Goal: Task Accomplishment & Management: Use online tool/utility

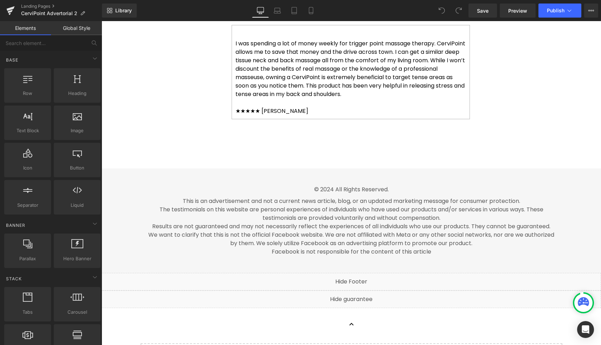
scroll to position [2494, 0]
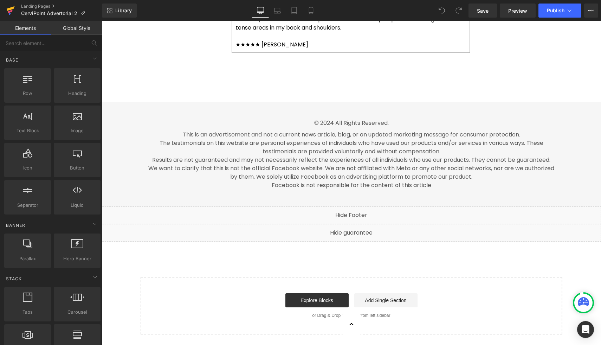
click at [10, 10] on icon at bounding box center [10, 11] width 8 height 18
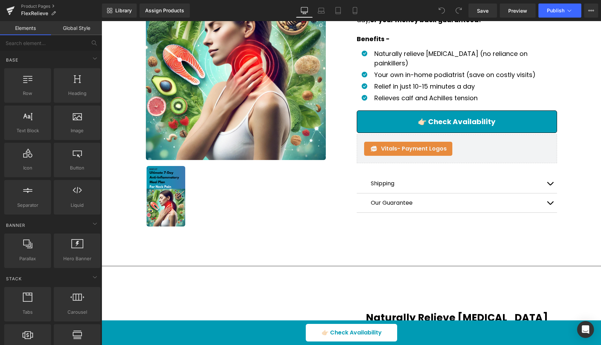
scroll to position [308, 0]
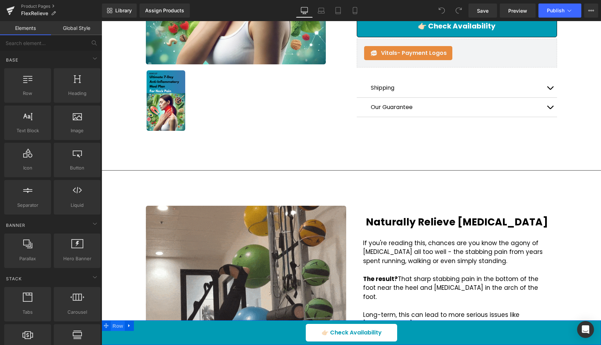
click at [117, 321] on span "Row" at bounding box center [118, 326] width 14 height 11
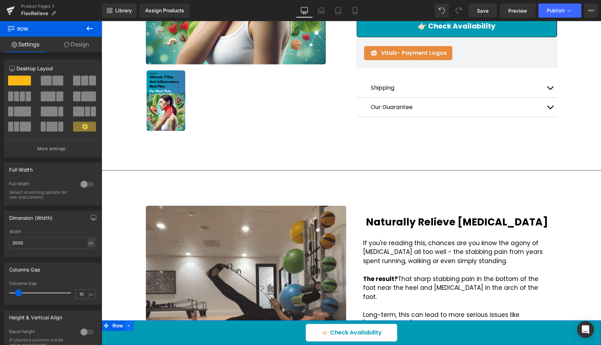
click at [127, 323] on icon at bounding box center [129, 325] width 5 height 5
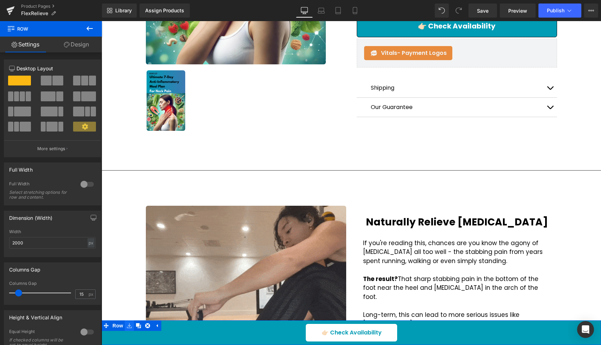
click at [131, 323] on icon at bounding box center [129, 325] width 5 height 5
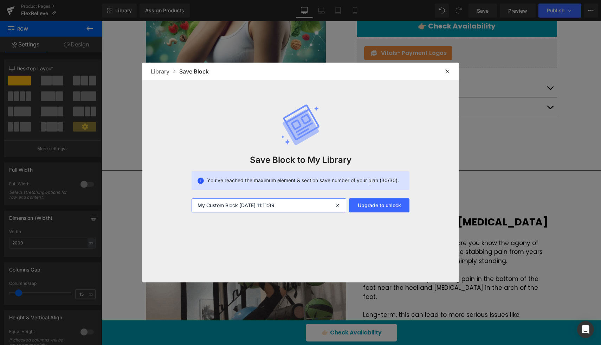
drag, startPoint x: 312, startPoint y: 208, endPoint x: 182, endPoint y: 205, distance: 130.1
click at [181, 204] on div "Save Block to My Library You’ve reached the maximum element & section save numb…" at bounding box center [300, 146] width 316 height 132
type input "Sticky ATC"
click at [448, 74] on div at bounding box center [447, 71] width 11 height 11
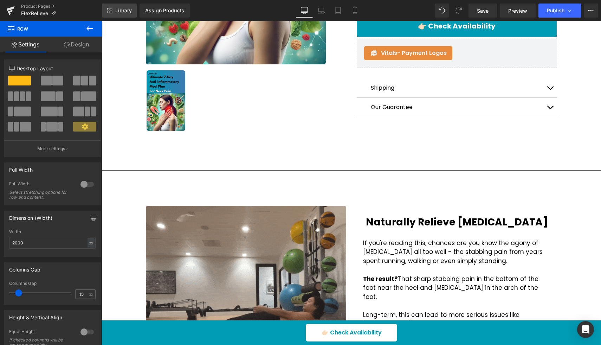
click at [127, 14] on link "Library" at bounding box center [119, 11] width 35 height 14
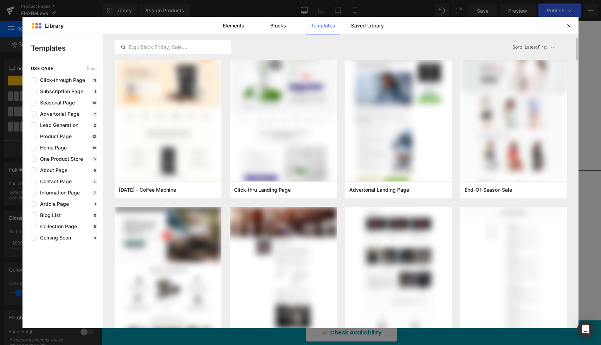
scroll to position [12, 0]
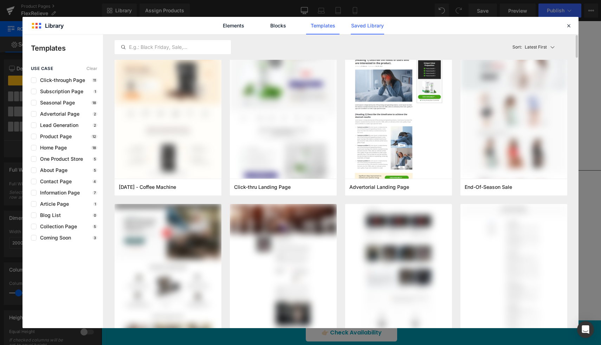
click at [370, 24] on link "Saved Library" at bounding box center [367, 26] width 33 height 18
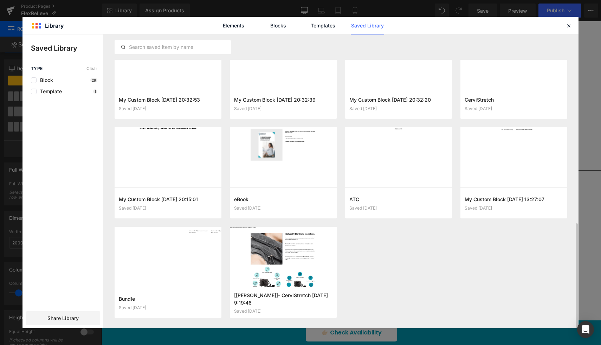
scroll to position [529, 0]
click at [560, 205] on icon "button" at bounding box center [558, 203] width 6 height 6
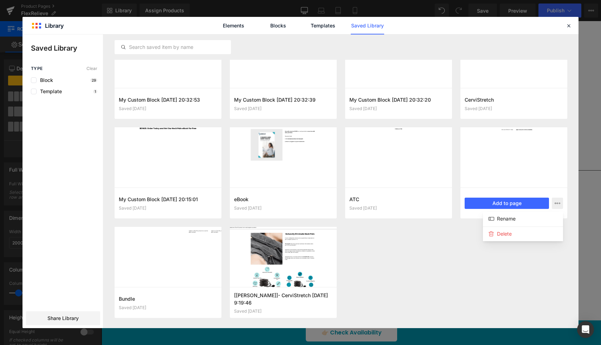
click at [534, 162] on div at bounding box center [300, 181] width 556 height 294
click at [517, 200] on button "Add to page" at bounding box center [507, 203] width 84 height 11
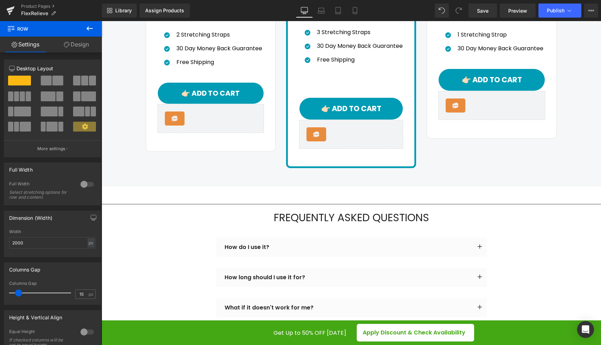
scroll to position [2114, 0]
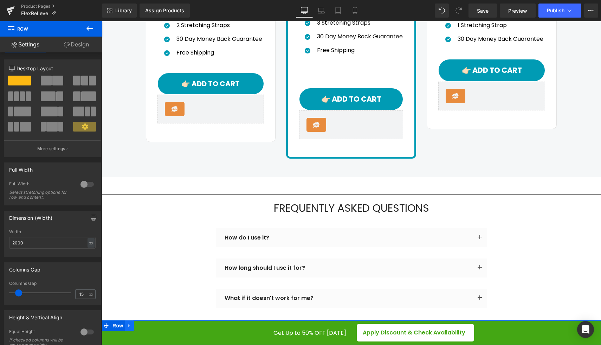
click at [129, 324] on icon at bounding box center [128, 325] width 1 height 3
click at [146, 323] on icon at bounding box center [147, 325] width 5 height 5
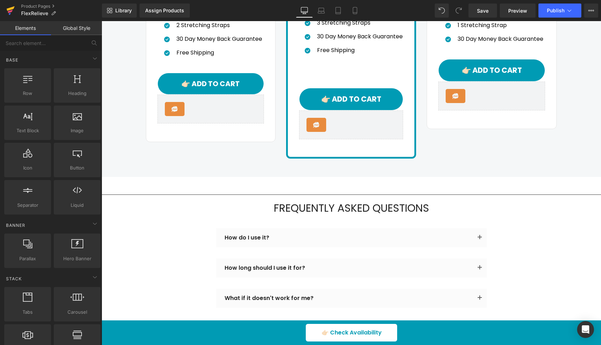
click at [8, 14] on icon at bounding box center [10, 11] width 8 height 18
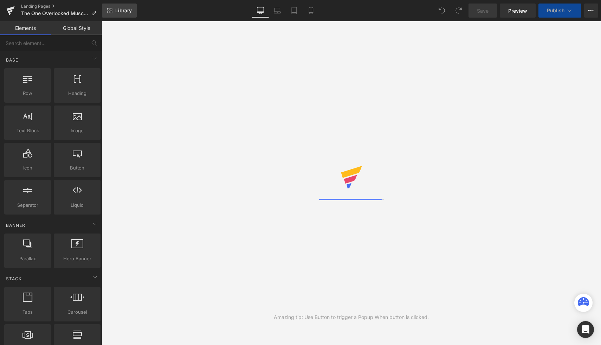
click at [119, 11] on span "Library" at bounding box center [123, 10] width 17 height 6
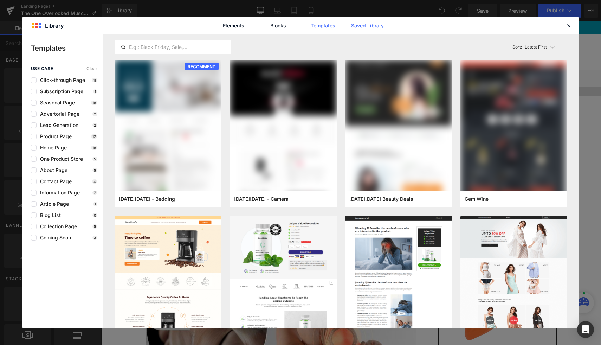
click at [351, 27] on link "Saved Library" at bounding box center [367, 26] width 33 height 18
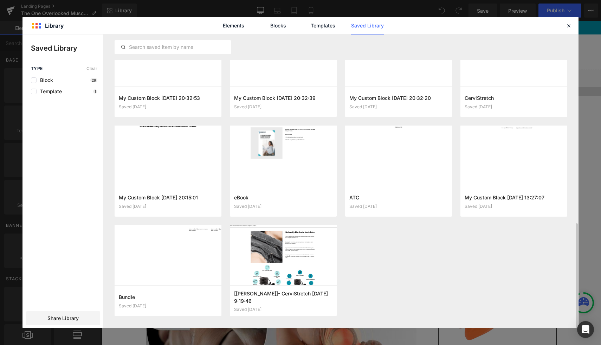
scroll to position [529, 0]
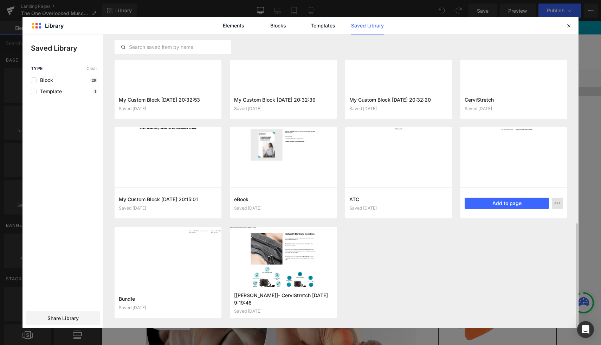
click at [556, 202] on icon "button" at bounding box center [558, 203] width 6 height 6
click at [530, 226] on div "Rename" at bounding box center [523, 233] width 80 height 15
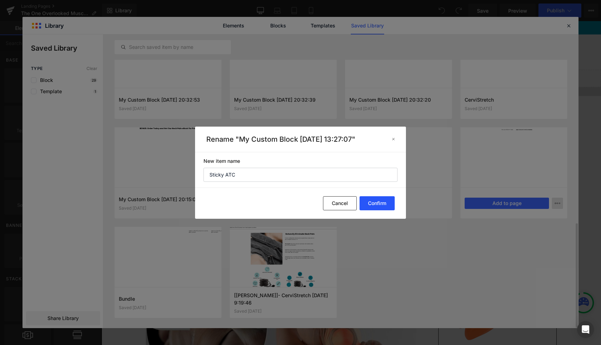
type input "Sticky ATC"
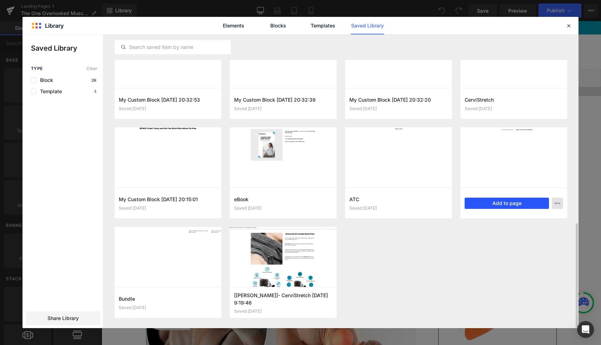
click at [492, 202] on button "Add to page" at bounding box center [507, 203] width 84 height 11
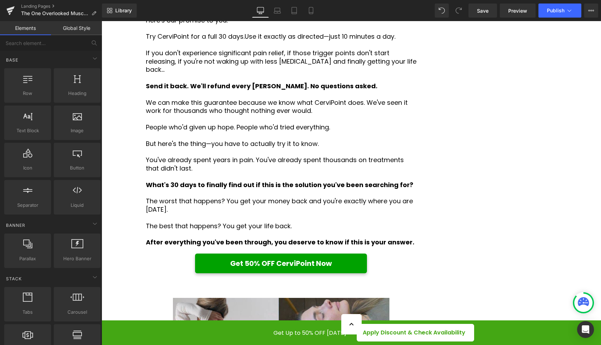
scroll to position [2653, 0]
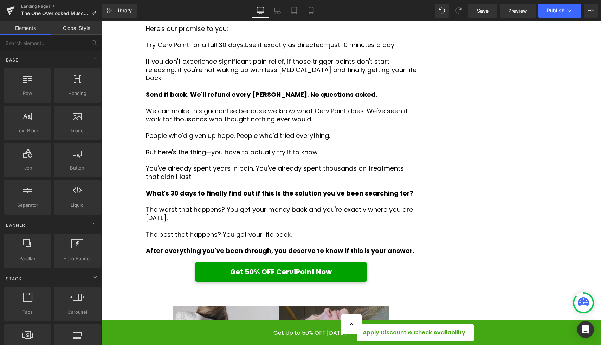
click at [514, 330] on div "Apply Discount & Check Availability" at bounding box center [476, 333] width 239 height 18
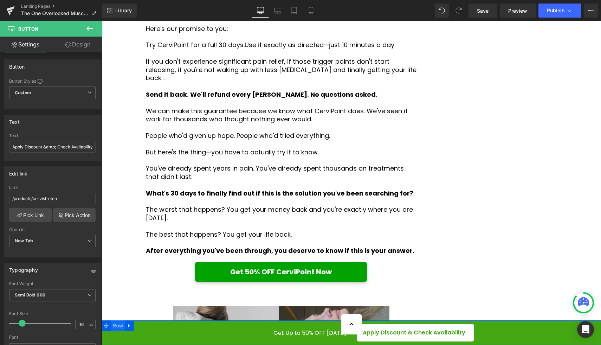
click at [116, 326] on span "Row" at bounding box center [118, 325] width 14 height 11
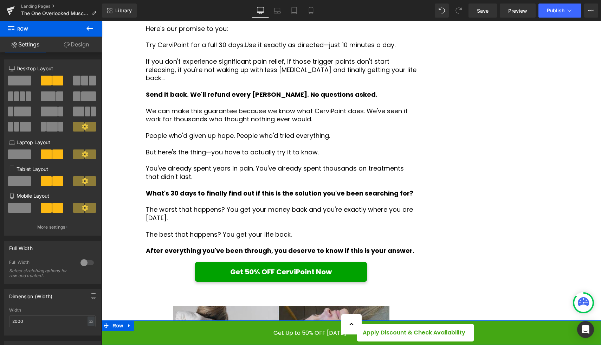
click at [80, 49] on link "Design" at bounding box center [76, 45] width 51 height 16
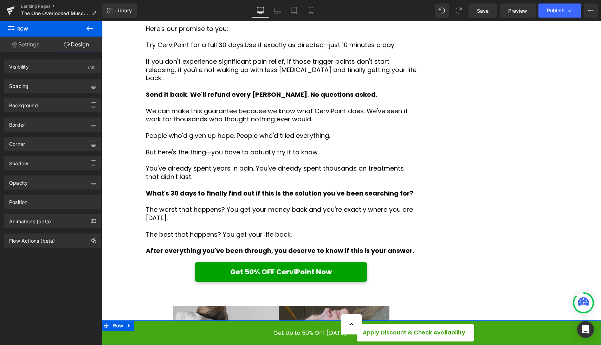
type input "0"
type input "10"
type input "0"
type input "10"
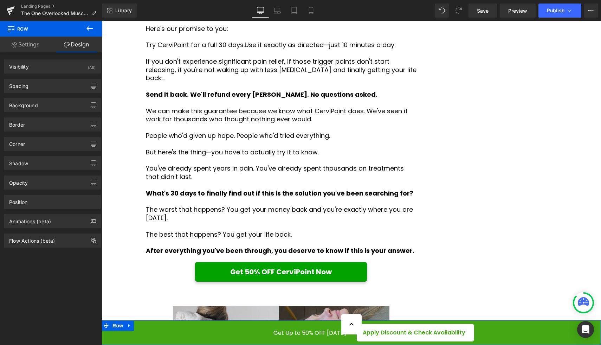
type input "0"
click at [61, 90] on div "Spacing" at bounding box center [52, 85] width 96 height 13
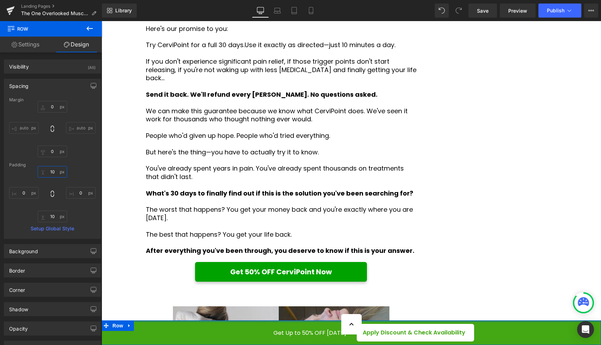
click at [55, 173] on input "10" at bounding box center [53, 172] width 30 height 12
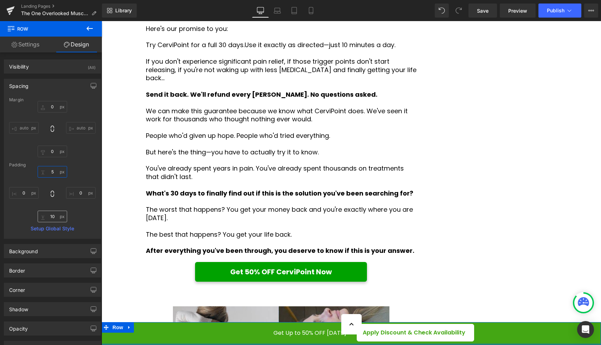
type input "5"
click at [52, 215] on input "10" at bounding box center [53, 217] width 30 height 12
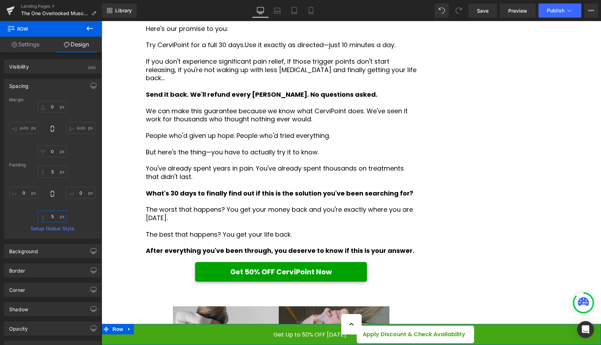
type input "5"
click at [80, 211] on div "5 5 0px 0 5 5 0px 0" at bounding box center [52, 194] width 86 height 56
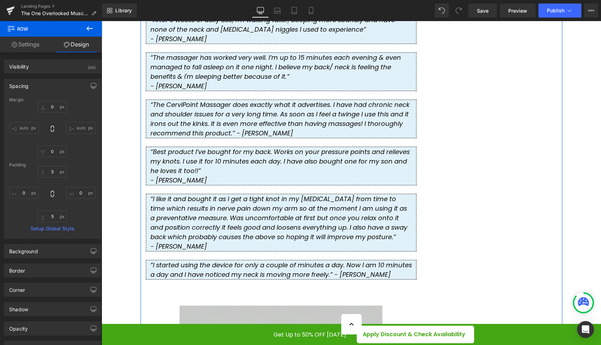
scroll to position [1700, 0]
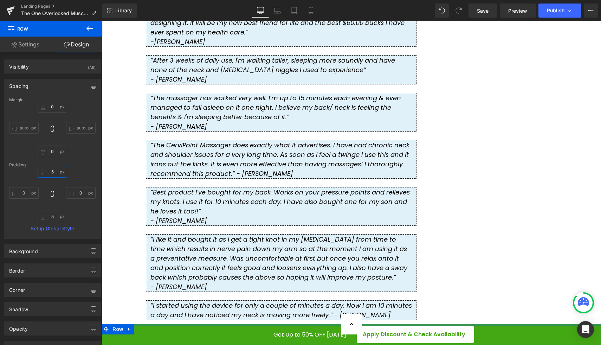
click at [54, 173] on input "5" at bounding box center [53, 172] width 30 height 12
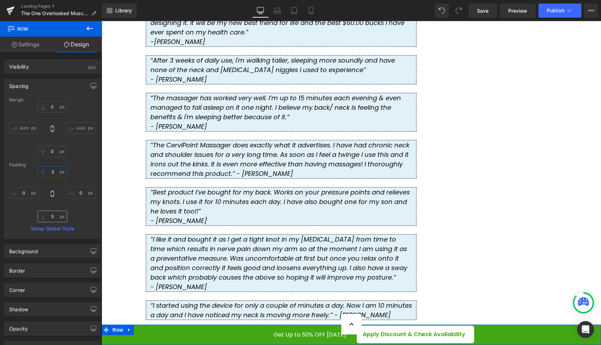
type input "3"
click at [56, 219] on input "5" at bounding box center [53, 217] width 30 height 12
type input "3"
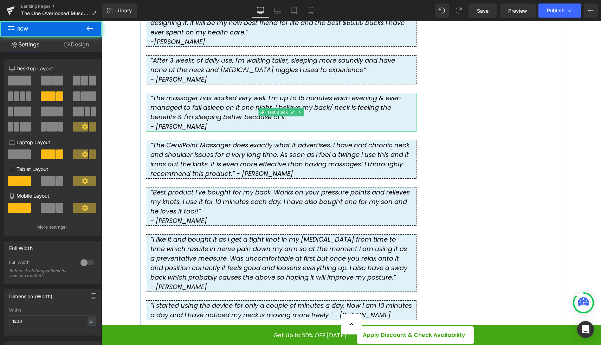
click at [475, 190] on div "The One Overlooked Muscle Causing Your Neck, Shoulder, and Upper Back Pain Head…" at bounding box center [352, 17] width 422 height 3242
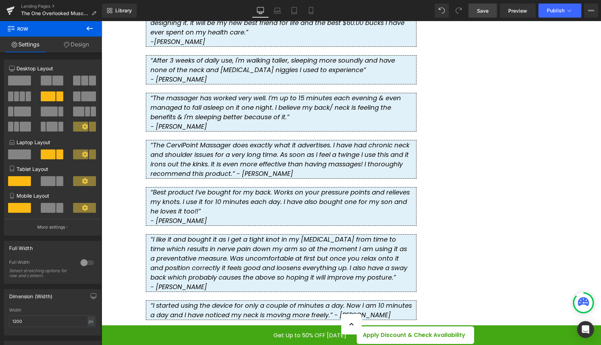
click at [485, 15] on link "Save" at bounding box center [483, 11] width 28 height 14
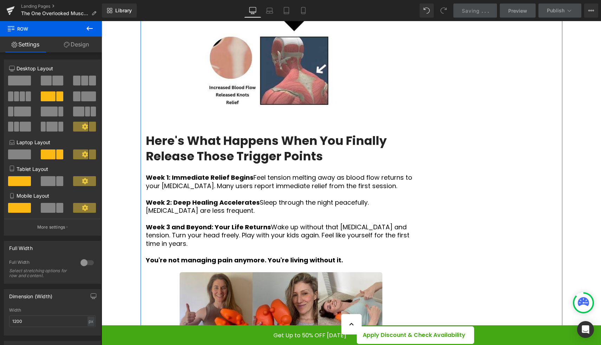
scroll to position [1157, 0]
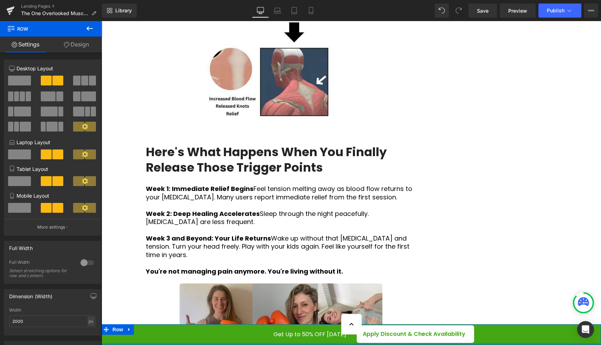
click at [345, 344] on div at bounding box center [352, 344] width 500 height 2
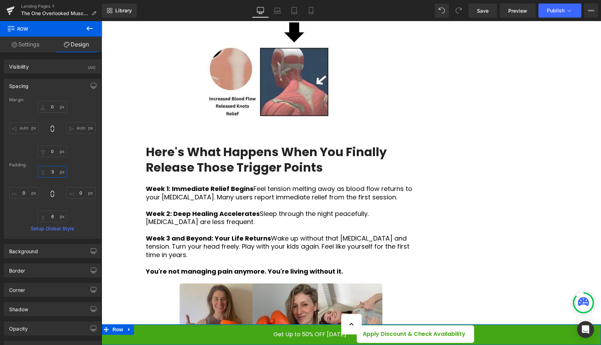
click at [53, 170] on input "3" at bounding box center [53, 172] width 30 height 12
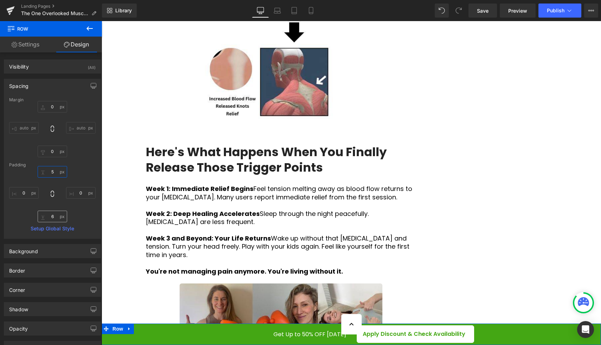
type input "5"
click at [54, 215] on input "6" at bounding box center [53, 217] width 30 height 12
type input "5"
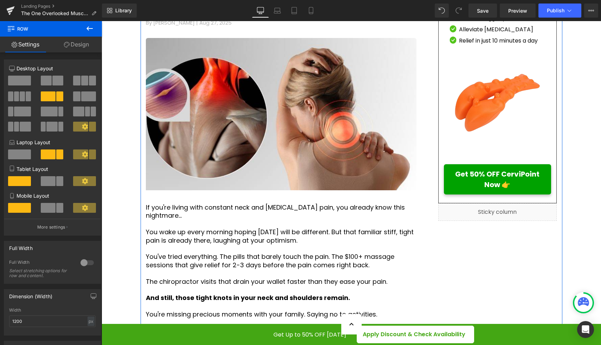
scroll to position [212, 0]
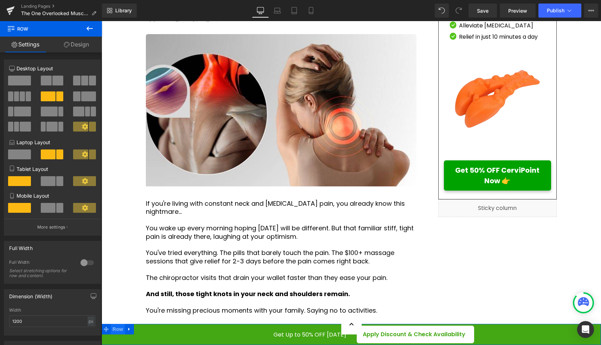
click at [120, 332] on span "Row" at bounding box center [118, 329] width 14 height 11
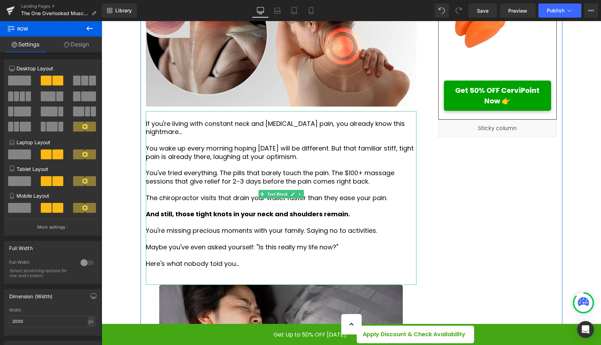
scroll to position [292, 0]
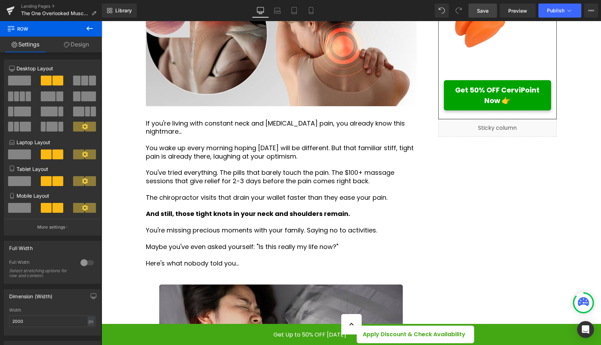
click at [482, 14] on span "Save" at bounding box center [483, 10] width 12 height 7
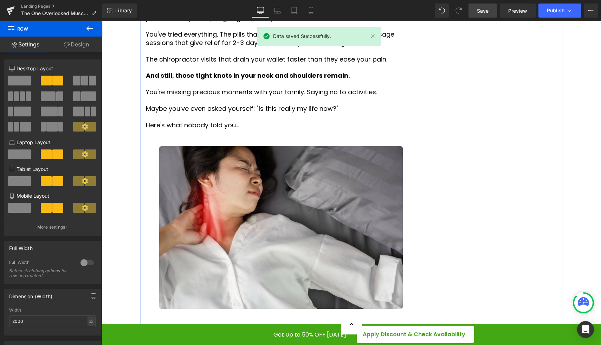
scroll to position [435, 0]
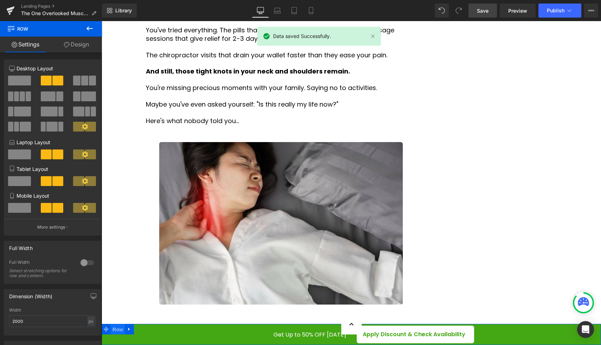
click at [116, 329] on span "Row" at bounding box center [118, 329] width 14 height 11
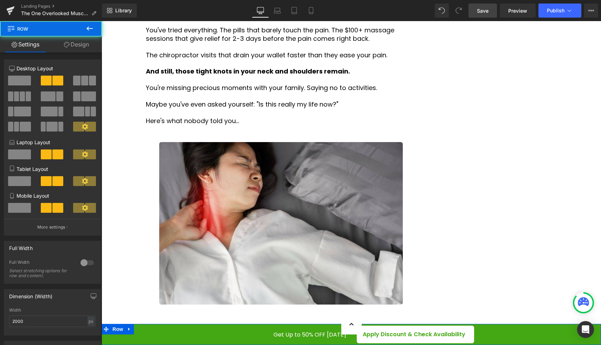
click at [78, 47] on link "Design" at bounding box center [76, 45] width 51 height 16
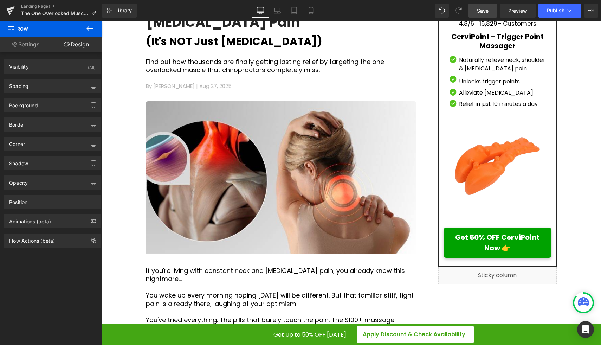
scroll to position [150, 0]
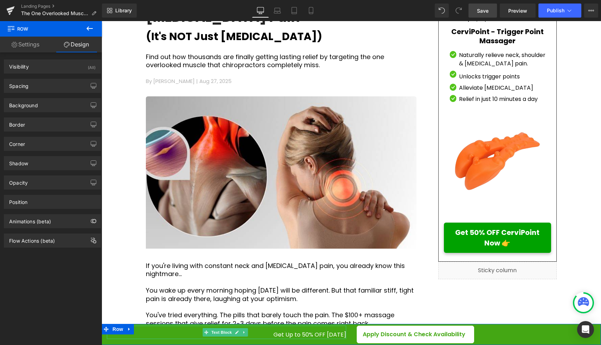
click at [313, 334] on span "Get Up to 50% OFF Today" at bounding box center [309, 334] width 73 height 8
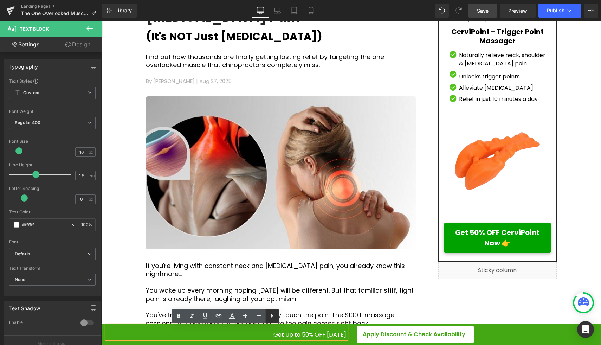
click at [275, 317] on icon at bounding box center [272, 315] width 8 height 8
click at [286, 318] on icon at bounding box center [285, 315] width 8 height 8
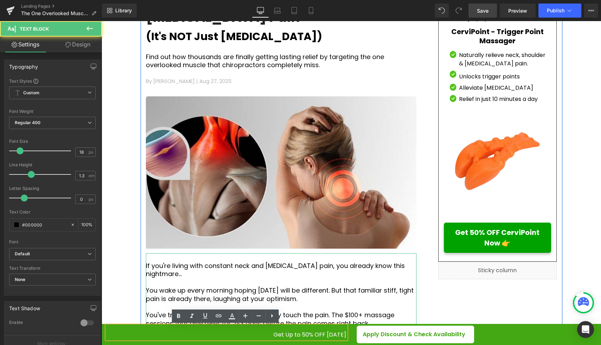
click at [399, 311] on p "You've tried everything. The pills that barely touch the pain. The $100+ massag…" at bounding box center [281, 319] width 271 height 17
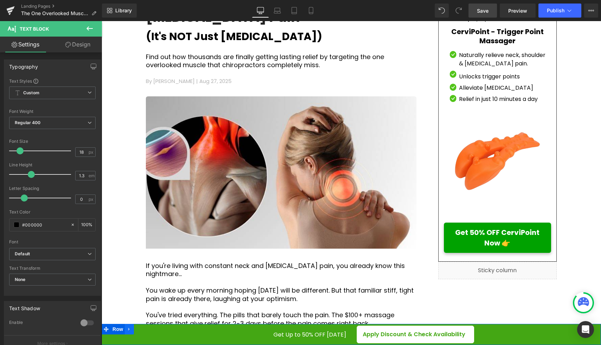
click at [132, 331] on link at bounding box center [129, 329] width 9 height 11
click at [220, 335] on span "Text Block" at bounding box center [221, 332] width 23 height 8
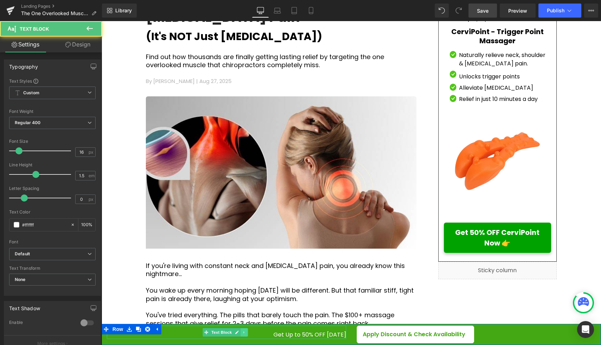
click at [244, 331] on icon at bounding box center [244, 332] width 4 height 4
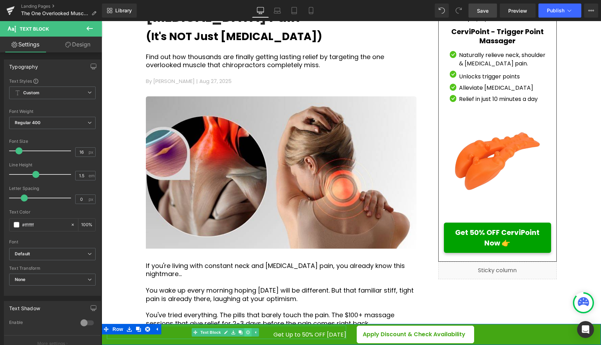
click at [248, 332] on icon at bounding box center [248, 332] width 4 height 4
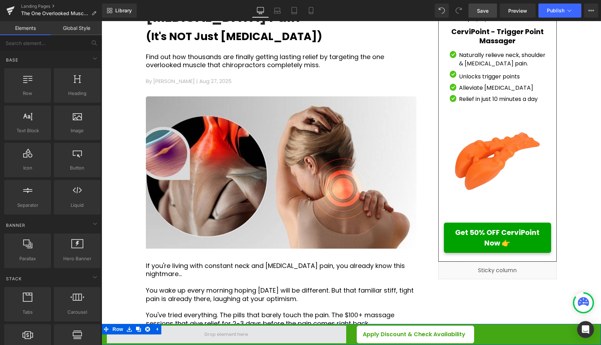
click at [206, 330] on span at bounding box center [226, 334] width 49 height 11
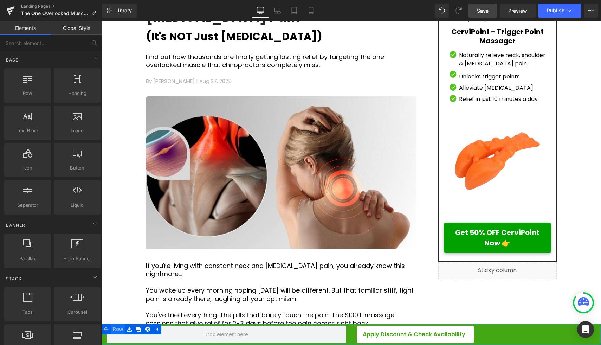
click at [120, 329] on span "Row" at bounding box center [118, 329] width 14 height 11
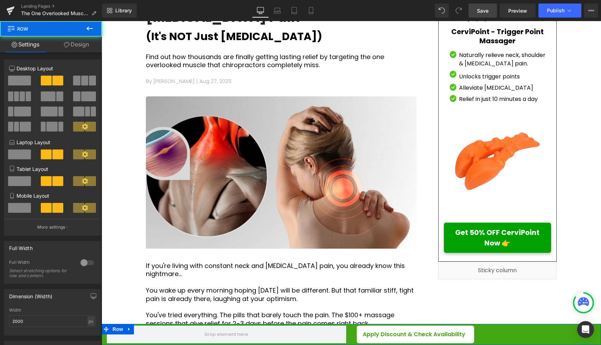
click at [21, 79] on span at bounding box center [19, 81] width 23 height 10
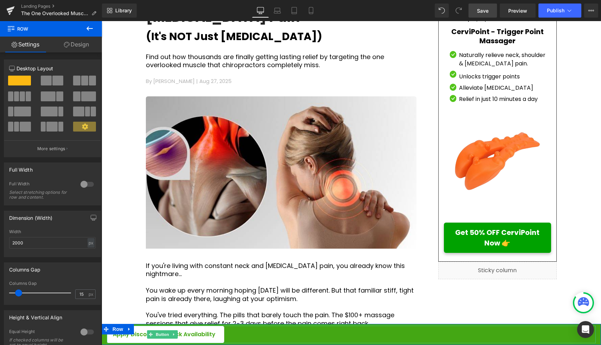
click at [193, 334] on span "Apply Discount & Check Availability" at bounding box center [164, 334] width 103 height 8
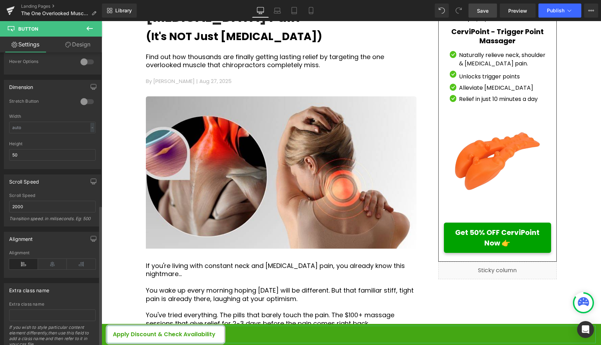
scroll to position [442, 0]
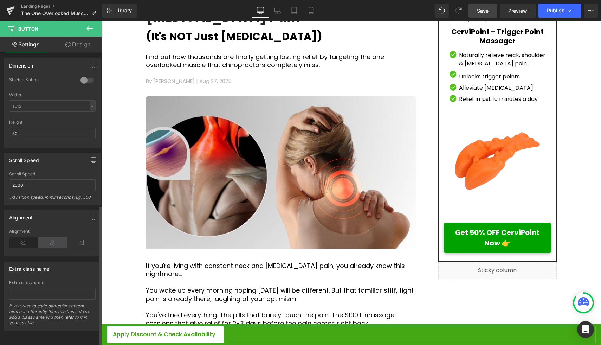
click at [45, 237] on icon at bounding box center [52, 242] width 29 height 11
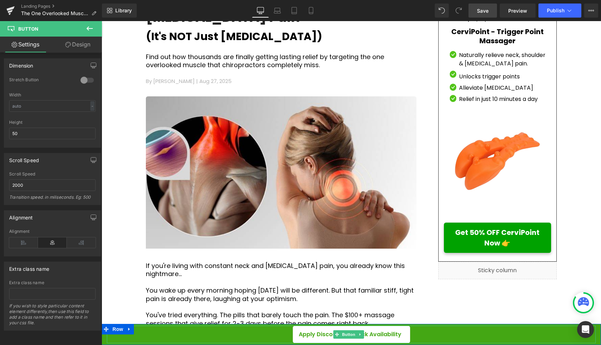
click at [320, 336] on span "Apply Discount & Check Availability" at bounding box center [350, 334] width 103 height 8
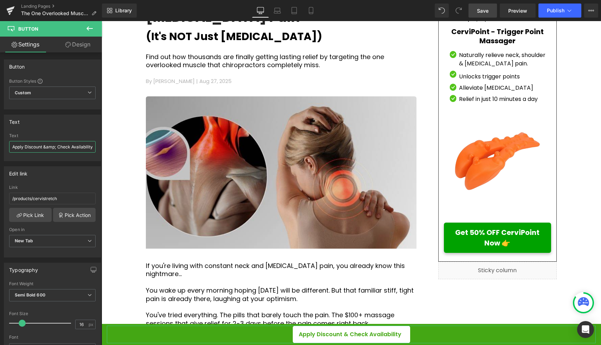
scroll to position [0, 3]
drag, startPoint x: 114, startPoint y: 169, endPoint x: 187, endPoint y: 150, distance: 75.8
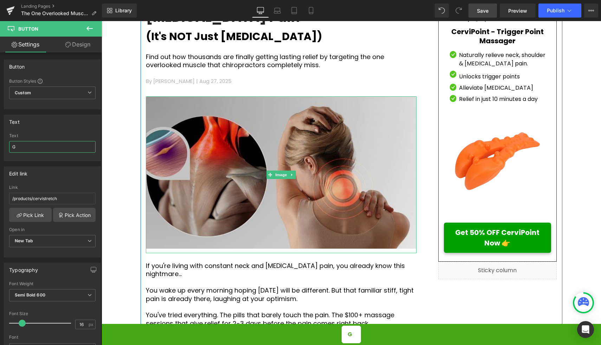
scroll to position [0, 0]
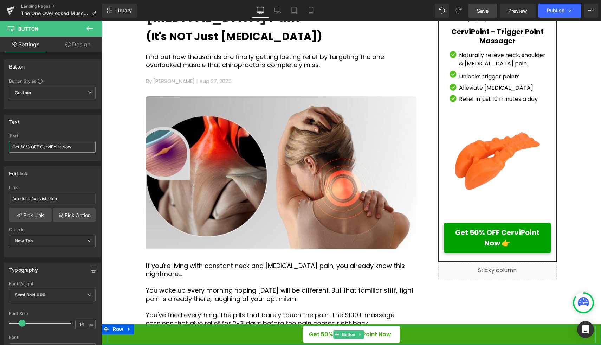
type input "Get 50% OFF CerviPoint Now"
click at [388, 333] on link "Get 50% OFF CerviPoint Now" at bounding box center [351, 335] width 97 height 18
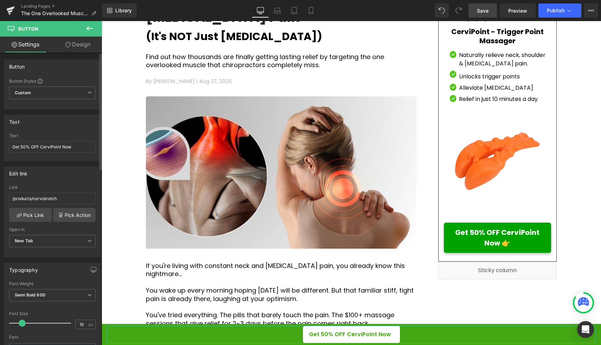
click at [78, 153] on div "Text Get 50% OFF CerviPoint Now" at bounding box center [52, 146] width 86 height 27
click at [78, 149] on input "Get 50% OFF CerviPoint Now" at bounding box center [52, 147] width 86 height 12
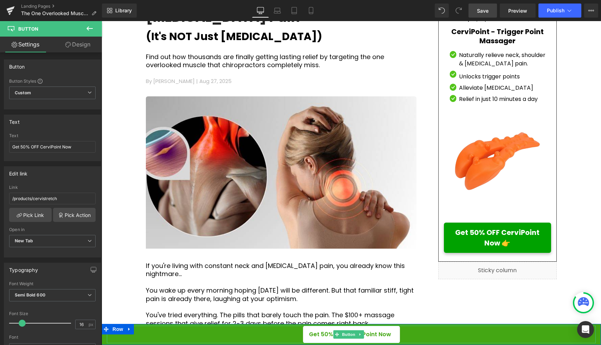
click at [394, 334] on link "Get 50% OFF CerviPoint Now" at bounding box center [351, 335] width 97 height 18
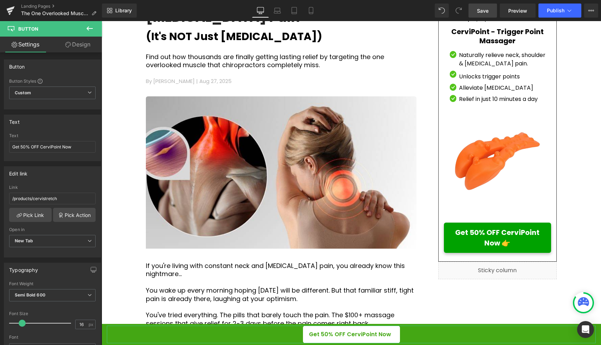
click at [75, 43] on link "Design" at bounding box center [77, 45] width 51 height 16
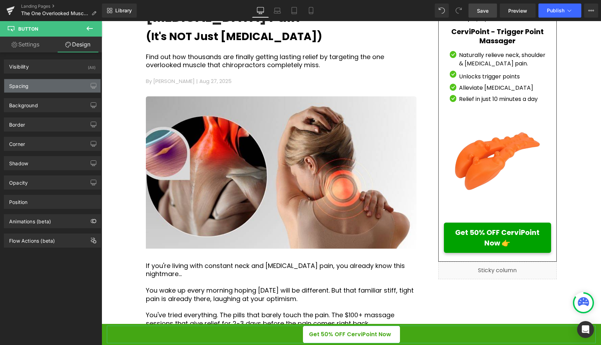
click at [41, 89] on div "Spacing" at bounding box center [52, 85] width 96 height 13
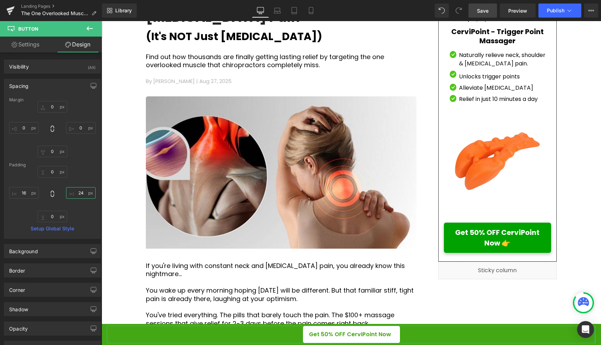
click at [83, 193] on input "24" at bounding box center [81, 193] width 30 height 12
type input "16"
click at [84, 172] on div "0px 0 16 16 0px 0 16px 16" at bounding box center [52, 194] width 86 height 56
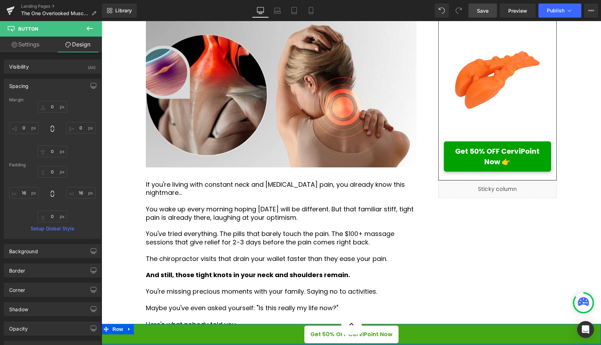
scroll to position [250, 0]
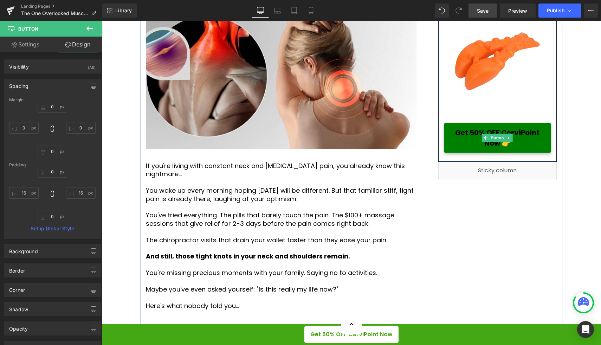
click at [530, 145] on span "Get 50% OFF CerviPoint Now 👉" at bounding box center [497, 137] width 91 height 21
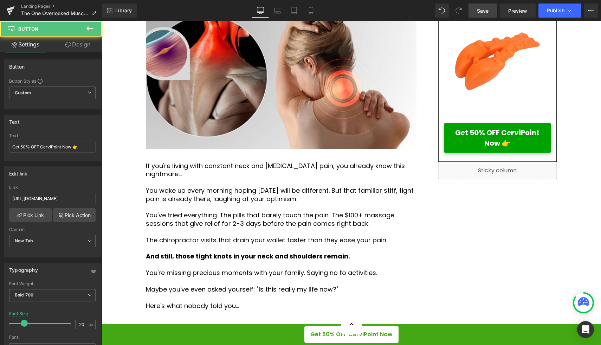
click at [88, 46] on link "Design" at bounding box center [77, 45] width 51 height 16
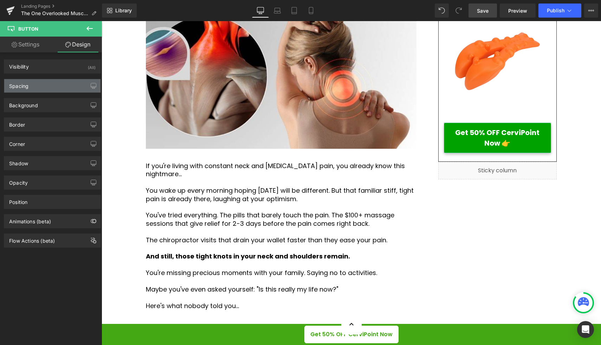
click at [63, 88] on div "Spacing" at bounding box center [52, 85] width 96 height 13
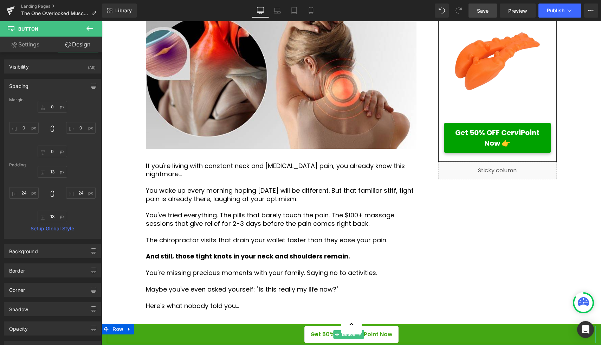
click at [313, 334] on span "Get 50% OFF CerviPoint Now" at bounding box center [351, 334] width 82 height 8
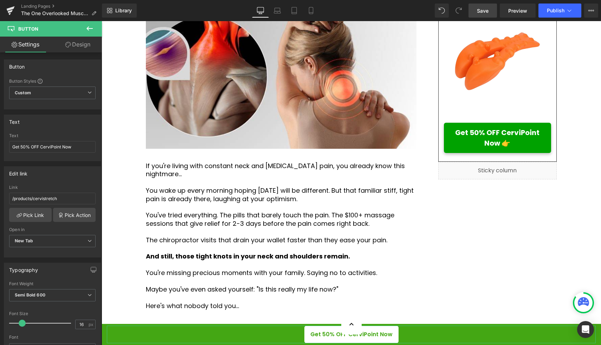
click at [75, 44] on link "Design" at bounding box center [77, 45] width 51 height 16
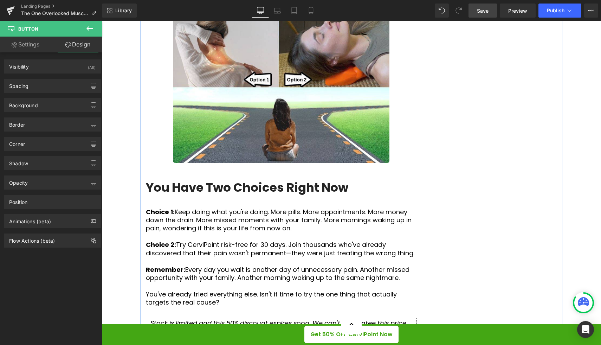
scroll to position [2815, 0]
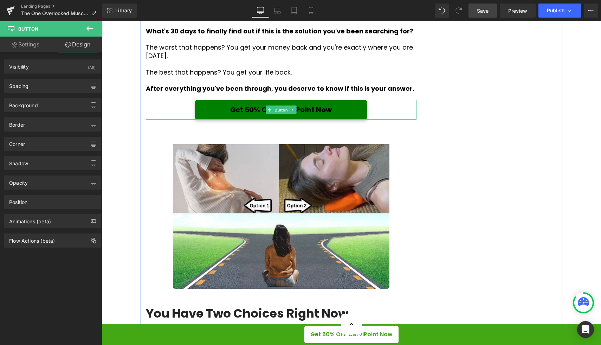
click at [276, 114] on span "Button" at bounding box center [281, 110] width 16 height 8
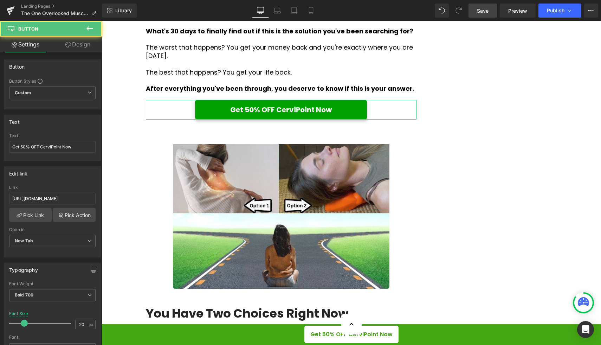
click at [84, 46] on link "Design" at bounding box center [77, 45] width 51 height 16
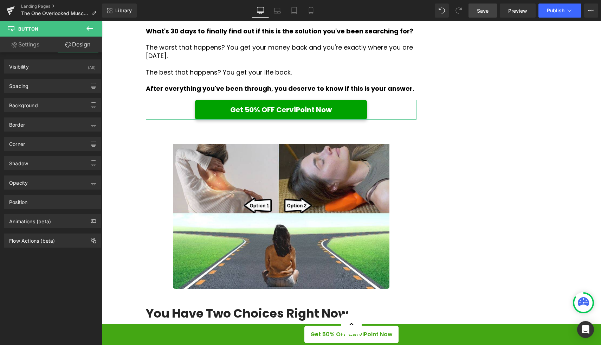
type input "0"
type input "13"
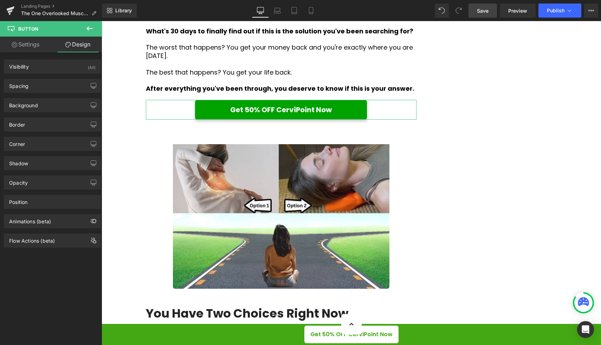
type input "100"
type input "13"
type input "100"
click at [54, 89] on div "Spacing" at bounding box center [52, 85] width 96 height 13
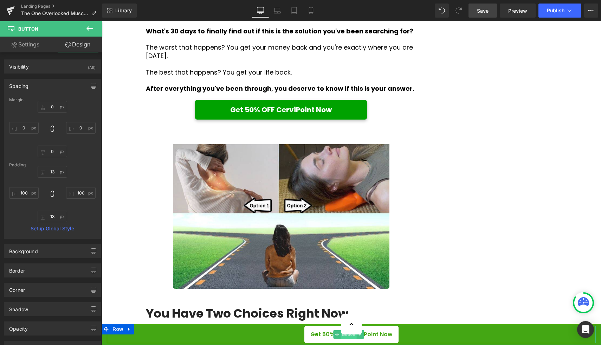
click at [347, 336] on span "Button" at bounding box center [349, 334] width 16 height 8
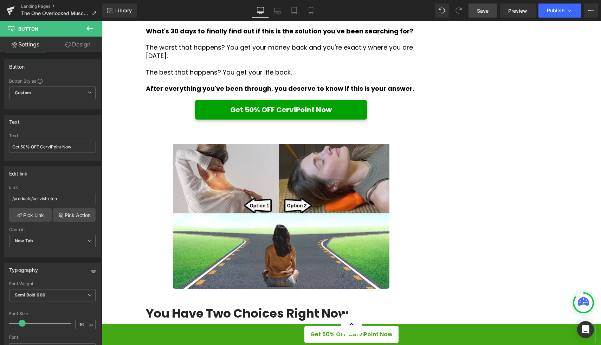
click at [80, 46] on link "Design" at bounding box center [77, 45] width 51 height 16
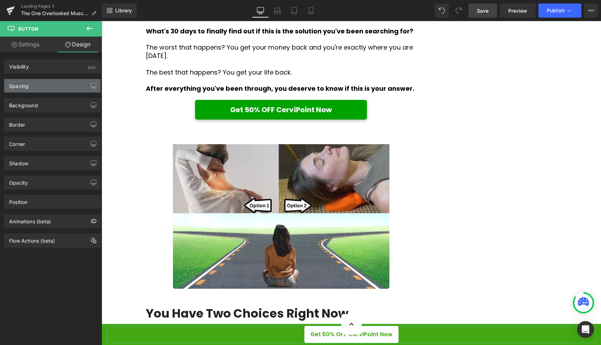
click at [49, 86] on div "Spacing" at bounding box center [52, 85] width 96 height 13
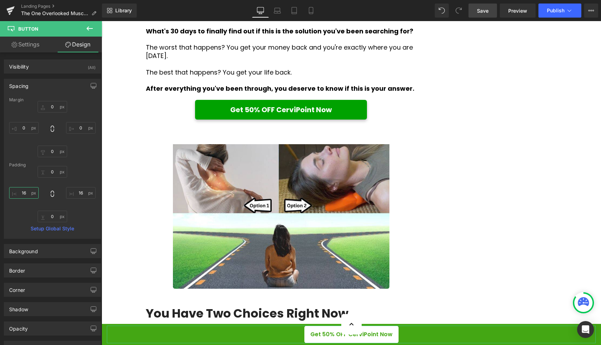
click at [30, 193] on input "16" at bounding box center [24, 193] width 30 height 12
type input "24"
click at [77, 191] on input "16" at bounding box center [81, 193] width 30 height 12
type input "24"
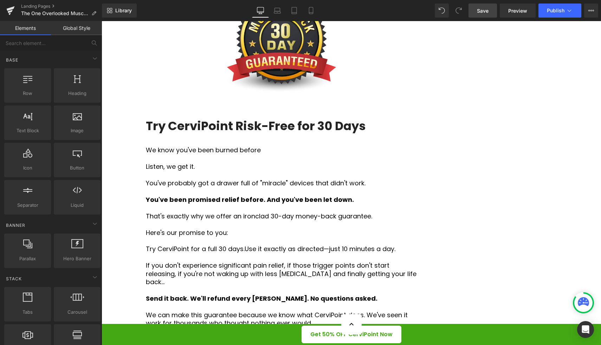
scroll to position [2349, 0]
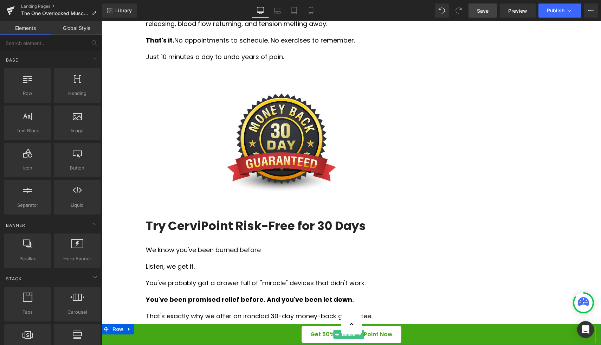
click at [316, 338] on span "Get 50% OFF CerviPoint Now" at bounding box center [351, 334] width 82 height 8
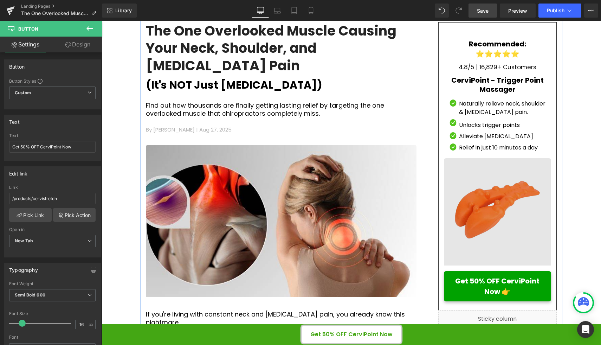
scroll to position [88, 0]
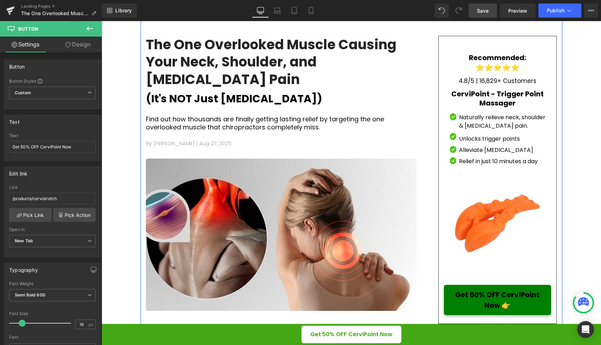
click at [484, 295] on span "Get 50% OFF CerviPoint Now 👉" at bounding box center [497, 299] width 91 height 21
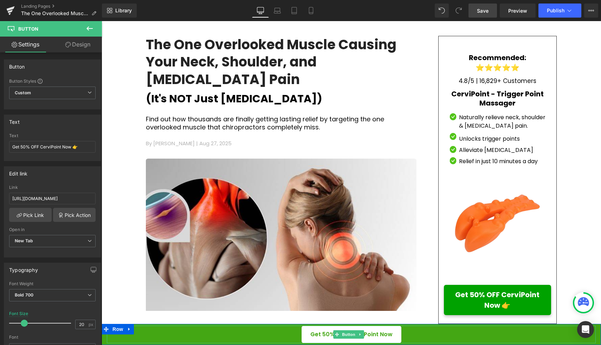
click at [323, 337] on span "Get 50% OFF CerviPoint Now" at bounding box center [351, 334] width 82 height 8
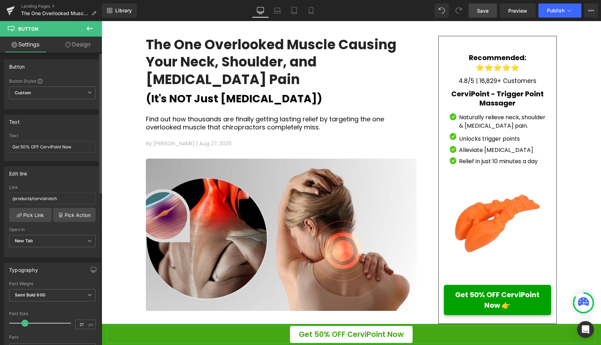
type input "20"
click at [25, 322] on span at bounding box center [24, 323] width 7 height 7
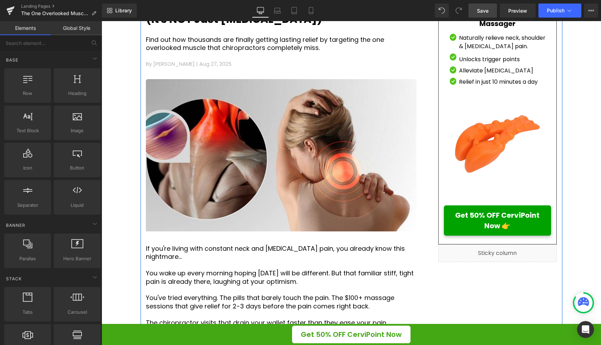
scroll to position [181, 0]
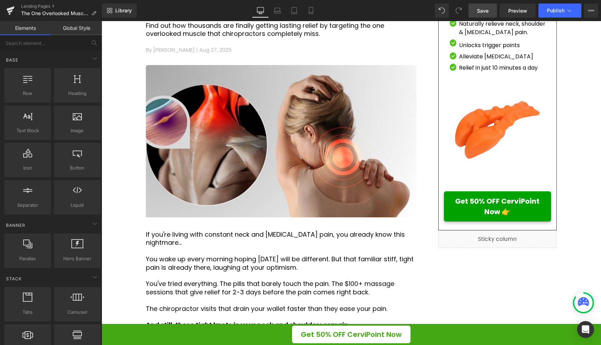
click at [250, 336] on div "Get 50% OFF CerviPoint Now" at bounding box center [351, 335] width 489 height 18
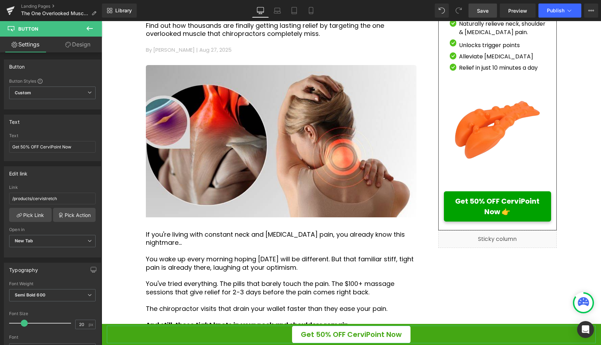
click at [68, 45] on icon at bounding box center [68, 45] width 6 height 6
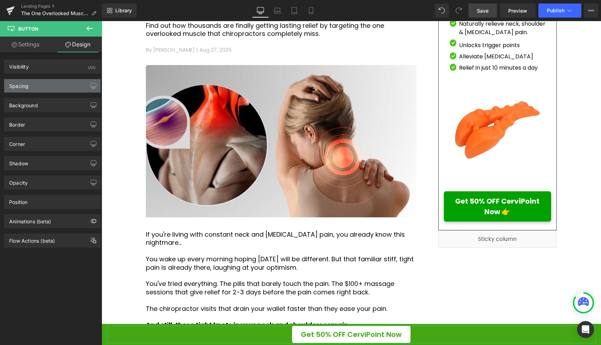
click at [57, 87] on div "Spacing" at bounding box center [52, 85] width 96 height 13
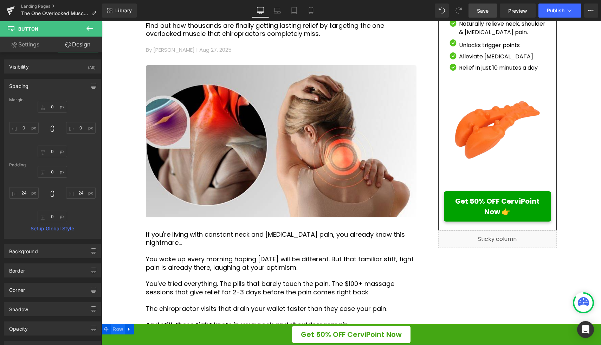
click at [112, 330] on span "Row" at bounding box center [118, 329] width 14 height 11
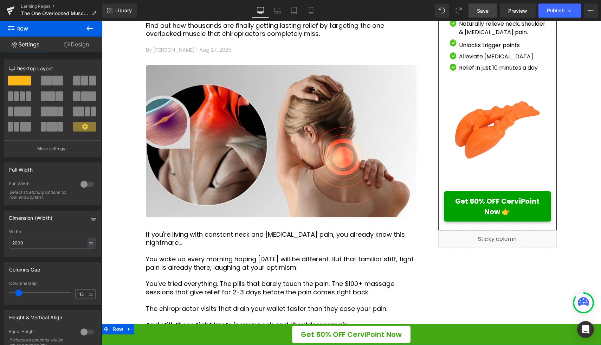
click at [81, 37] on div "Row Settings Design 12 12 12 Column Size Customizer 12 Desktop Layout Laptop La…" at bounding box center [51, 184] width 102 height 327
click at [73, 42] on link "Design" at bounding box center [76, 45] width 51 height 16
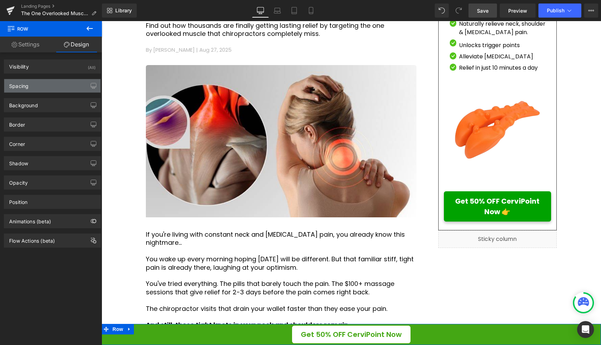
click at [38, 84] on div "Spacing" at bounding box center [52, 85] width 96 height 13
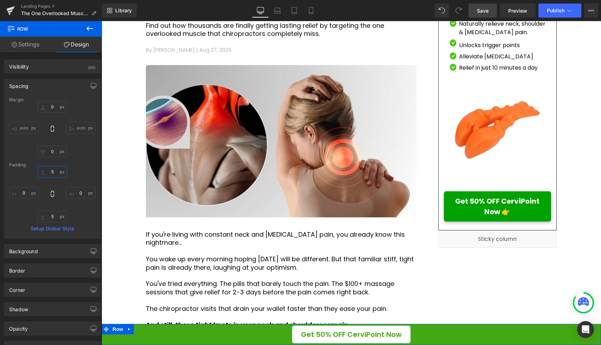
click at [55, 169] on input "5" at bounding box center [53, 172] width 30 height 12
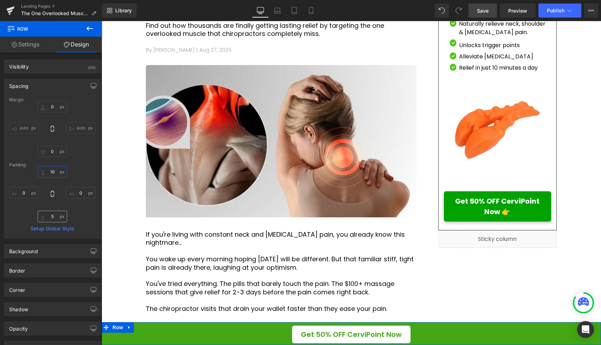
type input "10"
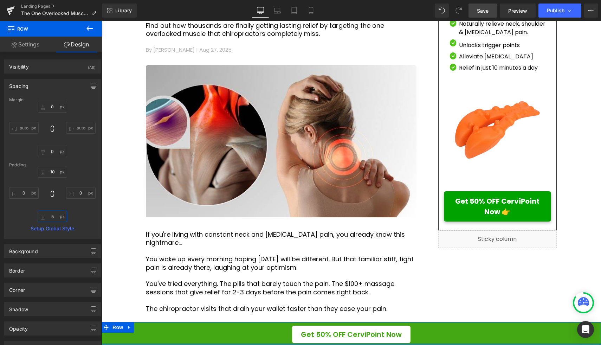
click at [56, 216] on input "5" at bounding box center [53, 217] width 30 height 12
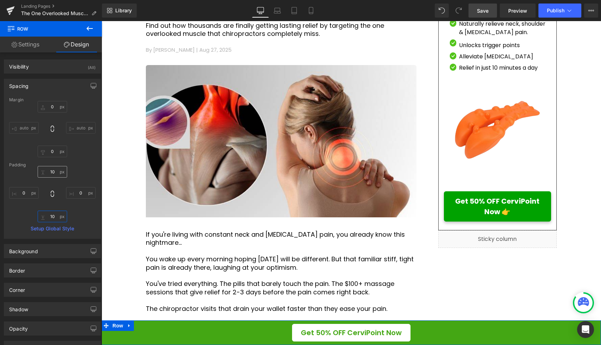
type input "10"
click at [55, 170] on input "10" at bounding box center [53, 172] width 30 height 12
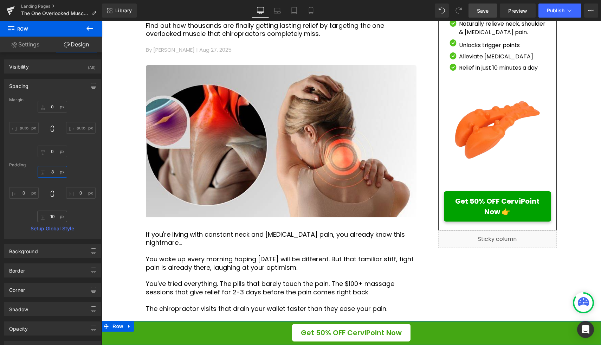
type input "8"
click at [53, 215] on input "10" at bounding box center [53, 217] width 30 height 12
type input "8"
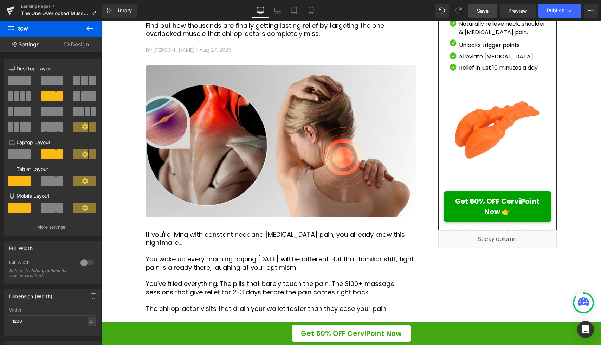
click at [485, 11] on span "Save" at bounding box center [483, 10] width 12 height 7
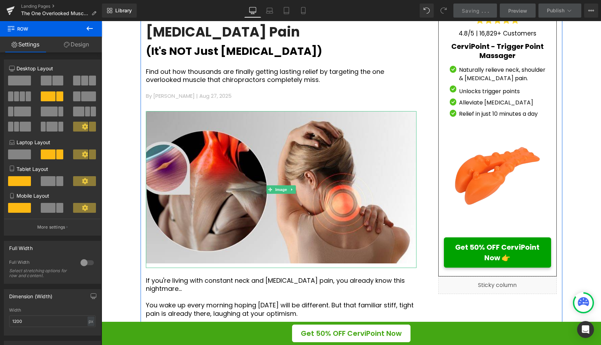
scroll to position [114, 0]
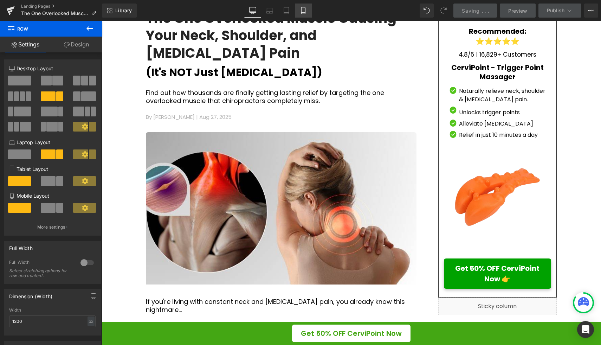
click at [305, 13] on icon at bounding box center [304, 13] width 4 height 0
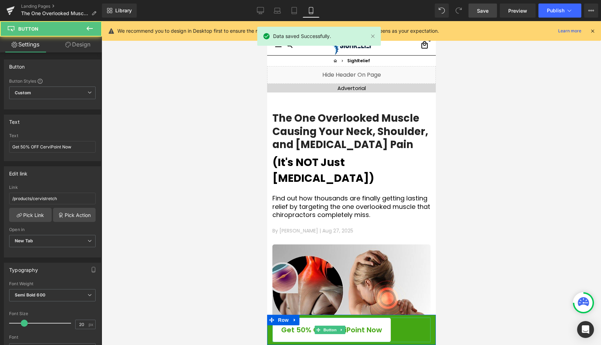
click at [369, 324] on span "Get 50% OFF CerviPoint Now" at bounding box center [331, 329] width 101 height 11
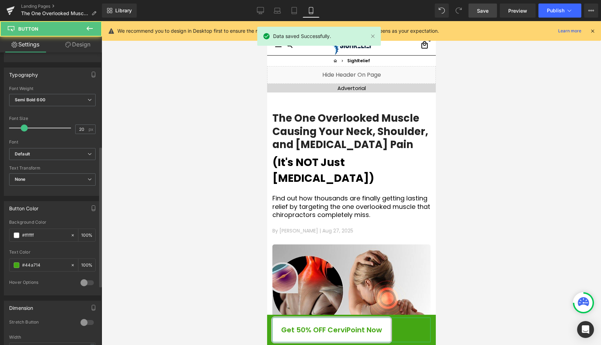
scroll to position [442, 0]
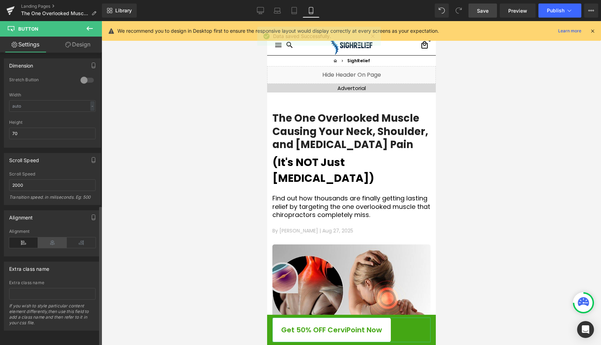
click at [52, 238] on icon at bounding box center [52, 242] width 29 height 11
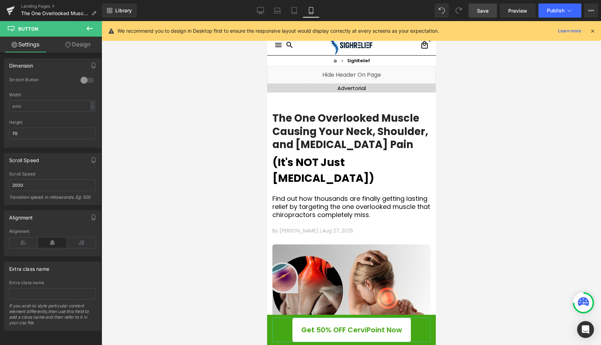
click at [74, 44] on link "Design" at bounding box center [77, 45] width 51 height 16
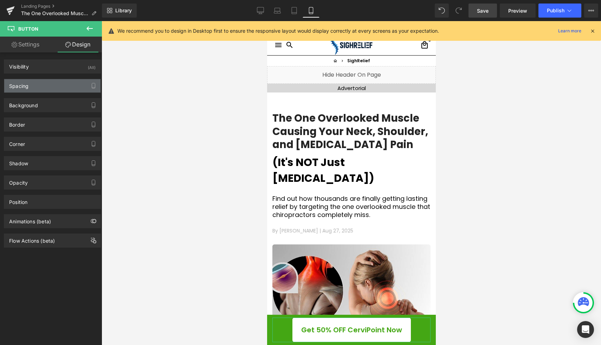
click at [50, 83] on div "Spacing" at bounding box center [52, 85] width 96 height 13
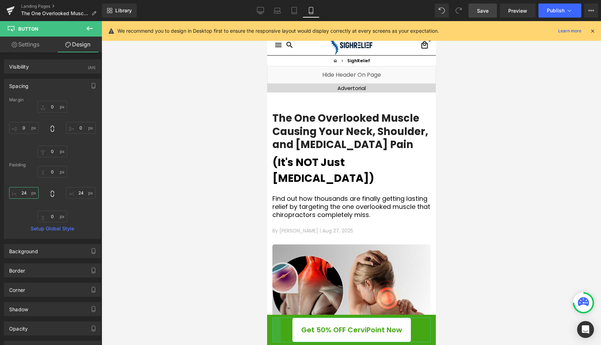
click at [29, 195] on input "24" at bounding box center [24, 193] width 30 height 12
click at [284, 315] on span "Row" at bounding box center [283, 320] width 14 height 11
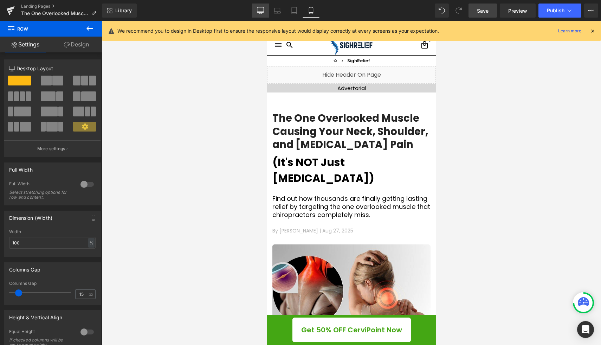
click at [256, 12] on link "Desktop" at bounding box center [260, 11] width 17 height 14
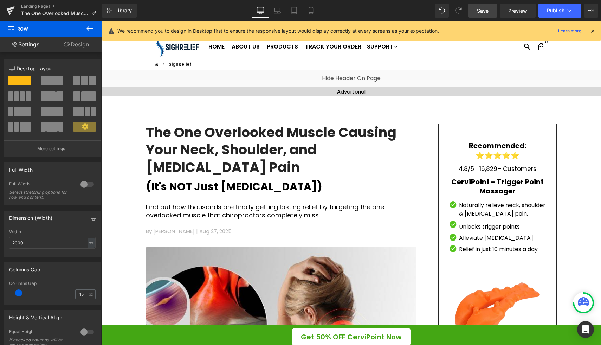
scroll to position [16, 0]
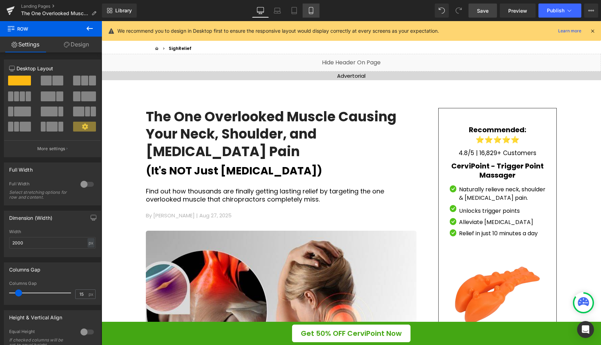
click at [308, 12] on icon at bounding box center [311, 10] width 7 height 7
type input "100"
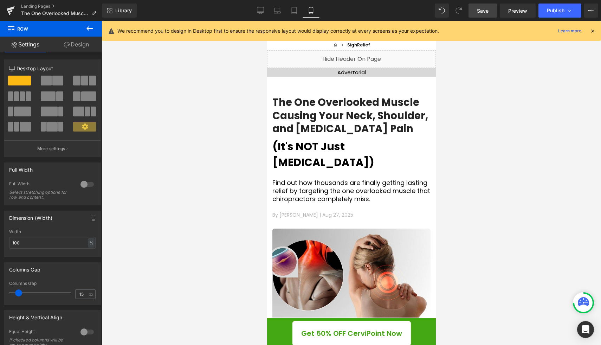
scroll to position [7, 0]
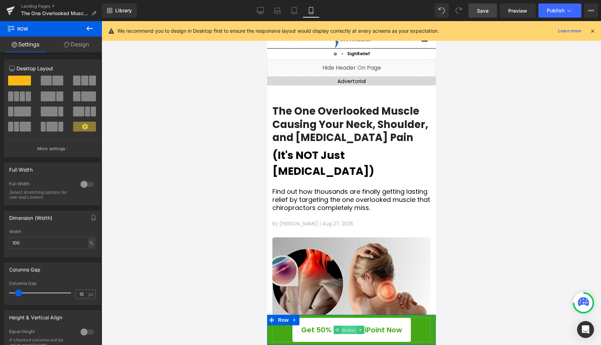
click at [349, 326] on span "Button" at bounding box center [349, 330] width 16 height 8
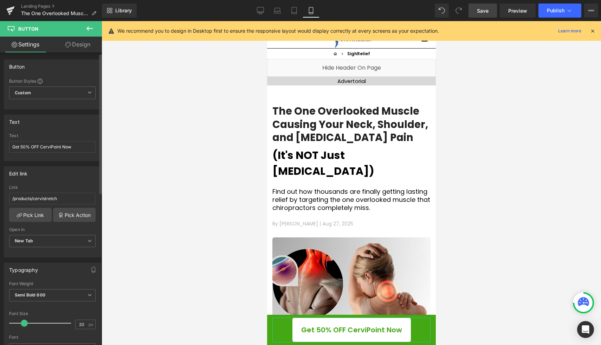
scroll to position [142, 0]
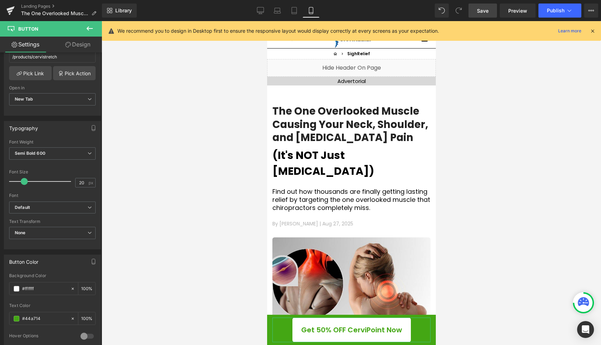
click at [82, 48] on link "Design" at bounding box center [77, 45] width 51 height 16
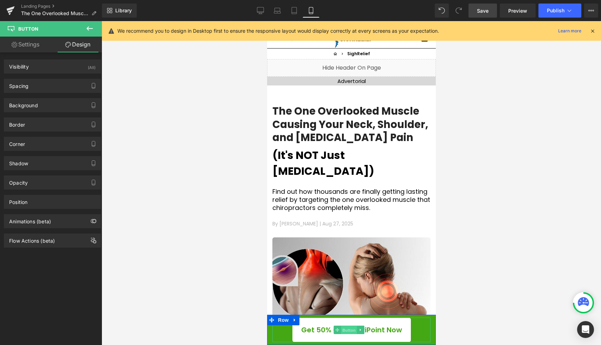
click at [349, 327] on span "Button" at bounding box center [349, 330] width 16 height 8
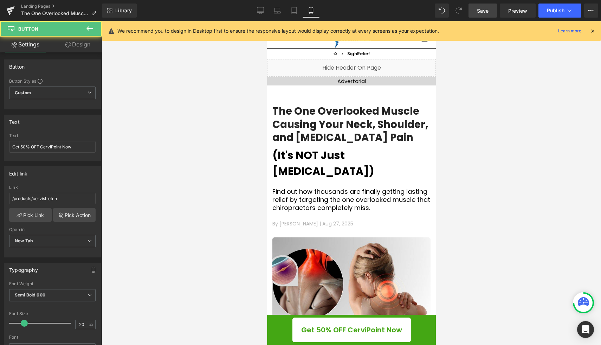
click at [92, 29] on icon at bounding box center [89, 28] width 8 height 8
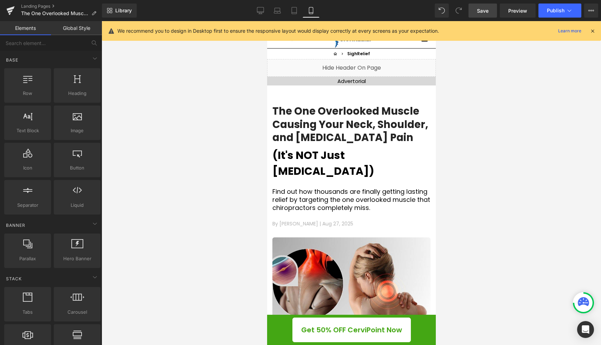
click at [279, 315] on div "Rendering Content" at bounding box center [300, 317] width 43 height 8
click at [280, 313] on div "Rendering Content" at bounding box center [300, 317] width 43 height 8
click at [283, 316] on div "Rendering Content" at bounding box center [300, 317] width 43 height 8
click at [283, 315] on div "Rendering Content" at bounding box center [300, 317] width 43 height 8
click at [263, 8] on icon at bounding box center [260, 10] width 7 height 7
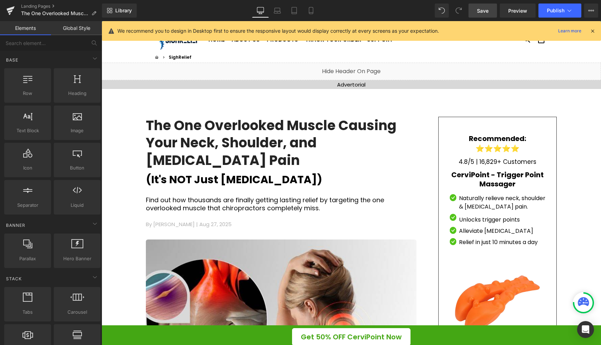
scroll to position [45, 0]
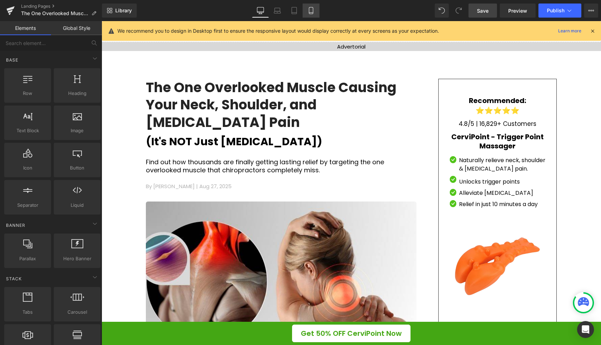
click at [312, 11] on icon at bounding box center [311, 10] width 7 height 7
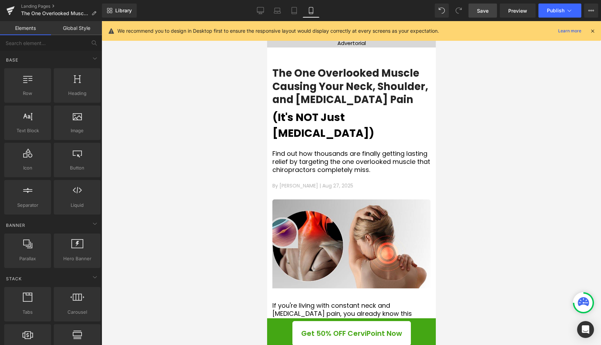
scroll to position [49, 0]
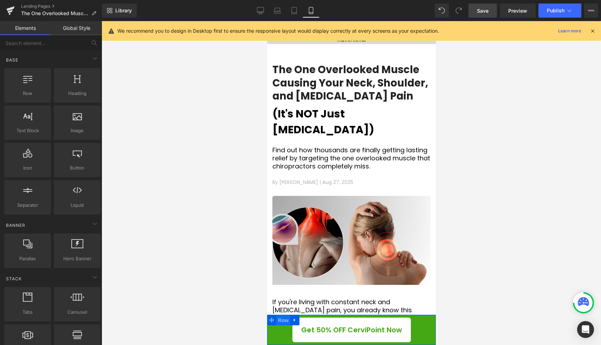
click at [278, 315] on span "Row" at bounding box center [283, 320] width 14 height 11
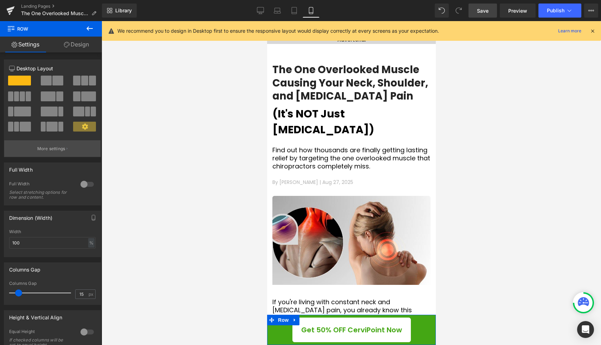
click at [62, 152] on p "More settings" at bounding box center [51, 149] width 28 height 6
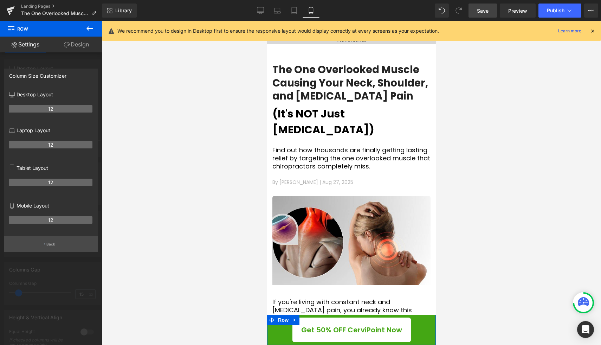
click at [53, 247] on p "Back" at bounding box center [50, 243] width 9 height 5
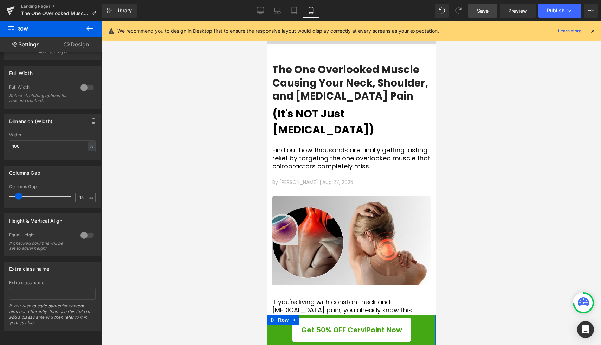
scroll to position [0, 0]
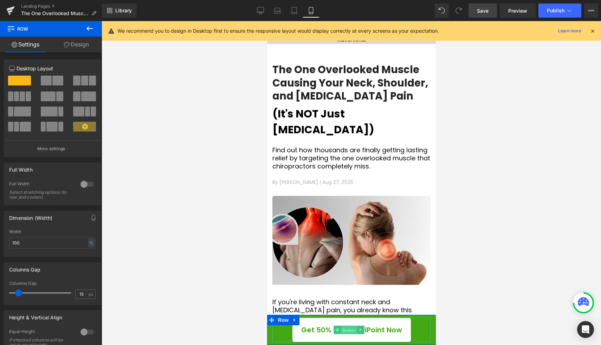
click at [346, 326] on span "Button" at bounding box center [349, 330] width 16 height 8
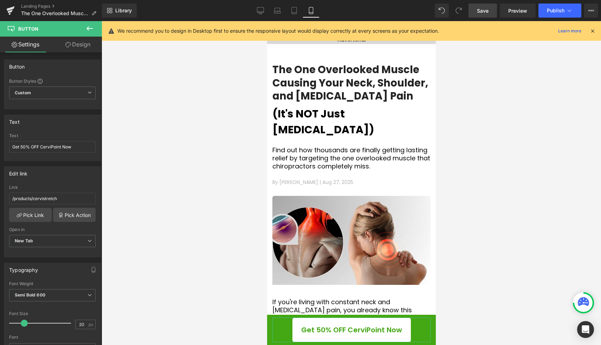
click at [70, 41] on link "Design" at bounding box center [77, 45] width 51 height 16
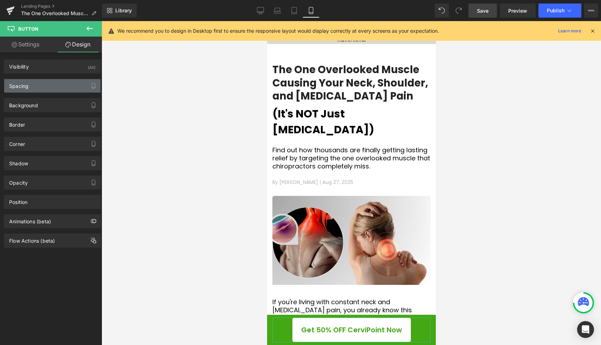
click at [46, 89] on div "Spacing" at bounding box center [52, 85] width 96 height 13
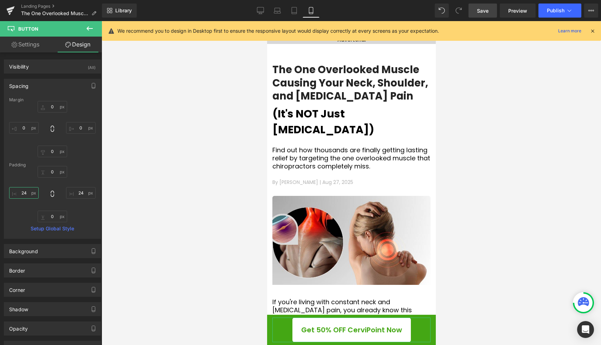
click at [31, 193] on input "24" at bounding box center [24, 193] width 30 height 12
type input "10"
click at [82, 193] on input "24" at bounding box center [81, 193] width 30 height 12
type input "10"
click at [281, 314] on div "Rendering Content" at bounding box center [300, 317] width 43 height 8
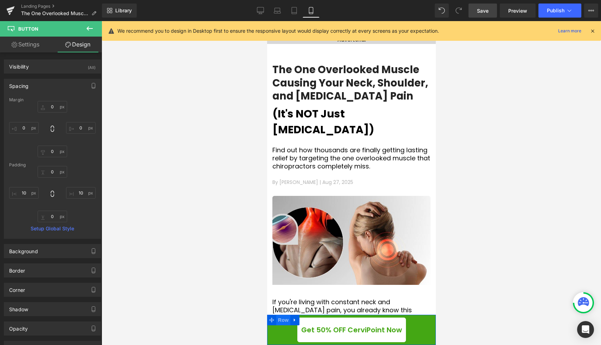
click at [278, 318] on span "Row" at bounding box center [283, 320] width 14 height 11
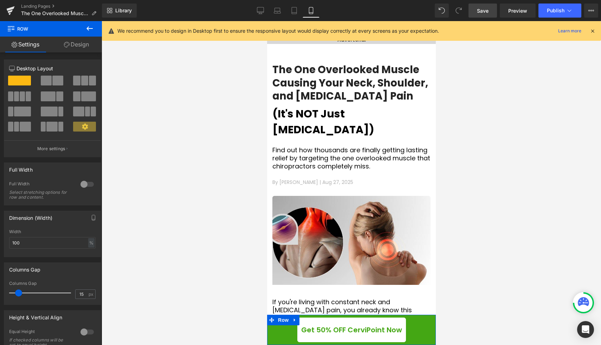
click at [80, 46] on link "Design" at bounding box center [76, 45] width 51 height 16
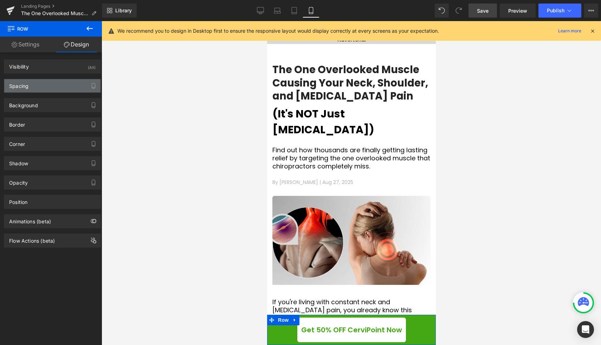
click at [53, 85] on div "Spacing" at bounding box center [52, 85] width 96 height 13
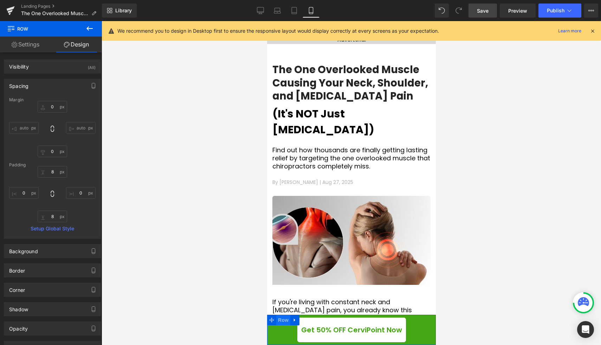
click at [284, 315] on span "Row" at bounding box center [283, 320] width 14 height 11
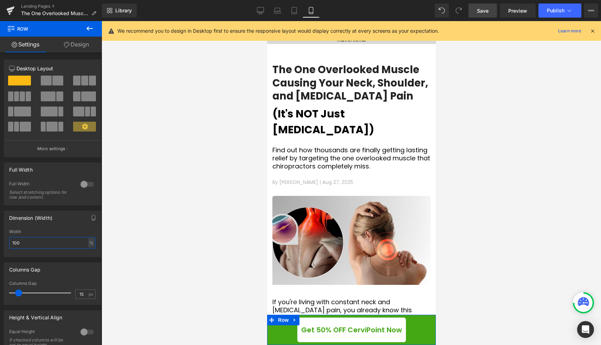
click at [31, 244] on input "100" at bounding box center [52, 243] width 86 height 12
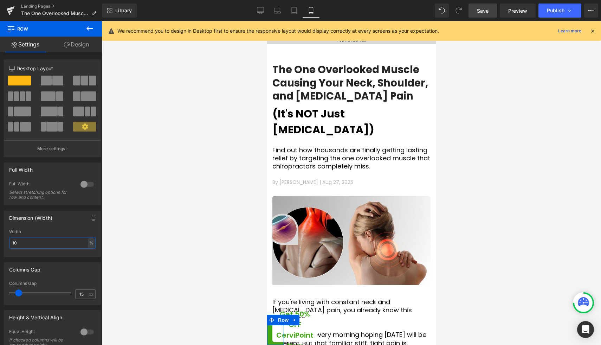
type input "1"
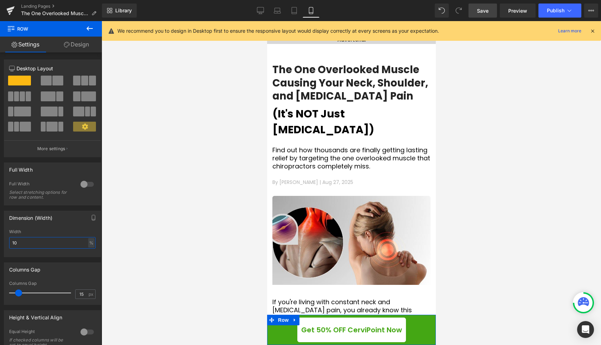
type input "1"
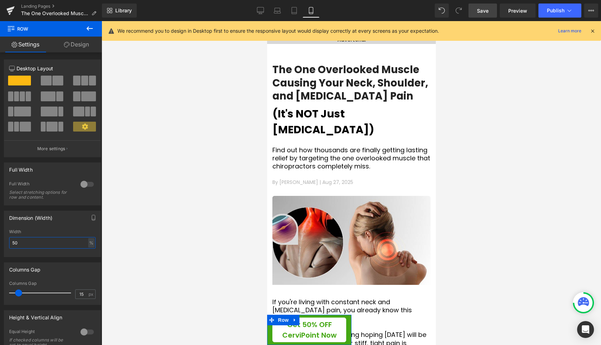
type input "5"
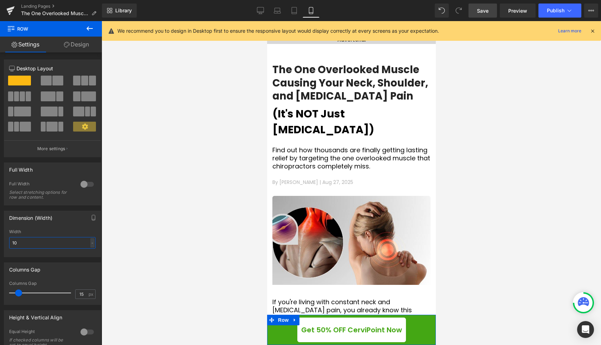
type input "100"
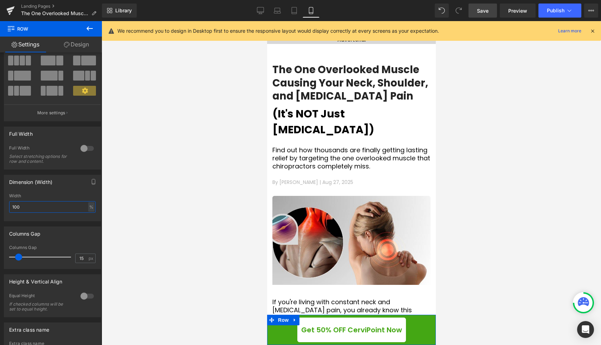
scroll to position [40, 0]
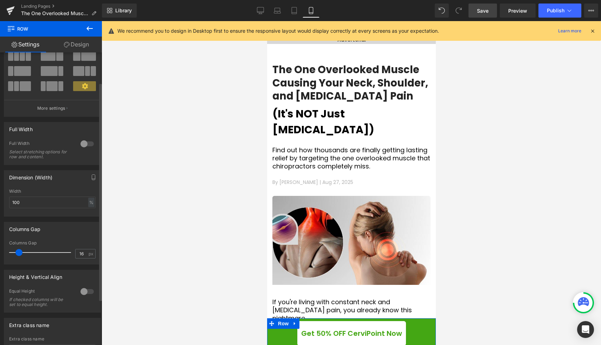
click at [20, 252] on span at bounding box center [18, 252] width 7 height 7
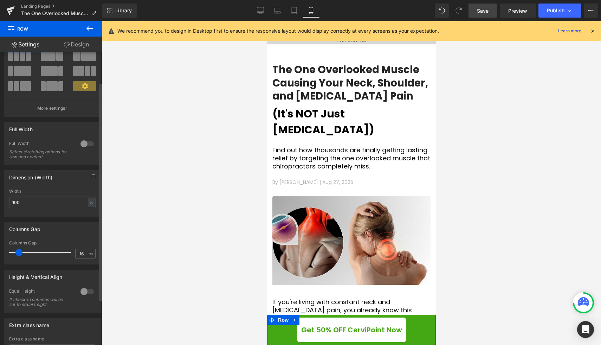
type input "15"
click at [20, 252] on span at bounding box center [18, 252] width 7 height 7
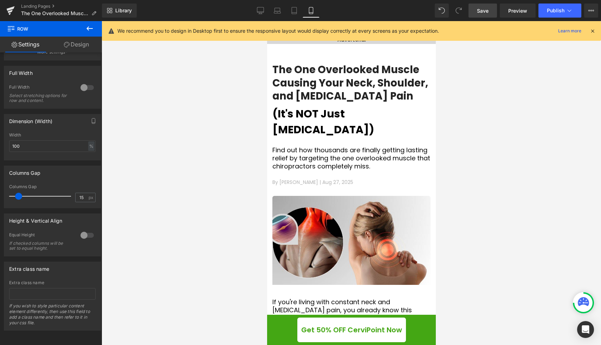
click at [502, 294] on div at bounding box center [352, 183] width 500 height 324
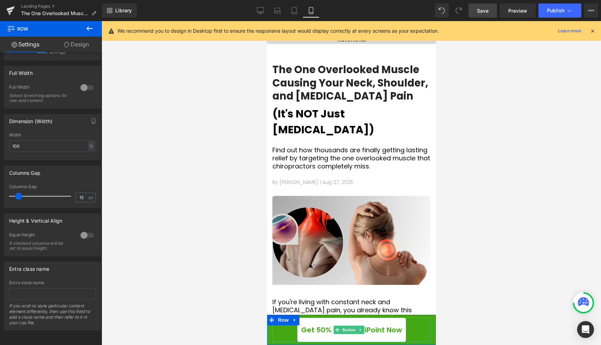
click at [388, 324] on span "Get 50% OFF CerviPoint Now" at bounding box center [351, 329] width 101 height 11
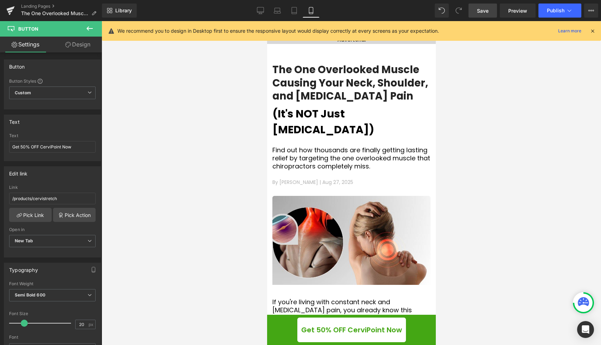
click at [484, 10] on span "Save" at bounding box center [483, 10] width 12 height 7
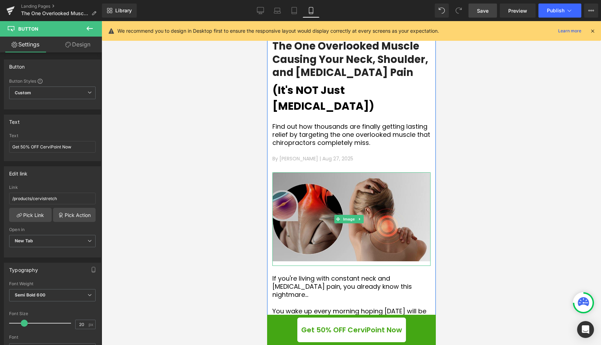
scroll to position [0, 0]
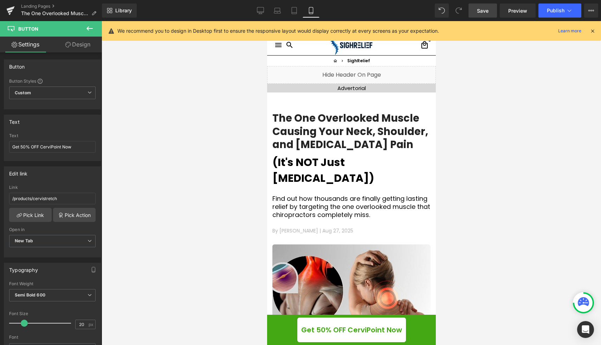
click at [480, 11] on span "Save" at bounding box center [483, 10] width 12 height 7
click at [254, 13] on icon at bounding box center [252, 10] width 7 height 7
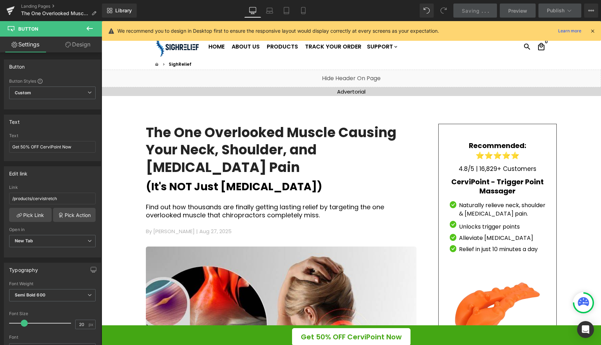
type input "100"
type input "50"
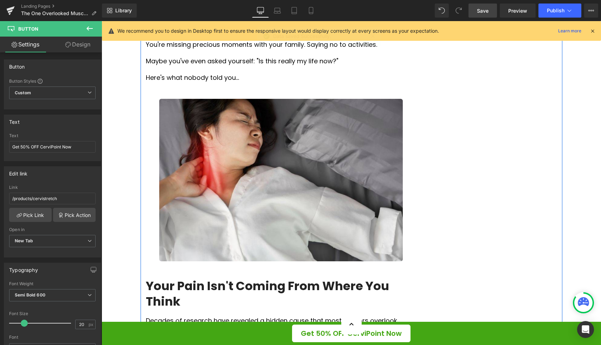
scroll to position [484, 0]
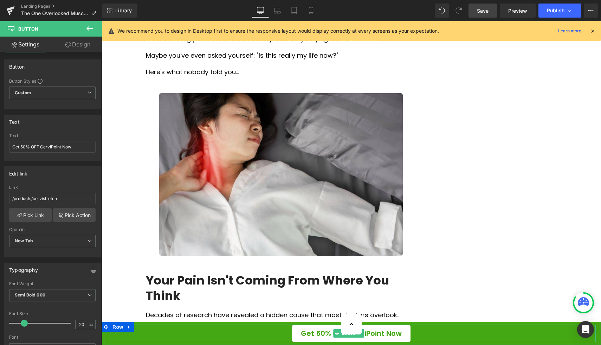
click at [426, 327] on div "Get 50% OFF CerviPoint Now" at bounding box center [351, 333] width 489 height 18
click at [458, 328] on div "Get 50% OFF CerviPoint Now" at bounding box center [351, 333] width 489 height 18
click at [120, 327] on span "Row" at bounding box center [118, 327] width 14 height 11
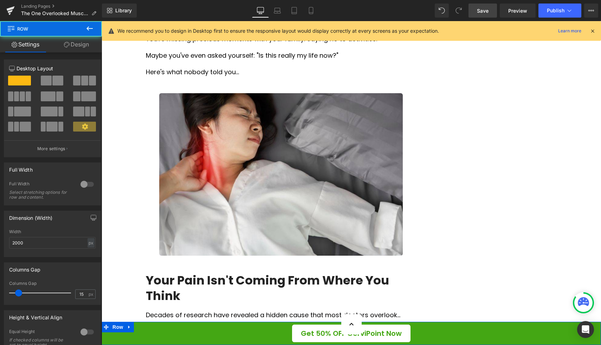
click at [74, 42] on link "Design" at bounding box center [76, 45] width 51 height 16
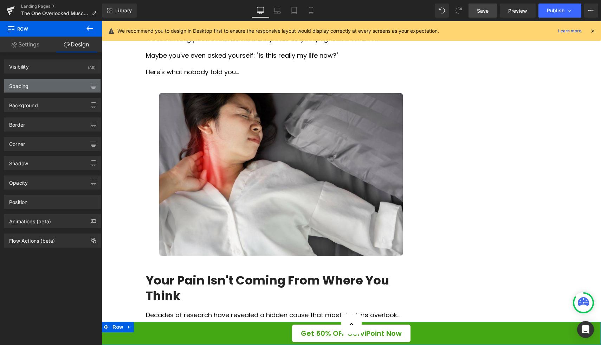
click at [57, 90] on div "Spacing" at bounding box center [52, 85] width 96 height 13
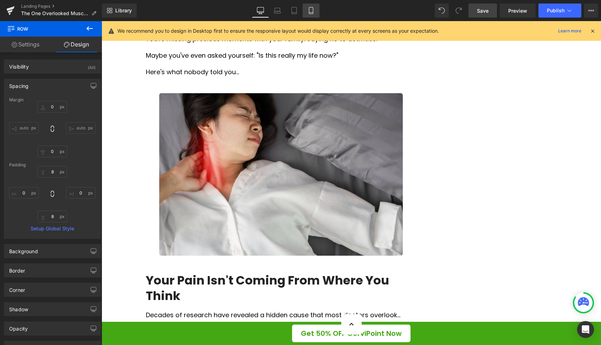
click at [308, 11] on link "Mobile" at bounding box center [311, 11] width 17 height 14
type input "0"
type input "8"
type input "0"
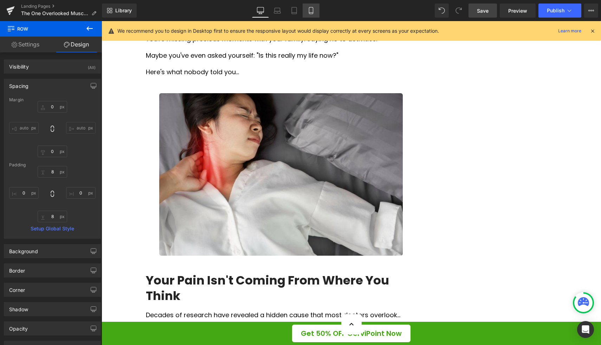
type input "8"
type input "0"
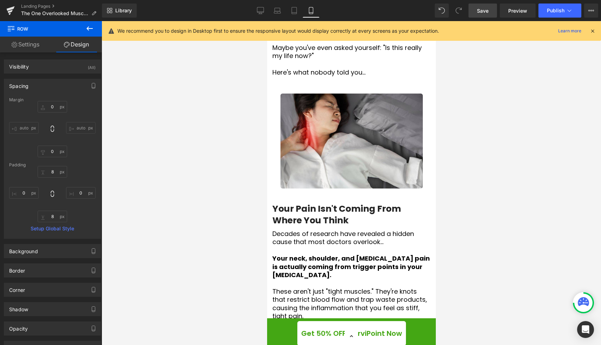
scroll to position [468, 0]
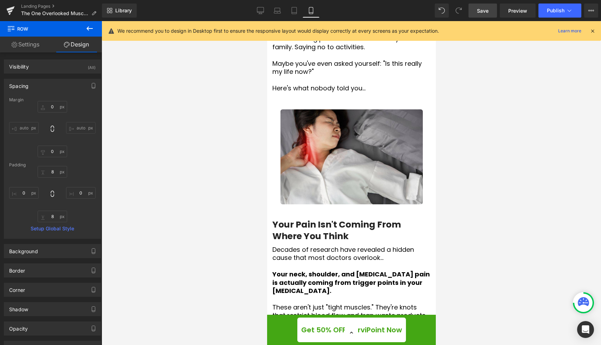
click at [90, 30] on icon at bounding box center [89, 28] width 8 height 8
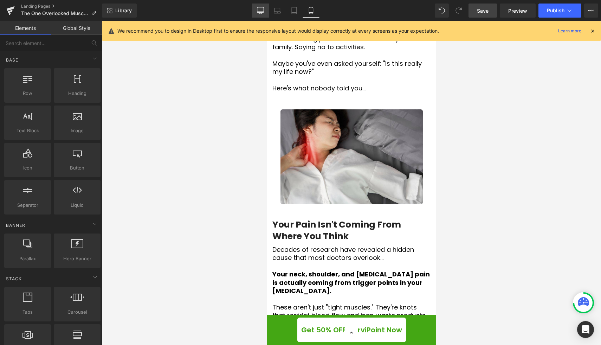
click at [260, 12] on icon at bounding box center [260, 10] width 7 height 7
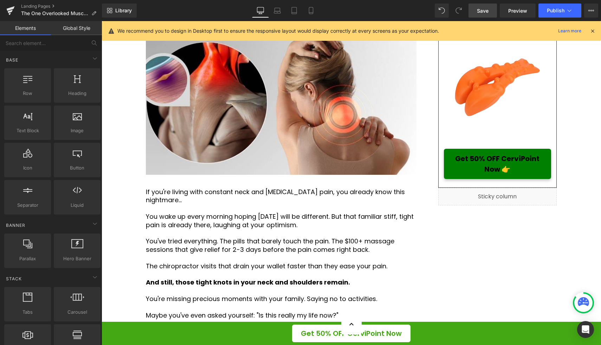
scroll to position [228, 0]
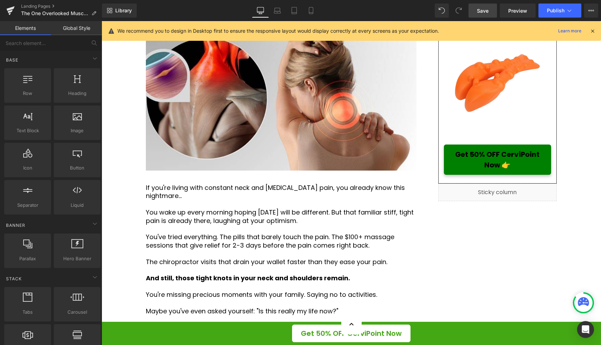
click at [512, 163] on span "Get 50% OFF CerviPoint Now 👉" at bounding box center [497, 159] width 91 height 21
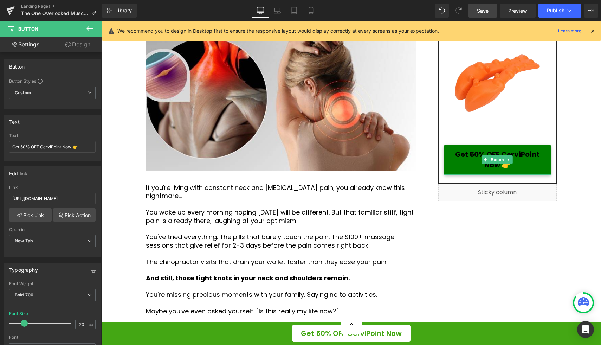
click at [473, 158] on span "Get 50% OFF CerviPoint Now 👉" at bounding box center [497, 159] width 91 height 21
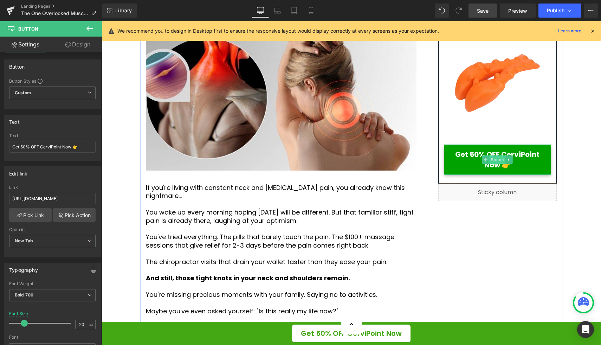
click at [495, 159] on span "Button" at bounding box center [498, 159] width 16 height 8
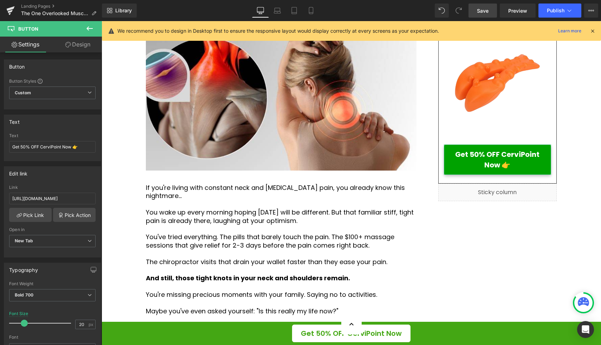
click at [83, 52] on link "Design" at bounding box center [77, 45] width 51 height 16
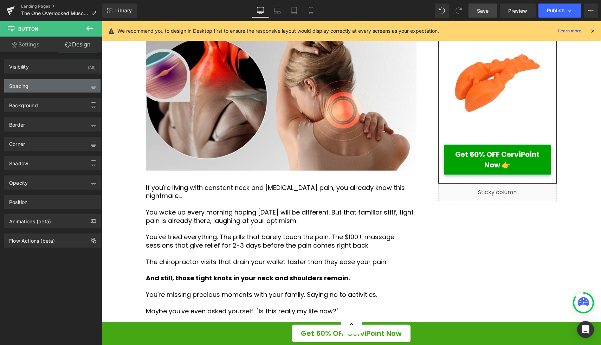
click at [47, 88] on div "Spacing" at bounding box center [52, 85] width 96 height 13
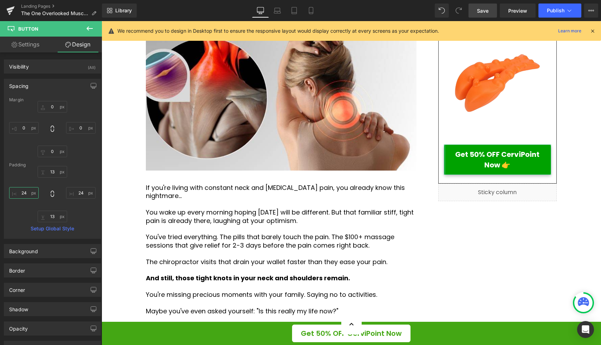
click at [30, 193] on input "24" at bounding box center [24, 193] width 30 height 12
type input "2"
type input "30"
click at [79, 194] on input "24" at bounding box center [81, 193] width 30 height 12
type input "3"
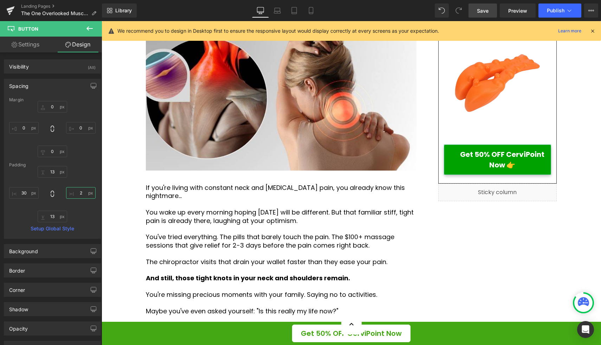
type input "24"
click at [29, 194] on input "30" at bounding box center [24, 193] width 30 height 12
type input "24"
click at [58, 169] on input "13" at bounding box center [53, 172] width 30 height 12
type input "20"
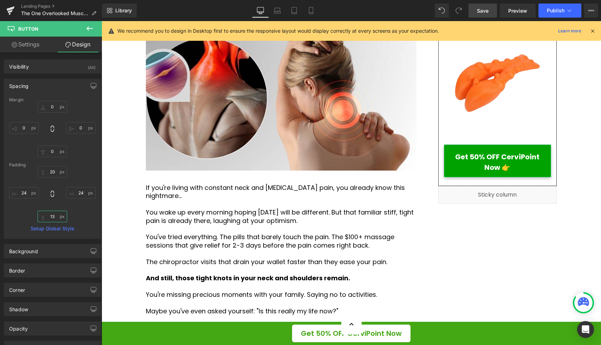
click at [50, 218] on input "13" at bounding box center [53, 217] width 30 height 12
click at [54, 216] on input "23" at bounding box center [53, 217] width 30 height 12
type input "2"
type input "10"
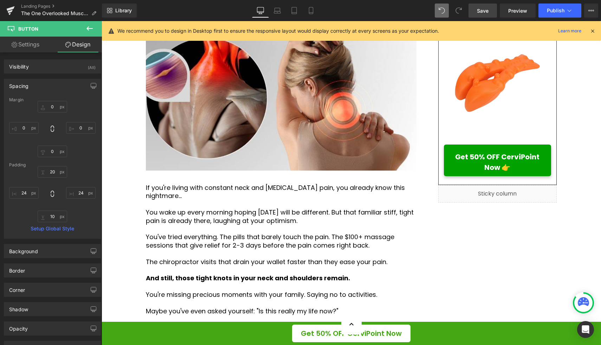
click at [438, 12] on span at bounding box center [442, 11] width 14 height 14
type input "0"
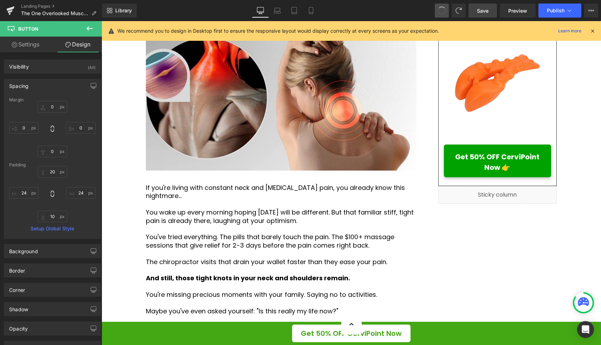
type input "20"
type input "24"
type input "13"
type input "24"
type input "0"
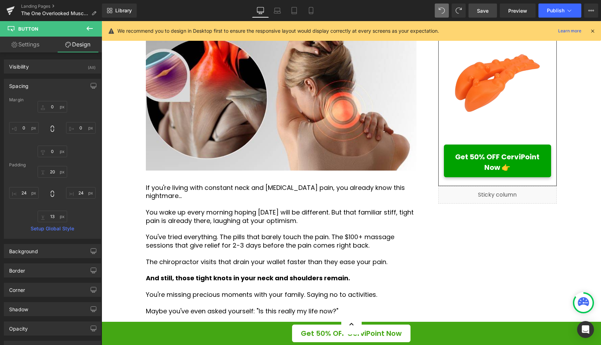
type input "0"
type input "13"
type input "24"
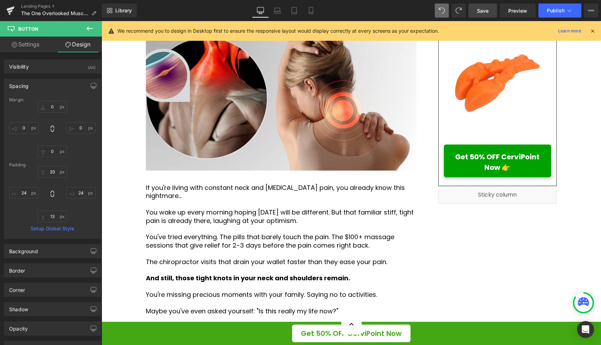
type input "13"
type input "24"
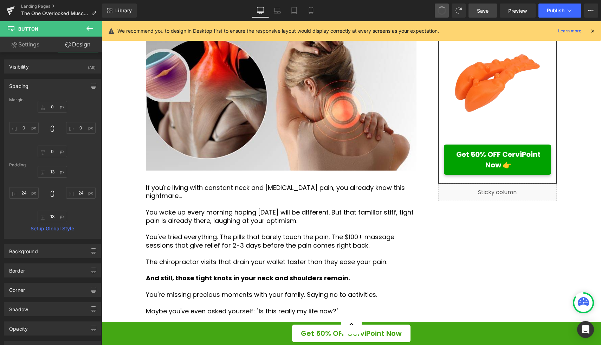
type input "0"
type input "13"
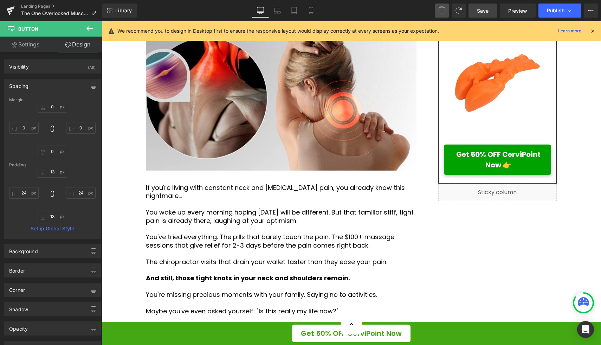
type input "24"
type input "13"
type input "30"
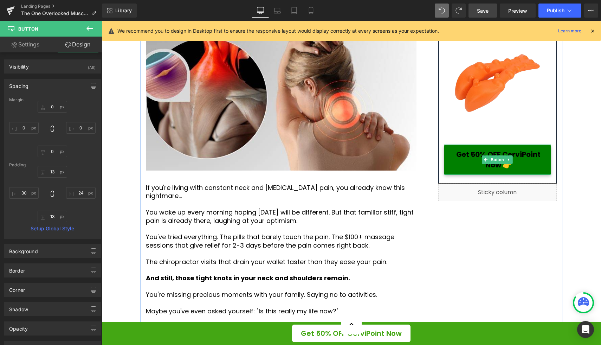
click at [473, 153] on span "Get 50% OFF CerviPoint Now 👉" at bounding box center [499, 159] width 89 height 21
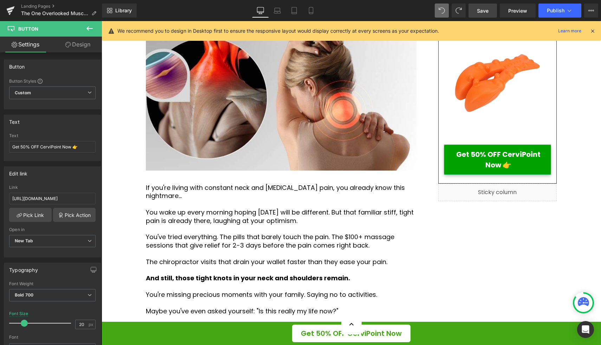
click at [71, 46] on link "Design" at bounding box center [77, 45] width 51 height 16
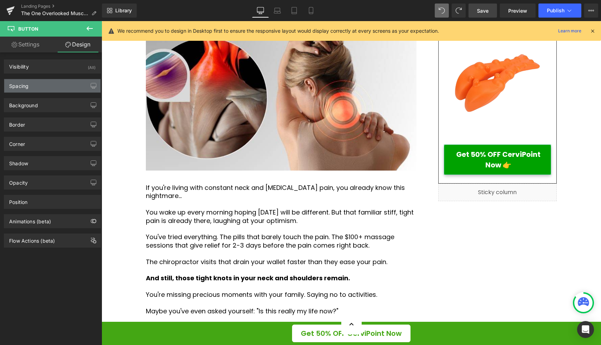
click at [49, 86] on div "Spacing" at bounding box center [52, 85] width 96 height 13
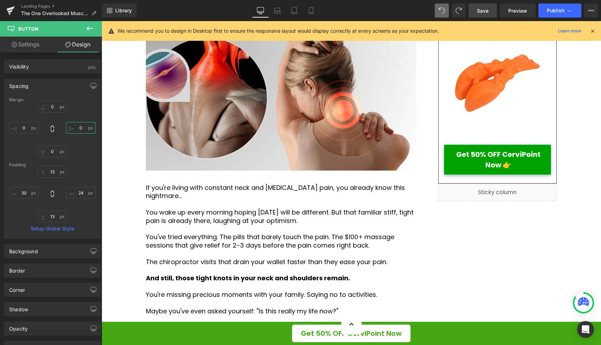
click at [80, 127] on input "0" at bounding box center [81, 128] width 30 height 12
type input "5"
type input "1-"
type input "-50"
click at [25, 129] on input "0" at bounding box center [24, 128] width 30 height 12
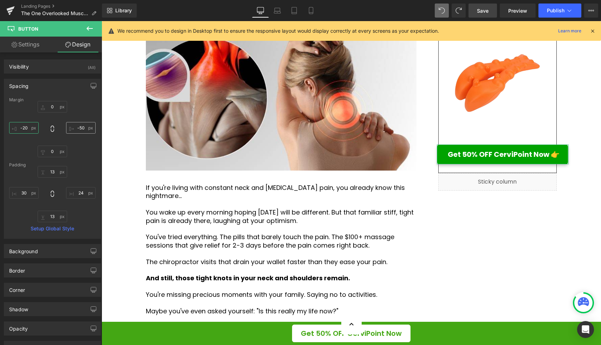
type input "-20"
click at [83, 129] on input "-50" at bounding box center [81, 128] width 30 height 12
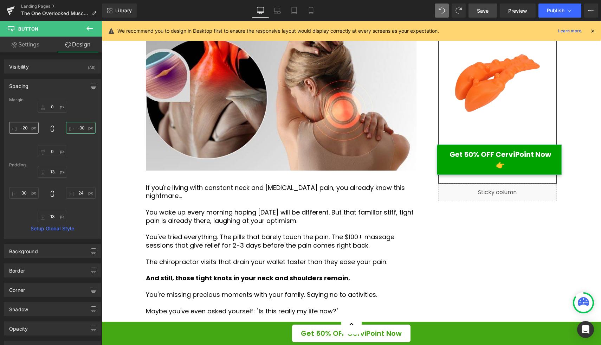
type input "-30"
click at [26, 127] on input "-20" at bounding box center [24, 128] width 30 height 12
type input "-30"
click at [25, 194] on input "30" at bounding box center [24, 193] width 30 height 12
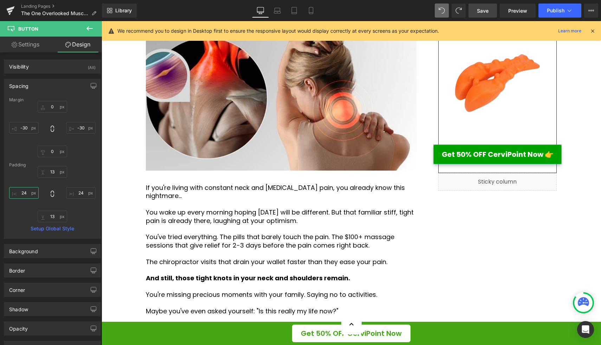
type input "24"
click at [17, 210] on div "13px 13 24px 24 13px 13 24 24" at bounding box center [52, 194] width 86 height 56
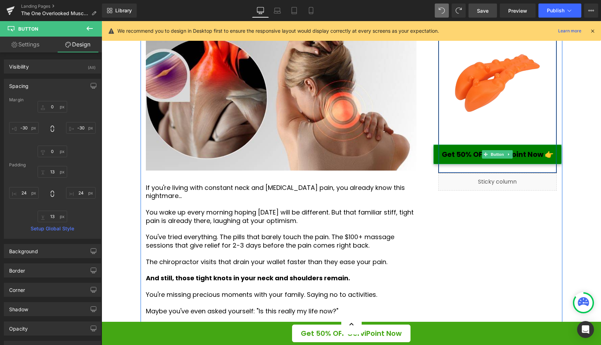
click at [458, 154] on span "Get 50% OFF CerviPoint Now 👉" at bounding box center [498, 154] width 112 height 11
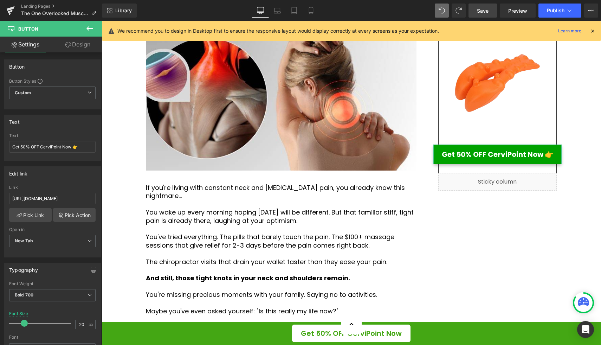
click at [84, 47] on link "Design" at bounding box center [77, 45] width 51 height 16
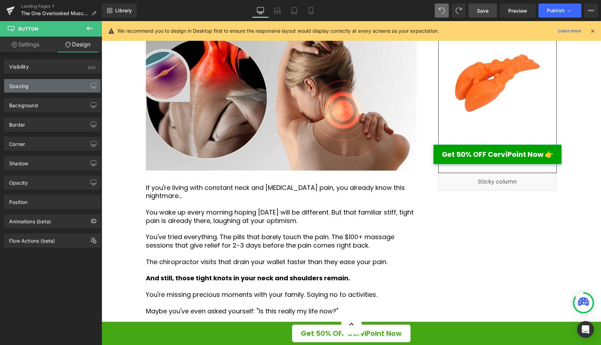
click at [60, 84] on div "Spacing" at bounding box center [52, 85] width 96 height 13
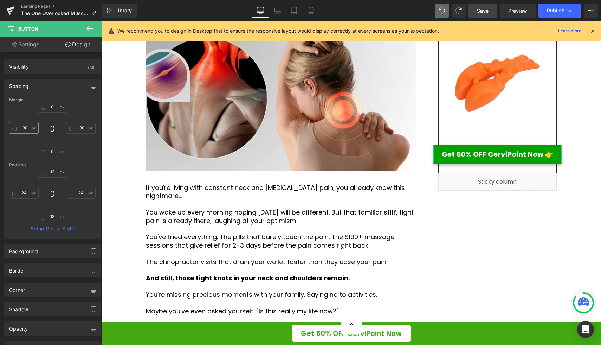
click at [27, 128] on input "-30" at bounding box center [24, 128] width 30 height 12
click at [26, 126] on input "-30" at bounding box center [24, 128] width 30 height 12
click at [28, 127] on input "-30" at bounding box center [24, 128] width 30 height 12
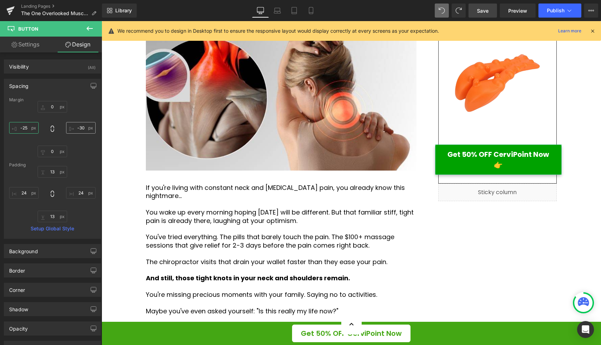
type input "-25"
click at [82, 129] on input "-30" at bounding box center [81, 128] width 30 height 12
click at [82, 137] on div "0px 0 -25 -25 0px 0 -25 -25" at bounding box center [52, 129] width 86 height 56
click at [82, 127] on input "-25" at bounding box center [81, 128] width 30 height 12
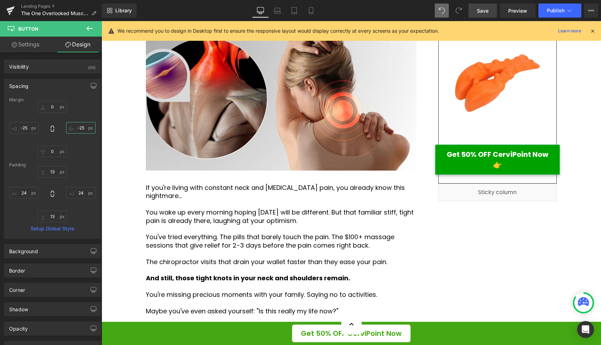
click at [82, 128] on input "-25" at bounding box center [81, 128] width 30 height 12
type input "-22"
click at [28, 128] on input "-25" at bounding box center [24, 128] width 30 height 12
type input "-23"
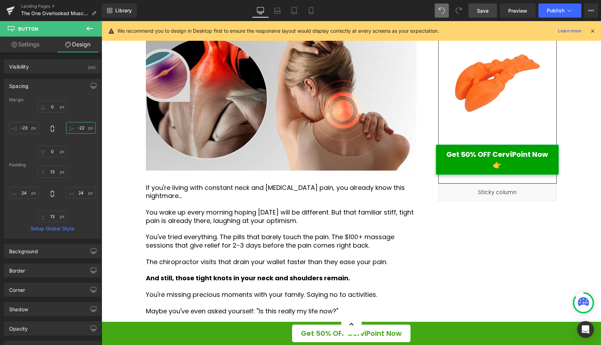
click at [83, 129] on input "-22" at bounding box center [81, 128] width 30 height 12
click at [82, 128] on input "-22" at bounding box center [81, 128] width 30 height 12
type input "-23"
click at [83, 148] on div "0px 0 -23 -23 0px 0 -23 -23" at bounding box center [52, 129] width 86 height 56
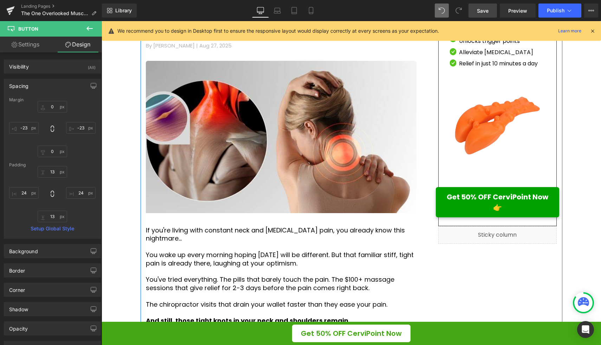
scroll to position [193, 0]
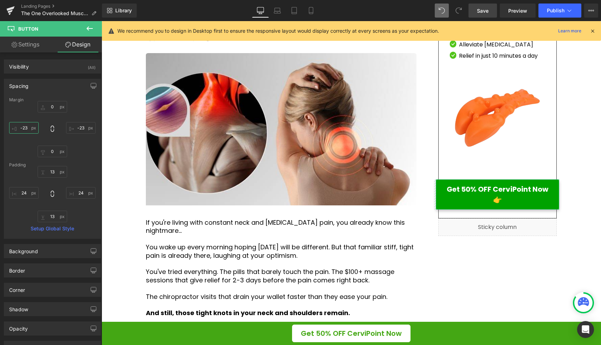
click at [28, 126] on input "-23" at bounding box center [24, 128] width 30 height 12
type input "0"
click at [77, 127] on input "-23" at bounding box center [81, 128] width 30 height 12
click at [80, 127] on input "-23" at bounding box center [81, 128] width 30 height 12
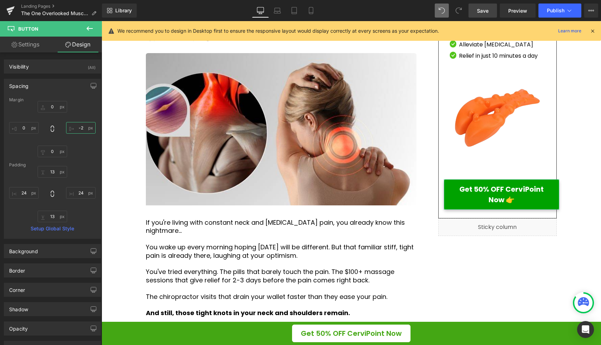
type input "-"
click at [83, 120] on div "0px 0 0px 0 0 0" at bounding box center [52, 129] width 86 height 56
click at [33, 46] on link "Settings" at bounding box center [25, 45] width 51 height 16
type input "100"
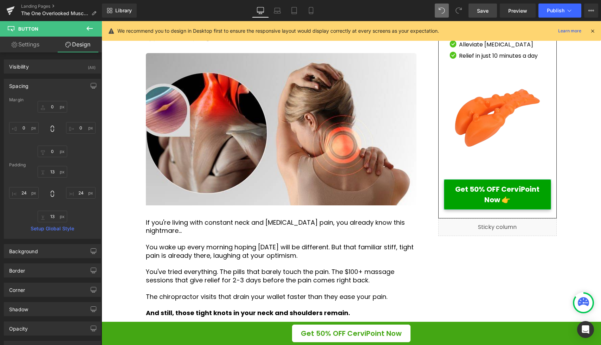
type input "100"
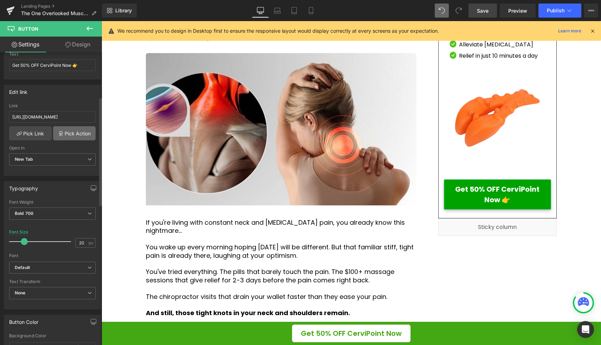
scroll to position [120, 0]
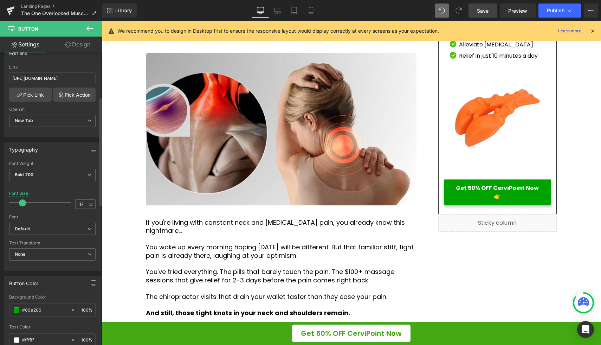
type input "18"
click at [22, 203] on span at bounding box center [23, 202] width 7 height 7
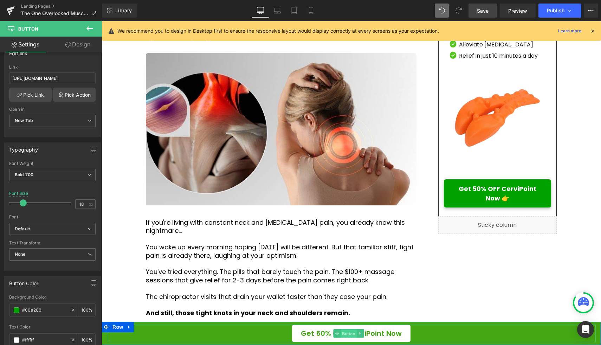
click at [348, 333] on span "Button" at bounding box center [349, 333] width 16 height 8
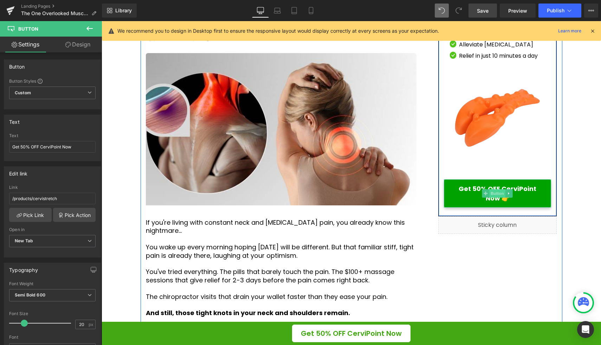
click at [493, 193] on span "Button" at bounding box center [498, 193] width 16 height 8
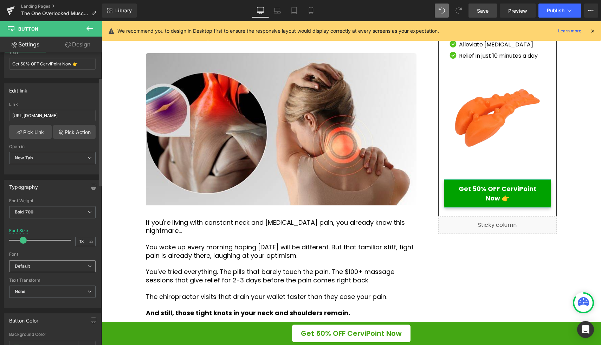
scroll to position [92, 0]
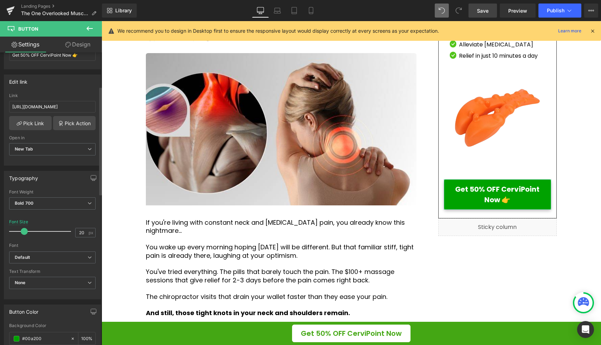
type input "19"
click at [24, 231] on span at bounding box center [23, 231] width 7 height 7
click at [83, 45] on link "Design" at bounding box center [77, 45] width 51 height 16
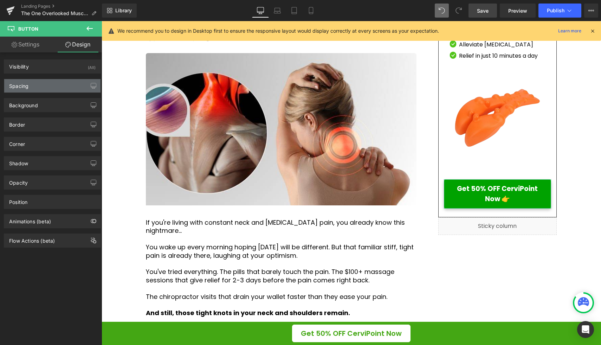
click at [57, 87] on div "Spacing" at bounding box center [52, 85] width 96 height 13
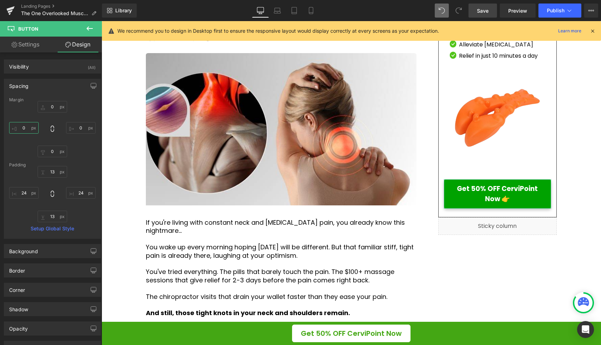
click at [27, 125] on input "0" at bounding box center [24, 128] width 30 height 12
click at [28, 126] on input "0" at bounding box center [24, 128] width 30 height 12
type input "-10"
click at [78, 129] on input "0" at bounding box center [81, 128] width 30 height 12
type input "-12"
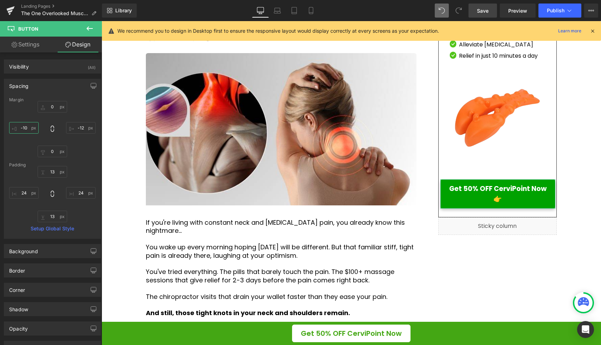
click at [27, 128] on input "-10" at bounding box center [24, 128] width 30 height 12
click at [27, 125] on input "-10" at bounding box center [24, 128] width 30 height 12
type input "-15"
click at [82, 128] on input "-12" at bounding box center [81, 128] width 30 height 12
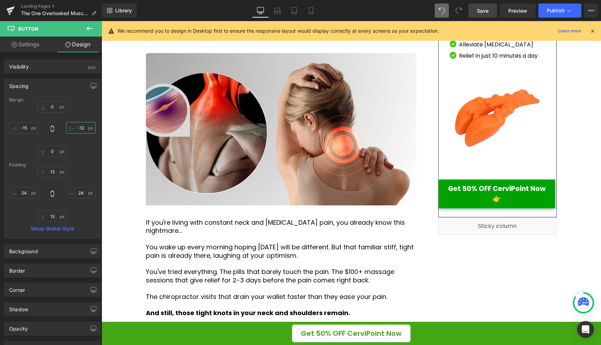
click at [80, 128] on input "-12" at bounding box center [81, 128] width 30 height 12
type input "-12"
click at [27, 129] on input "-15" at bounding box center [24, 128] width 30 height 12
click at [27, 128] on input "-15" at bounding box center [24, 128] width 30 height 12
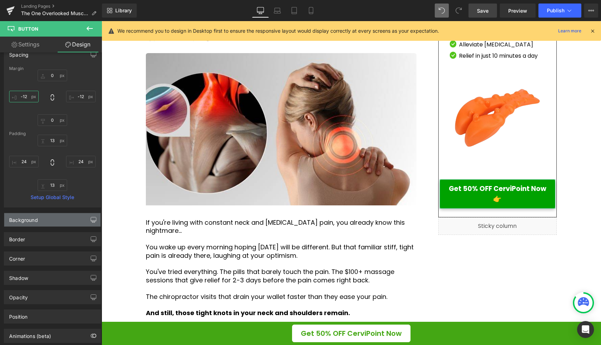
scroll to position [48, 0]
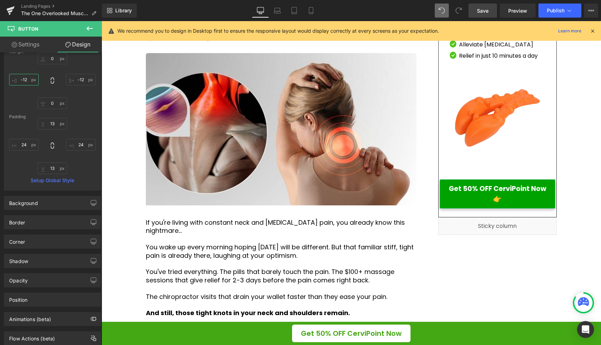
type input "-12"
click at [30, 44] on link "Settings" at bounding box center [25, 45] width 51 height 16
type input "100"
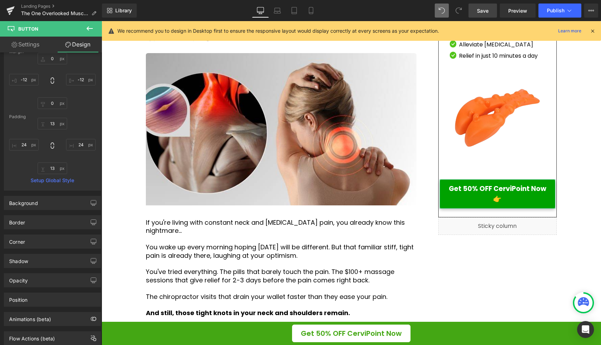
type input "100"
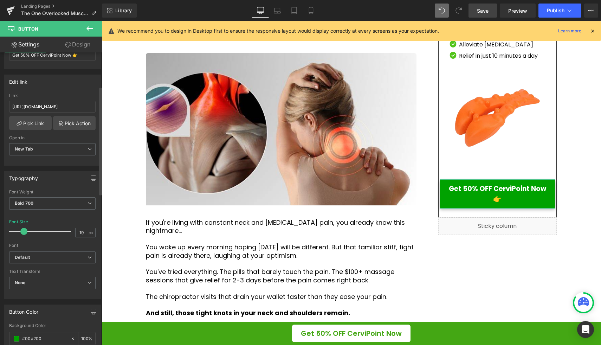
type input "18"
click at [22, 228] on span at bounding box center [23, 231] width 7 height 7
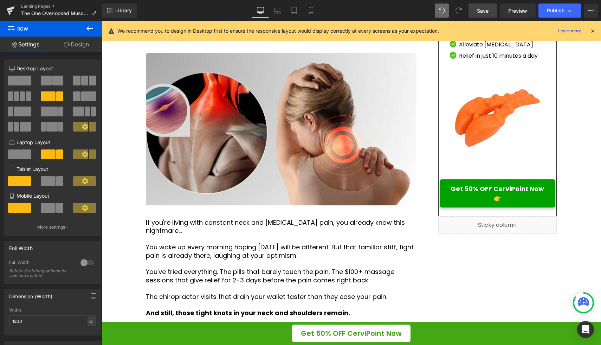
click at [483, 12] on span "Save" at bounding box center [483, 10] width 12 height 7
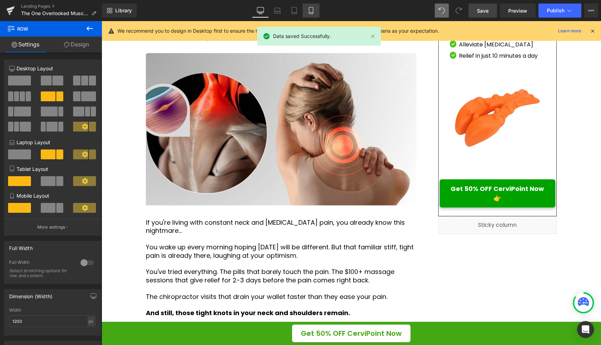
click at [312, 12] on icon at bounding box center [311, 10] width 7 height 7
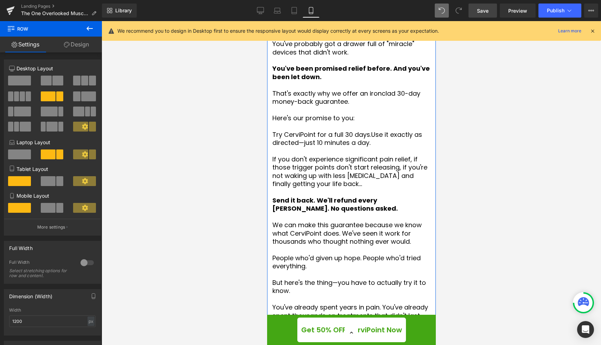
scroll to position [2048, 0]
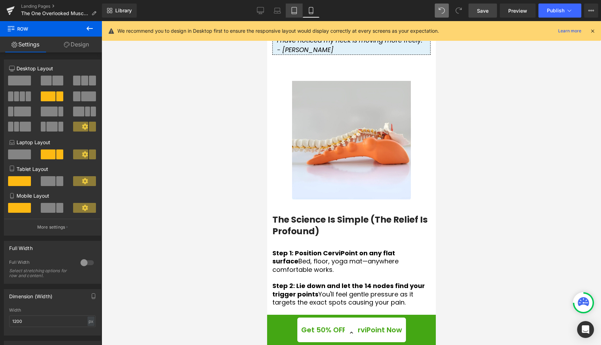
click at [296, 13] on icon at bounding box center [294, 10] width 7 height 7
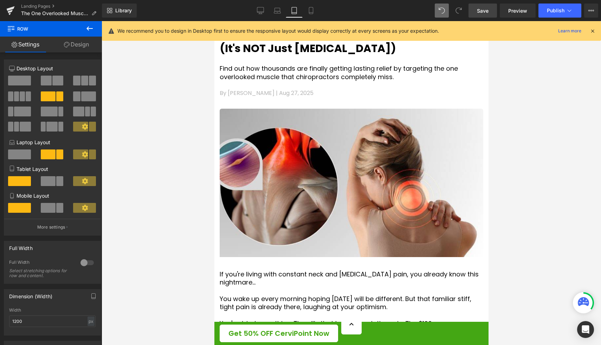
scroll to position [362, 0]
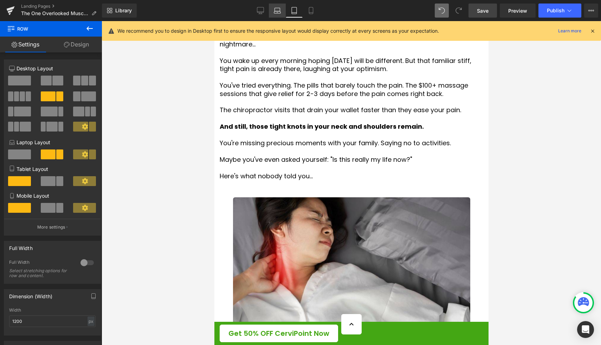
click at [279, 10] on icon at bounding box center [277, 10] width 7 height 7
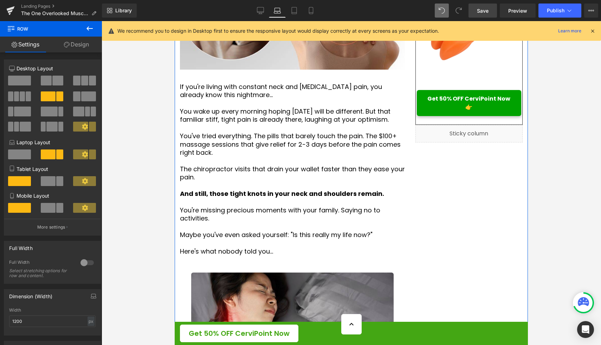
scroll to position [310, 0]
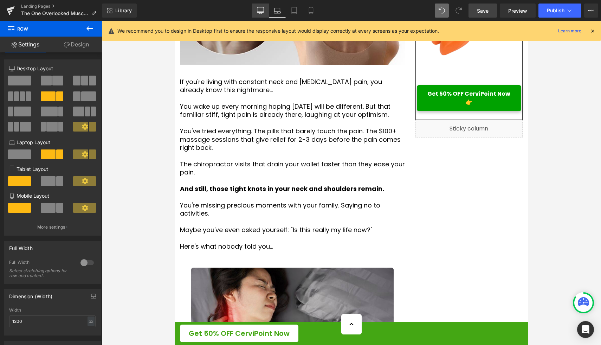
click at [262, 9] on icon at bounding box center [260, 10] width 7 height 7
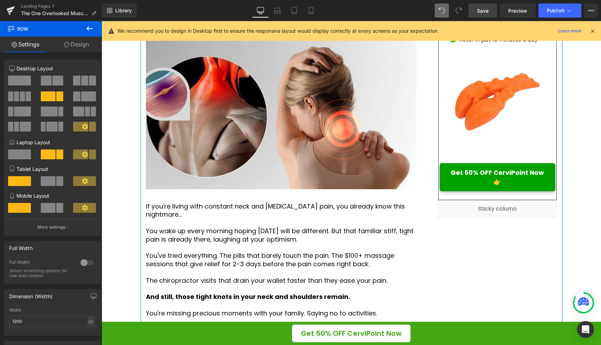
scroll to position [212, 0]
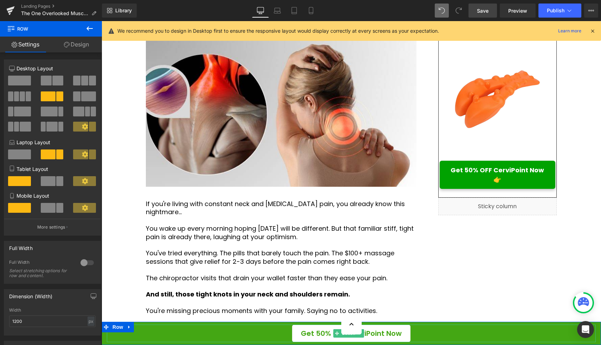
click at [378, 334] on span "Get 50% OFF CerviPoint Now" at bounding box center [351, 333] width 101 height 11
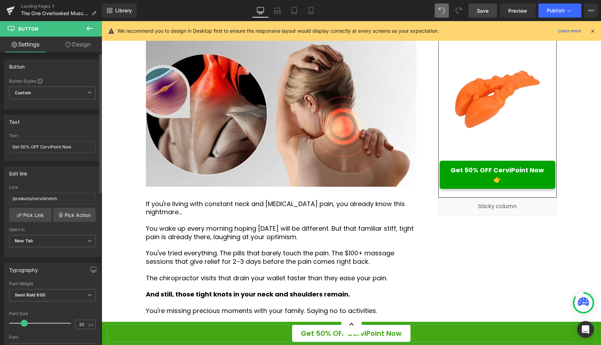
type input "19"
click at [24, 323] on span at bounding box center [23, 323] width 7 height 7
click at [61, 307] on div at bounding box center [52, 307] width 86 height 5
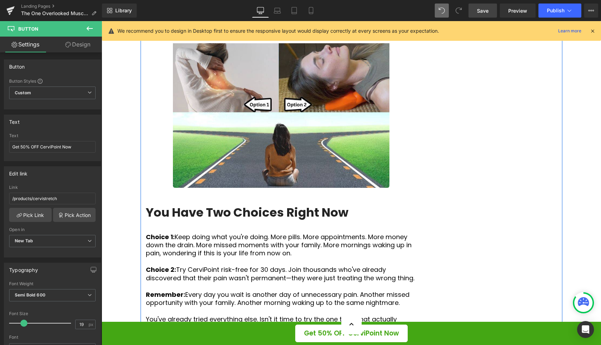
scroll to position [2748, 0]
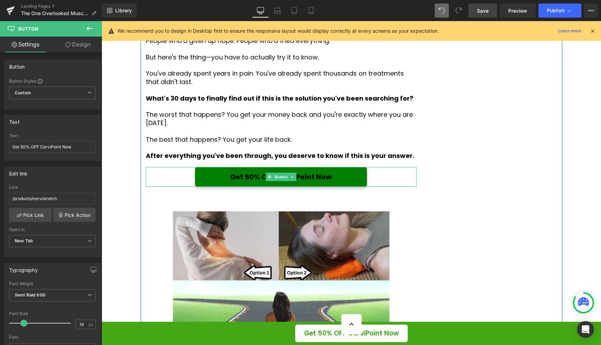
click at [317, 182] on span "Get 50% OFF CerviPoint Now" at bounding box center [281, 177] width 102 height 11
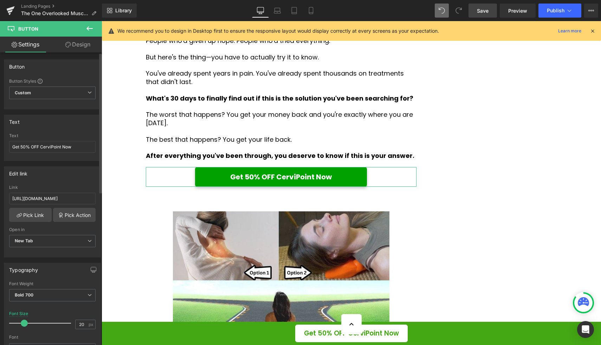
type input "19"
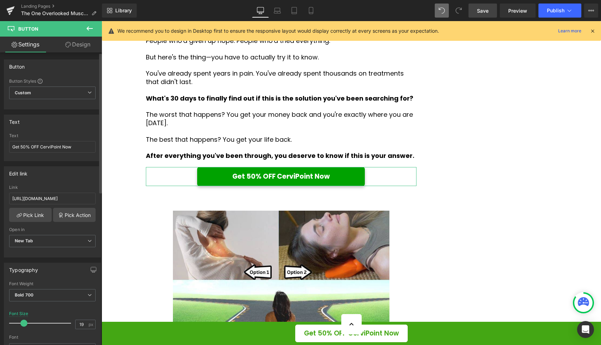
click at [25, 322] on span at bounding box center [23, 323] width 7 height 7
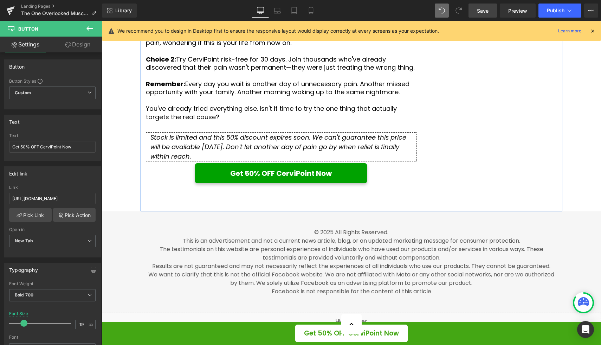
scroll to position [3193, 0]
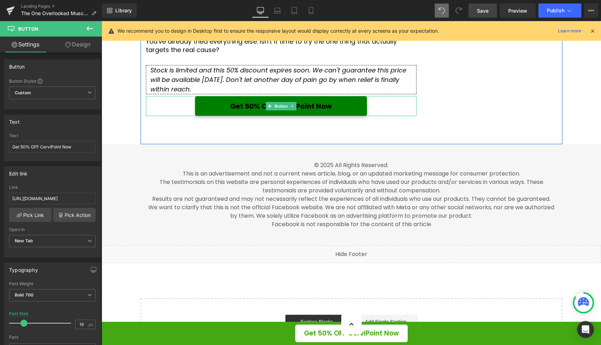
click at [312, 111] on span "Get 50% OFF CerviPoint Now" at bounding box center [281, 106] width 102 height 11
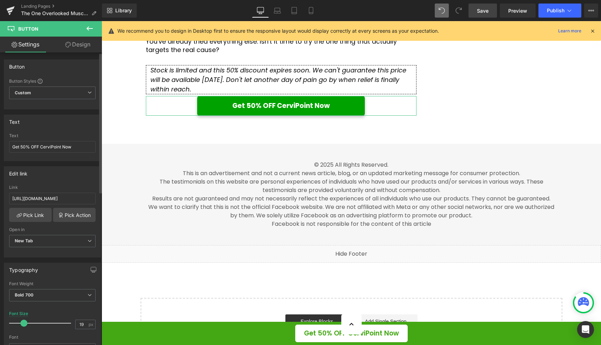
click at [24, 323] on span at bounding box center [23, 323] width 7 height 7
type input "19"
click at [24, 322] on span at bounding box center [23, 323] width 7 height 7
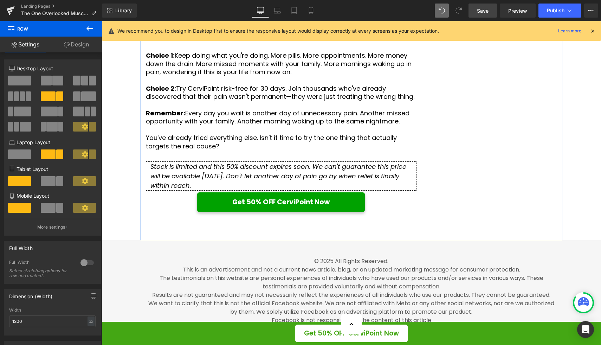
scroll to position [3083, 0]
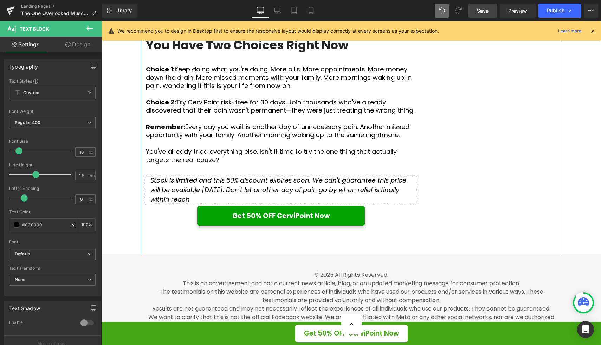
click at [102, 21] on div at bounding box center [102, 21] width 0 height 0
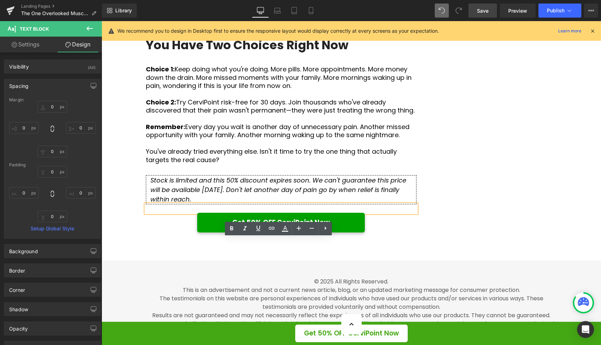
click at [373, 303] on div "© 2025 All Rights Reserved. This is an advertisement and not a current news art…" at bounding box center [352, 310] width 500 height 101
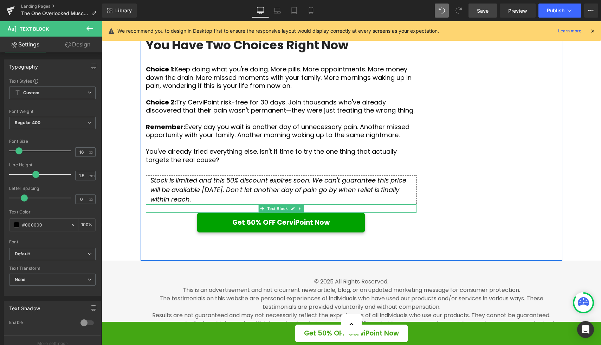
click at [377, 213] on div "Text Block" at bounding box center [281, 208] width 271 height 8
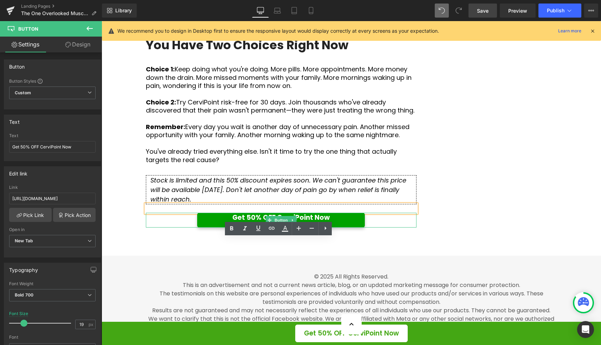
drag, startPoint x: 375, startPoint y: 246, endPoint x: 373, endPoint y: 253, distance: 7.7
click at [373, 227] on div "Get 50% OFF CerviPoint Now Button" at bounding box center [281, 220] width 271 height 15
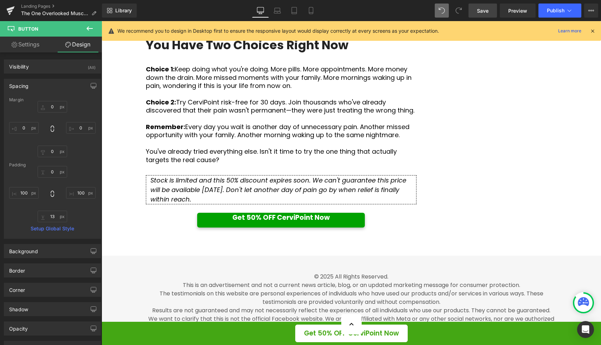
type input "0"
type input "14"
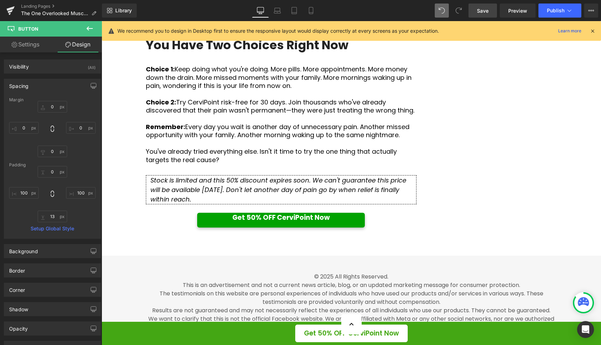
type input "100"
type input "13"
type input "100"
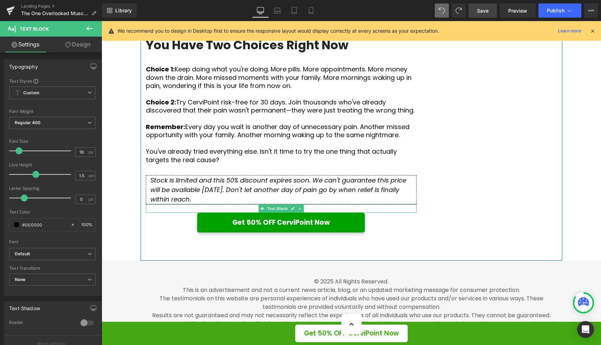
click at [374, 213] on div "Text Block" at bounding box center [281, 208] width 271 height 8
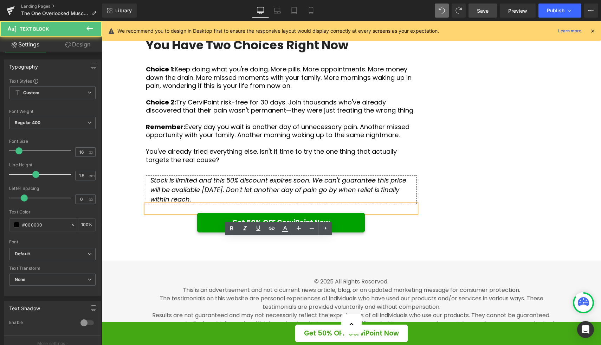
click at [376, 213] on div at bounding box center [281, 208] width 271 height 8
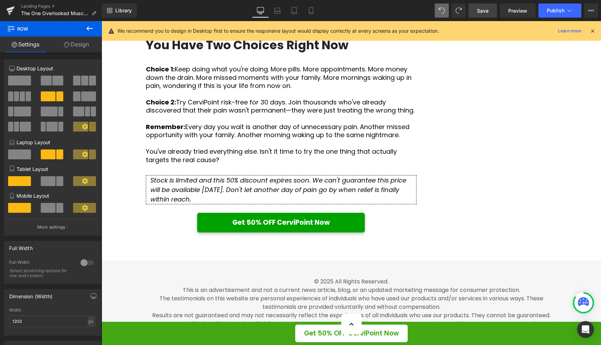
click at [488, 10] on span "Save" at bounding box center [483, 10] width 12 height 7
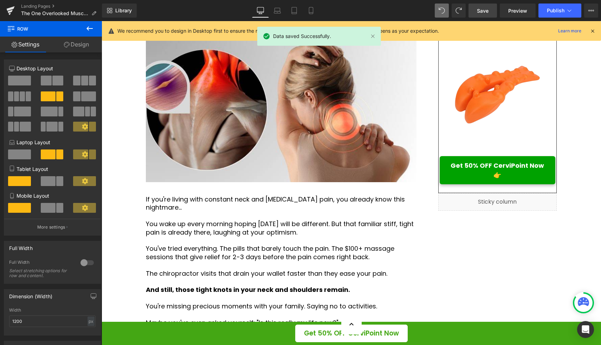
scroll to position [256, 0]
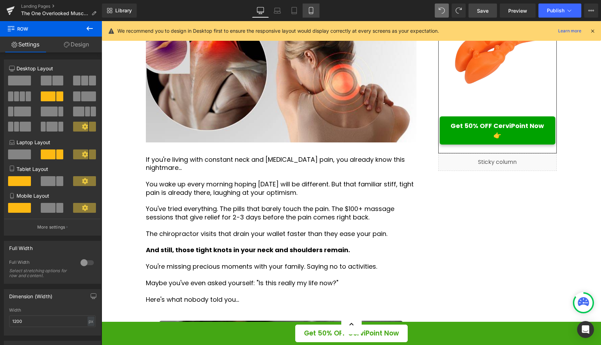
click at [310, 10] on icon at bounding box center [311, 10] width 7 height 7
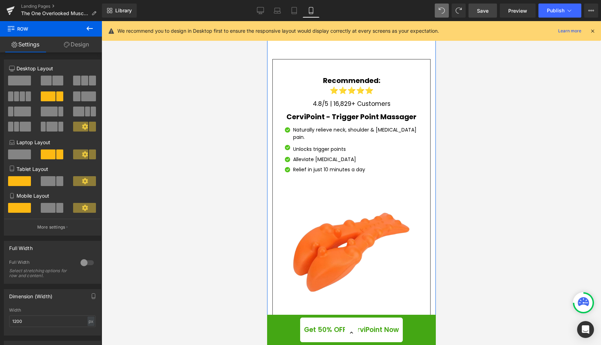
scroll to position [3330, 0]
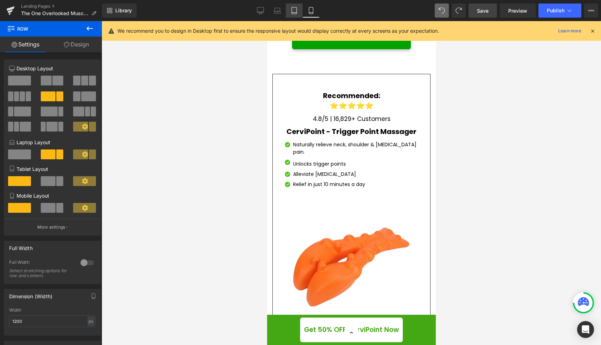
click at [294, 11] on icon at bounding box center [294, 10] width 7 height 7
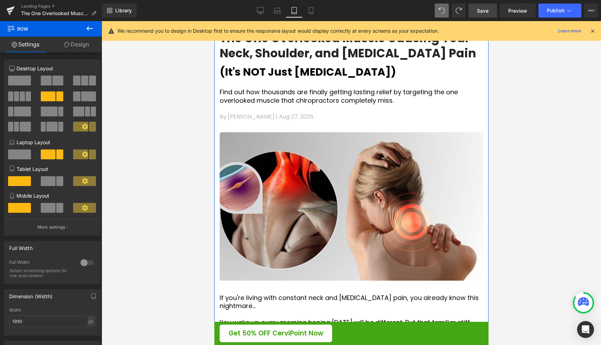
scroll to position [456, 0]
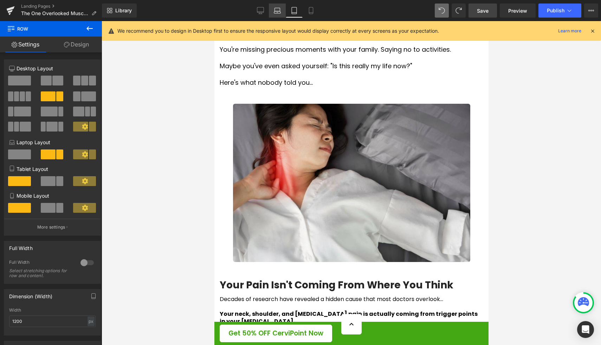
click at [280, 10] on icon at bounding box center [277, 10] width 7 height 7
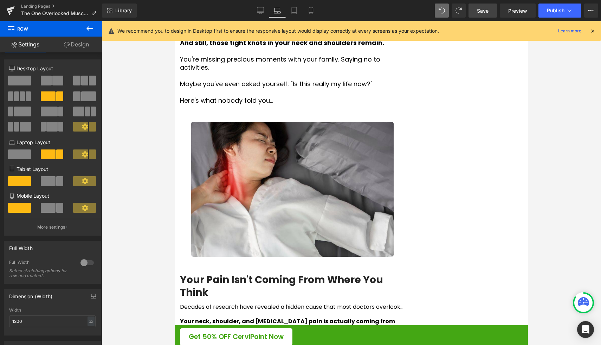
scroll to position [0, 0]
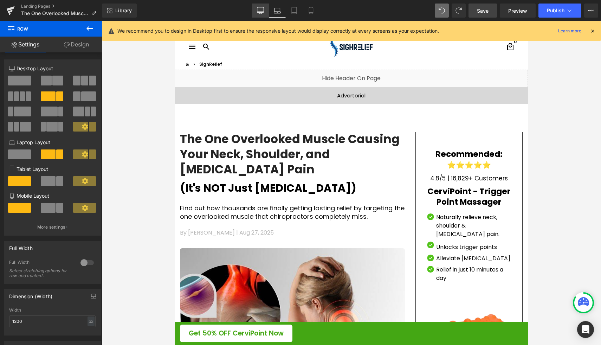
click at [258, 13] on icon at bounding box center [260, 10] width 7 height 7
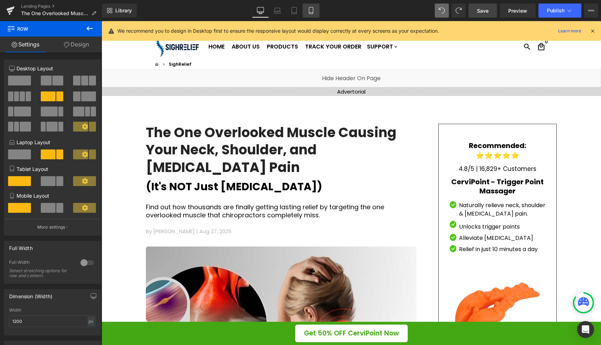
click at [309, 13] on icon at bounding box center [311, 10] width 7 height 7
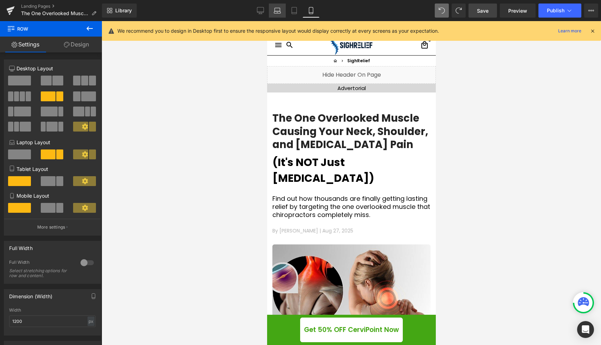
click at [285, 13] on link "Laptop" at bounding box center [277, 11] width 17 height 14
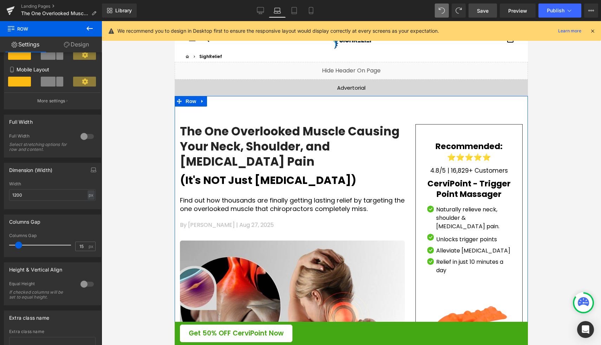
scroll to position [181, 0]
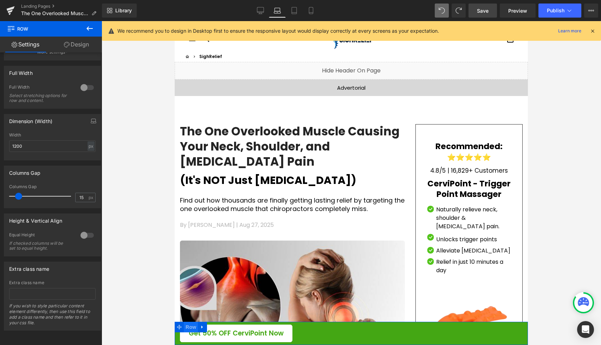
click at [191, 328] on span "Row" at bounding box center [191, 327] width 14 height 11
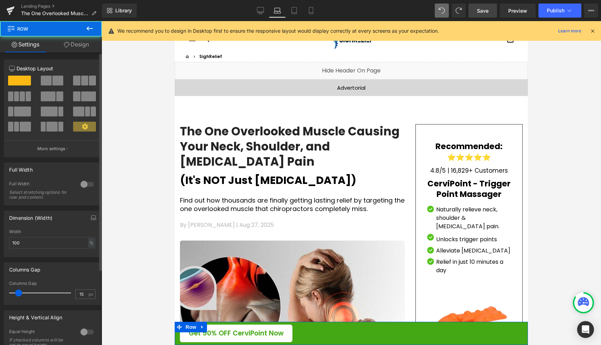
scroll to position [102, 0]
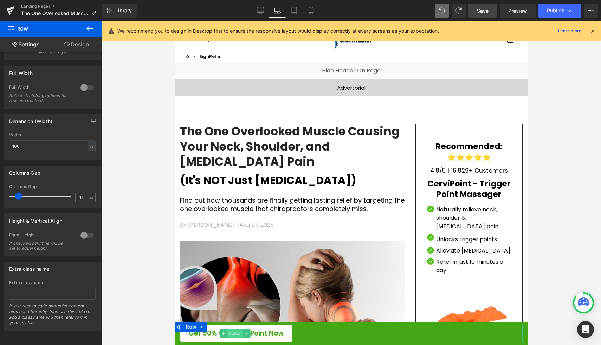
click at [235, 334] on span "Button" at bounding box center [235, 333] width 16 height 8
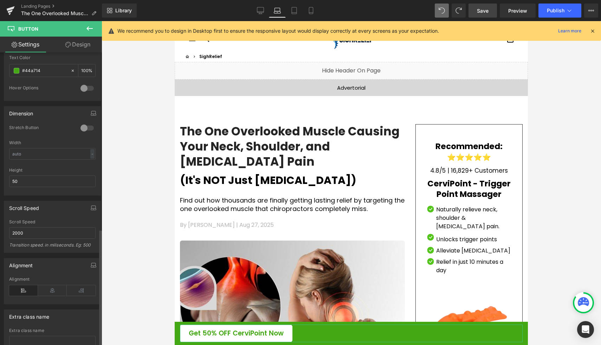
scroll to position [442, 0]
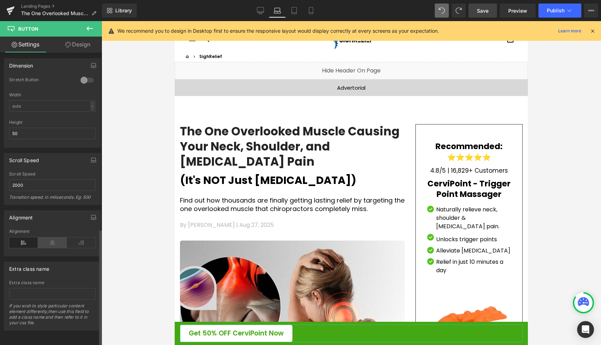
click at [48, 239] on icon at bounding box center [52, 242] width 29 height 11
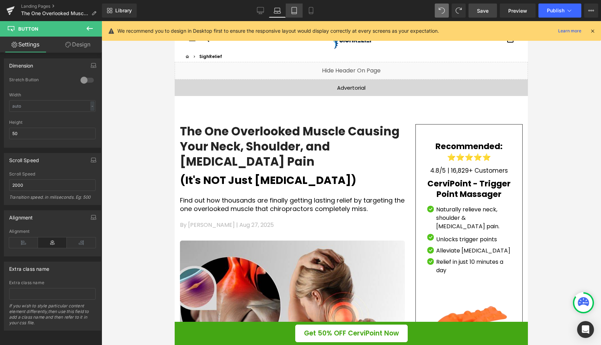
click at [292, 11] on icon at bounding box center [294, 10] width 7 height 7
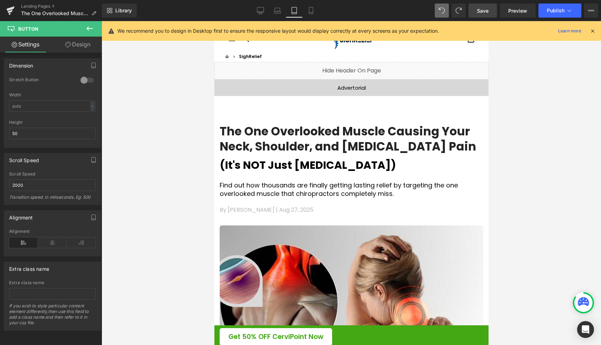
type input "100"
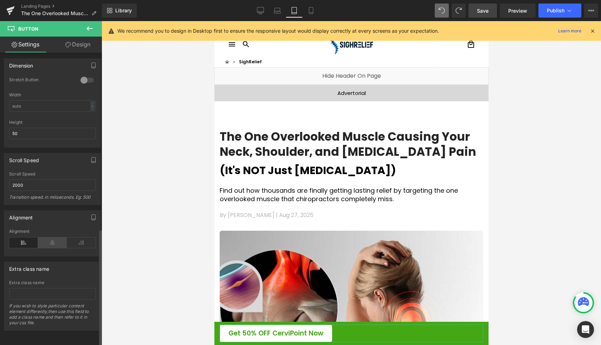
click at [50, 239] on icon at bounding box center [52, 242] width 29 height 11
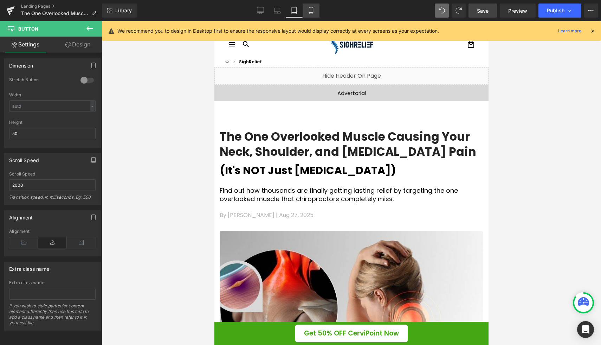
click at [314, 10] on icon at bounding box center [311, 10] width 7 height 7
type input "100"
type input "70"
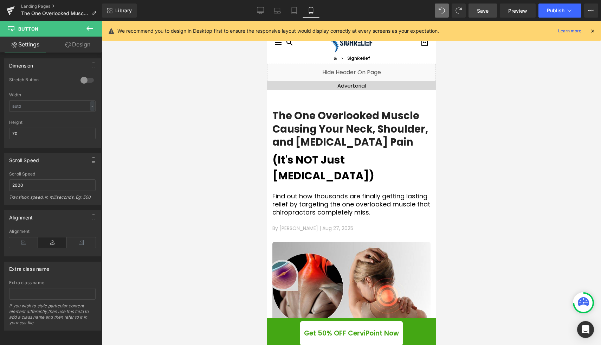
scroll to position [0, 0]
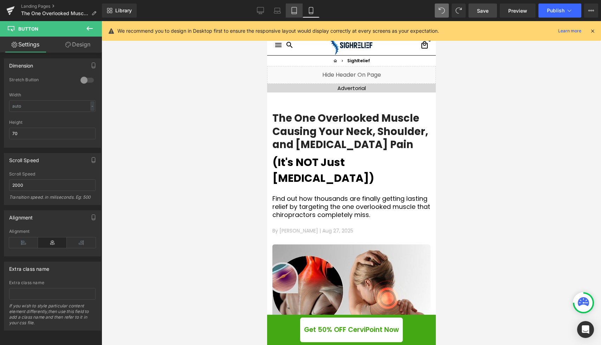
click at [295, 16] on link "Tablet" at bounding box center [294, 11] width 17 height 14
type input "100"
type input "50"
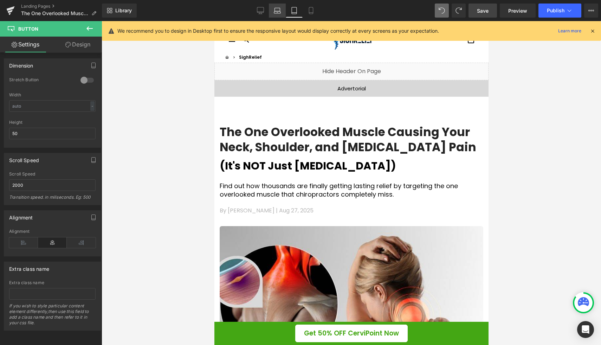
click at [270, 8] on link "Laptop" at bounding box center [277, 11] width 17 height 14
type input "100"
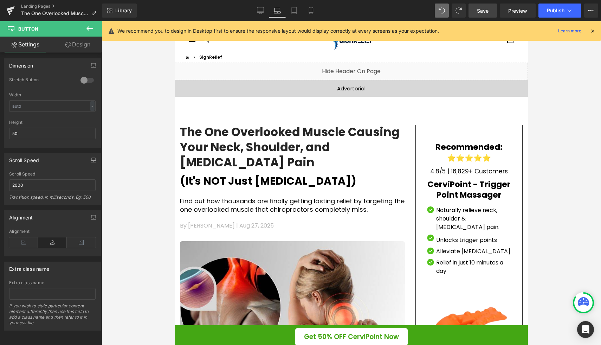
scroll to position [12, 0]
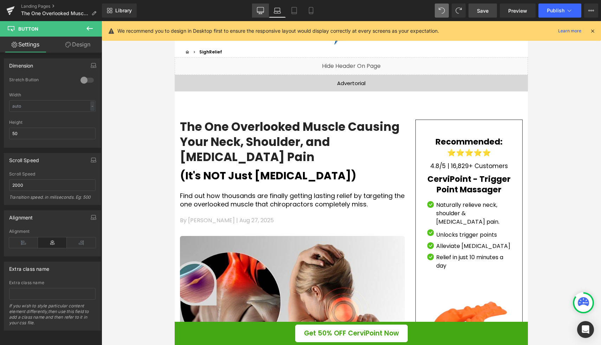
click at [260, 4] on link "Desktop" at bounding box center [260, 11] width 17 height 14
type input "100"
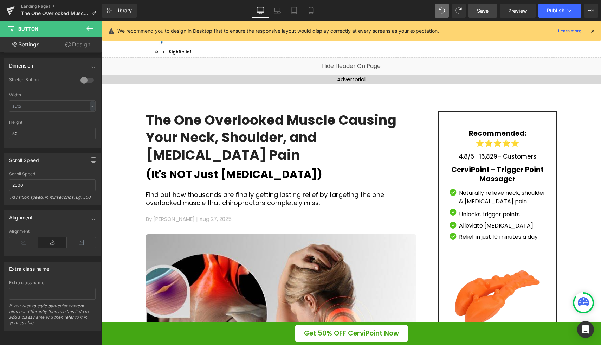
click at [491, 14] on link "Save" at bounding box center [483, 11] width 28 height 14
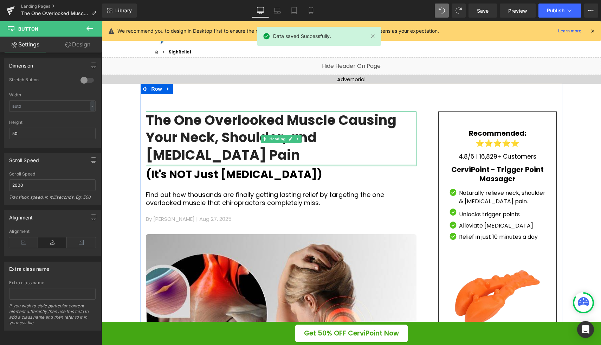
scroll to position [0, 0]
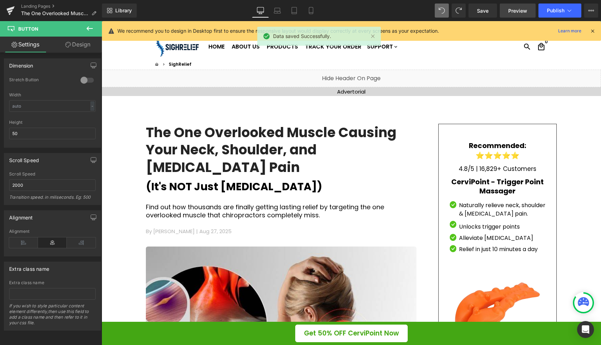
click at [519, 10] on span "Preview" at bounding box center [517, 10] width 19 height 7
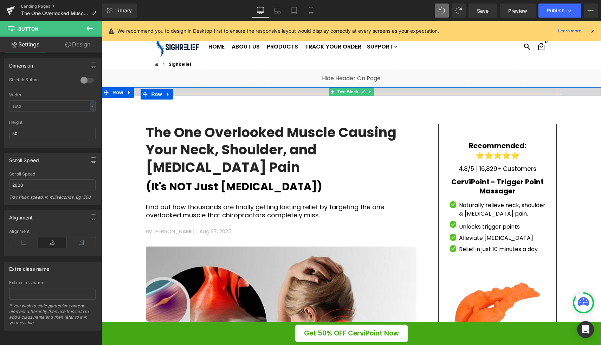
click at [216, 91] on div "Advertorial" at bounding box center [351, 91] width 411 height 5
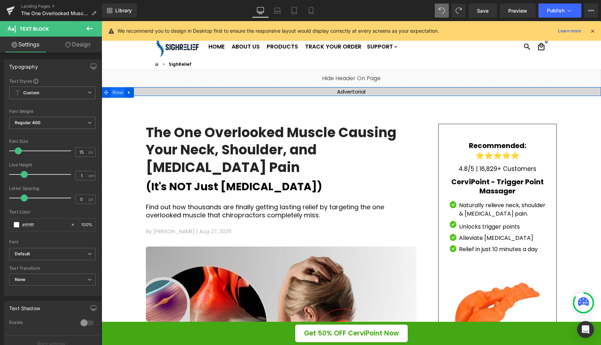
click at [114, 92] on span "Row" at bounding box center [118, 92] width 14 height 11
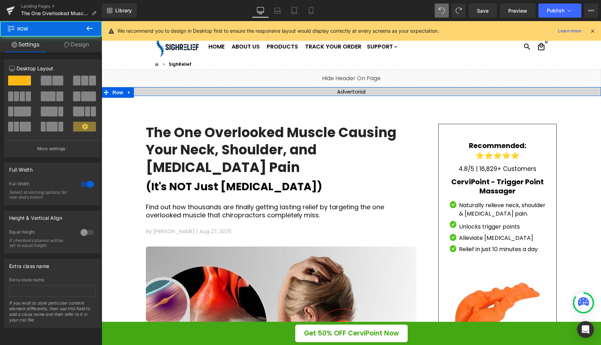
click at [78, 45] on link "Design" at bounding box center [76, 45] width 51 height 16
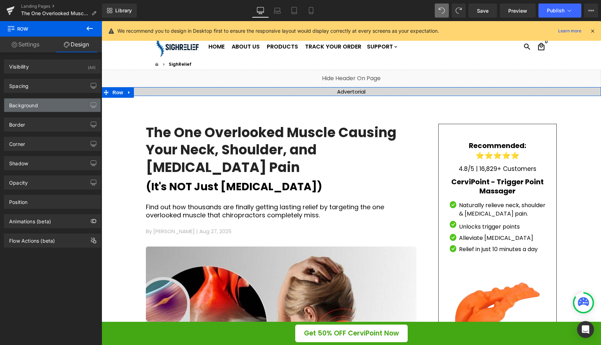
click at [54, 102] on div "Background" at bounding box center [52, 104] width 96 height 13
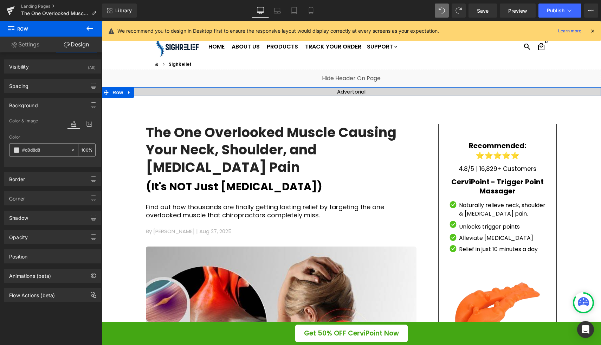
click at [15, 150] on span at bounding box center [17, 150] width 6 height 6
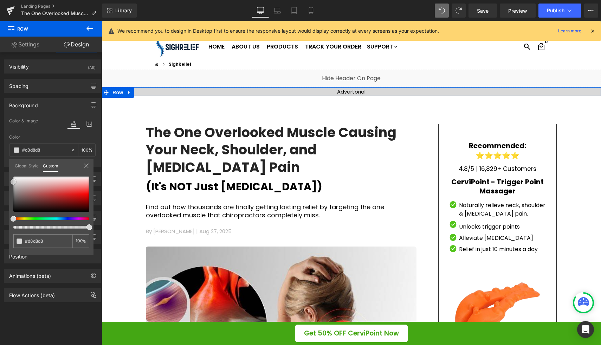
type input "#dbdbdb"
type input "#dddddd"
type input "#e0e0e0"
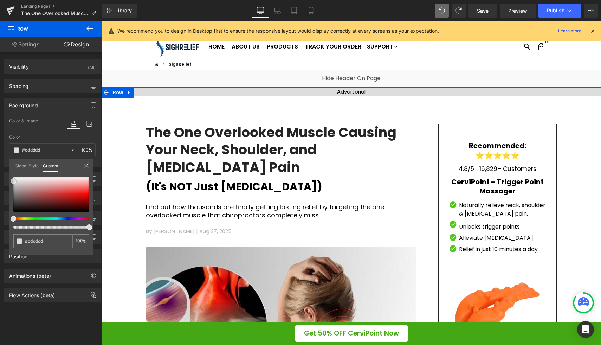
type input "#e0e0e0"
type input "#e2e2e2"
type input "#e5e5e5"
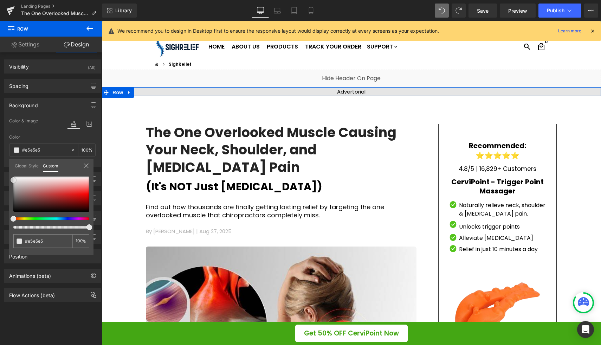
type input "#e8e8e8"
click at [13, 179] on span at bounding box center [14, 180] width 6 height 6
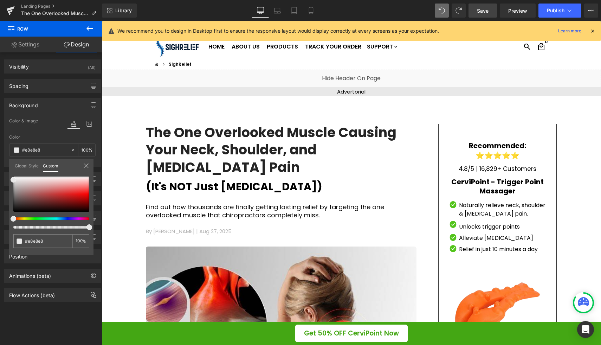
click at [485, 14] on link "Save" at bounding box center [483, 11] width 28 height 14
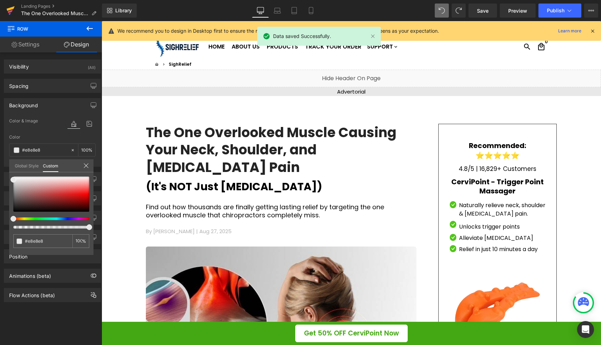
click at [8, 9] on icon at bounding box center [11, 8] width 8 height 5
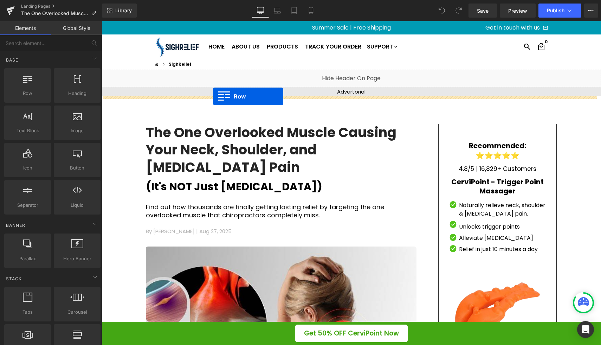
drag, startPoint x: 127, startPoint y: 102, endPoint x: 213, endPoint y: 96, distance: 86.3
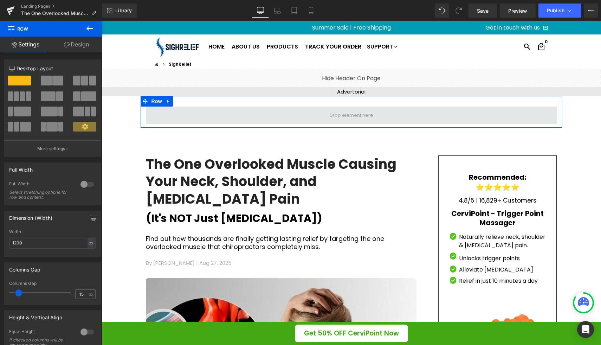
click at [335, 122] on span at bounding box center [351, 116] width 411 height 18
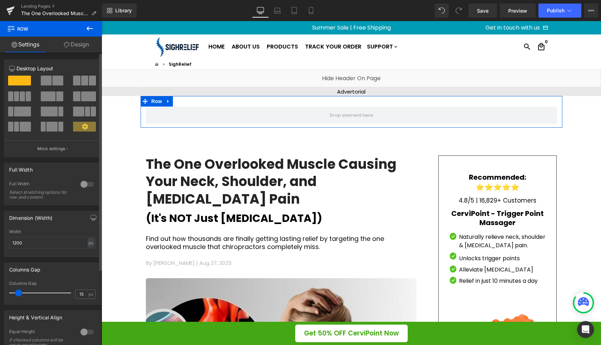
click at [60, 79] on span at bounding box center [57, 81] width 11 height 10
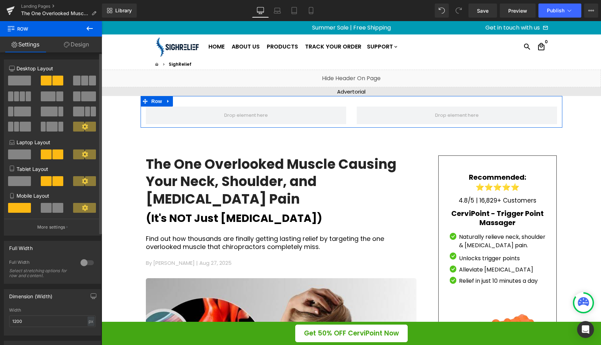
click at [76, 80] on span at bounding box center [76, 81] width 7 height 10
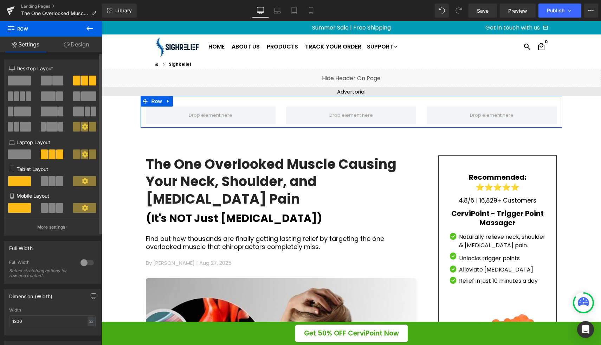
click at [26, 80] on span at bounding box center [19, 81] width 23 height 10
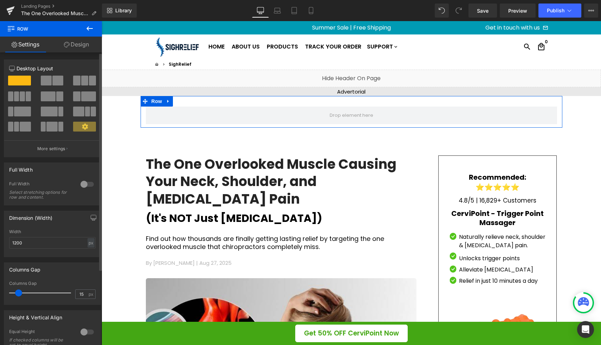
click at [89, 81] on span at bounding box center [92, 81] width 7 height 10
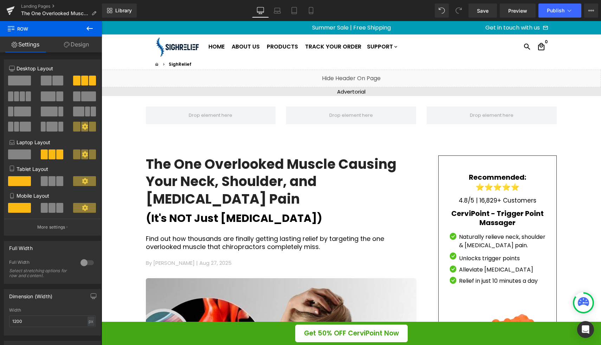
click at [448, 55] on div "menu search HOME ABOUT US PRODUCTS TRACK YOUR ORDER SUPPORT keyboard_arrow_down…" at bounding box center [348, 46] width 399 height 24
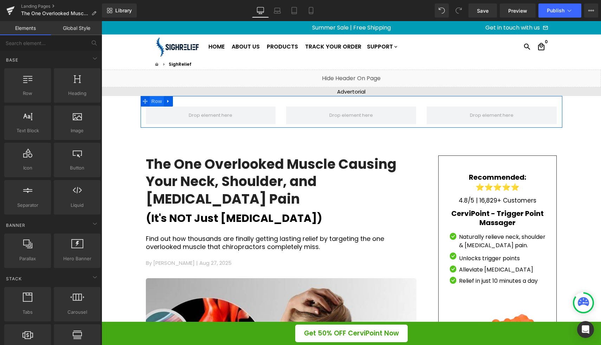
click at [156, 101] on span "Row" at bounding box center [157, 101] width 14 height 11
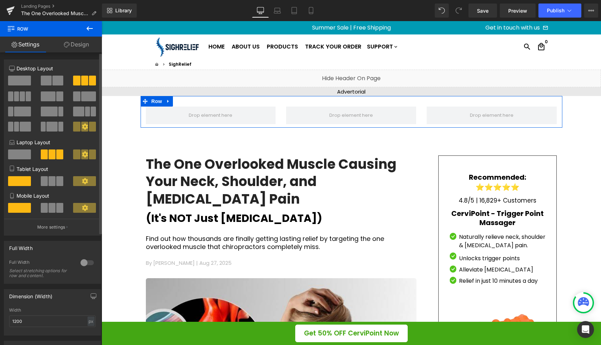
click at [81, 100] on span at bounding box center [88, 96] width 15 height 10
click at [84, 78] on span at bounding box center [84, 81] width 7 height 10
click at [56, 82] on span at bounding box center [57, 81] width 11 height 10
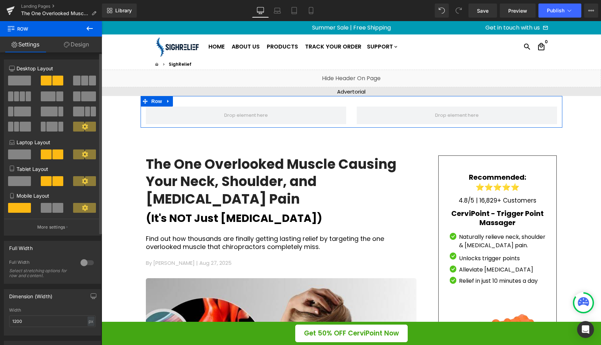
click at [90, 78] on span at bounding box center [92, 81] width 7 height 10
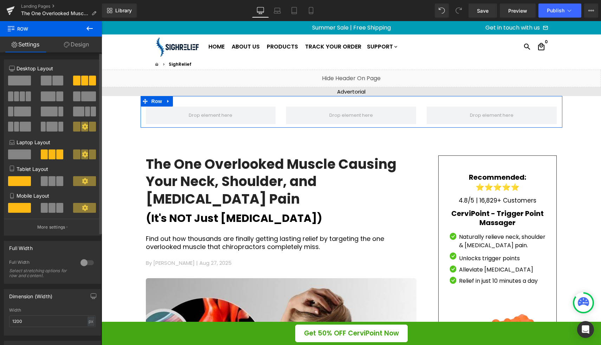
click at [61, 79] on span at bounding box center [57, 81] width 11 height 10
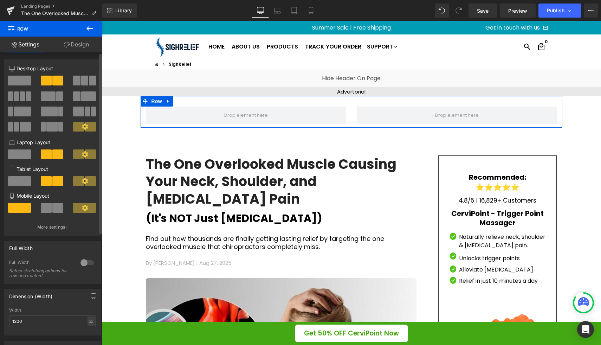
click at [89, 78] on span at bounding box center [92, 81] width 7 height 10
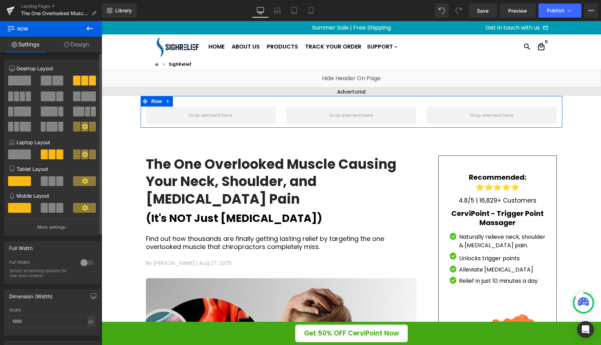
click at [88, 95] on span at bounding box center [88, 96] width 15 height 10
click at [82, 78] on span at bounding box center [84, 81] width 7 height 10
click at [85, 111] on span at bounding box center [87, 112] width 5 height 10
click at [82, 78] on span at bounding box center [84, 81] width 7 height 10
click at [86, 110] on span at bounding box center [87, 112] width 5 height 10
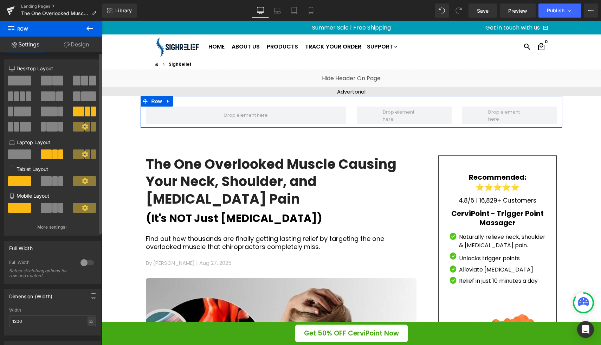
click at [82, 84] on span at bounding box center [84, 81] width 7 height 10
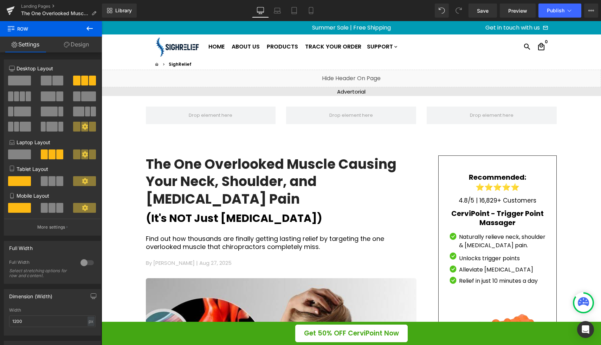
click at [89, 28] on icon at bounding box center [89, 28] width 8 height 8
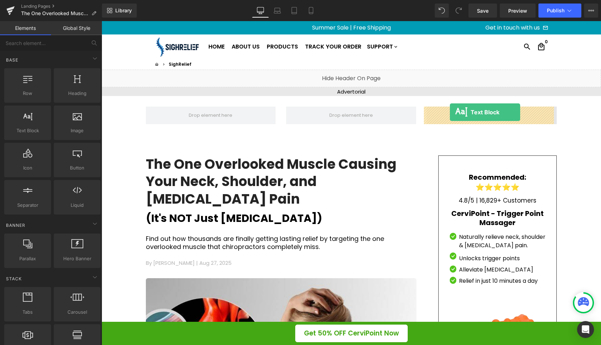
drag, startPoint x: 135, startPoint y: 153, endPoint x: 449, endPoint y: 112, distance: 317.2
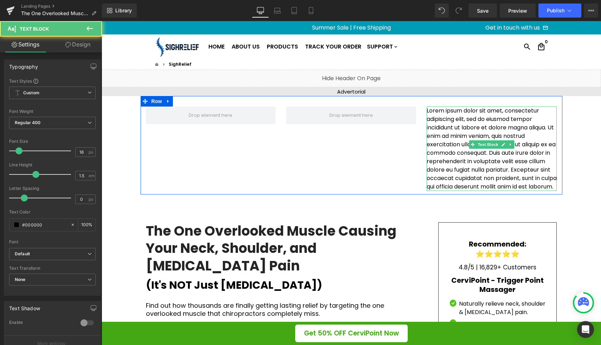
click at [458, 127] on p "Lorem ipsum dolor sit amet, consectetur adipiscing elit, sed do eiusmod tempor …" at bounding box center [492, 149] width 130 height 84
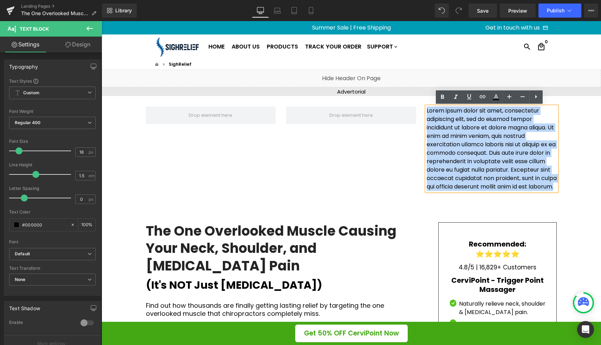
drag, startPoint x: 534, startPoint y: 180, endPoint x: 425, endPoint y: 112, distance: 127.7
click at [427, 112] on p "Lorem ipsum dolor sit amet, consectetur adipiscing elit, sed do eiusmod tempor …" at bounding box center [492, 149] width 130 height 84
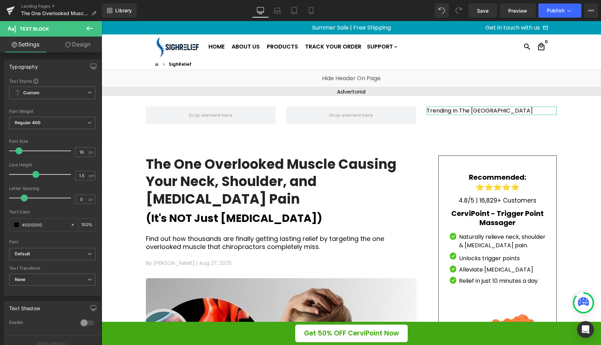
click at [76, 48] on link "Design" at bounding box center [77, 45] width 51 height 16
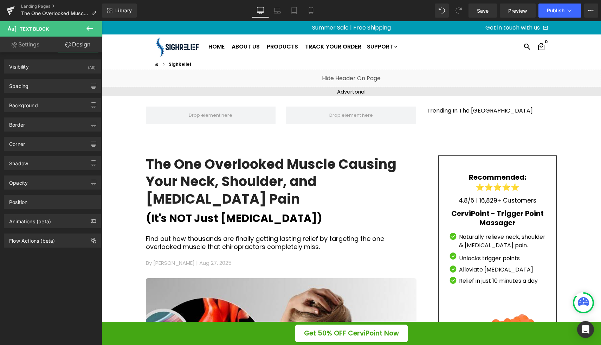
click at [92, 31] on icon at bounding box center [89, 28] width 8 height 8
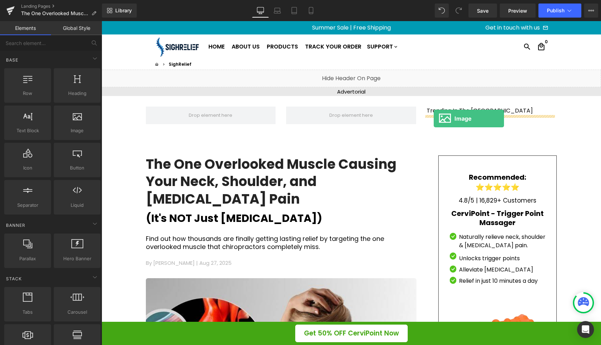
drag, startPoint x: 154, startPoint y: 148, endPoint x: 434, endPoint y: 118, distance: 281.0
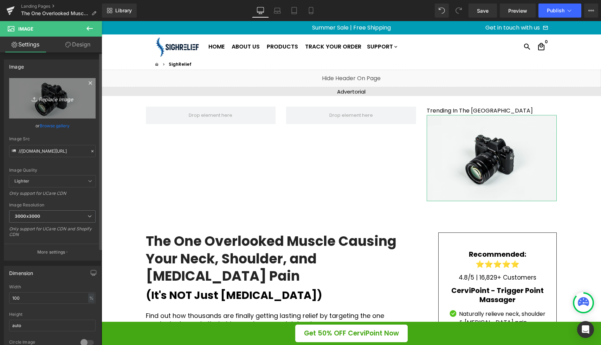
click at [55, 117] on link "Replace Image" at bounding box center [52, 98] width 86 height 40
type input "C:\fakepath\1711366759829_bitmap.png"
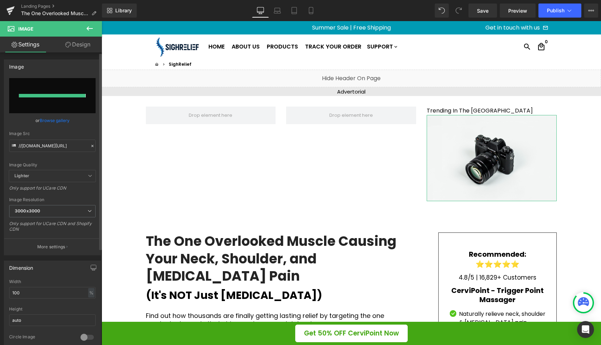
type input "https://ucarecdn.com/a3dc732f-619a-4f7e-b886-ad7bc30ff602/-/format/auto/-/previ…"
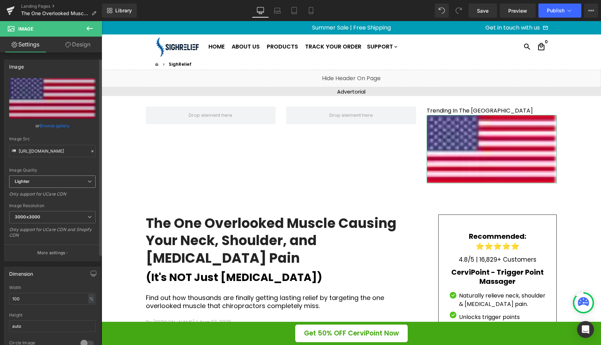
scroll to position [127, 0]
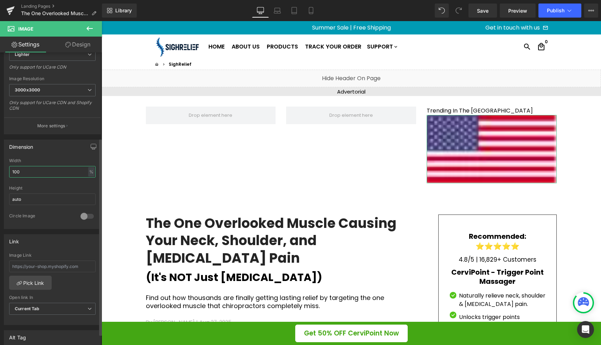
drag, startPoint x: 24, startPoint y: 171, endPoint x: 0, endPoint y: 160, distance: 26.1
click at [0, 166] on div "Dimension 100% Width 100 % % px auto Height auto 0 Circle Image" at bounding box center [52, 181] width 105 height 95
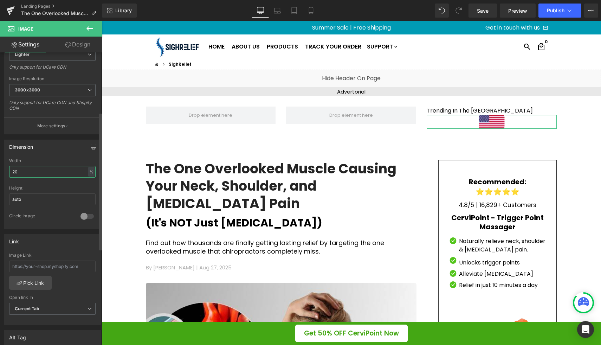
type input "2"
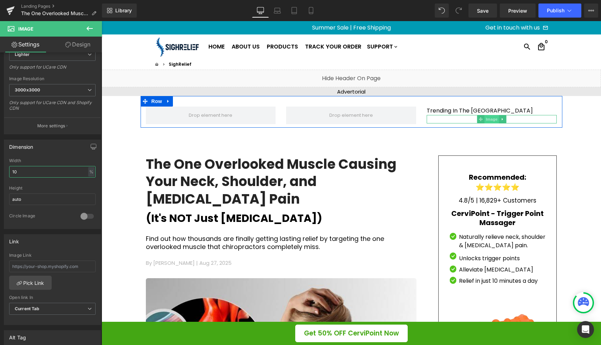
click at [492, 119] on span "Image" at bounding box center [492, 119] width 15 height 8
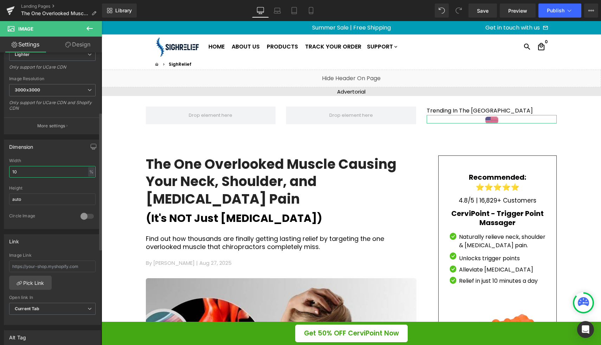
type input "1"
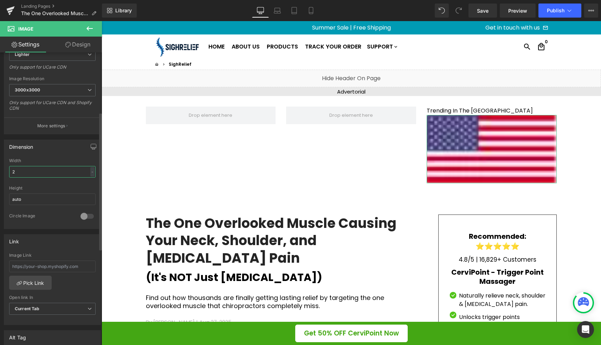
type input "20"
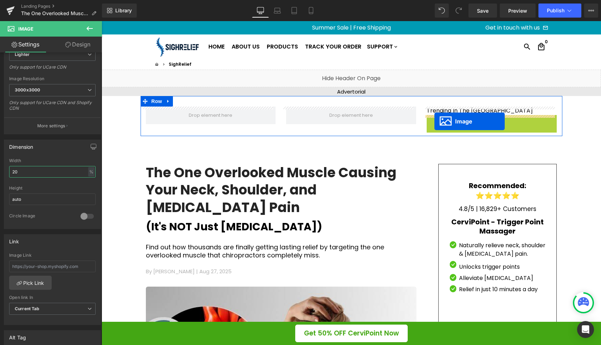
drag, startPoint x: 478, startPoint y: 122, endPoint x: 434, endPoint y: 121, distance: 43.6
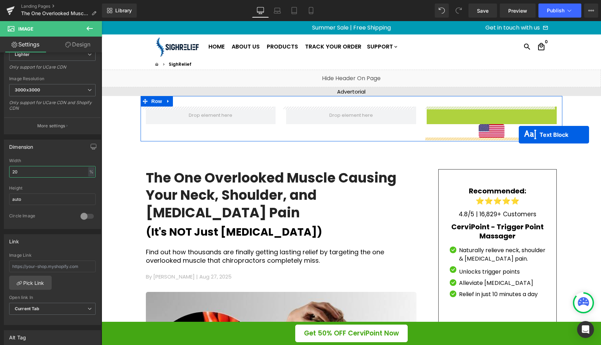
drag, startPoint x: 471, startPoint y: 111, endPoint x: 519, endPoint y: 135, distance: 53.8
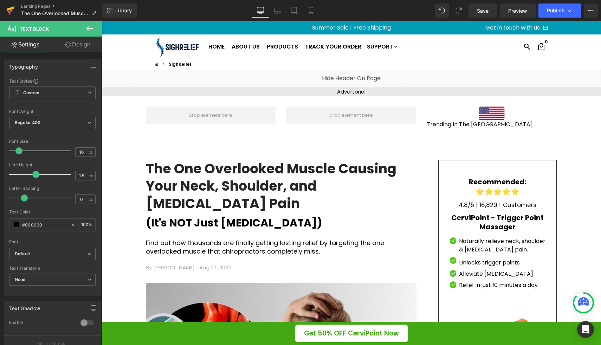
click at [10, 12] on icon at bounding box center [10, 11] width 5 height 3
click at [482, 13] on span "Save" at bounding box center [483, 10] width 12 height 7
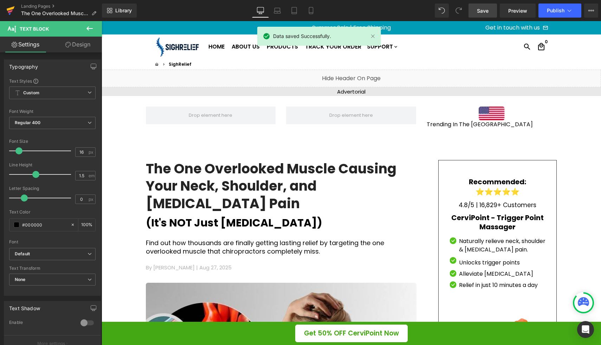
click at [8, 8] on icon at bounding box center [11, 8] width 8 height 5
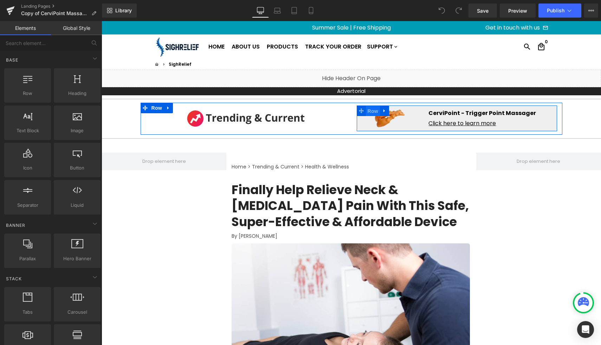
click at [368, 109] on span "Row" at bounding box center [373, 111] width 14 height 11
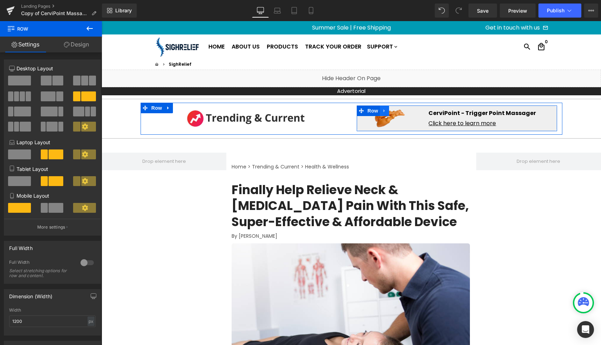
click at [382, 111] on icon at bounding box center [384, 110] width 5 height 5
click at [382, 112] on icon at bounding box center [384, 110] width 5 height 5
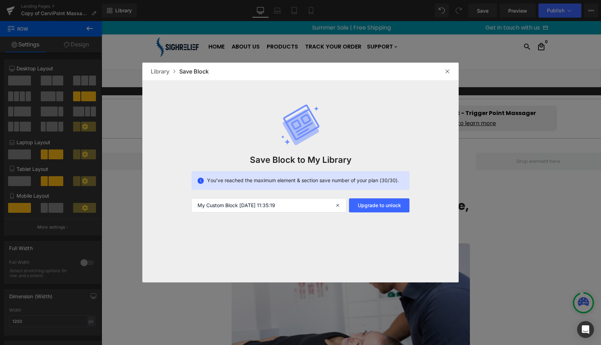
click at [448, 71] on img at bounding box center [448, 72] width 6 height 6
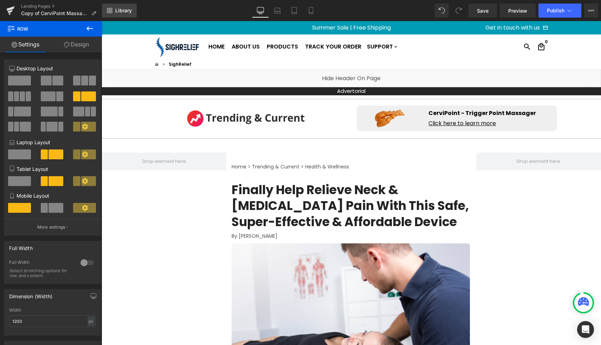
click at [113, 12] on link "Library" at bounding box center [119, 11] width 35 height 14
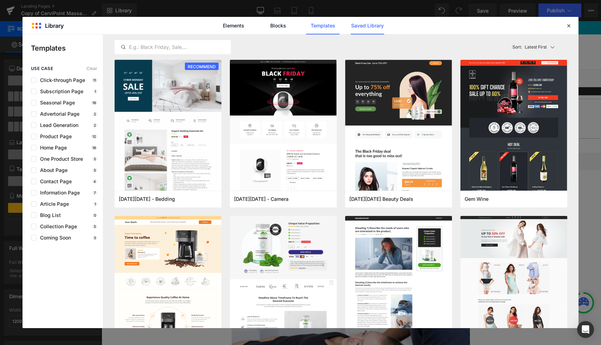
click at [0, 0] on link "Saved Library" at bounding box center [0, 0] width 0 height 0
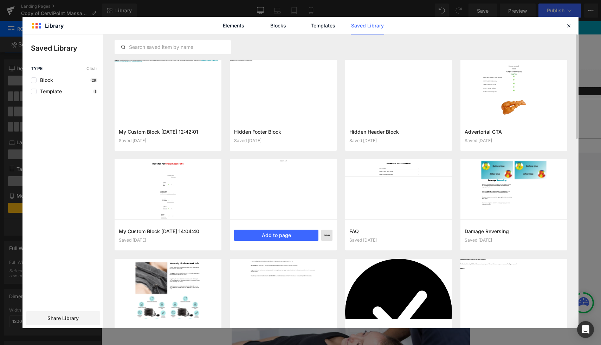
click at [328, 234] on icon "button" at bounding box center [327, 235] width 6 height 6
click at [307, 266] on div "Delete" at bounding box center [292, 265] width 80 height 15
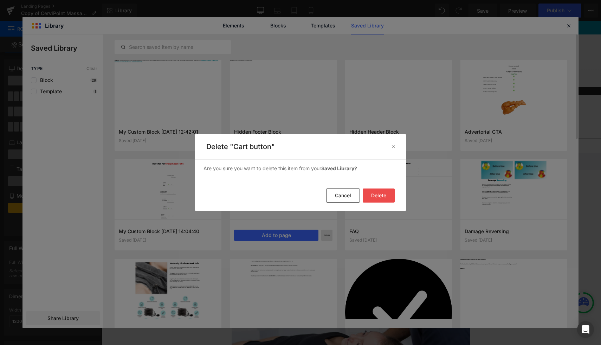
click at [385, 194] on button "Delete" at bounding box center [379, 195] width 32 height 14
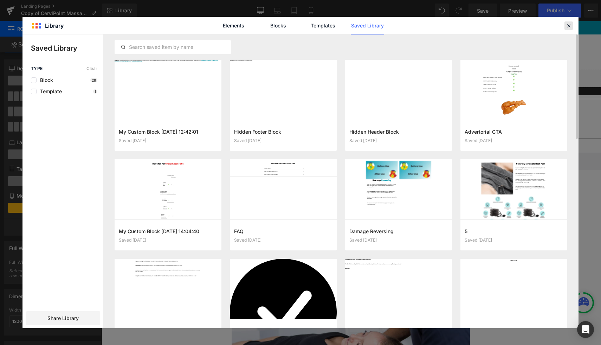
click at [568, 27] on icon at bounding box center [569, 25] width 6 height 6
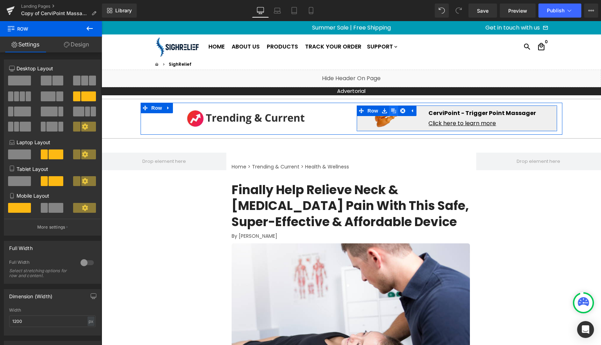
click at [393, 112] on icon at bounding box center [393, 110] width 5 height 5
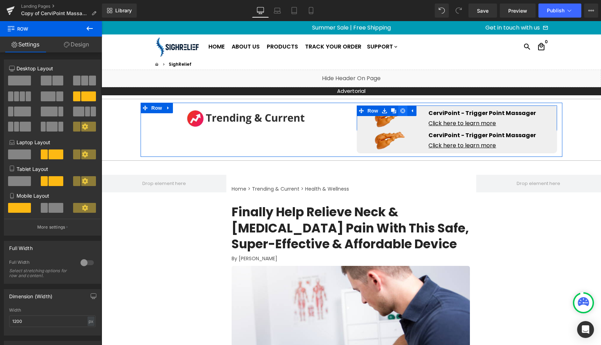
click at [400, 111] on icon at bounding box center [402, 110] width 5 height 5
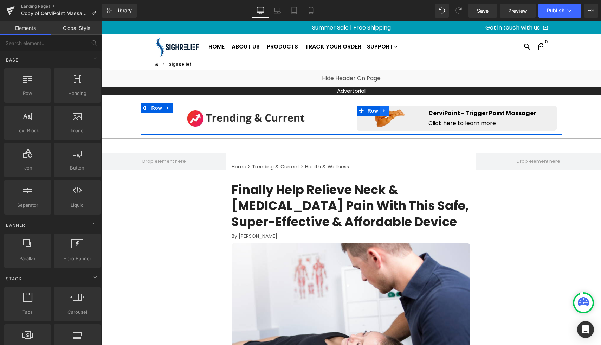
click at [380, 110] on link at bounding box center [384, 110] width 9 height 11
click at [382, 110] on icon at bounding box center [384, 110] width 5 height 5
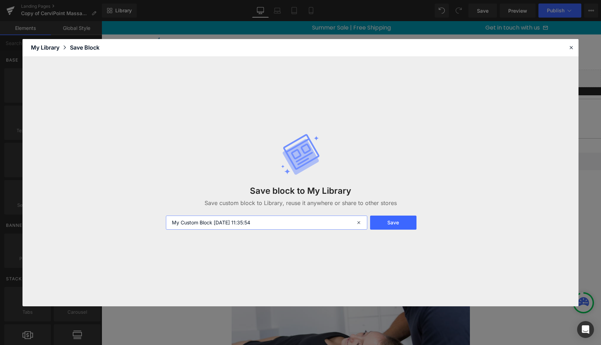
drag, startPoint x: 277, startPoint y: 219, endPoint x: 129, endPoint y: 220, distance: 148.0
click at [128, 219] on div "Save block to My Library Save custom block to Library, reuse it anywhere or sha…" at bounding box center [300, 182] width 556 height 250
drag, startPoint x: 270, startPoint y: 222, endPoint x: 148, endPoint y: 223, distance: 121.6
click at [147, 223] on div "Save block to My Library Save custom block to Library, reuse it anywhere or sha…" at bounding box center [300, 182] width 556 height 250
type input "R"
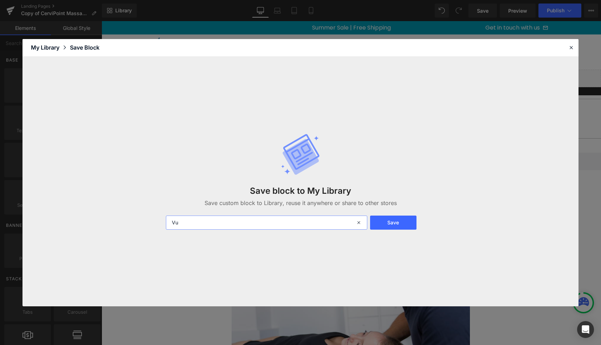
type input "V"
type input "Custom Row"
click at [401, 222] on button "Save" at bounding box center [393, 222] width 46 height 14
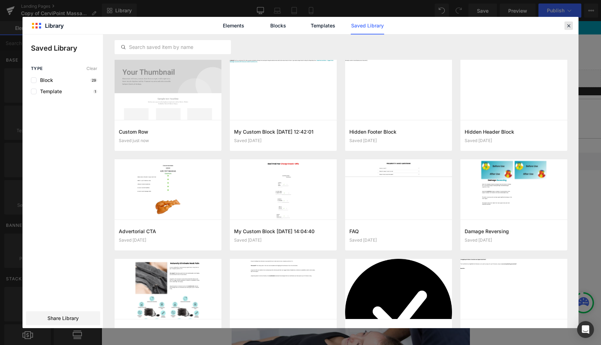
click at [569, 23] on icon at bounding box center [569, 25] width 6 height 6
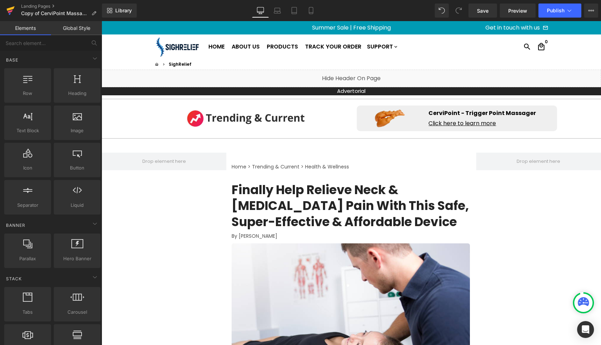
click at [14, 7] on icon at bounding box center [10, 11] width 8 height 18
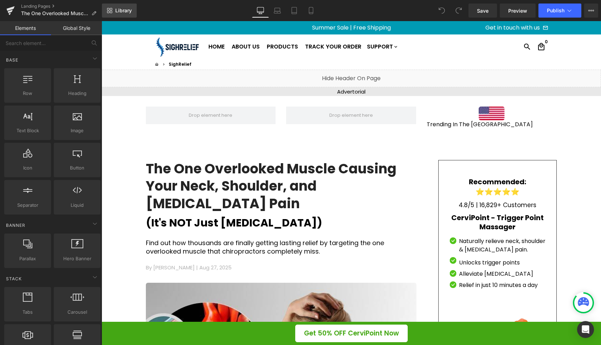
click at [124, 17] on link "Library" at bounding box center [119, 11] width 35 height 14
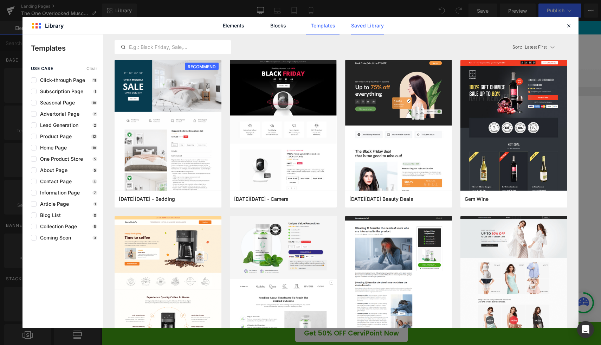
click at [357, 25] on link "Saved Library" at bounding box center [367, 26] width 33 height 18
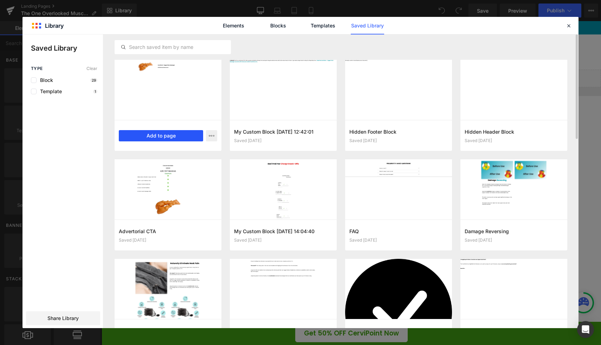
click at [179, 134] on button "Add to page" at bounding box center [161, 135] width 84 height 11
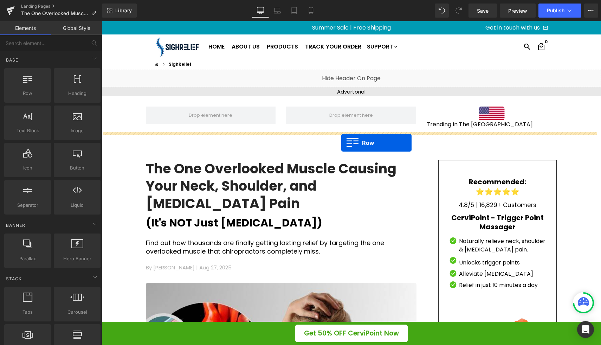
drag, startPoint x: 143, startPoint y: 201, endPoint x: 341, endPoint y: 143, distance: 206.8
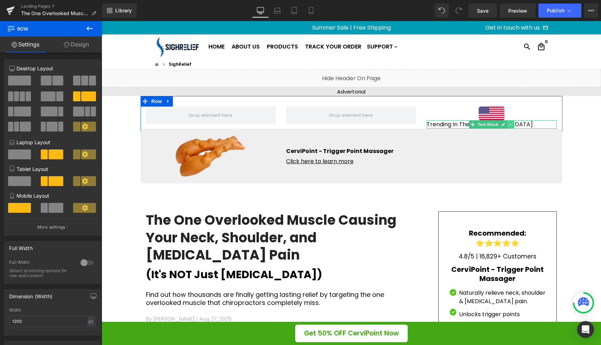
click at [510, 125] on link at bounding box center [510, 124] width 7 height 8
click at [513, 125] on icon at bounding box center [515, 124] width 4 height 4
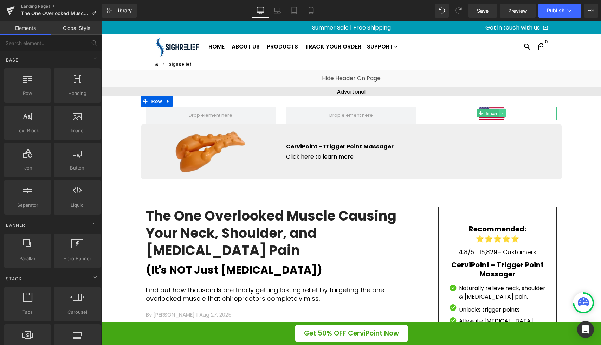
click at [502, 114] on icon at bounding box center [502, 113] width 1 height 2
click at [504, 114] on icon at bounding box center [506, 113] width 4 height 4
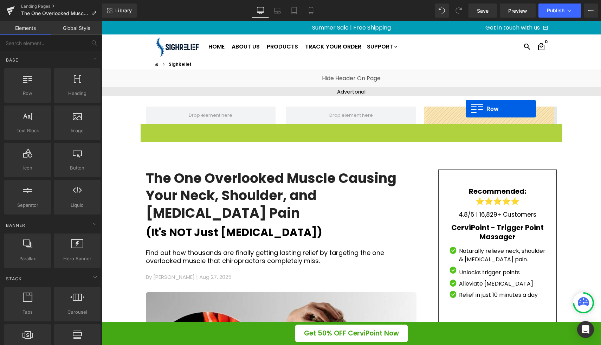
drag, startPoint x: 140, startPoint y: 129, endPoint x: 465, endPoint y: 109, distance: 326.1
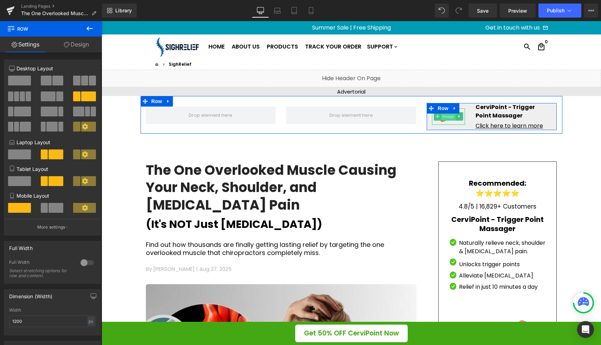
click at [445, 119] on span "Image" at bounding box center [448, 116] width 15 height 8
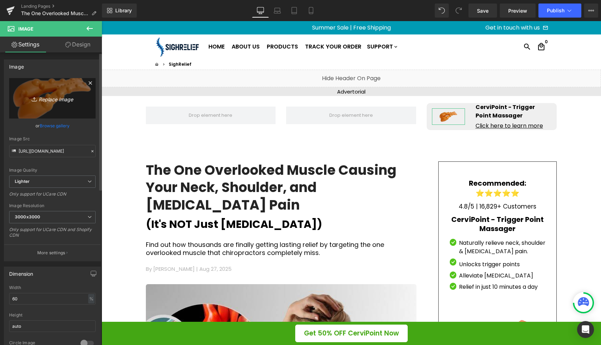
click at [41, 100] on icon "Replace Image" at bounding box center [52, 98] width 56 height 9
type input "C:\fakepath\1711366759829_bitmap.png"
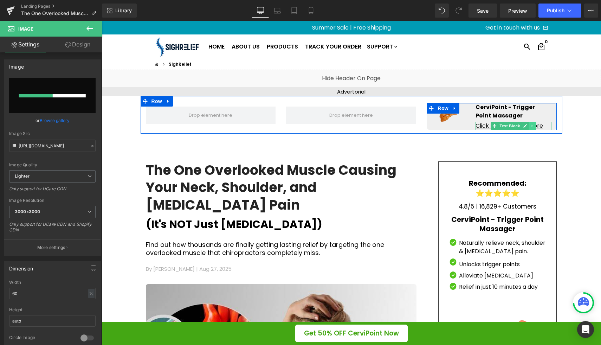
click at [530, 127] on icon at bounding box center [532, 126] width 4 height 4
type input "https://ucarecdn.com/1cb9ad9d-fec7-465d-9a72-f2ed9a3f6b86/-/format/auto/-/previ…"
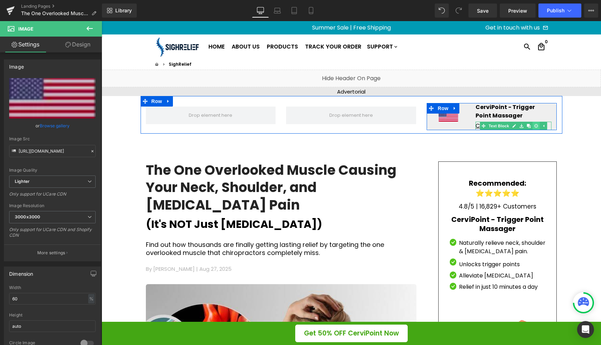
click at [533, 126] on link at bounding box center [536, 126] width 7 height 8
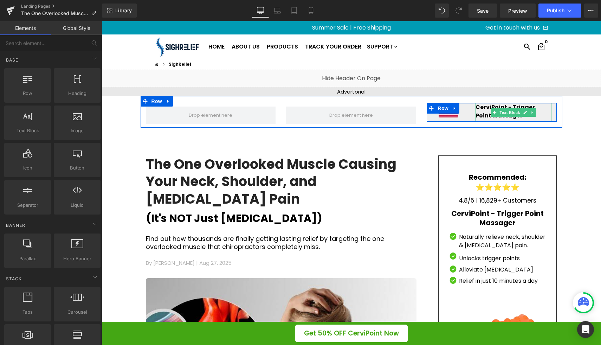
click at [478, 113] on strong "CerviPoint - Trigger Point Massager" at bounding box center [505, 111] width 59 height 17
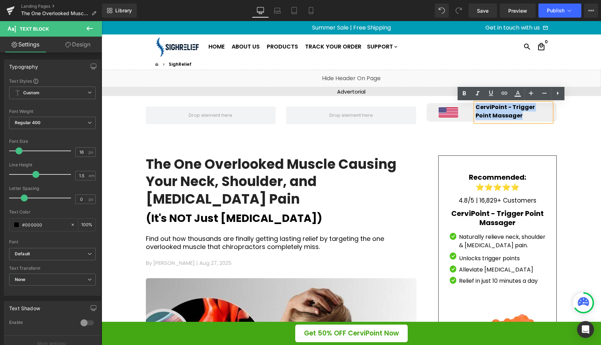
drag, startPoint x: 509, startPoint y: 116, endPoint x: 473, endPoint y: 107, distance: 36.3
click at [476, 107] on p "CerviPoint - Trigger Point Massager" at bounding box center [514, 111] width 76 height 17
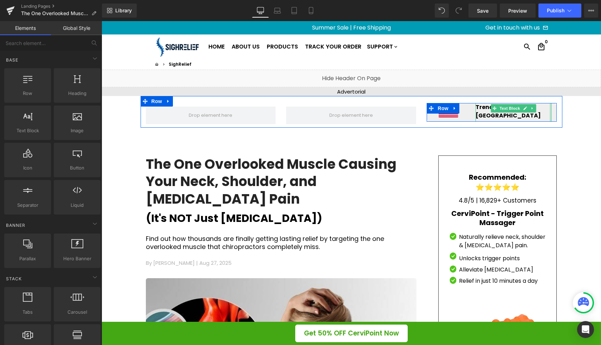
click at [550, 111] on div at bounding box center [551, 112] width 2 height 19
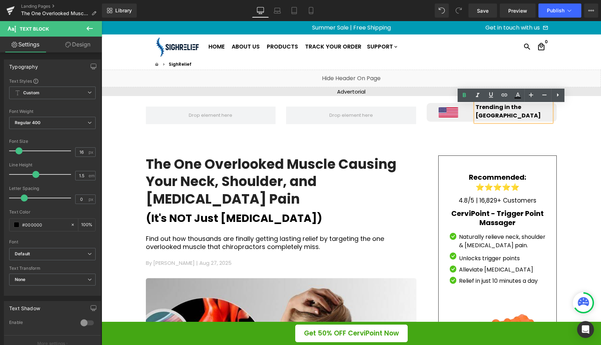
click at [463, 122] on div "Image Trending in the US Text Block Row Row" at bounding box center [352, 112] width 422 height 32
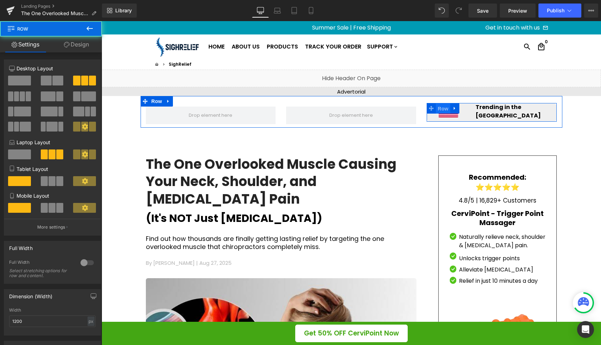
click at [438, 107] on span "Row" at bounding box center [443, 108] width 14 height 11
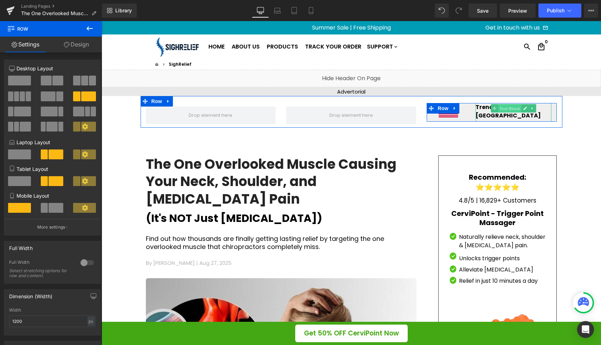
click at [504, 109] on span "Text Block" at bounding box center [509, 108] width 23 height 8
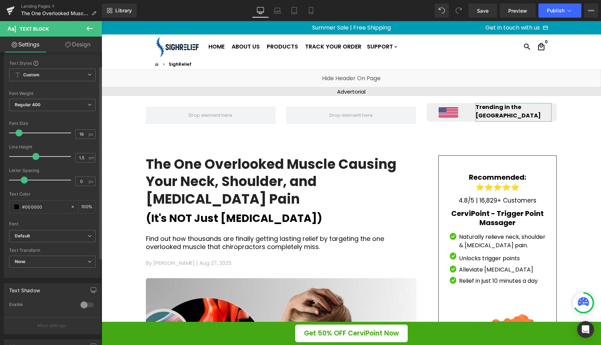
scroll to position [20, 0]
type input "17"
click at [19, 132] on span at bounding box center [19, 130] width 7 height 7
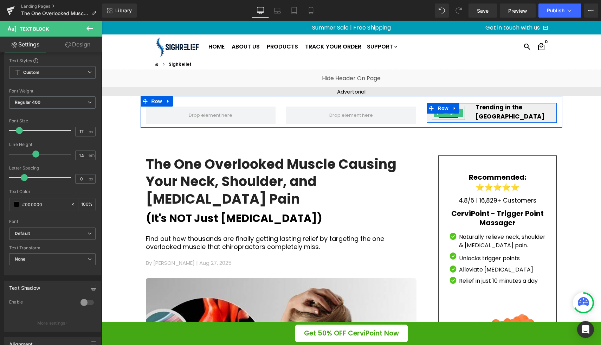
click at [444, 114] on img at bounding box center [449, 113] width 20 height 14
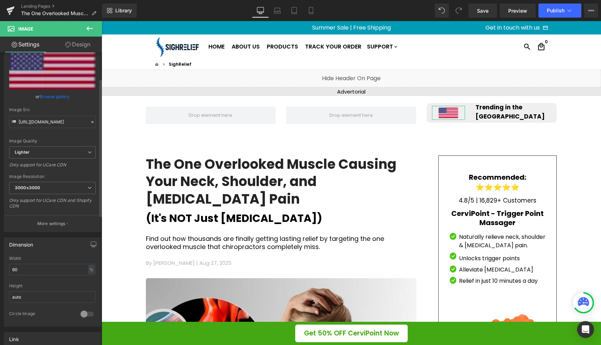
scroll to position [56, 0]
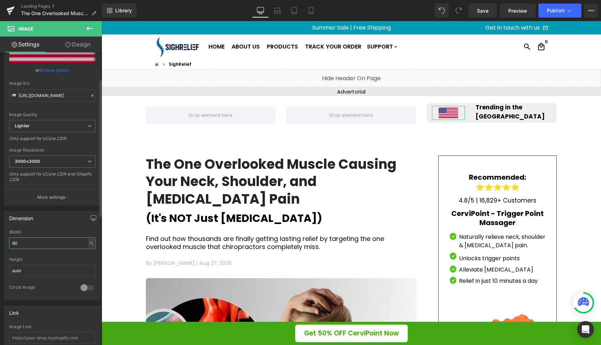
click at [36, 242] on input "60" at bounding box center [52, 243] width 86 height 12
type input "6"
type input "7"
type input "90"
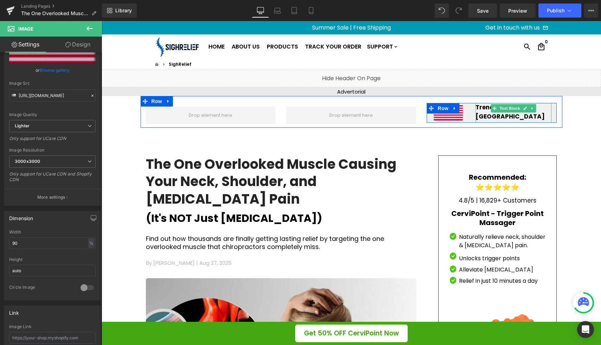
click at [484, 115] on p "Trending in the US" at bounding box center [514, 112] width 76 height 18
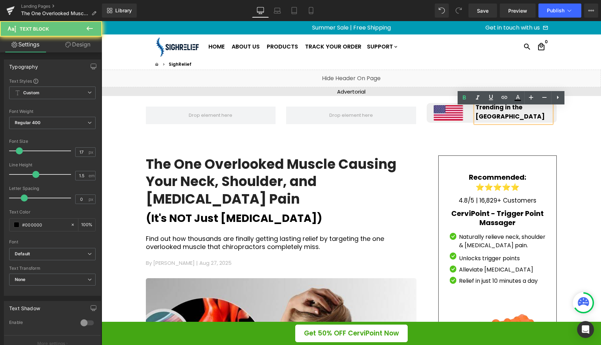
click at [482, 116] on p "Trending in the US" at bounding box center [514, 112] width 76 height 18
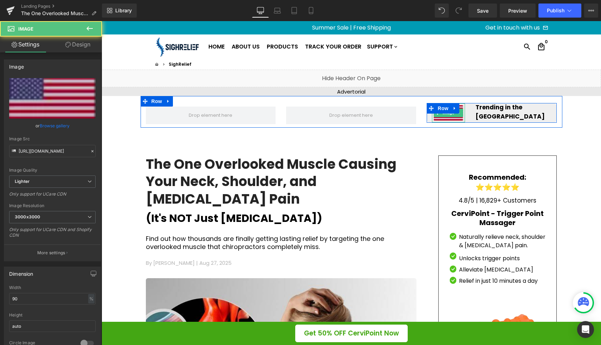
click at [446, 118] on img at bounding box center [449, 112] width 30 height 19
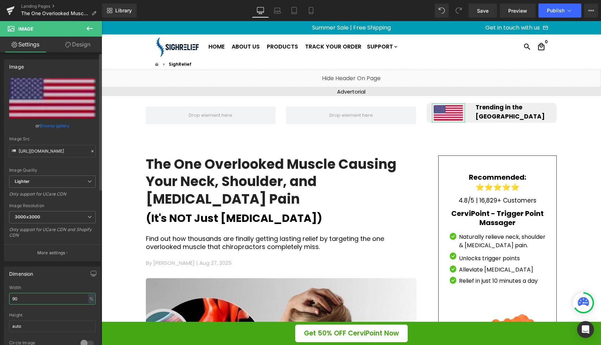
click at [32, 300] on input "90" at bounding box center [52, 299] width 86 height 12
type input "9"
type input "85"
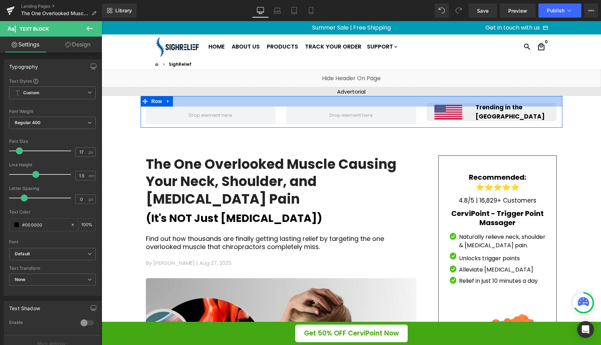
drag, startPoint x: 508, startPoint y: 116, endPoint x: 508, endPoint y: 106, distance: 10.6
click at [508, 106] on div "Image Trending in the US Text Block Row Row" at bounding box center [352, 112] width 422 height 32
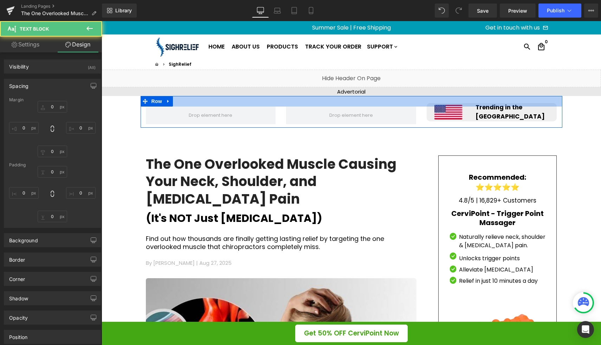
type input "0"
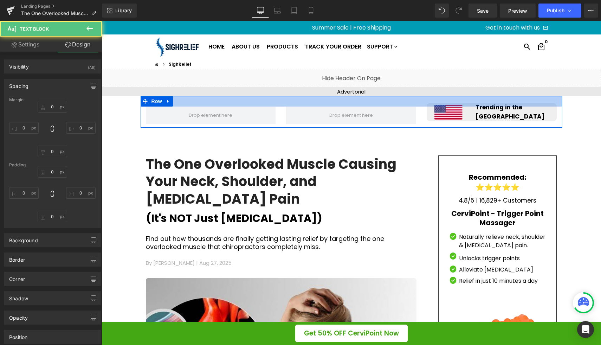
type input "0"
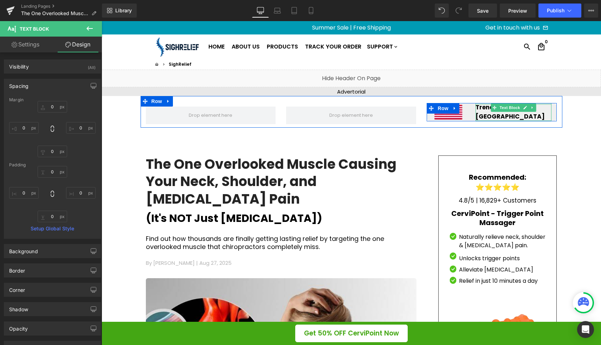
type input "0px"
click at [102, 21] on div at bounding box center [102, 21] width 0 height 0
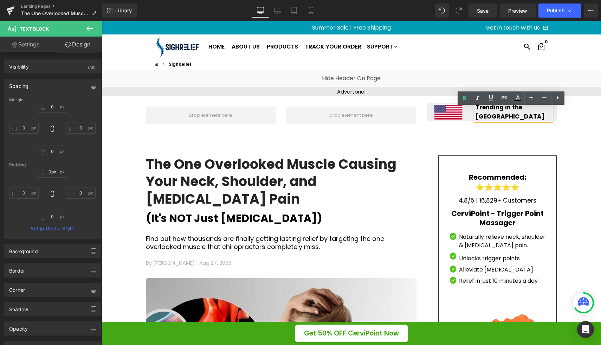
click at [481, 127] on div "Image Trending in the US Text Block Row Row" at bounding box center [352, 112] width 422 height 32
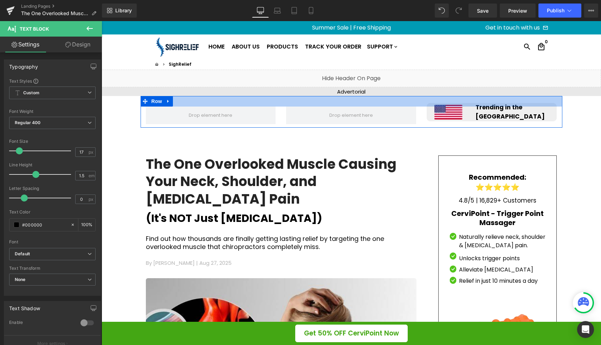
click at [477, 106] on div "Image Trending in the US Text Block Row Row" at bounding box center [352, 112] width 422 height 32
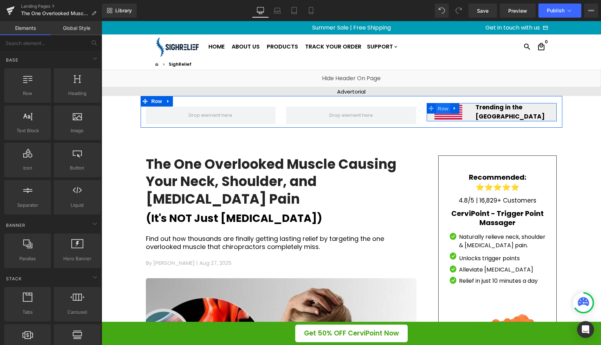
click at [445, 112] on span "Row" at bounding box center [443, 108] width 14 height 11
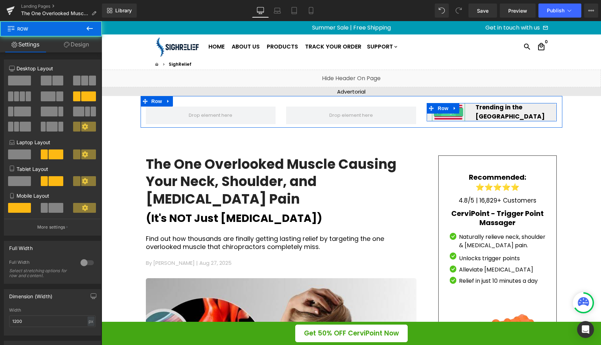
click at [451, 116] on span "Image" at bounding box center [448, 112] width 15 height 8
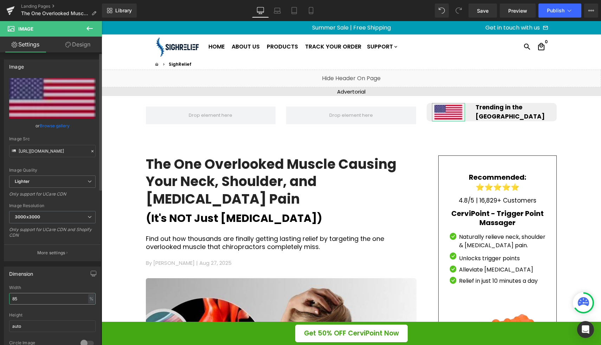
click at [27, 299] on input "85" at bounding box center [52, 299] width 86 height 12
type input "8"
type input "70"
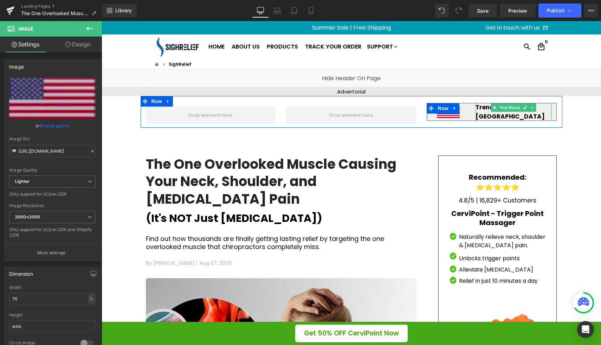
click at [477, 112] on strong "Trending in the US" at bounding box center [510, 112] width 69 height 18
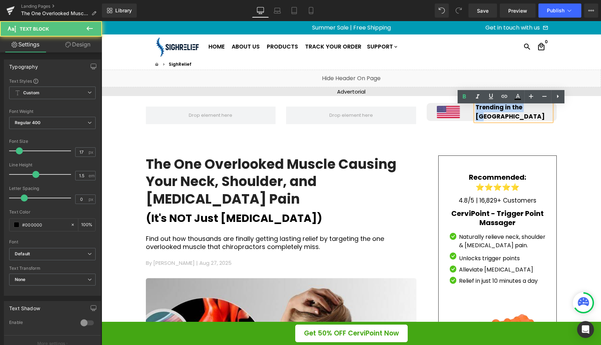
drag, startPoint x: 536, startPoint y: 110, endPoint x: 474, endPoint y: 109, distance: 62.2
click at [476, 109] on p "Trending in the US" at bounding box center [514, 112] width 76 height 18
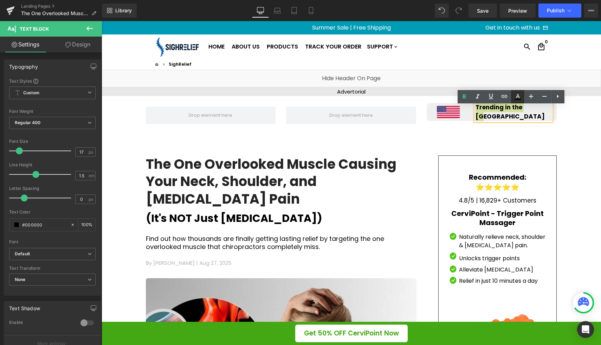
click at [519, 97] on icon at bounding box center [518, 96] width 4 height 4
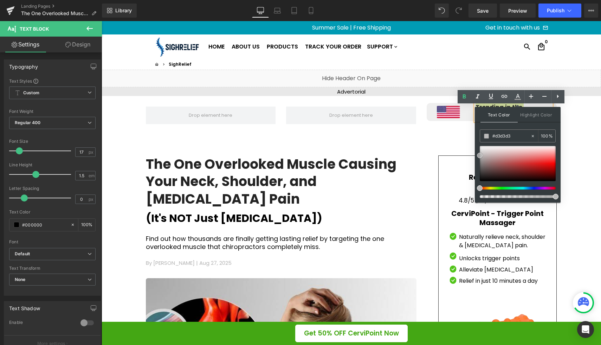
type input "#ffffff"
drag, startPoint x: 480, startPoint y: 182, endPoint x: 475, endPoint y: 124, distance: 58.3
click at [475, 124] on div "Text Color Highlight Color rgba(255, 255, 255, 1) #ffffff 100 % transparent tra…" at bounding box center [518, 155] width 86 height 96
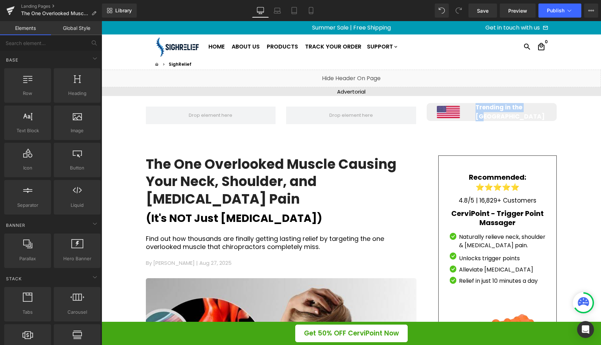
click at [542, 111] on p "Trending in the US" at bounding box center [514, 112] width 76 height 18
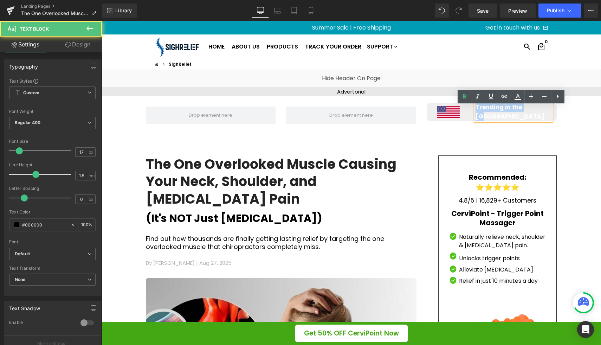
drag, startPoint x: 535, startPoint y: 112, endPoint x: 473, endPoint y: 109, distance: 62.0
click at [476, 109] on p "Trending in the US" at bounding box center [514, 112] width 76 height 18
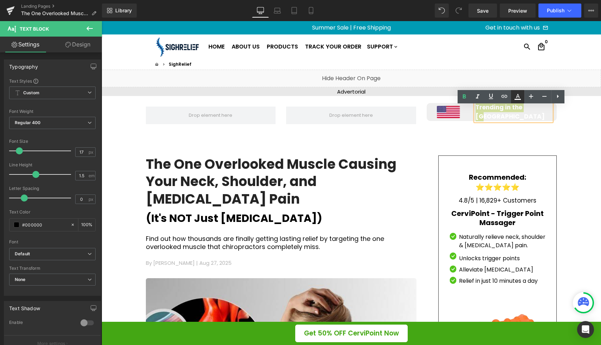
click at [519, 97] on icon at bounding box center [518, 96] width 8 height 8
type input "100"
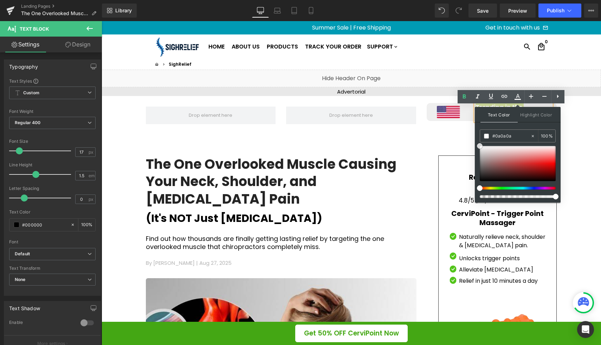
type input "#000000"
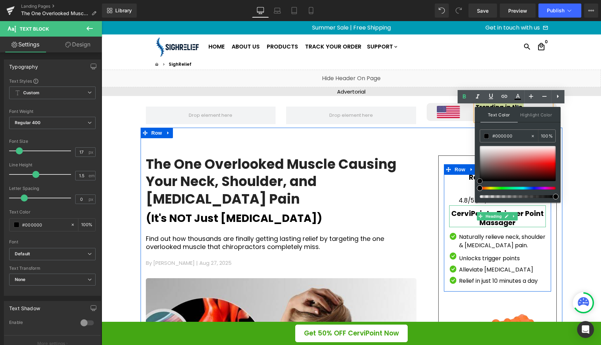
drag, startPoint x: 582, startPoint y: 167, endPoint x: 478, endPoint y: 211, distance: 112.5
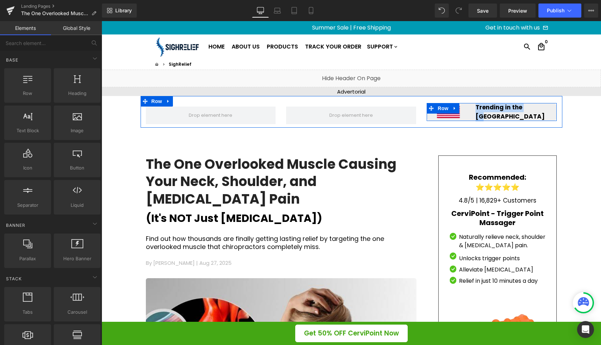
click at [546, 112] on p "Trending in the US" at bounding box center [514, 112] width 76 height 18
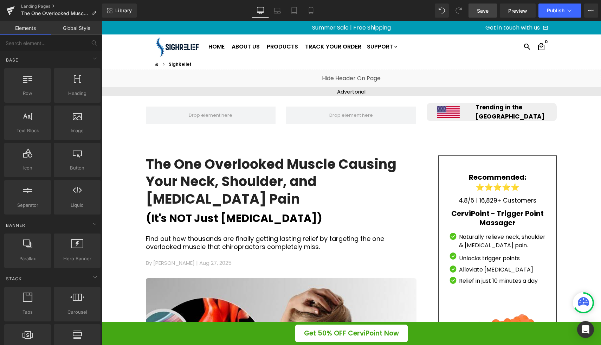
click at [483, 8] on span "Save" at bounding box center [483, 10] width 12 height 7
click at [522, 12] on span "Preview" at bounding box center [517, 10] width 19 height 7
click at [485, 12] on span "Save" at bounding box center [483, 10] width 12 height 7
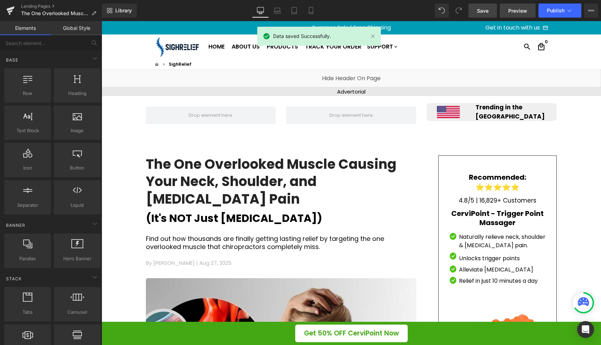
click at [522, 11] on span "Preview" at bounding box center [517, 10] width 19 height 7
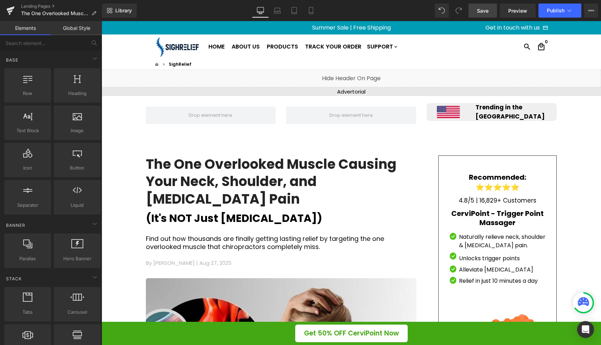
click at [489, 9] on span "Save" at bounding box center [483, 10] width 12 height 7
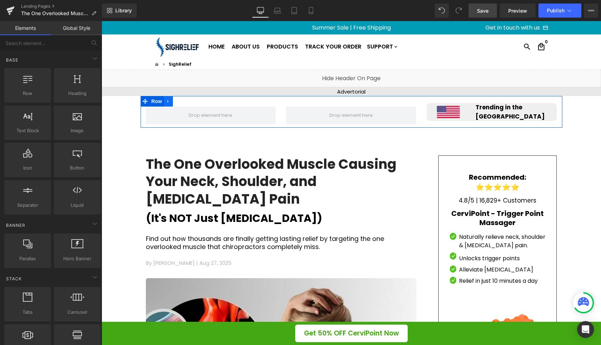
click at [168, 100] on icon at bounding box center [168, 101] width 5 height 5
click at [184, 103] on icon at bounding box center [186, 101] width 5 height 5
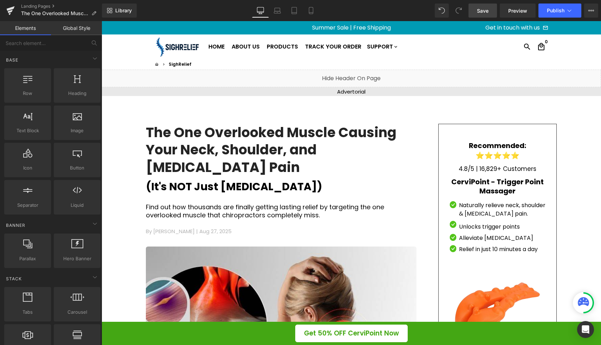
click at [478, 14] on span "Save" at bounding box center [483, 10] width 12 height 7
click at [488, 9] on span "Save" at bounding box center [483, 10] width 12 height 7
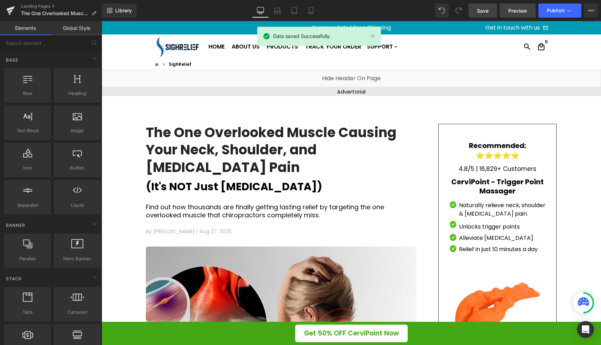
click at [524, 13] on span "Preview" at bounding box center [517, 10] width 19 height 7
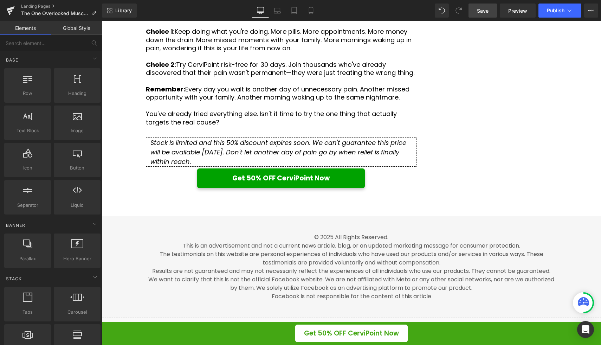
scroll to position [3120, 0]
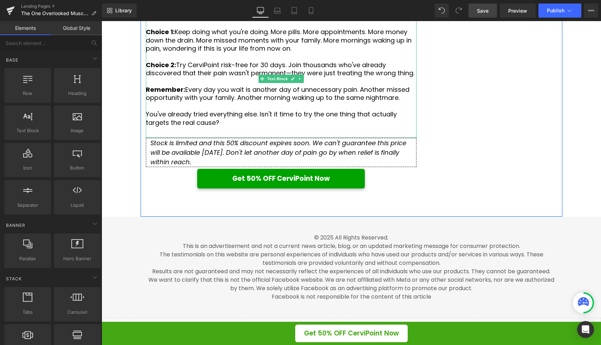
click at [210, 102] on p "Remember: Every day you wait is another day of unnecessary pain. Another missed…" at bounding box center [281, 93] width 271 height 17
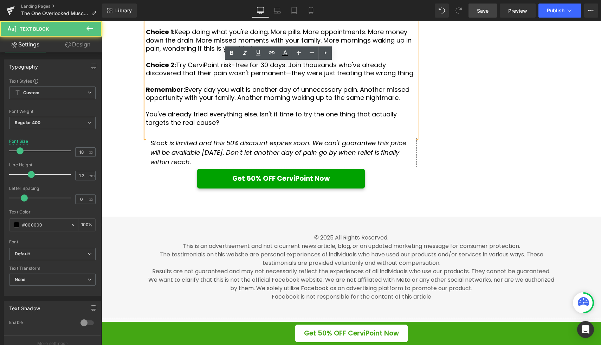
click at [413, 102] on p "Remember: Every day you wait is another day of unnecessary pain. Another missed…" at bounding box center [281, 93] width 271 height 17
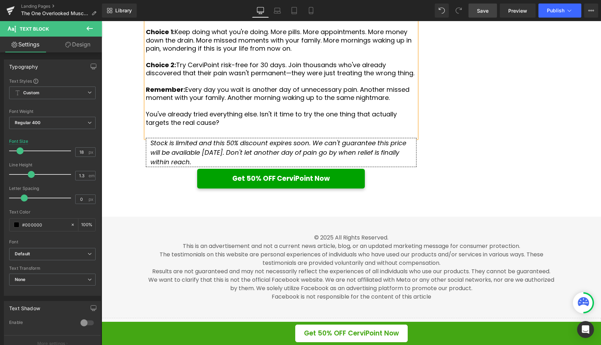
click at [483, 8] on span "Save" at bounding box center [483, 10] width 12 height 7
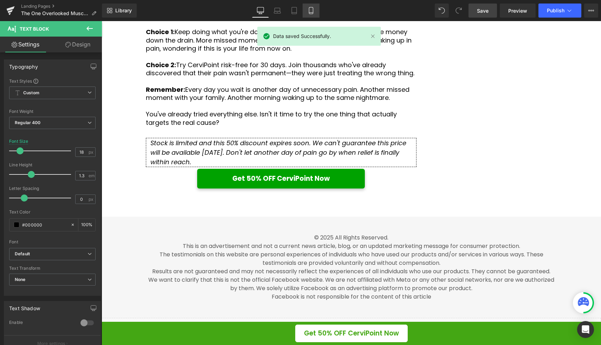
click at [307, 8] on link "Mobile" at bounding box center [311, 11] width 17 height 14
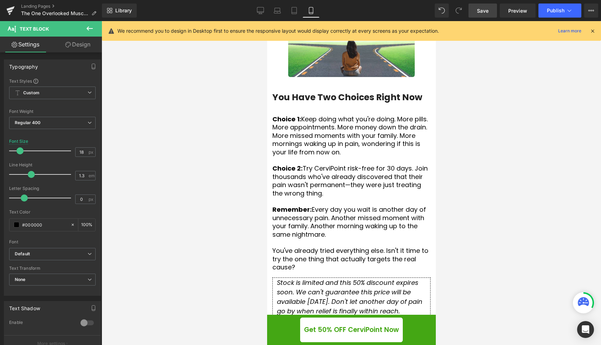
scroll to position [3050, 0]
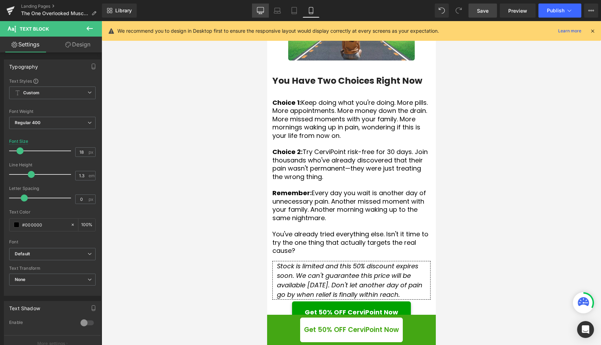
click at [256, 8] on link "Desktop" at bounding box center [260, 11] width 17 height 14
type input "100"
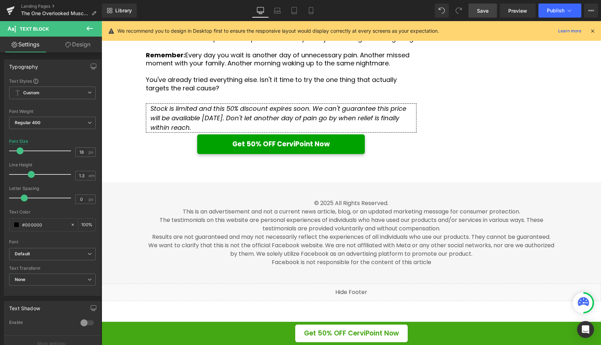
scroll to position [3167, 0]
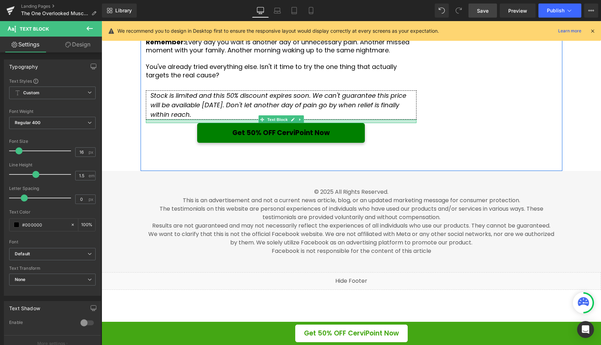
click at [333, 123] on div at bounding box center [281, 122] width 271 height 4
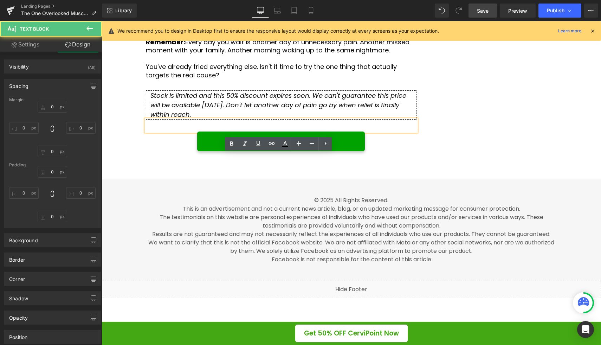
type input "0"
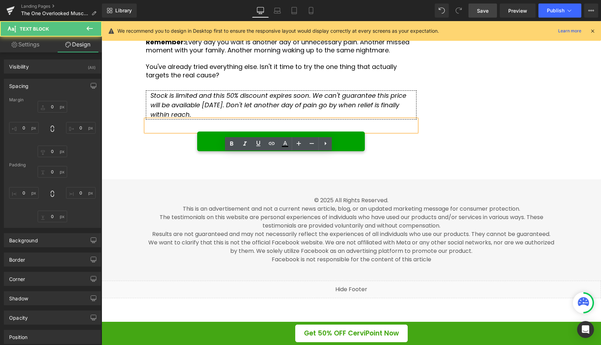
type input "0"
type input "10"
type input "0"
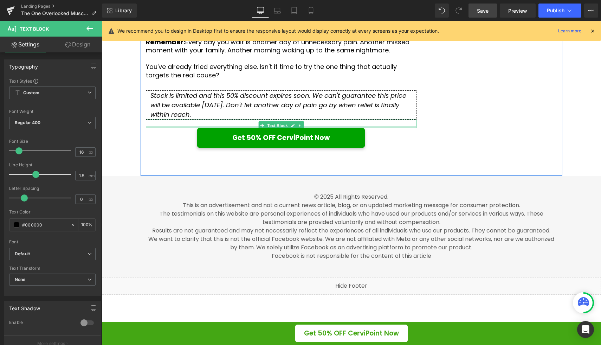
drag, startPoint x: 358, startPoint y: 163, endPoint x: 358, endPoint y: 156, distance: 7.0
click at [358, 128] on div "Text Block" at bounding box center [281, 124] width 271 height 8
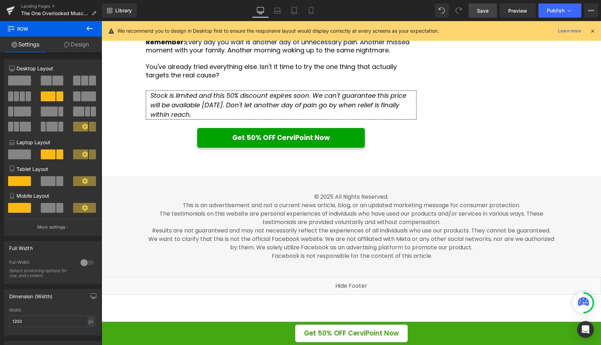
click at [482, 13] on span "Save" at bounding box center [483, 10] width 12 height 7
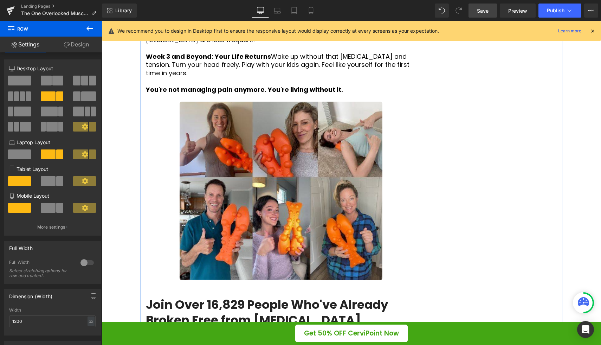
scroll to position [1340, 0]
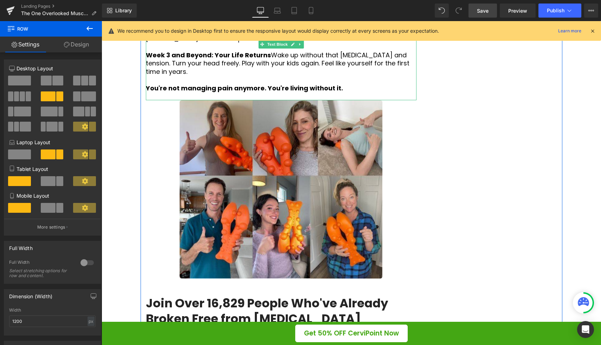
click at [356, 43] on p "Week 2: Deep Healing Accelerates Sleep through the night peacefully. Tension he…" at bounding box center [281, 34] width 271 height 17
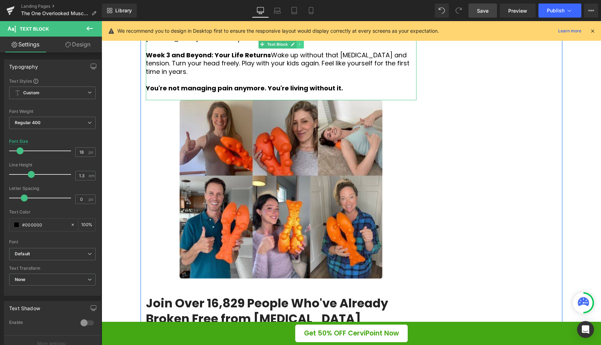
click at [297, 49] on link at bounding box center [299, 44] width 7 height 8
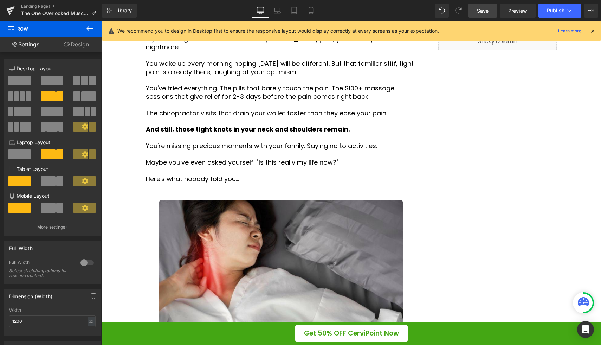
scroll to position [356, 0]
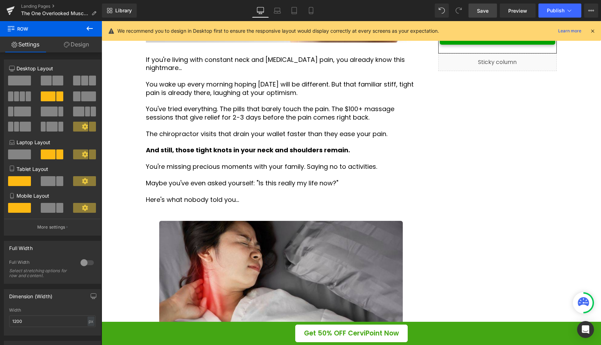
click at [481, 7] on span "Save" at bounding box center [483, 10] width 12 height 7
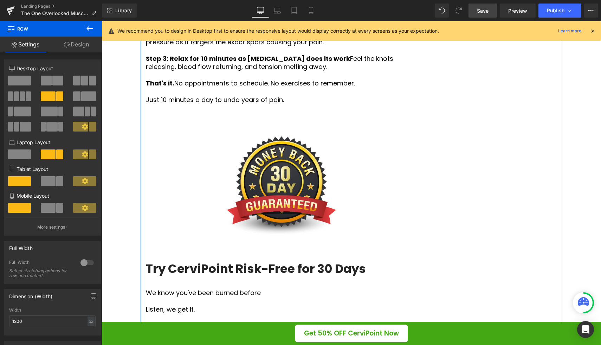
scroll to position [2216, 0]
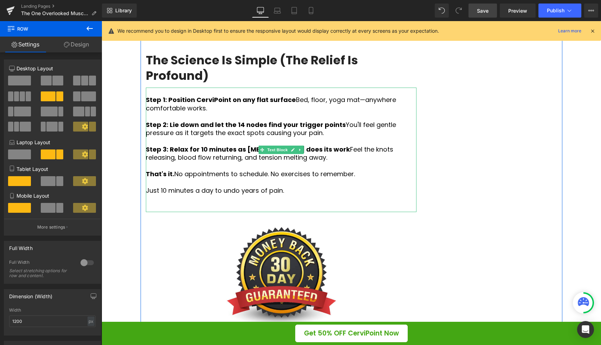
click at [339, 137] on p "Step 2: Lie down and let the 14 nodes find your trigger points You'll feel gent…" at bounding box center [281, 129] width 271 height 17
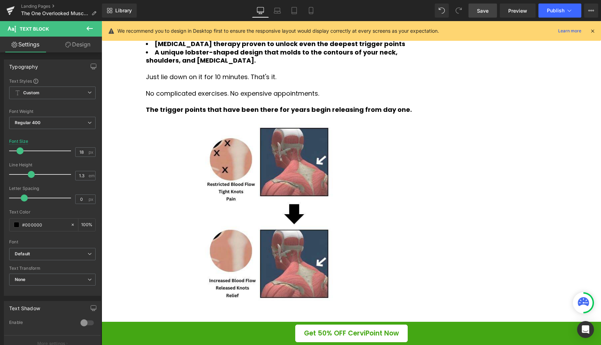
scroll to position [1280, 0]
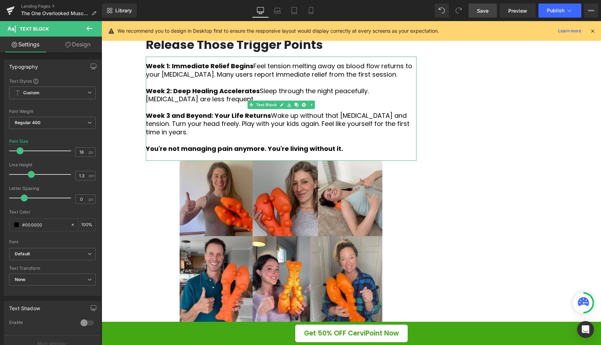
click at [348, 103] on p "Week 2: Deep Healing Accelerates Sleep through the night peacefully. Tension he…" at bounding box center [281, 95] width 271 height 17
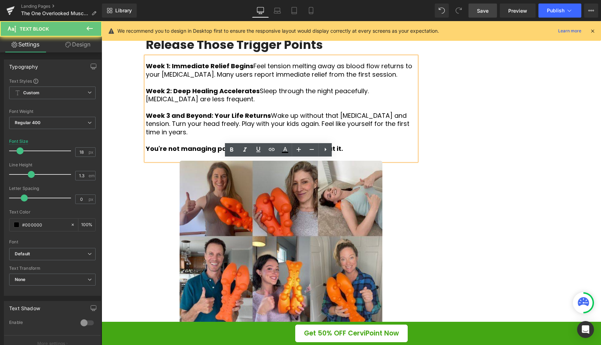
click at [347, 103] on p "Week 2: Deep Healing Accelerates Sleep through the night peacefully. Tension he…" at bounding box center [281, 95] width 271 height 17
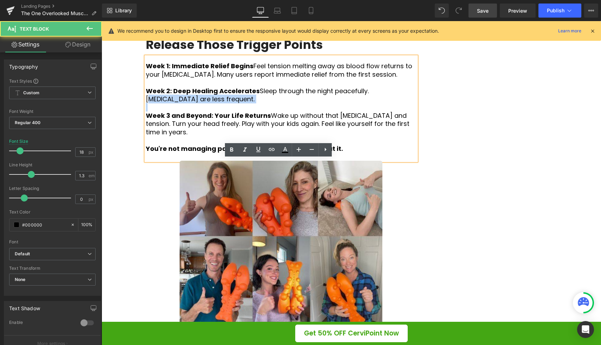
click at [347, 103] on p "Week 2: Deep Healing Accelerates Sleep through the night peacefully. Tension he…" at bounding box center [281, 95] width 271 height 17
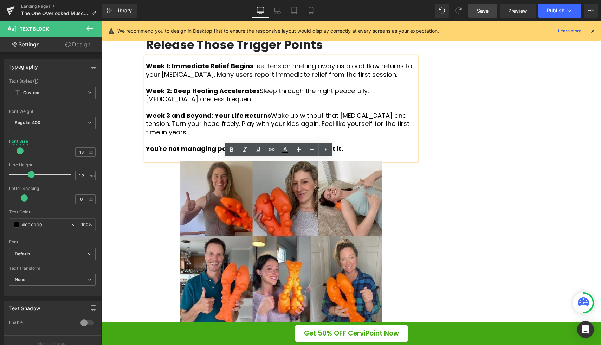
drag, startPoint x: 349, startPoint y: 191, endPoint x: 350, endPoint y: 199, distance: 8.1
click at [350, 103] on p "Week 2: Deep Healing Accelerates Sleep through the night peacefully. Tension he…" at bounding box center [281, 95] width 271 height 17
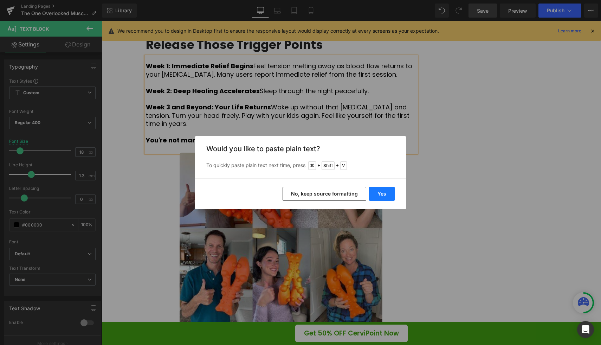
click at [383, 198] on button "Yes" at bounding box center [382, 194] width 26 height 14
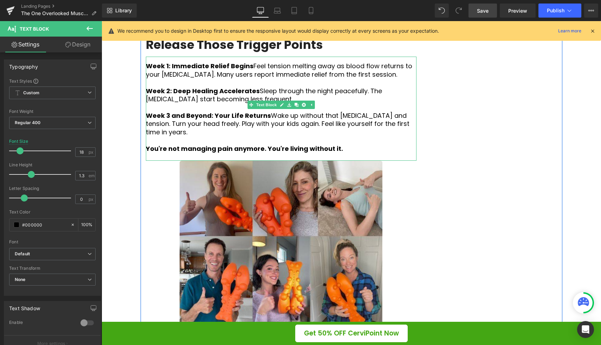
click at [347, 103] on p "Week 2: Deep Healing Accelerates Sleep through the night peacefully. The tensio…" at bounding box center [281, 95] width 271 height 17
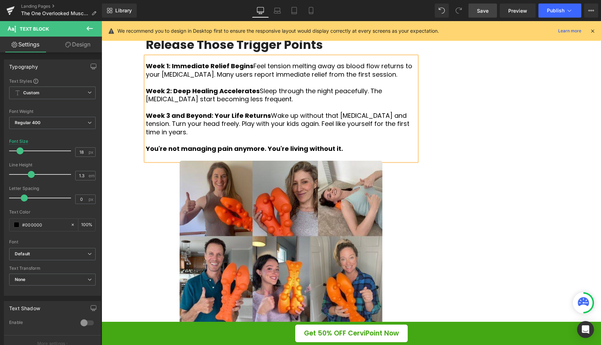
click at [383, 111] on p at bounding box center [281, 107] width 271 height 8
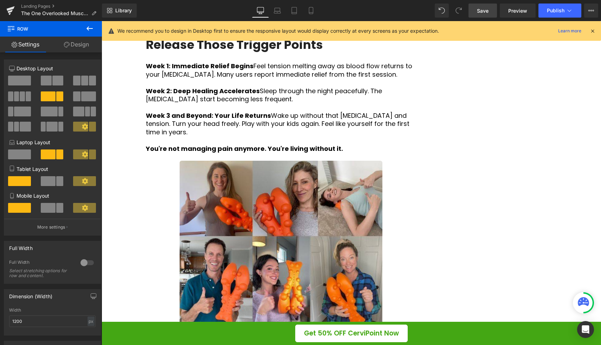
click at [485, 14] on link "Save" at bounding box center [483, 11] width 28 height 14
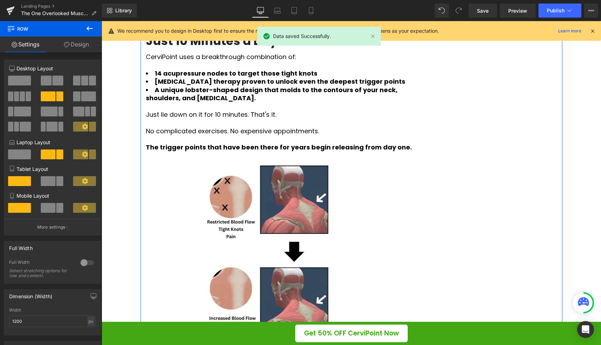
scroll to position [940, 0]
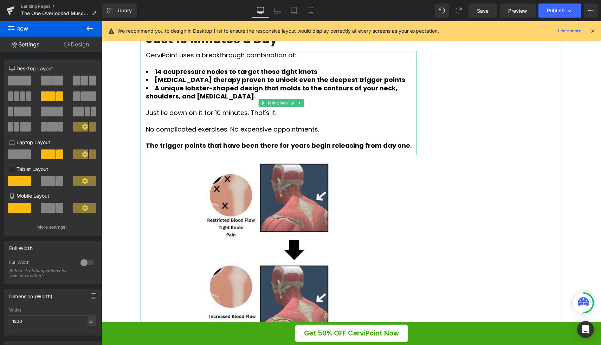
click at [385, 84] on li "[MEDICAL_DATA] therapy proven to unlock even the deepest trigger points" at bounding box center [281, 80] width 271 height 8
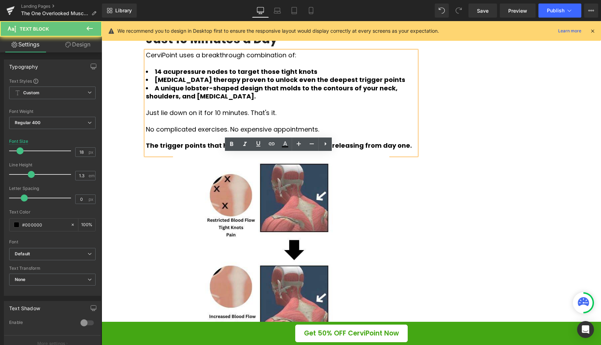
click at [383, 84] on li "[MEDICAL_DATA] therapy proven to unlock even the deepest trigger points" at bounding box center [281, 80] width 271 height 8
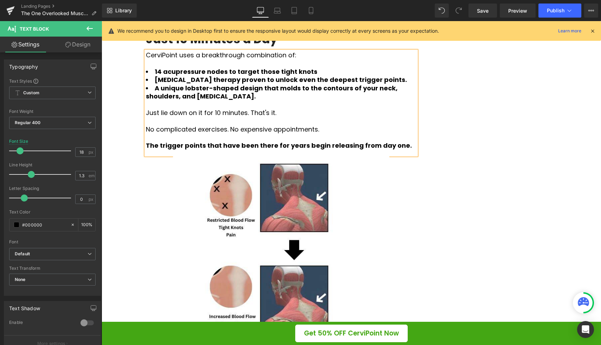
click at [325, 76] on li "14 acupressure nodes to target those tight knots" at bounding box center [281, 71] width 271 height 8
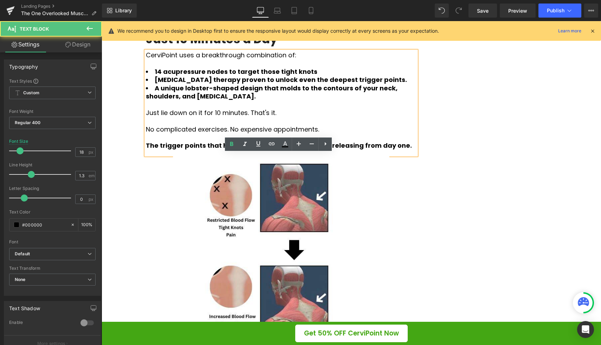
click at [318, 76] on li "14 acupressure nodes to target those tight knots" at bounding box center [281, 71] width 271 height 8
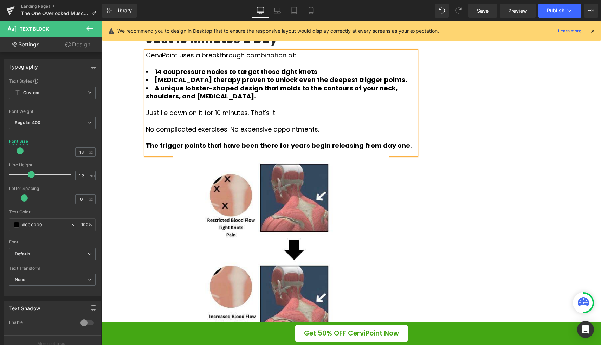
click at [386, 84] on li "Myofascial release therapy proven to unlock even the deepest trigger points." at bounding box center [281, 80] width 271 height 8
click at [246, 101] on li "A unique lobster-shaped design that molds to the contours of your neck, shoulde…" at bounding box center [281, 92] width 271 height 17
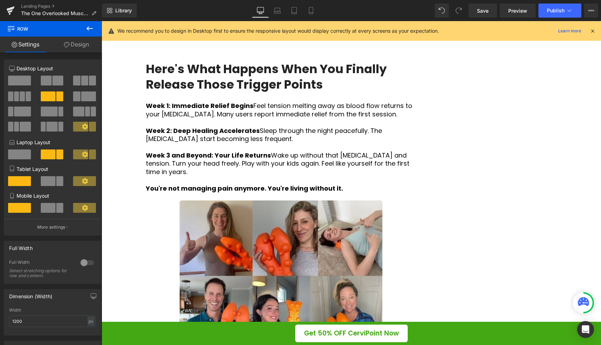
scroll to position [1241, 0]
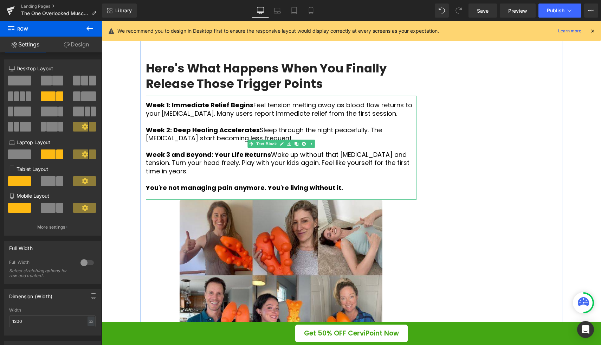
click at [379, 175] on p "Week 3 and Beyond: Your Life Returns Wake up without that stiffness and tension…" at bounding box center [281, 162] width 271 height 25
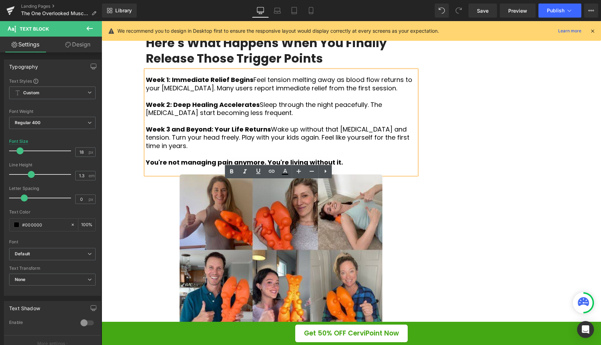
scroll to position [1279, 0]
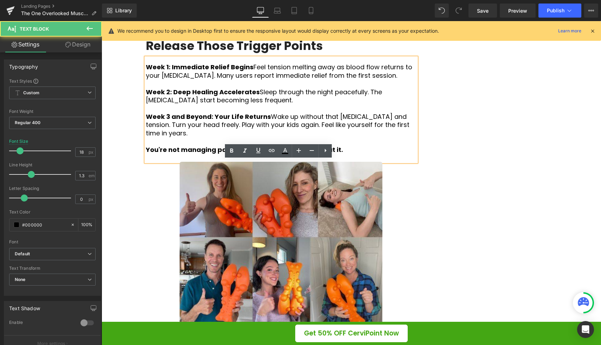
click at [270, 104] on p "Week 2: Deep Healing Accelerates Sleep through the night peacefully. The tensio…" at bounding box center [281, 96] width 271 height 17
drag, startPoint x: 249, startPoint y: 195, endPoint x: 344, endPoint y: 195, distance: 95.3
click at [344, 104] on p "Week 2: Deep Healing Accelerates Sleep through the night peacefully. The tensio…" at bounding box center [281, 96] width 271 height 17
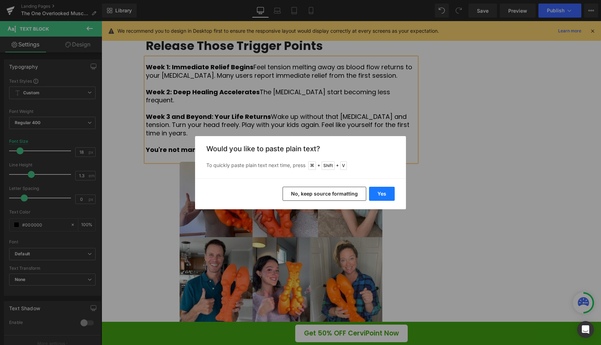
click at [381, 193] on button "Yes" at bounding box center [382, 194] width 26 height 14
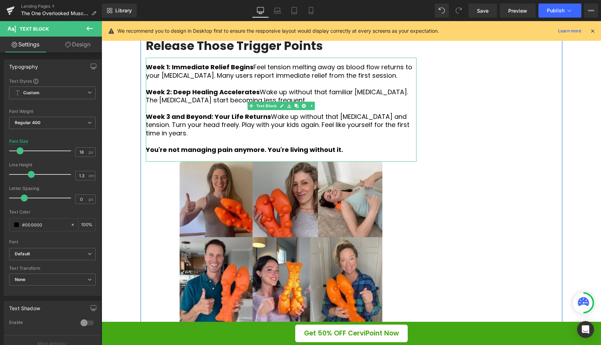
click at [359, 104] on p "Week 2: Deep Healing Accelerates Wake up without that familiar stiffness. The t…" at bounding box center [281, 96] width 271 height 17
click at [307, 137] on p "Week 3 and Beyond: Your Life Returns Wake up without that stiffness and tension…" at bounding box center [281, 124] width 271 height 25
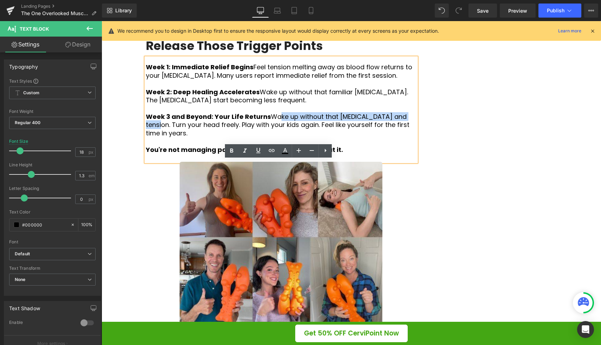
drag, startPoint x: 382, startPoint y: 219, endPoint x: 268, endPoint y: 219, distance: 114.9
click at [268, 137] on p "Week 3 and Beyond: Your Life Returns Wake up without that stiffness and tension…" at bounding box center [281, 124] width 271 height 25
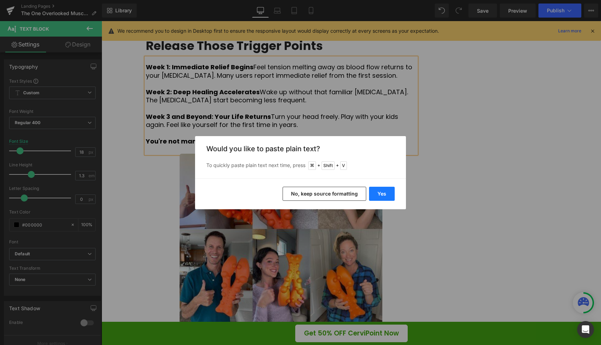
click at [383, 193] on button "Yes" at bounding box center [382, 194] width 26 height 14
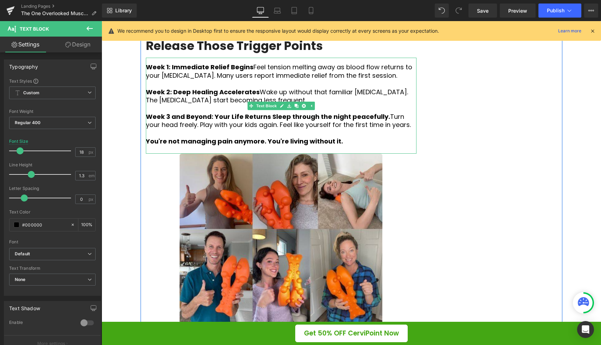
click at [367, 129] on p "Week 3 and Beyond: Your Life Returns Sleep through the night peacefully. Turn y…" at bounding box center [281, 120] width 271 height 17
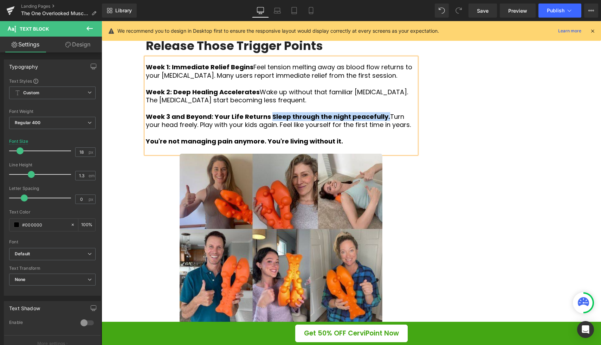
drag, startPoint x: 366, startPoint y: 219, endPoint x: 263, endPoint y: 219, distance: 103.3
click at [263, 121] on strong "Week 3 and Beyond: Your Life Returns Sleep through the night peacefully." at bounding box center [268, 116] width 244 height 9
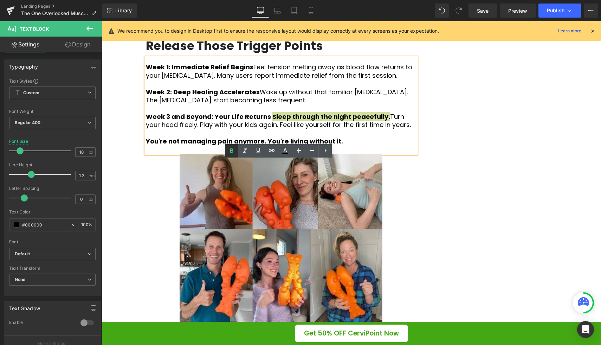
click at [232, 149] on icon at bounding box center [231, 151] width 3 height 4
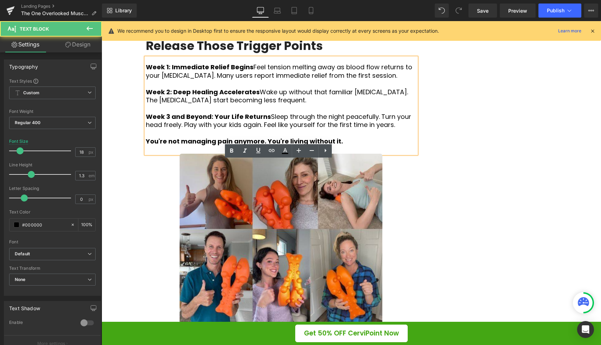
click at [360, 104] on p "Week 2: Deep Healing Accelerates Wake up without that familiar stiffness. The t…" at bounding box center [281, 96] width 271 height 17
click at [486, 7] on span "Save" at bounding box center [483, 10] width 12 height 7
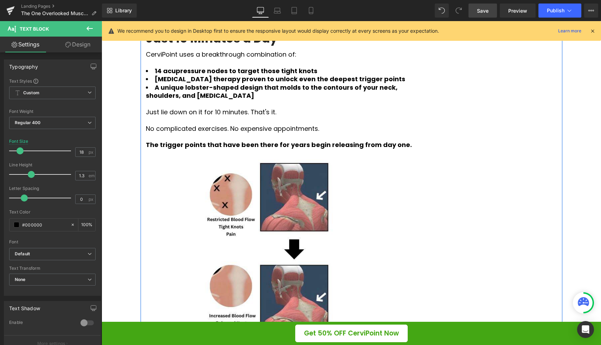
scroll to position [939, 0]
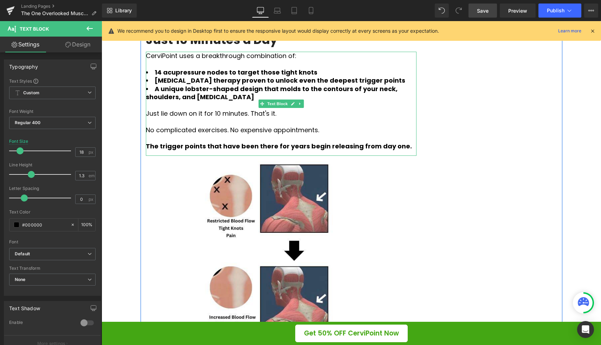
click at [177, 85] on strong "[MEDICAL_DATA] therapy proven to unlock even the deepest trigger points" at bounding box center [280, 80] width 251 height 9
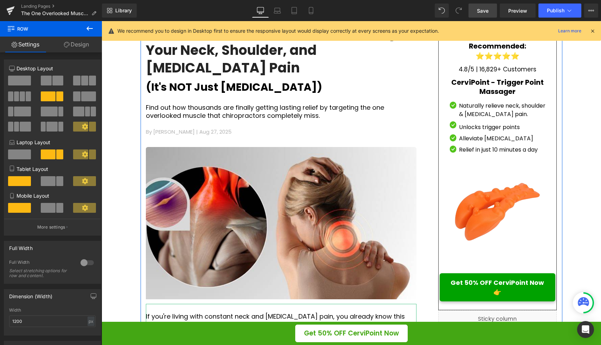
scroll to position [99, 0]
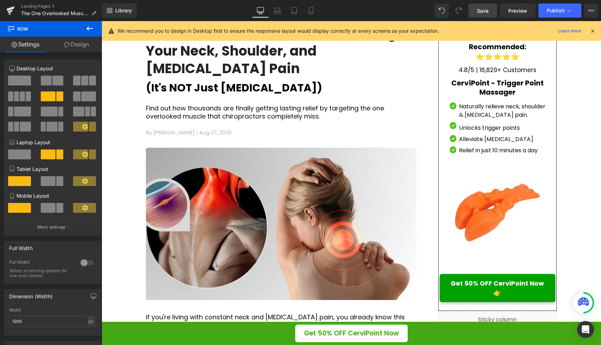
click at [481, 8] on span "Save" at bounding box center [483, 10] width 12 height 7
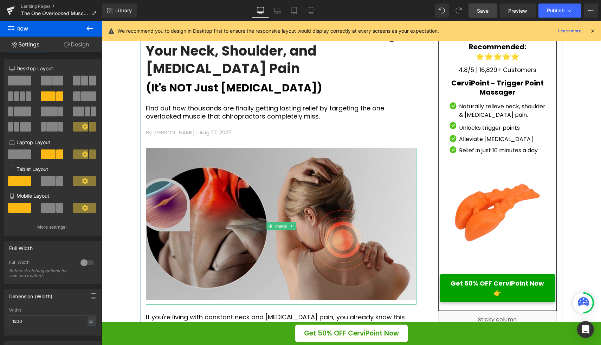
click at [261, 177] on img at bounding box center [281, 226] width 271 height 157
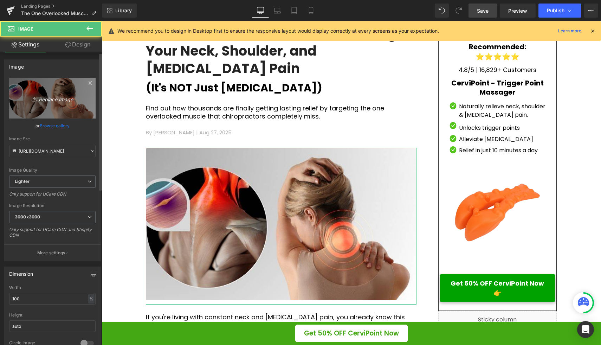
click at [62, 108] on link "Replace Image" at bounding box center [52, 98] width 86 height 40
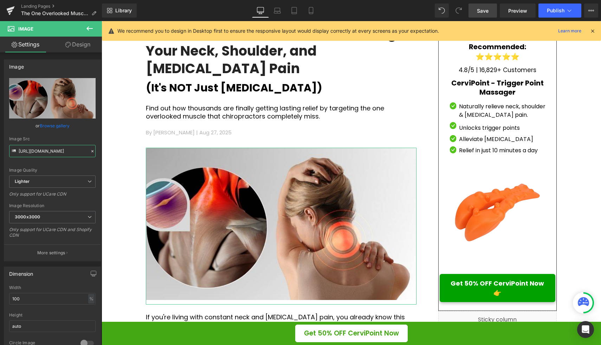
scroll to position [0, 202]
drag, startPoint x: 167, startPoint y: 171, endPoint x: 135, endPoint y: 154, distance: 36.6
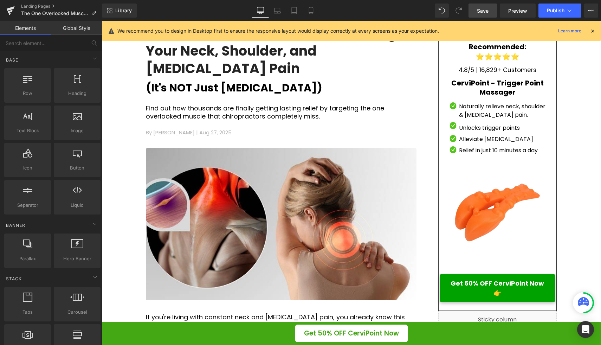
scroll to position [0, 0]
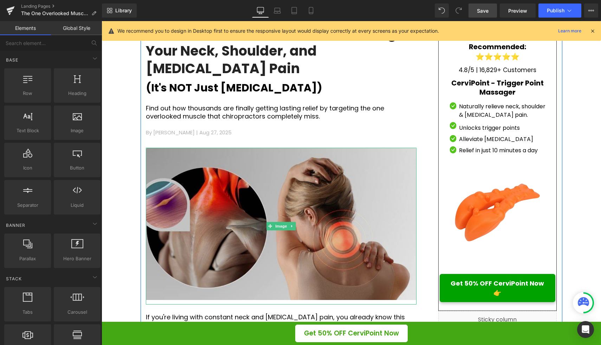
click at [242, 150] on img at bounding box center [281, 226] width 271 height 157
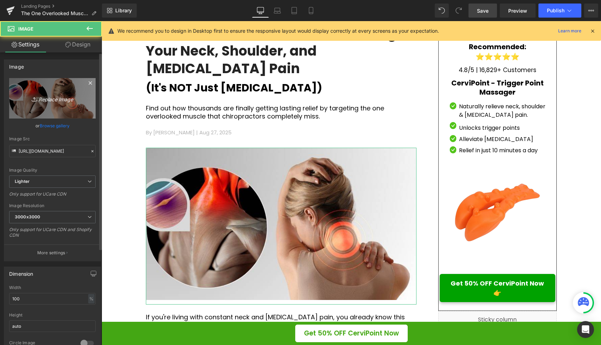
click at [62, 98] on icon "Replace Image" at bounding box center [52, 98] width 56 height 9
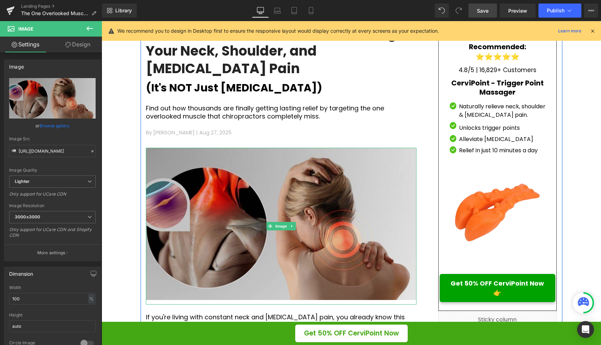
click at [239, 169] on img at bounding box center [281, 226] width 271 height 157
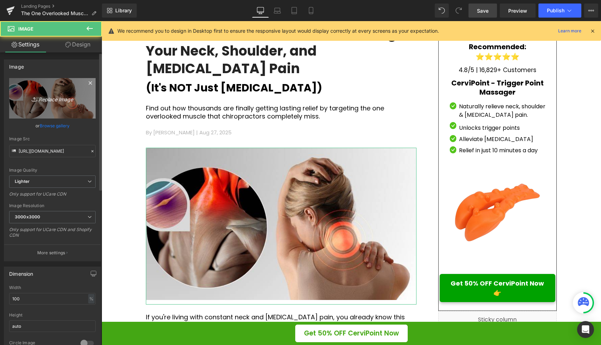
click at [35, 89] on link "Replace Image" at bounding box center [52, 98] width 86 height 40
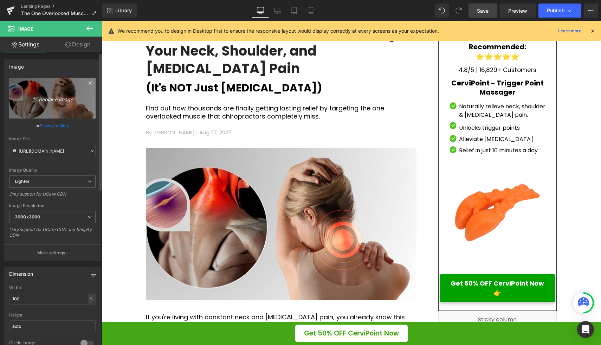
type input "C:\fakepath\Restricted Blood Flow.jpg"
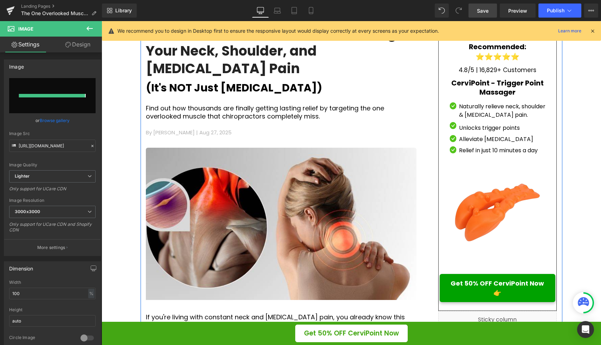
type input "https://ucarecdn.com/5c09b0fe-36fd-4c19-b012-a13e86d0db86/-/format/auto/-/previ…"
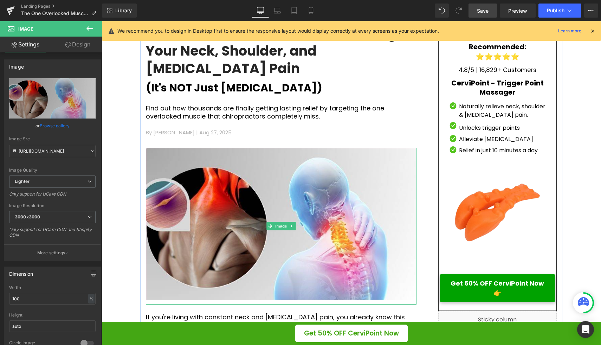
click at [394, 129] on div "By Emma Harper | Aug 27, 2025" at bounding box center [281, 138] width 271 height 19
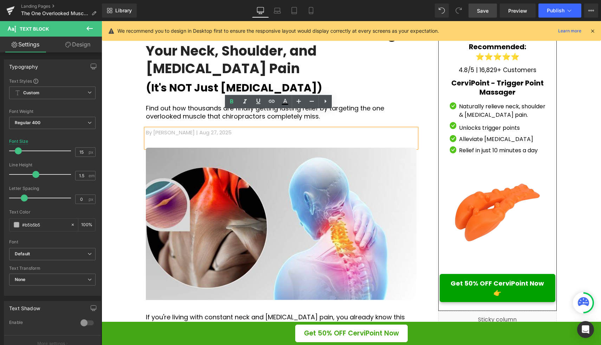
click at [393, 104] on p "Find out how thousands are finally getting lasting relief by targeting the one …" at bounding box center [281, 112] width 271 height 17
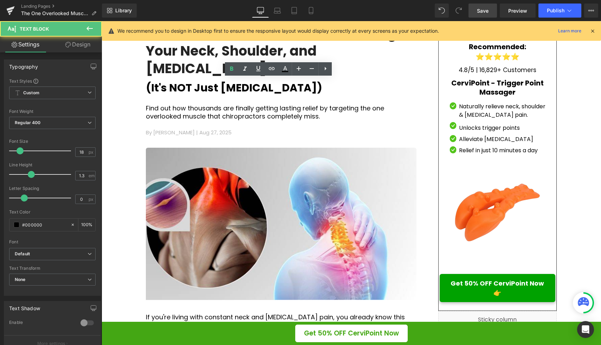
click at [489, 8] on link "Save" at bounding box center [483, 11] width 28 height 14
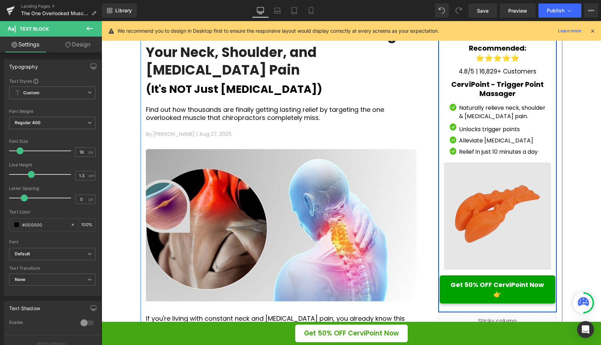
scroll to position [98, 0]
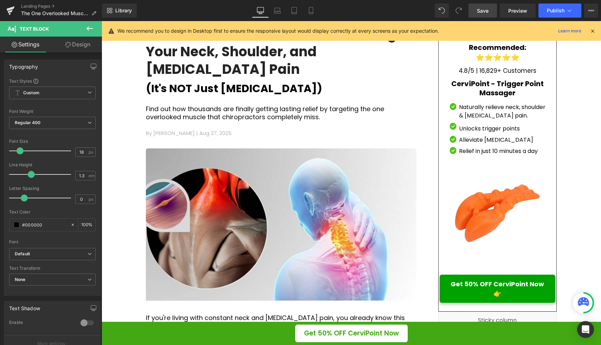
click at [489, 15] on link "Save" at bounding box center [483, 11] width 28 height 14
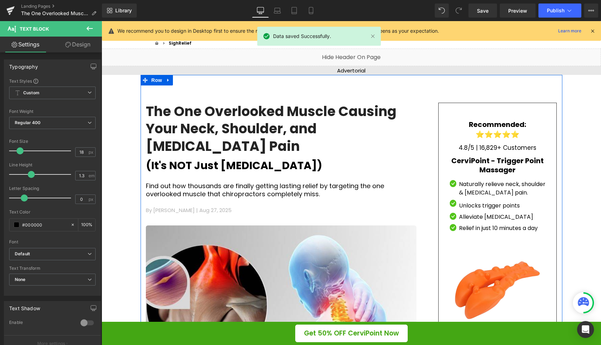
scroll to position [10, 0]
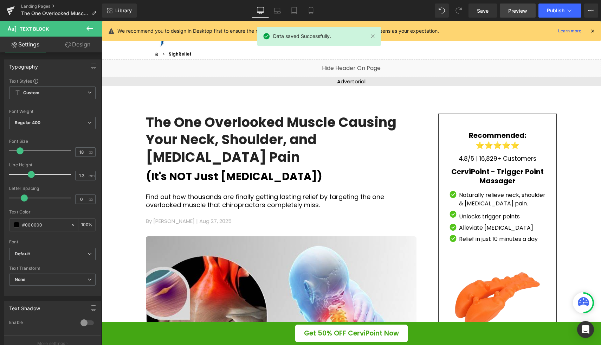
click at [517, 10] on span "Preview" at bounding box center [517, 10] width 19 height 7
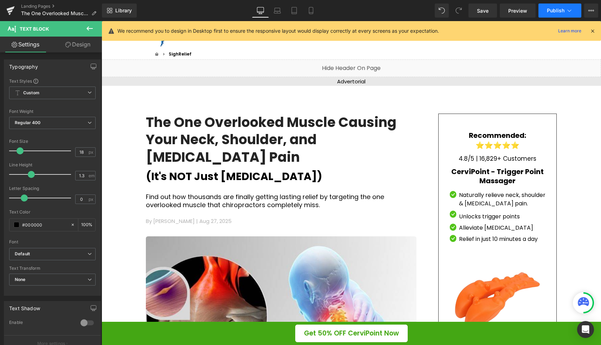
click at [545, 14] on button "Publish" at bounding box center [560, 11] width 43 height 14
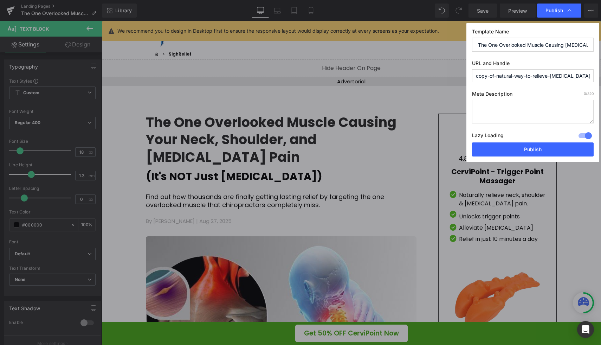
click at [477, 75] on input "copy-of-natural-way-to-relieve-neck-pain" at bounding box center [533, 75] width 122 height 13
drag, startPoint x: 488, startPoint y: 75, endPoint x: 589, endPoint y: 73, distance: 101.6
click at [590, 74] on input "the-copy-of-natural-way-to-relieve-neck-pain" at bounding box center [533, 75] width 122 height 13
type input "the-one-overlooked-muscle"
click at [576, 64] on label "URL and Handle" at bounding box center [533, 64] width 122 height 9
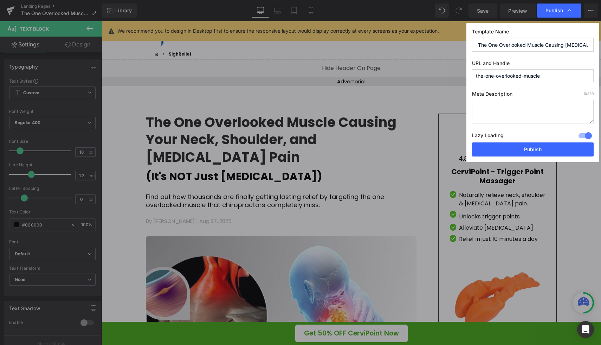
click at [479, 44] on input "The One Overlooked Muscle Causing [MEDICAL_DATA]" at bounding box center [533, 45] width 122 height 14
click at [539, 61] on label "URL and Handle" at bounding box center [533, 64] width 122 height 9
click at [553, 144] on button "Publish" at bounding box center [533, 149] width 122 height 14
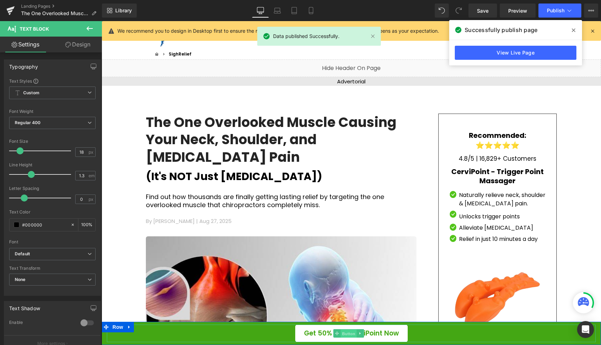
click at [350, 333] on span "Button" at bounding box center [349, 333] width 16 height 8
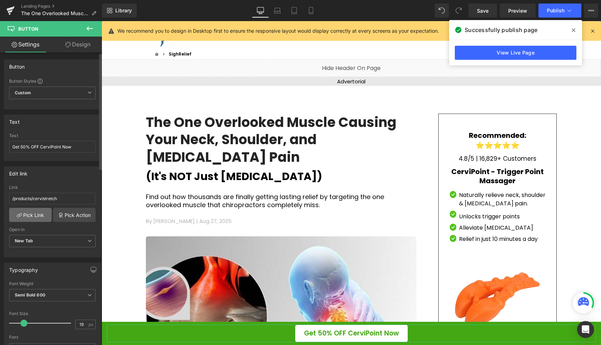
click at [39, 217] on link "Pick Link" at bounding box center [30, 215] width 43 height 14
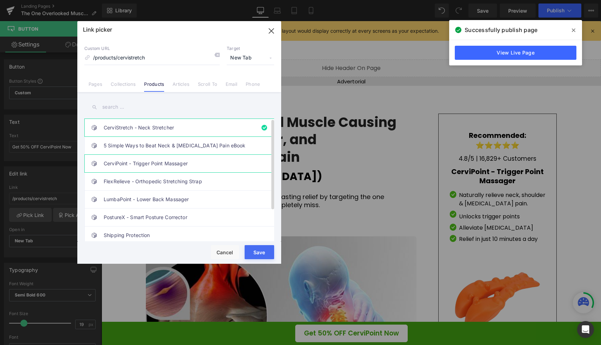
click at [196, 161] on link "CerviPoint - Trigger Point Massager" at bounding box center [181, 164] width 155 height 18
type input "/products/cervipoint-trigger-point-massager"
click at [255, 253] on button "Save" at bounding box center [260, 252] width 30 height 14
type input "/products/cervipoint-trigger-point-massager"
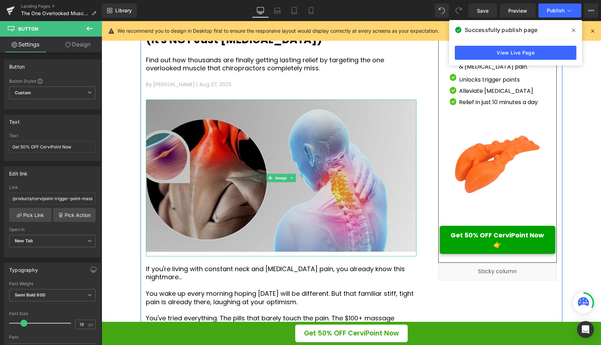
scroll to position [259, 0]
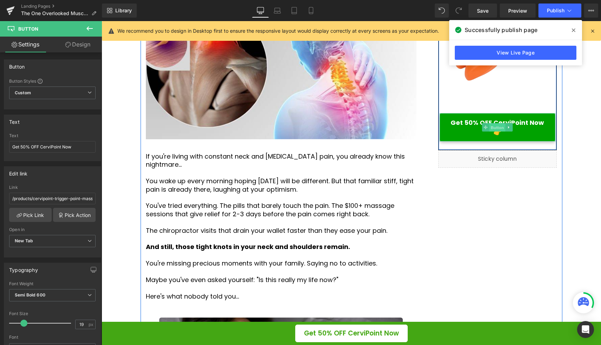
click at [495, 123] on span "Button" at bounding box center [498, 127] width 16 height 8
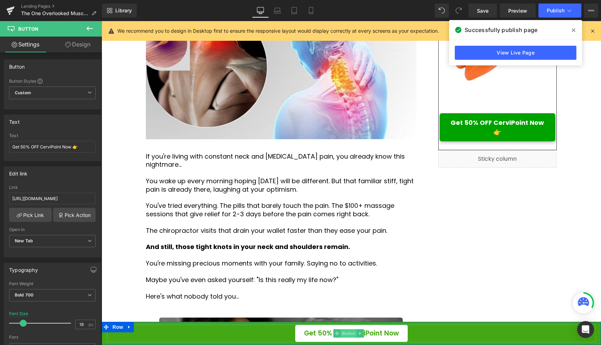
click at [350, 332] on span "Button" at bounding box center [349, 333] width 16 height 8
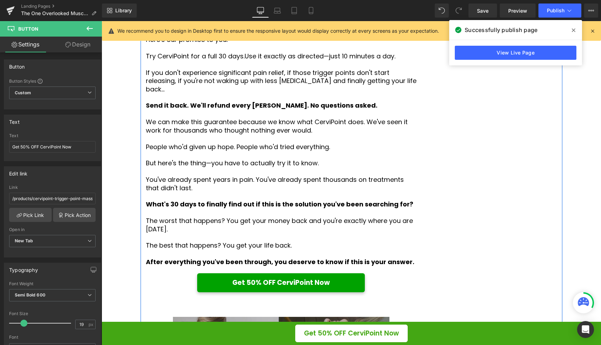
scroll to position [2786, 0]
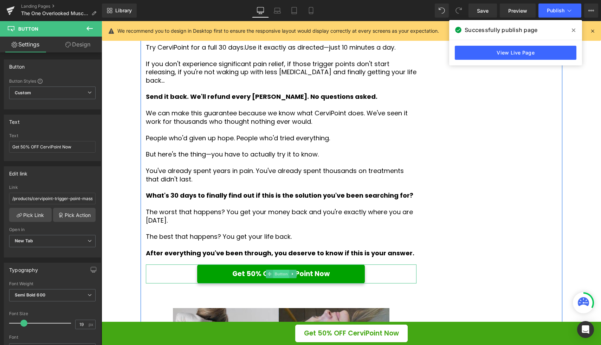
click at [281, 270] on span "Button" at bounding box center [281, 274] width 16 height 8
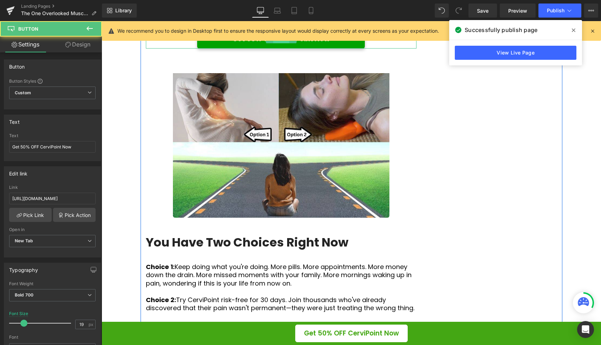
scroll to position [3074, 0]
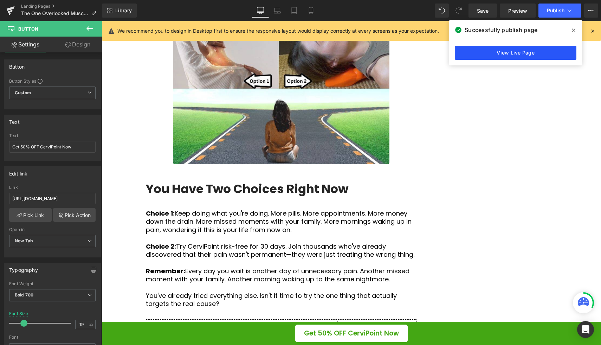
click at [514, 55] on link "View Live Page" at bounding box center [516, 53] width 122 height 14
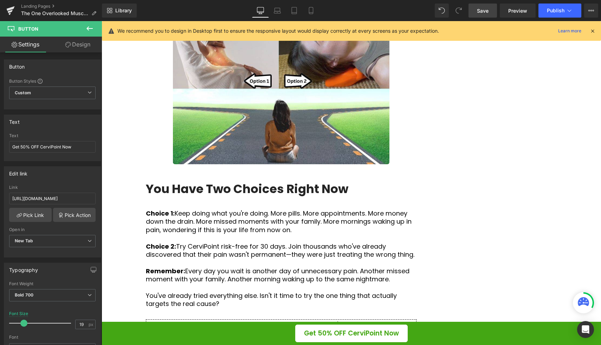
click at [480, 11] on span "Save" at bounding box center [483, 10] width 12 height 7
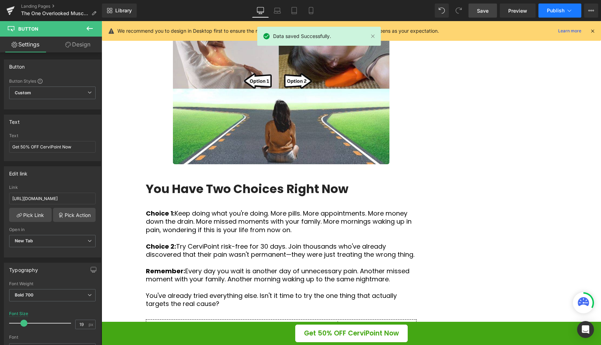
click at [556, 12] on span "Publish" at bounding box center [556, 11] width 18 height 6
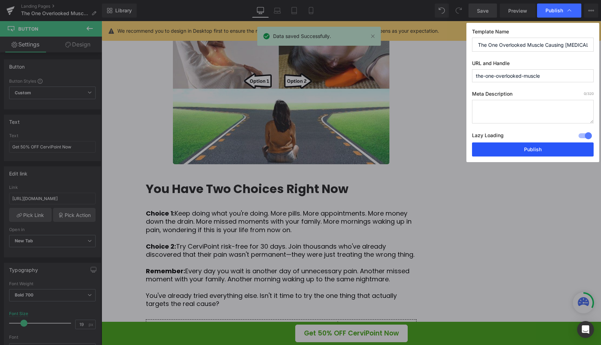
click at [517, 152] on button "Publish" at bounding box center [533, 149] width 122 height 14
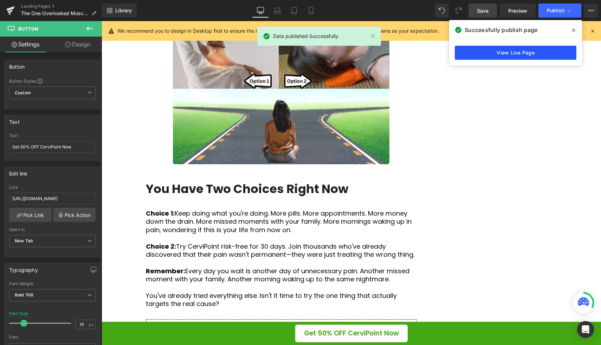
click at [529, 54] on link "View Live Page" at bounding box center [516, 53] width 122 height 14
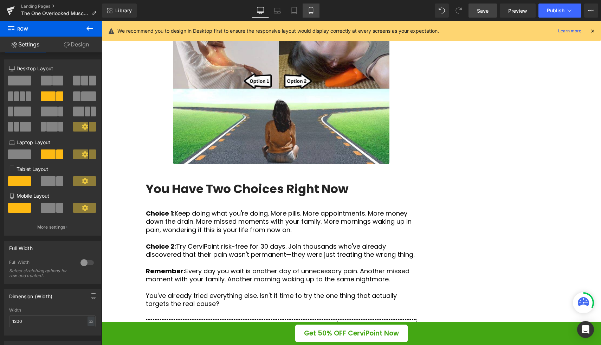
click at [311, 12] on icon at bounding box center [311, 10] width 7 height 7
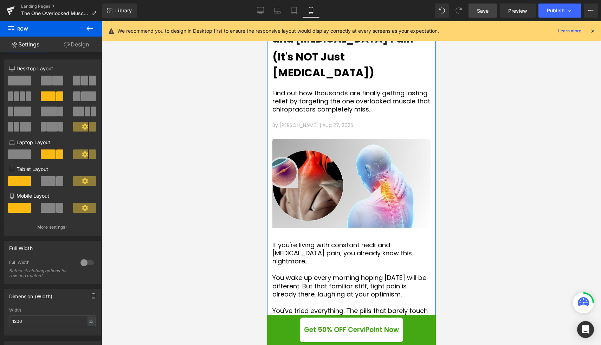
scroll to position [108, 0]
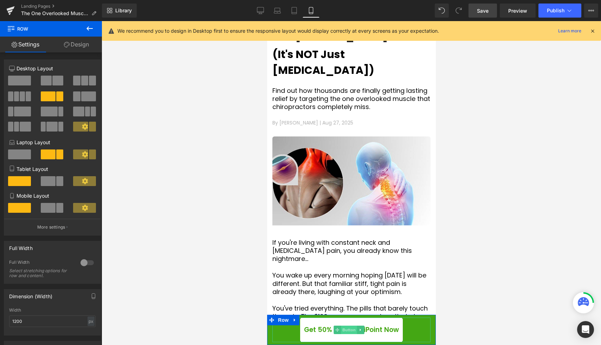
click at [344, 326] on span "Button" at bounding box center [349, 330] width 16 height 8
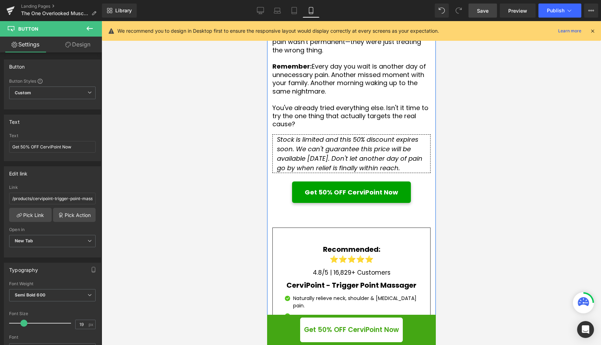
scroll to position [3159, 0]
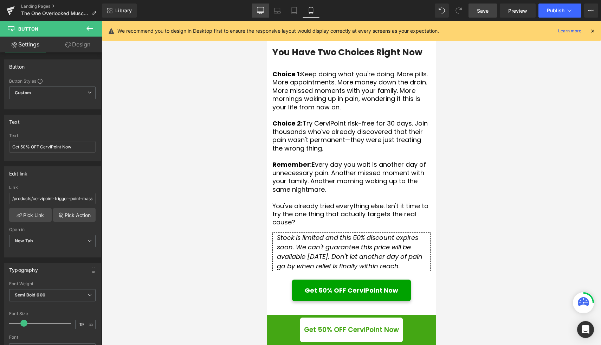
click at [263, 8] on icon at bounding box center [260, 10] width 7 height 7
type input "100"
type input "50"
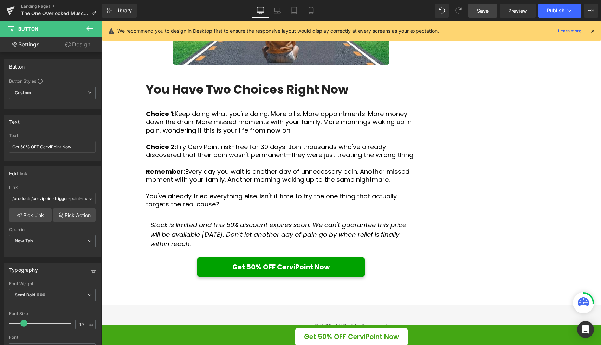
scroll to position [3175, 0]
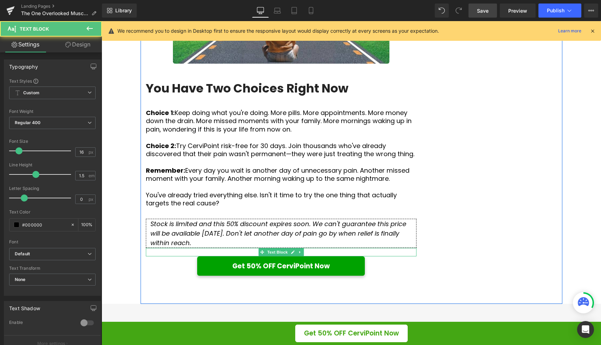
click at [335, 248] on div "Text Block" at bounding box center [281, 252] width 271 height 8
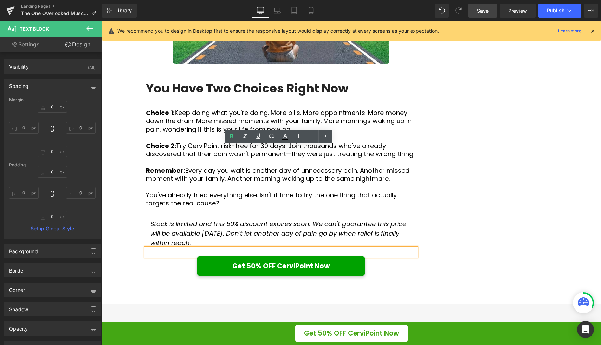
type input "0"
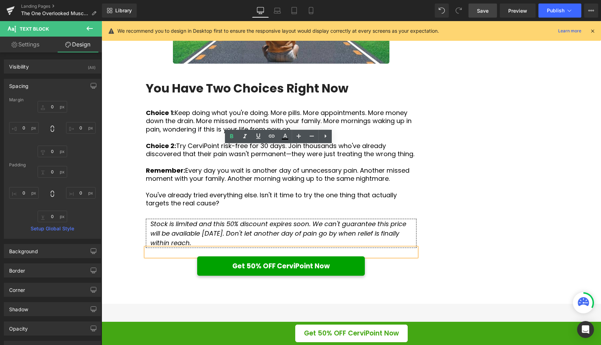
type input "0"
click at [402, 256] on div "Get 50% OFF CerviPoint Now" at bounding box center [281, 266] width 271 height 20
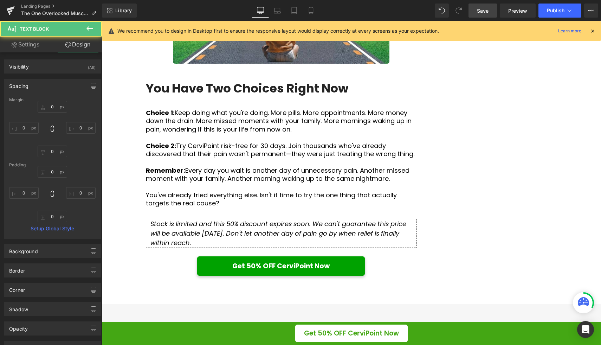
click at [482, 11] on span "Save" at bounding box center [483, 10] width 12 height 7
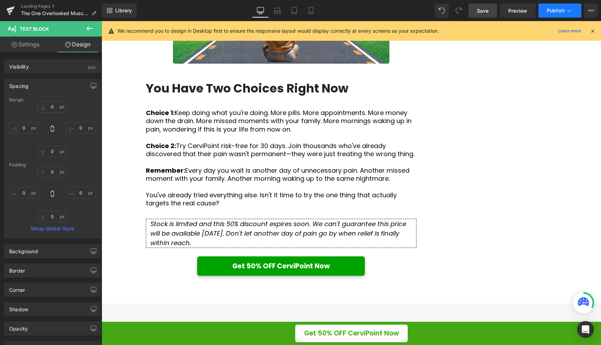
click at [555, 15] on button "Publish" at bounding box center [560, 11] width 43 height 14
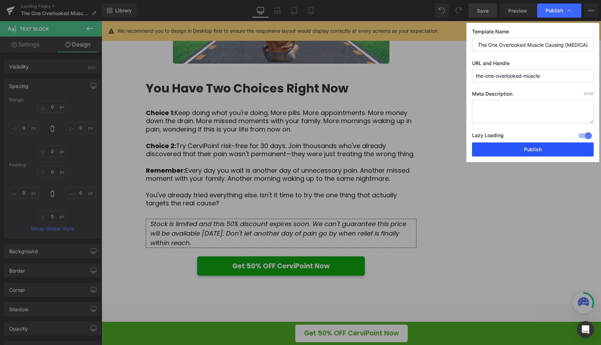
click at [524, 152] on button "Publish" at bounding box center [533, 149] width 122 height 14
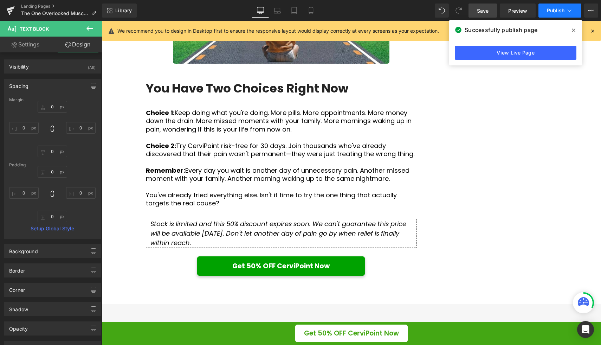
click at [559, 12] on span "Publish" at bounding box center [556, 11] width 18 height 6
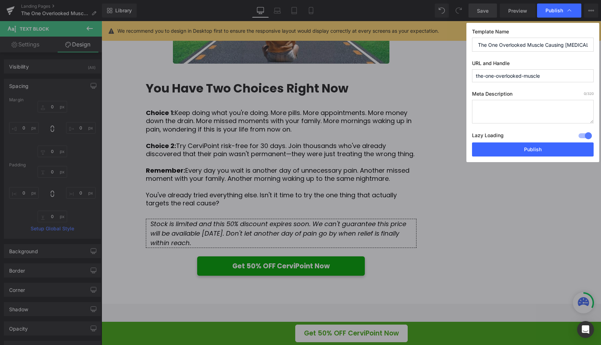
drag, startPoint x: 545, startPoint y: 78, endPoint x: 456, endPoint y: 77, distance: 89.3
click at [455, 77] on div "Publish Template Name The One Overlooked Muscle Causing Neck Pain URL and Handl…" at bounding box center [300, 172] width 601 height 345
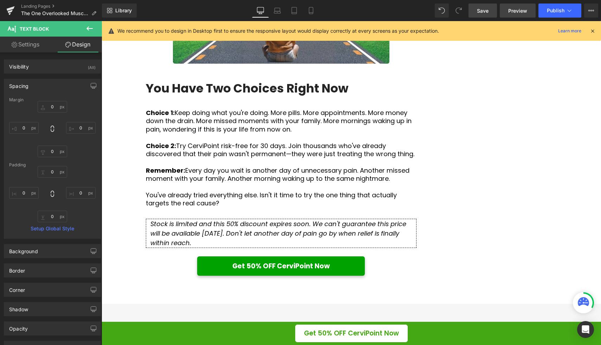
click at [523, 9] on span "Preview" at bounding box center [517, 10] width 19 height 7
click at [552, 12] on span "Publish" at bounding box center [556, 11] width 18 height 6
click at [591, 12] on icon at bounding box center [591, 11] width 6 height 6
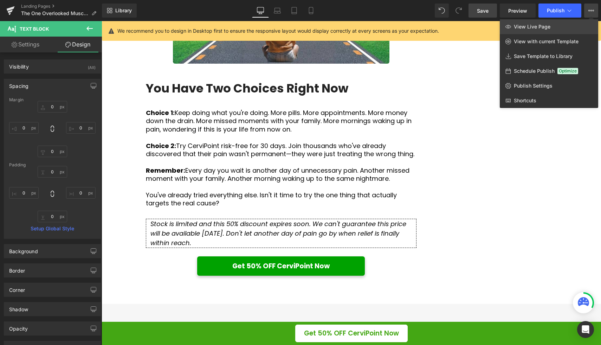
click at [559, 27] on link "View Live Page" at bounding box center [549, 26] width 98 height 15
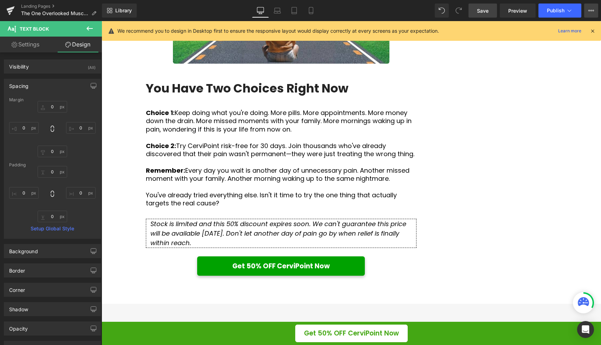
click at [589, 10] on icon at bounding box center [591, 11] width 6 height 6
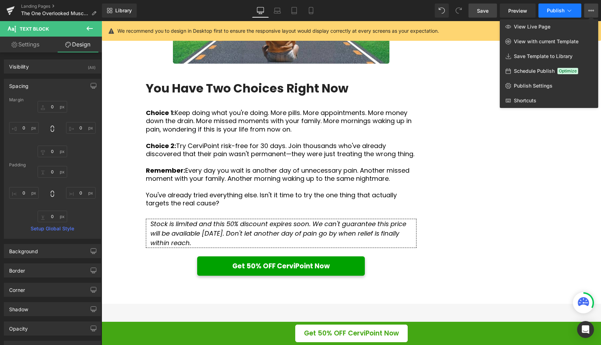
click at [562, 13] on span "Publish" at bounding box center [556, 11] width 18 height 6
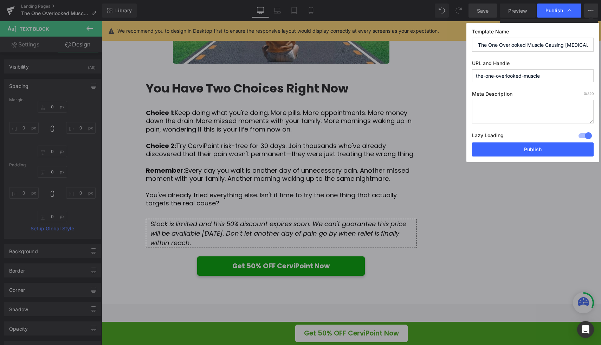
drag, startPoint x: 476, startPoint y: 76, endPoint x: 558, endPoint y: 76, distance: 81.9
click at [559, 76] on input "the-one-overlooked-muscle" at bounding box center [533, 75] width 122 height 13
click at [481, 75] on input "the-one-overlooked-muscle" at bounding box center [533, 75] width 122 height 13
drag, startPoint x: 485, startPoint y: 76, endPoint x: 475, endPoint y: 76, distance: 10.2
click at [475, 76] on input "the-one-overlooked-muscle" at bounding box center [533, 75] width 122 height 13
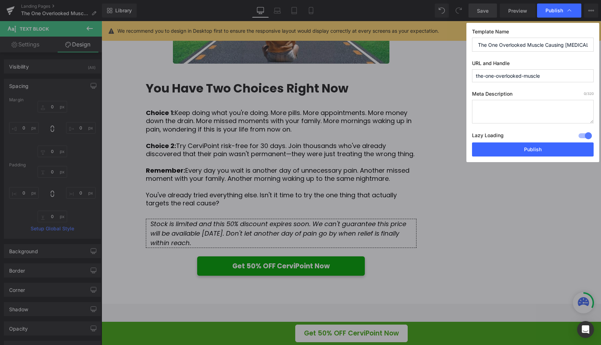
click at [484, 76] on input "the-one-overlooked-muscle" at bounding box center [533, 75] width 122 height 13
drag, startPoint x: 483, startPoint y: 76, endPoint x: 464, endPoint y: 76, distance: 18.6
click at [464, 76] on div "Publish Template Name The One Overlooked Muscle Causing Neck Pain URL and Handl…" at bounding box center [300, 172] width 601 height 345
type input "adv-one-overlooked-muscle"
click at [556, 67] on label "URL and Handle" at bounding box center [533, 64] width 122 height 9
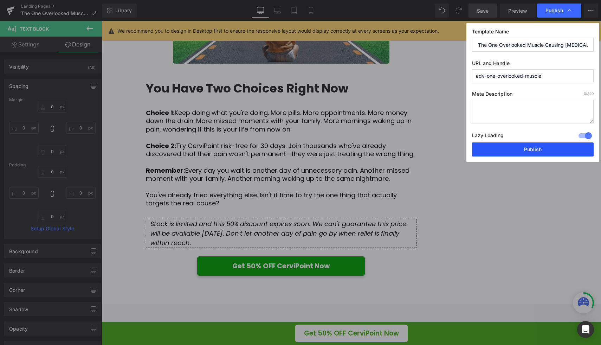
click at [552, 148] on button "Publish" at bounding box center [533, 149] width 122 height 14
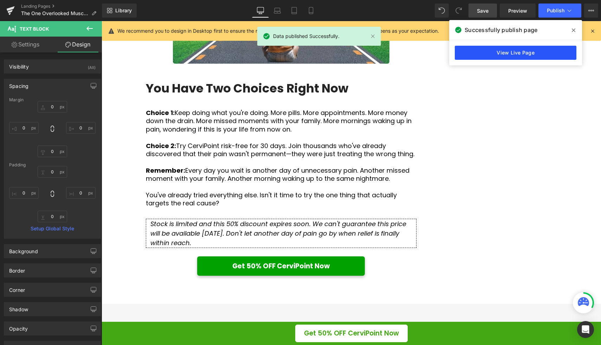
click at [525, 49] on link "View Live Page" at bounding box center [516, 53] width 122 height 14
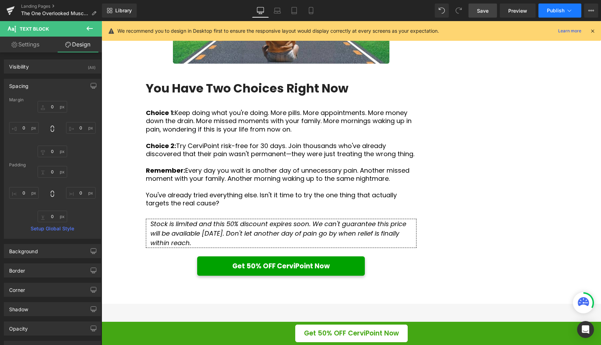
click at [551, 9] on span "Publish" at bounding box center [556, 11] width 18 height 6
click at [591, 10] on icon at bounding box center [592, 10] width 2 height 1
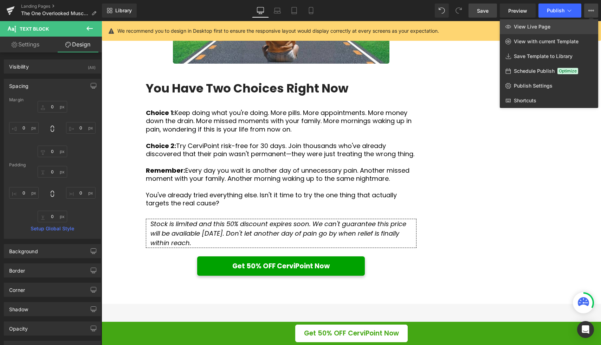
click at [556, 27] on link "View Live Page" at bounding box center [549, 26] width 98 height 15
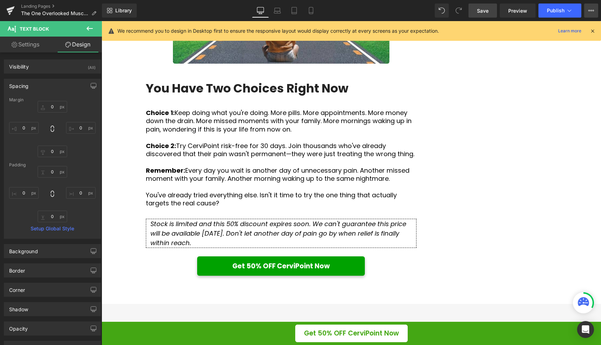
click at [589, 13] on button "View Live Page View with current Template Save Template to Library Schedule Pub…" at bounding box center [591, 11] width 14 height 14
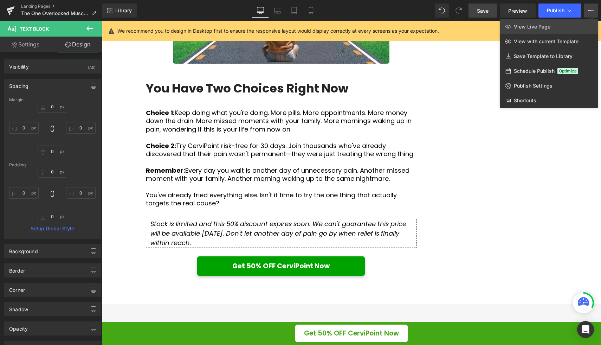
click at [547, 26] on span "View Live Page" at bounding box center [532, 27] width 37 height 6
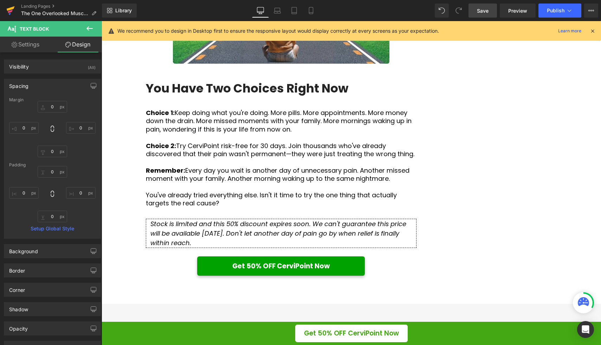
click at [8, 15] on icon at bounding box center [10, 11] width 8 height 18
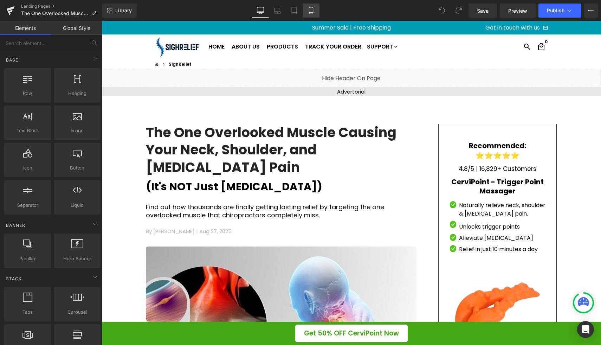
click at [314, 12] on icon at bounding box center [311, 10] width 7 height 7
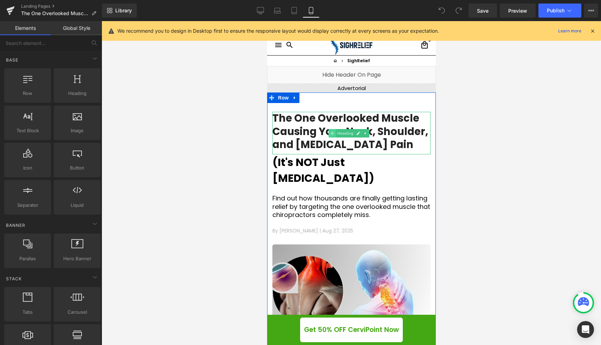
click at [330, 130] on span at bounding box center [331, 133] width 7 height 8
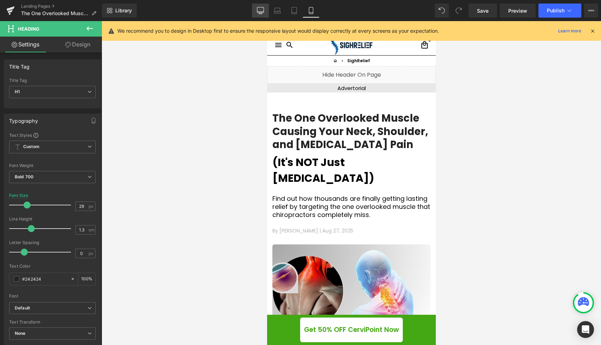
click at [264, 15] on link "Desktop" at bounding box center [260, 11] width 17 height 14
type input "38"
type input "100"
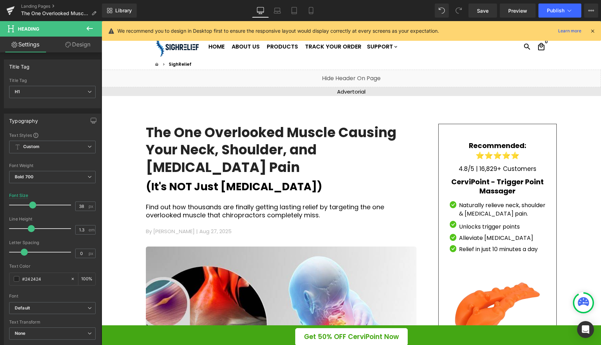
scroll to position [8, 0]
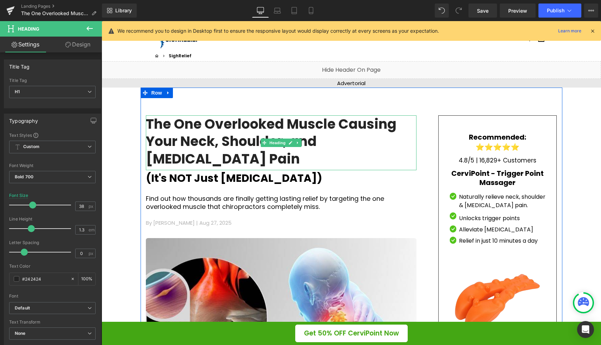
click at [271, 124] on h1 "The One Overlooked Muscle Causing Your Neck, Shoulder, and [MEDICAL_DATA] Pain" at bounding box center [281, 141] width 271 height 52
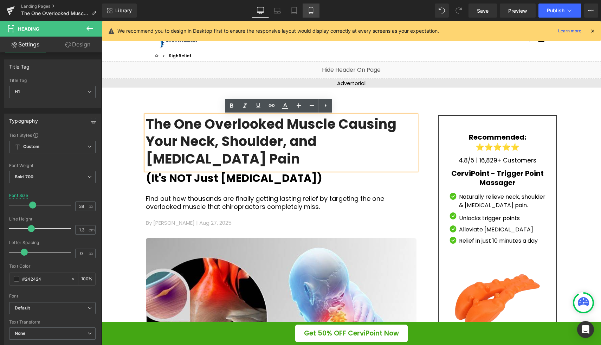
click at [315, 11] on link "Mobile" at bounding box center [311, 11] width 17 height 14
type input "29"
type input "100"
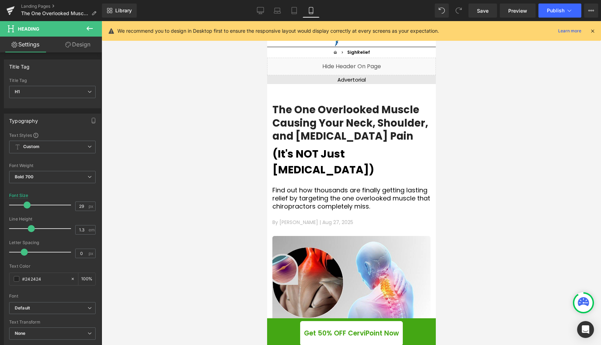
scroll to position [0, 0]
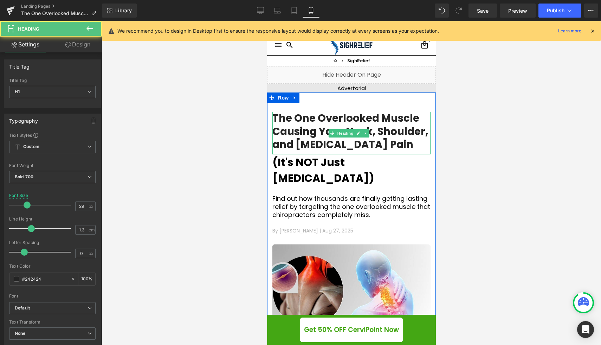
click at [316, 126] on h1 "The One Overlooked Muscle Causing Your Neck, Shoulder, and [MEDICAL_DATA] Pain" at bounding box center [351, 132] width 158 height 40
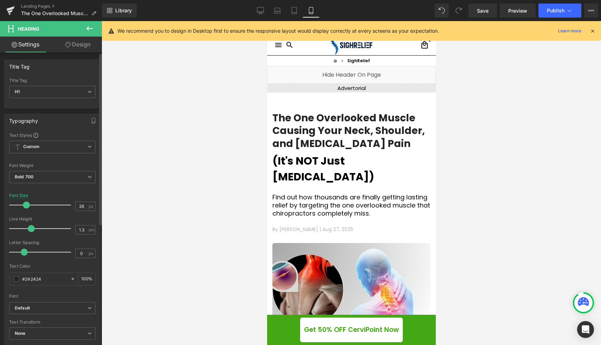
type input "29"
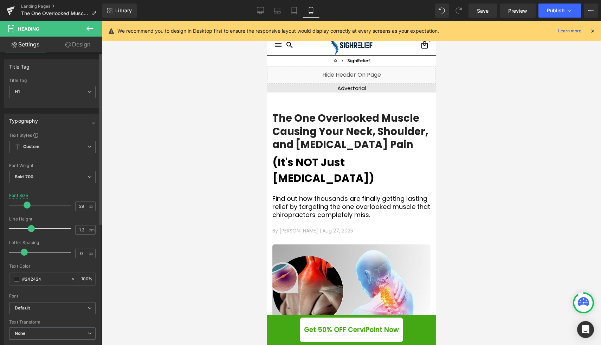
click at [26, 205] on span at bounding box center [27, 204] width 7 height 7
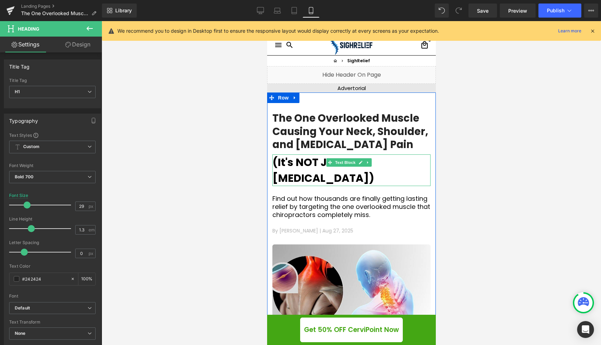
click at [303, 161] on span "(It's NOT Just [MEDICAL_DATA])" at bounding box center [323, 170] width 102 height 31
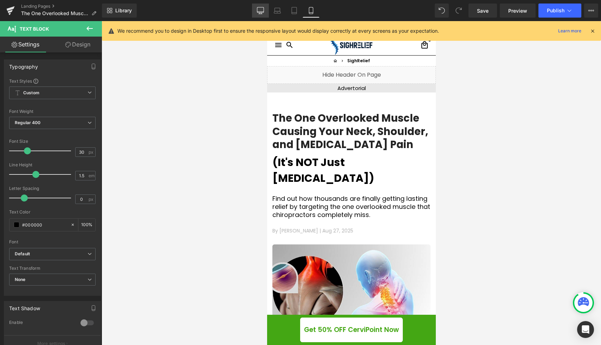
click at [261, 11] on icon at bounding box center [260, 10] width 7 height 7
type input "100"
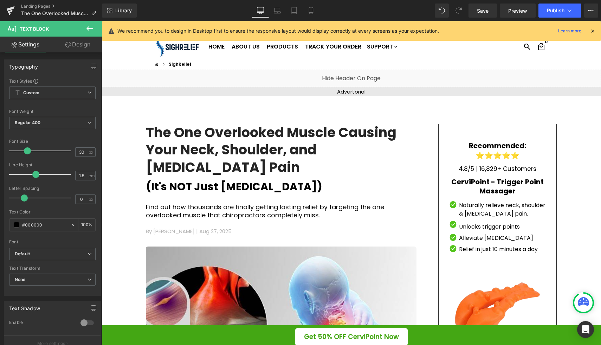
scroll to position [3, 0]
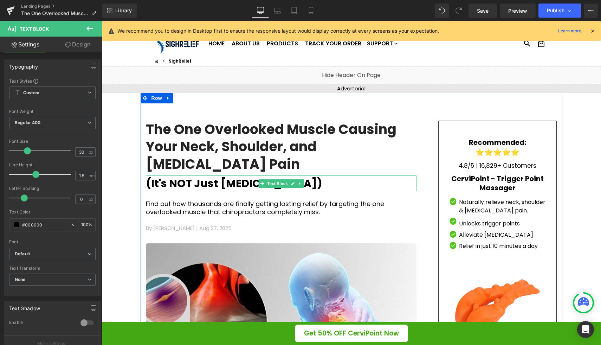
click at [252, 176] on span "(It's NOT Just [MEDICAL_DATA])" at bounding box center [234, 183] width 176 height 15
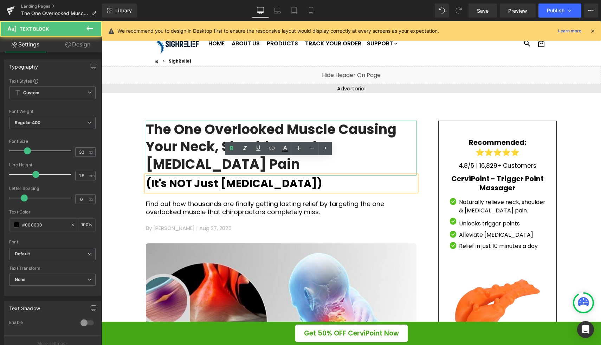
click at [253, 128] on h1 "The One Overlooked Muscle Causing Your Neck, Shoulder, and [MEDICAL_DATA] Pain" at bounding box center [281, 147] width 271 height 52
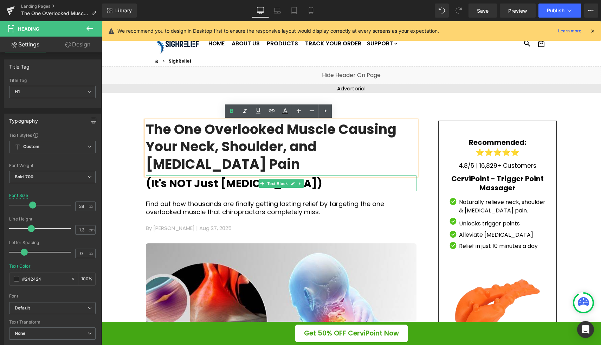
click at [229, 176] on span "(It's NOT Just [MEDICAL_DATA])" at bounding box center [234, 183] width 176 height 15
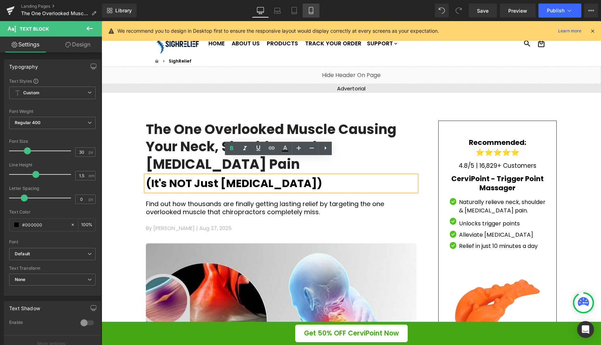
click at [308, 10] on icon at bounding box center [311, 10] width 7 height 7
type input "100"
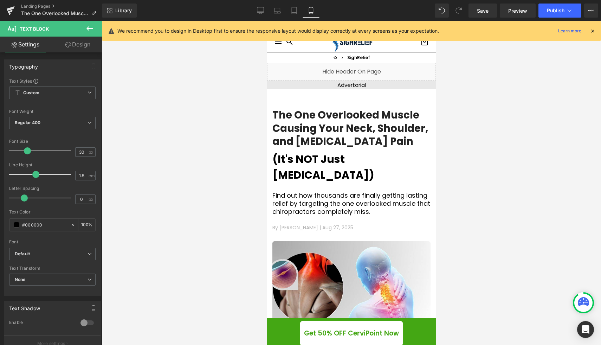
scroll to position [0, 0]
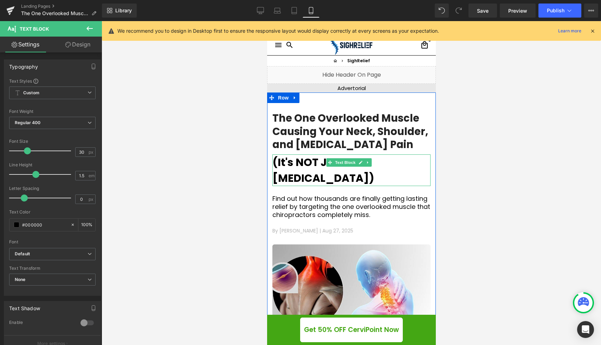
click at [318, 157] on span "(It's NOT Just [MEDICAL_DATA])" at bounding box center [323, 170] width 102 height 31
click at [416, 161] on p "(It's NOT Just [MEDICAL_DATA])" at bounding box center [351, 170] width 158 height 32
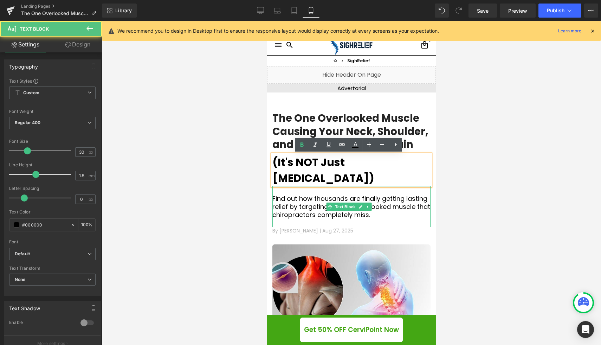
click at [394, 219] on p at bounding box center [351, 223] width 158 height 8
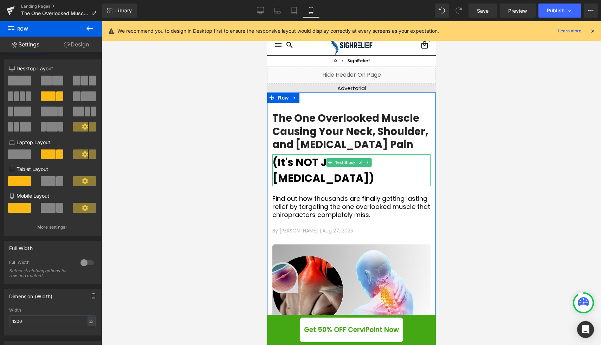
click at [415, 157] on p "(It's NOT Just [MEDICAL_DATA])" at bounding box center [351, 170] width 158 height 32
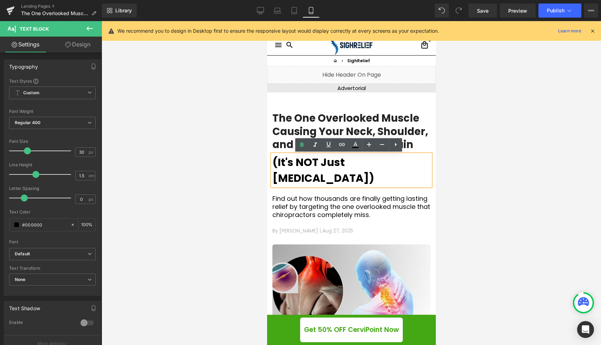
click at [384, 227] on p "By Emma Harper | Aug 27, 2025" at bounding box center [351, 230] width 158 height 7
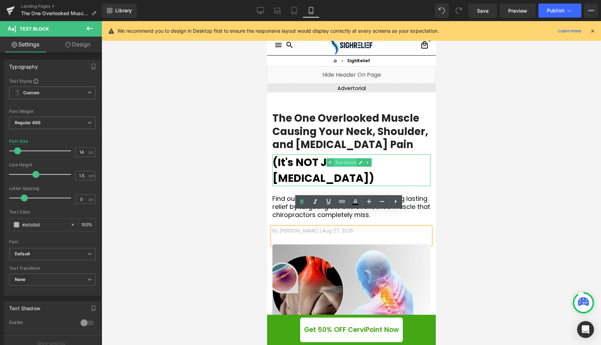
click at [347, 159] on span "Text Block" at bounding box center [344, 162] width 23 height 8
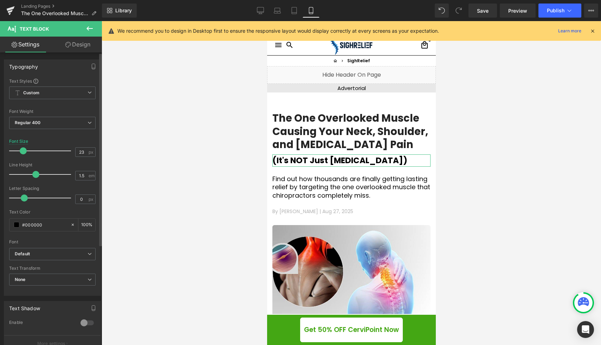
type input "22"
drag, startPoint x: 24, startPoint y: 151, endPoint x: 20, endPoint y: 151, distance: 4.6
click at [20, 151] on span at bounding box center [22, 150] width 7 height 7
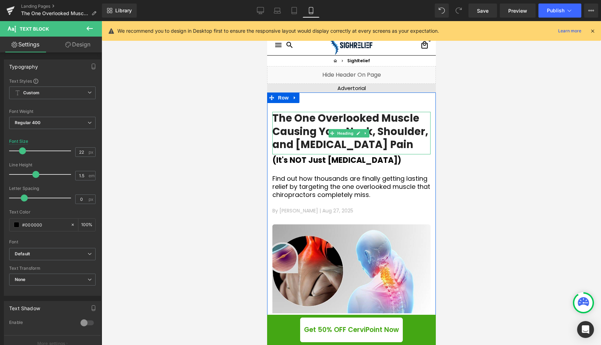
click at [298, 122] on h1 "The One Overlooked Muscle Causing Your Neck, Shoulder, and [MEDICAL_DATA] Pain" at bounding box center [351, 132] width 158 height 40
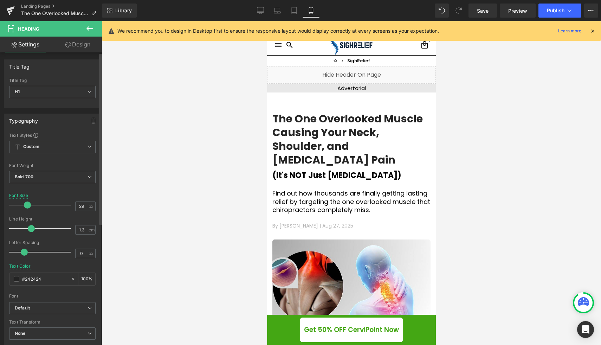
type input "28"
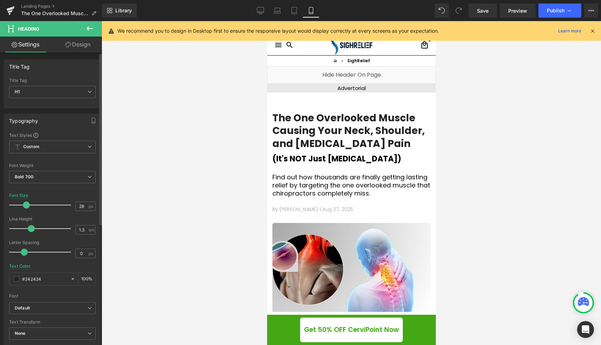
click at [26, 205] on span at bounding box center [26, 204] width 7 height 7
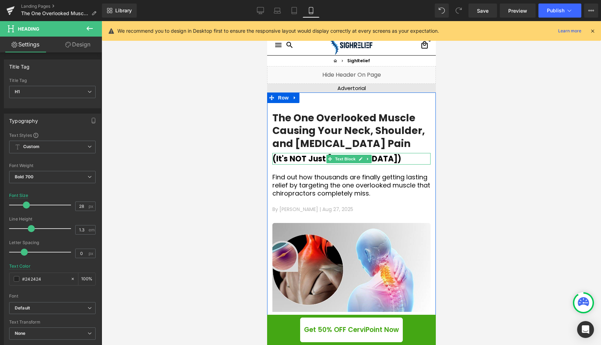
click at [295, 160] on span "(It's NOT Just [MEDICAL_DATA])" at bounding box center [336, 158] width 129 height 11
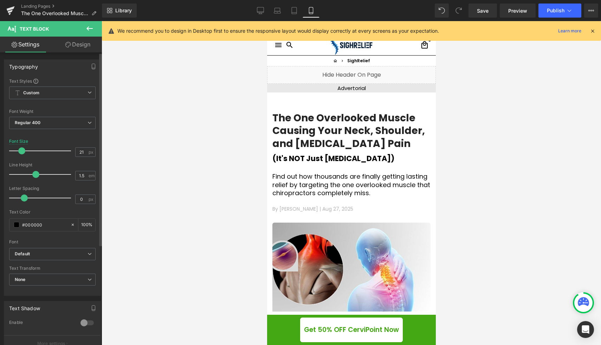
type input "22"
click at [23, 150] on span at bounding box center [22, 150] width 7 height 7
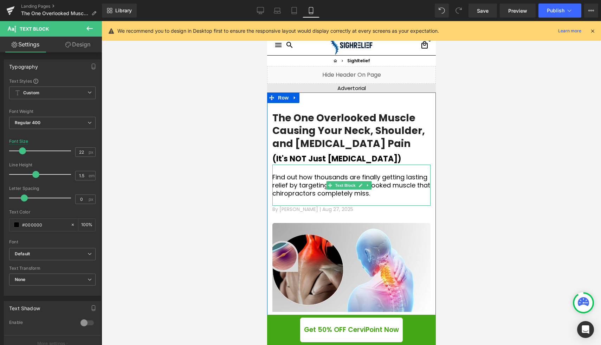
click at [410, 176] on p "Find out how thousands are finally getting lasting relief by targeting the one …" at bounding box center [351, 185] width 158 height 25
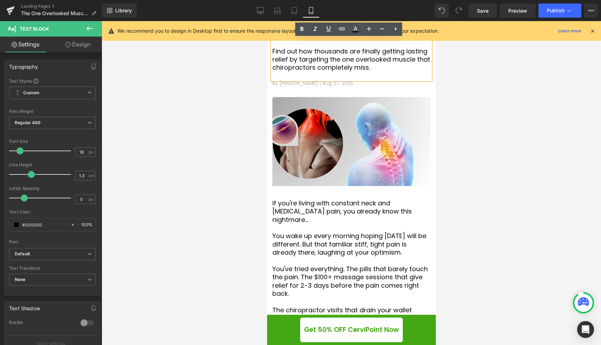
scroll to position [128, 0]
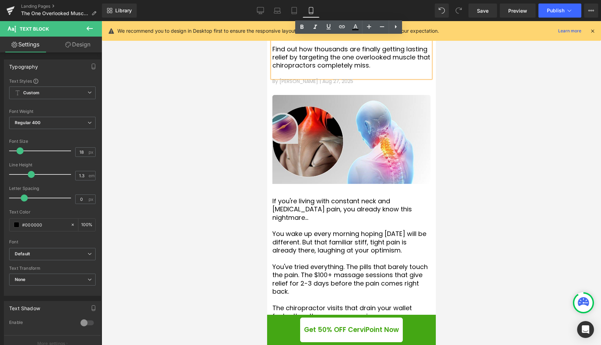
click at [315, 221] on p at bounding box center [351, 225] width 158 height 8
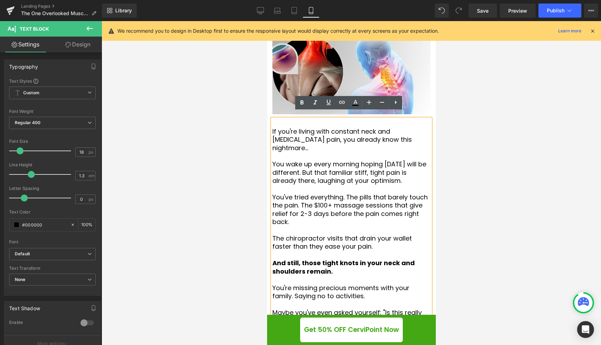
scroll to position [211, 0]
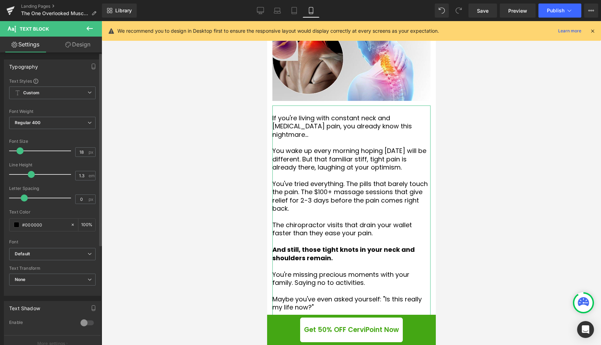
type input "1.4"
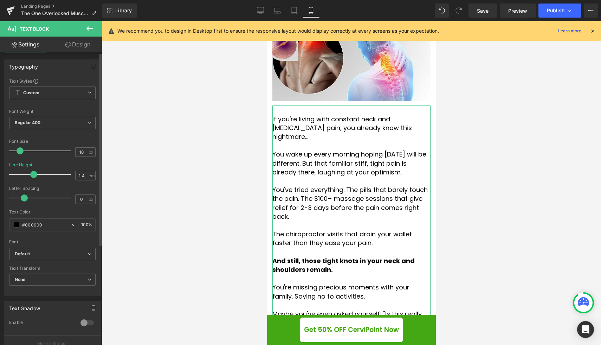
click at [33, 176] on span at bounding box center [33, 174] width 7 height 7
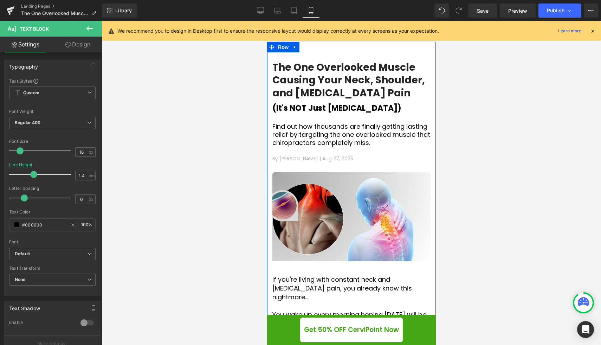
scroll to position [10, 0]
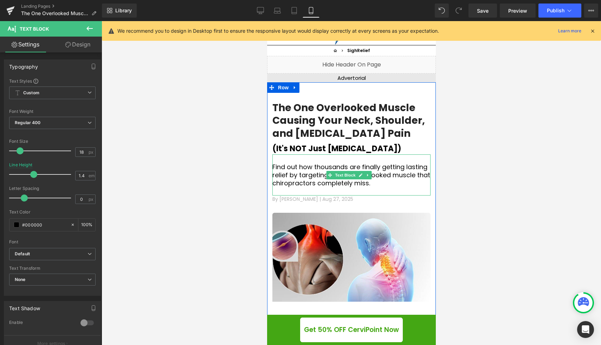
click at [319, 174] on p "Find out how thousands are finally getting lasting relief by targeting the one …" at bounding box center [351, 175] width 158 height 25
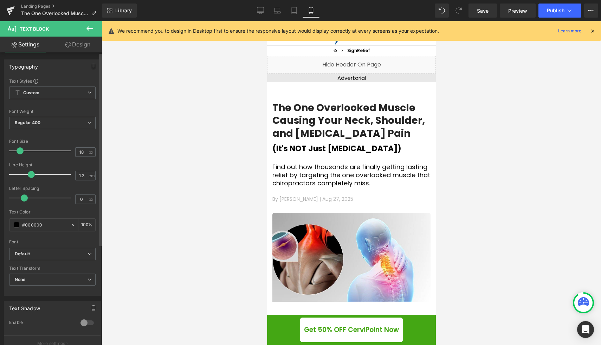
type input "1.4"
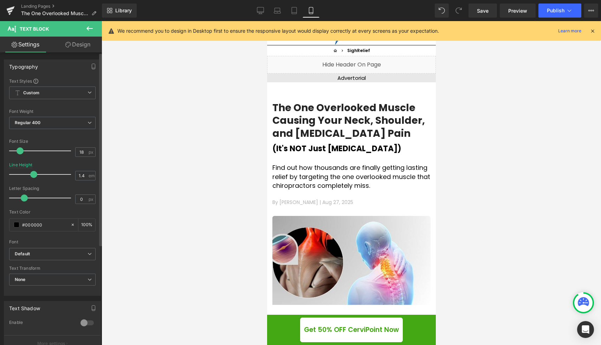
click at [32, 175] on span at bounding box center [33, 174] width 7 height 7
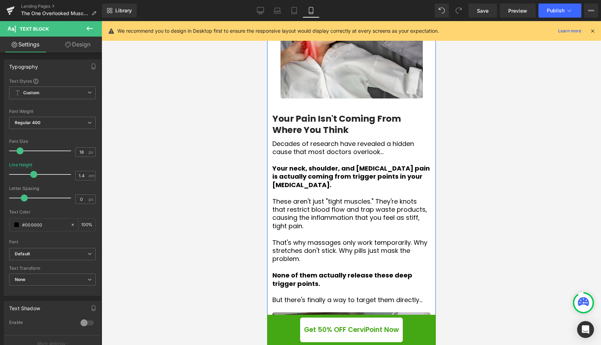
scroll to position [631, 0]
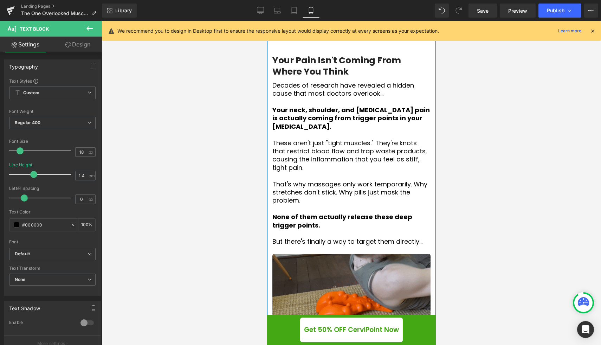
click at [296, 139] on p "These aren't just "tight muscles." They're knots that restrict blood flow and t…" at bounding box center [351, 155] width 158 height 33
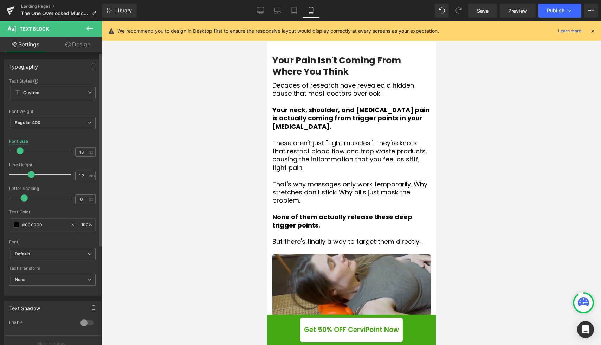
type input "1.4"
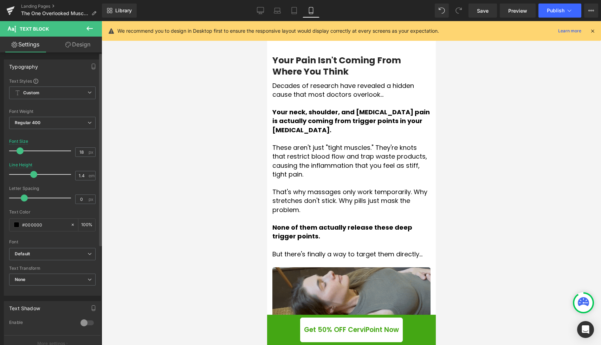
click at [33, 175] on span at bounding box center [33, 174] width 7 height 7
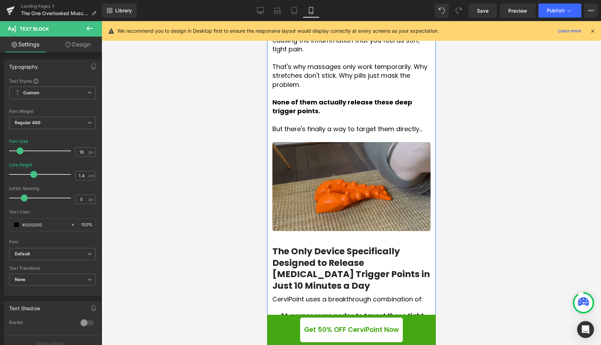
scroll to position [823, 0]
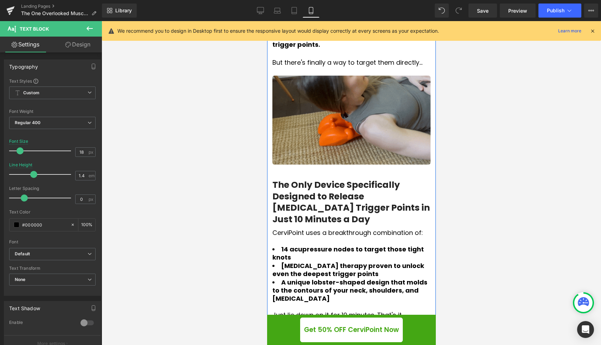
click at [323, 245] on li "14 acupressure nodes to target those tight knots" at bounding box center [351, 253] width 158 height 17
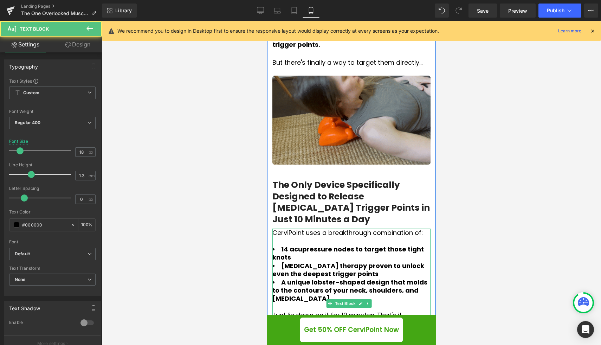
click at [335, 245] on li "14 acupressure nodes to target those tight knots" at bounding box center [351, 253] width 158 height 17
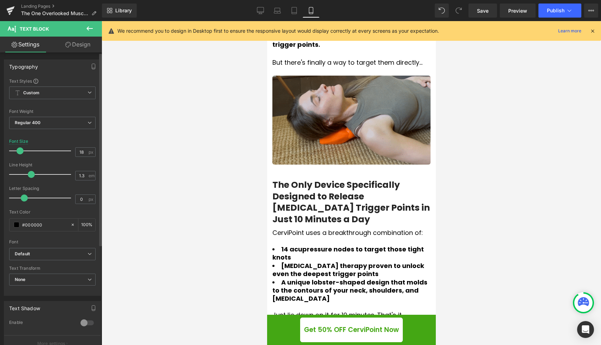
type input "1.4"
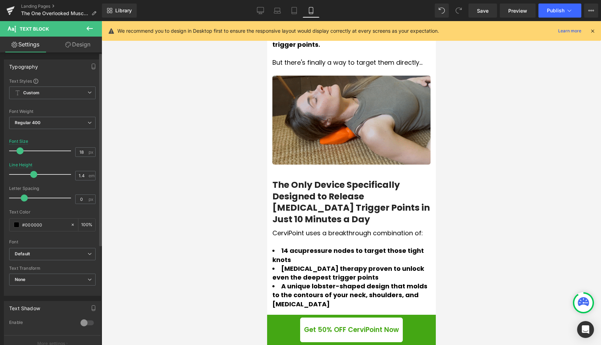
click at [34, 173] on span at bounding box center [33, 174] width 7 height 7
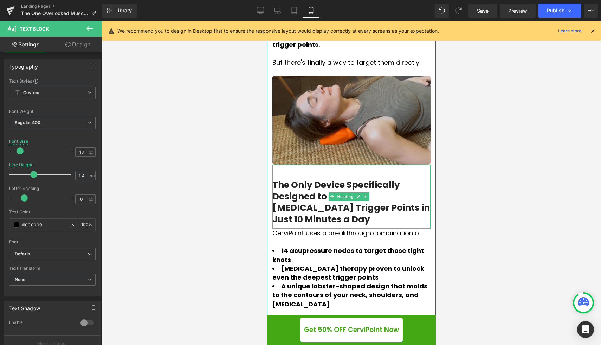
click at [282, 179] on h3 "The Only Device Specifically Designed to Release [MEDICAL_DATA] Trigger Points …" at bounding box center [351, 202] width 158 height 46
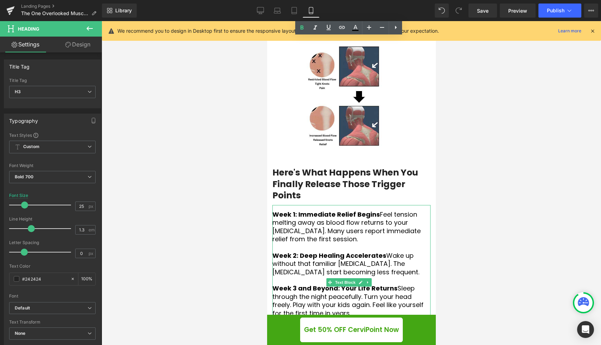
scroll to position [1174, 0]
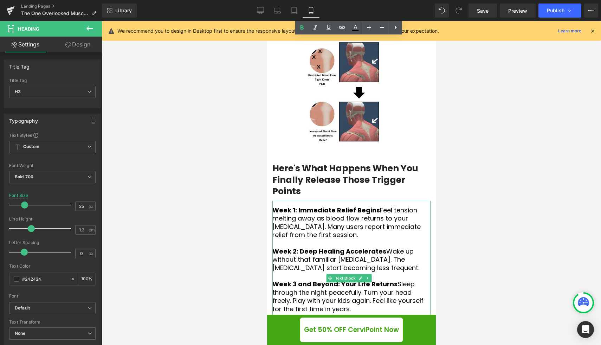
click at [322, 206] on p "Week 1: Immediate Relief Begins Feel tension melting away as blood flow returns…" at bounding box center [351, 222] width 158 height 33
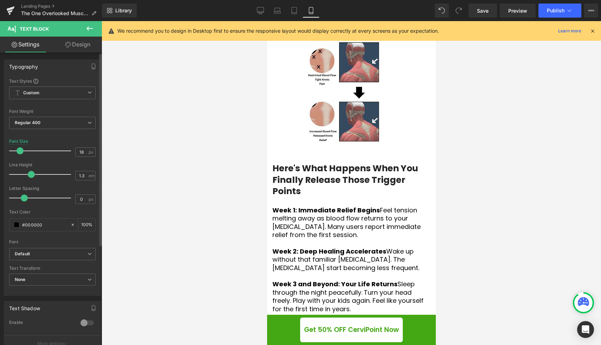
type input "1.4"
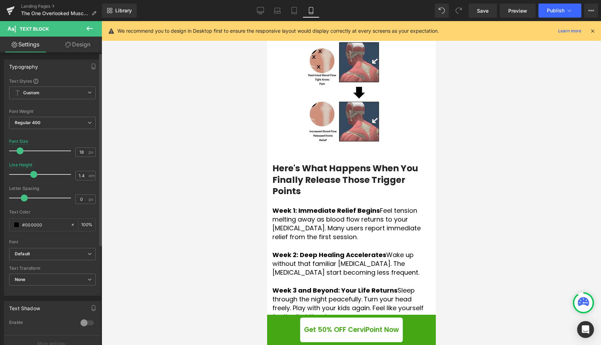
click at [32, 176] on span at bounding box center [33, 174] width 7 height 7
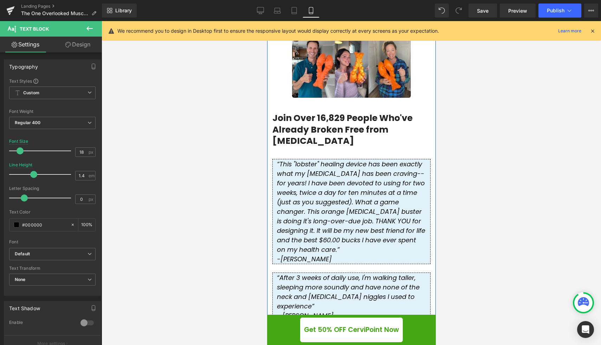
scroll to position [1598, 0]
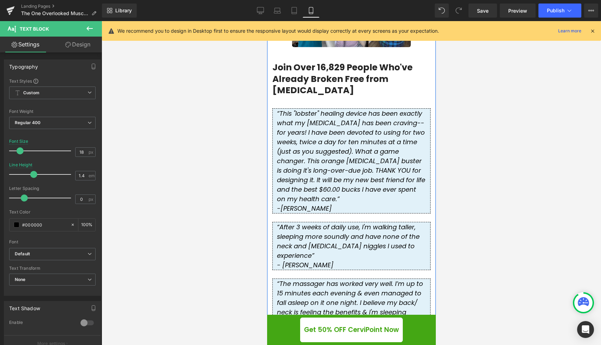
click at [355, 108] on div "“This "lobster" healing device has been exactly what my trapezius muscle has be…" at bounding box center [351, 160] width 158 height 105
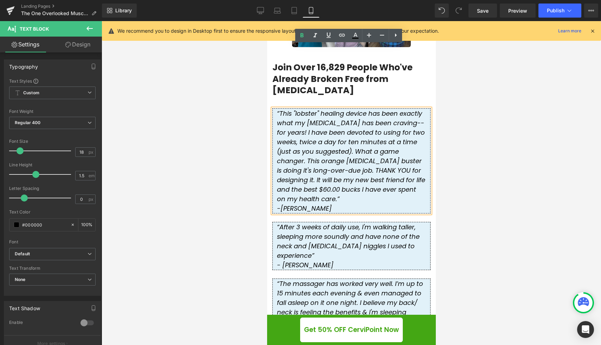
click at [352, 223] on icon "“After 3 weeks of daily use, I'm walking taller, sleeping more soundly and have…" at bounding box center [348, 241] width 143 height 37
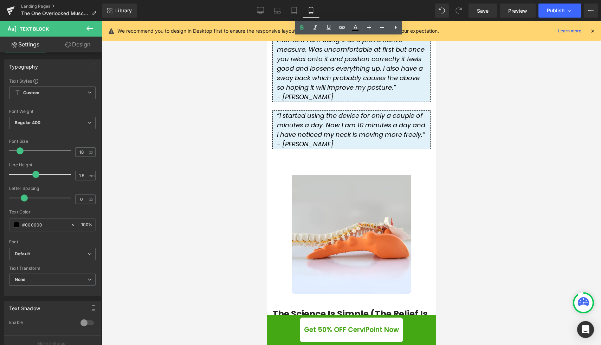
scroll to position [2121, 0]
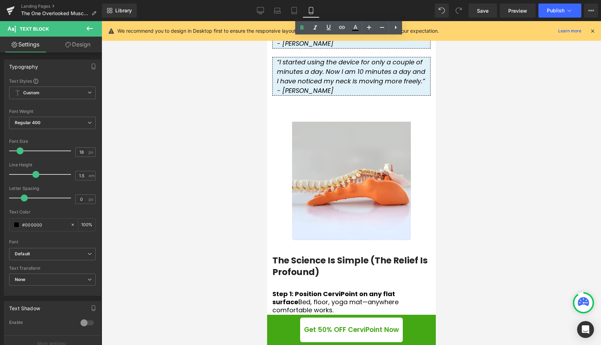
click at [354, 290] on p "Step 1: Position CerviPoint on any flat surface Bed, floor, yoga mat—anywhere c…" at bounding box center [351, 302] width 158 height 25
type input "1.4"
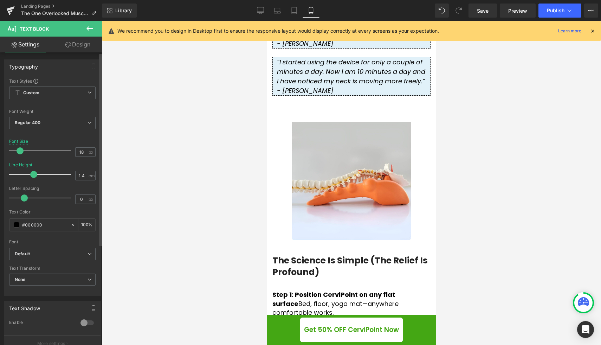
click at [31, 176] on span at bounding box center [33, 174] width 7 height 7
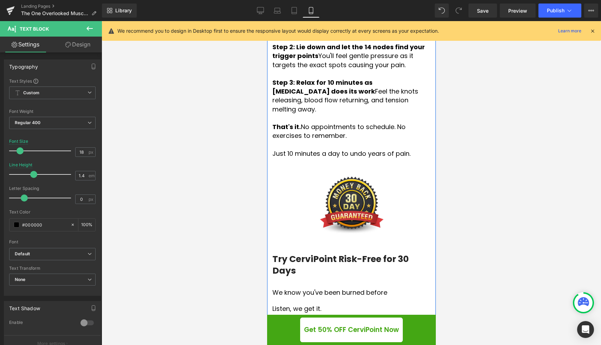
scroll to position [2447, 0]
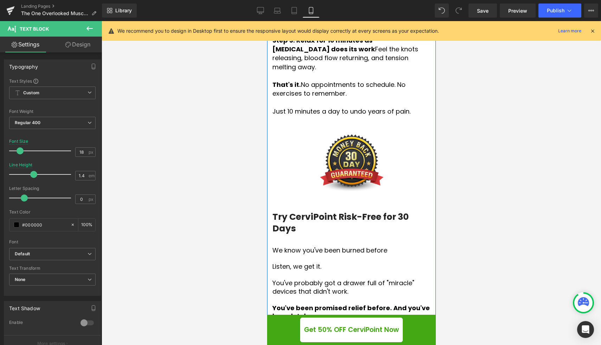
click at [308, 295] on p at bounding box center [351, 299] width 158 height 8
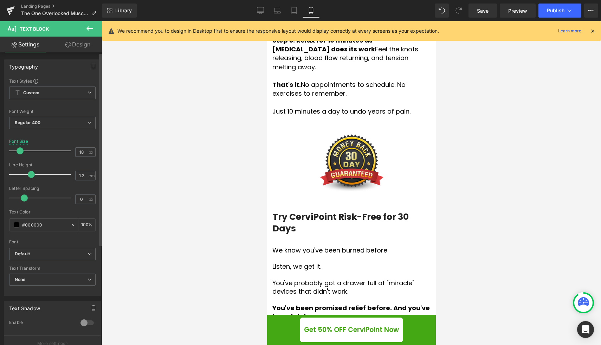
click at [31, 174] on span at bounding box center [31, 174] width 7 height 7
type input "1.4"
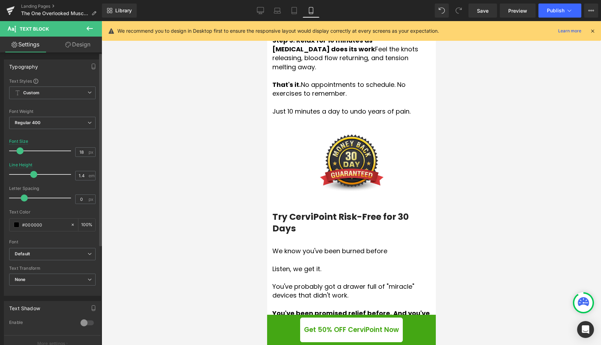
click at [33, 175] on span at bounding box center [33, 174] width 7 height 7
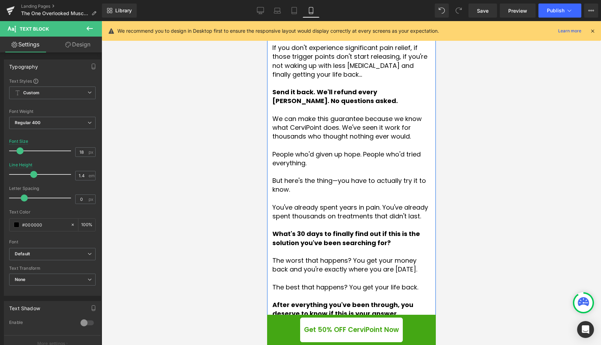
scroll to position [2990, 0]
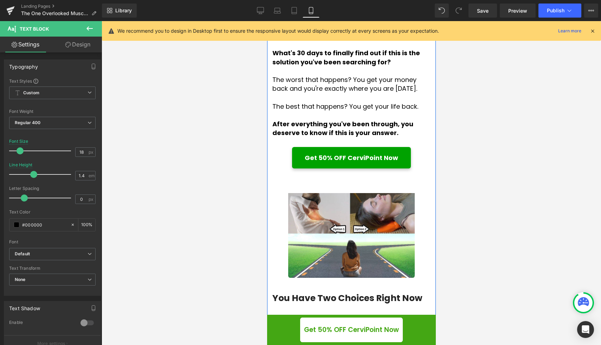
click at [331, 316] on p "Choice 1: Keep doing what you're doing. More pills. More appointments. More mon…" at bounding box center [351, 336] width 158 height 41
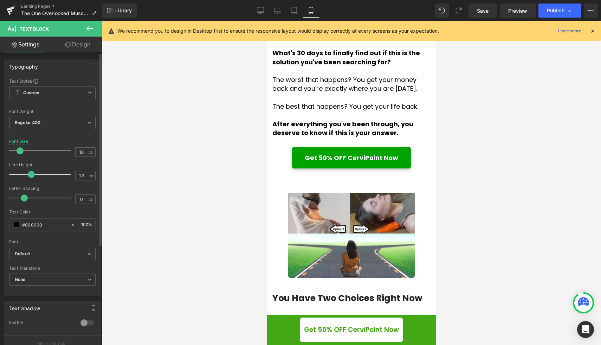
type input "1.4"
click at [31, 175] on span at bounding box center [33, 174] width 7 height 7
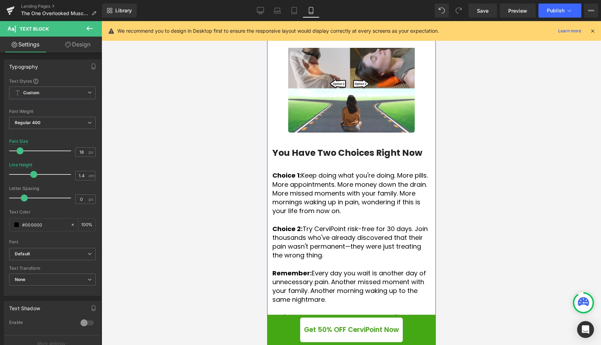
scroll to position [3260, 0]
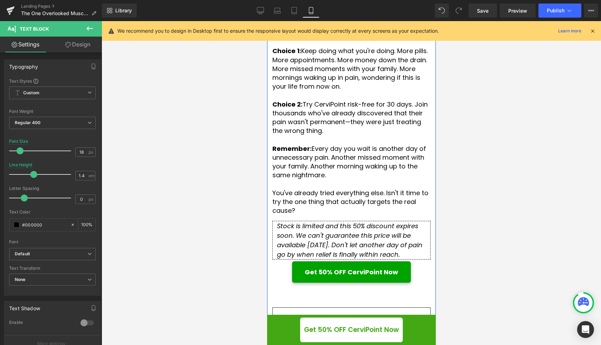
click at [317, 221] on icon "Stock is limited and this 50% discount expires soon. We can't guarantee this pr…" at bounding box center [350, 239] width 146 height 37
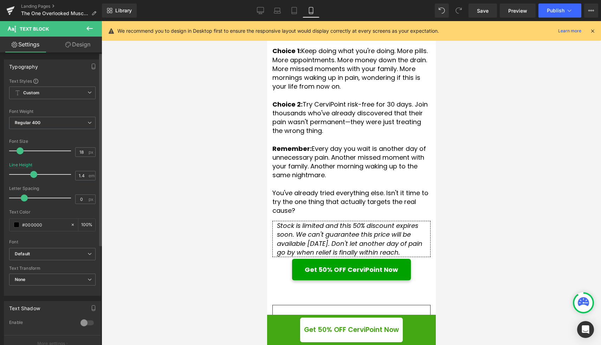
click at [33, 173] on span at bounding box center [33, 174] width 7 height 7
click at [483, 12] on span "Save" at bounding box center [483, 10] width 12 height 7
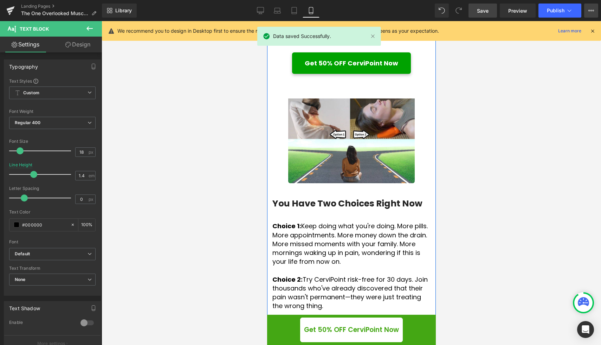
scroll to position [3067, 0]
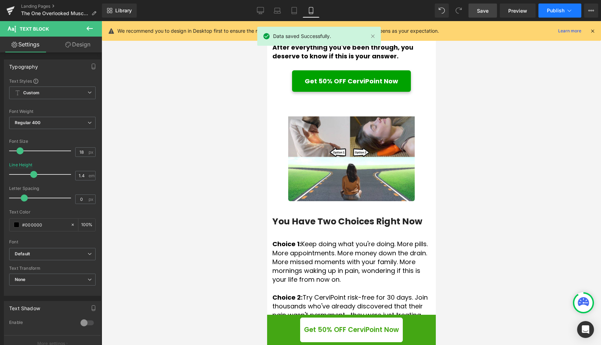
click at [557, 12] on span "Publish" at bounding box center [556, 11] width 18 height 6
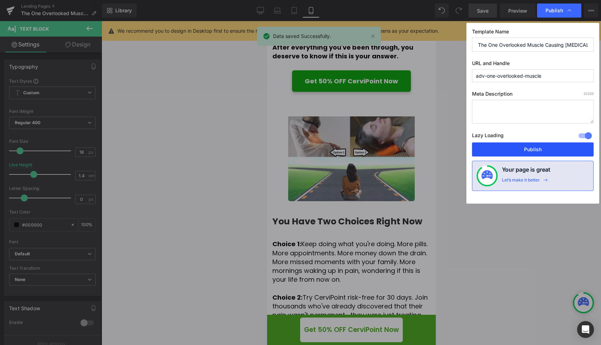
click at [521, 148] on button "Publish" at bounding box center [533, 149] width 122 height 14
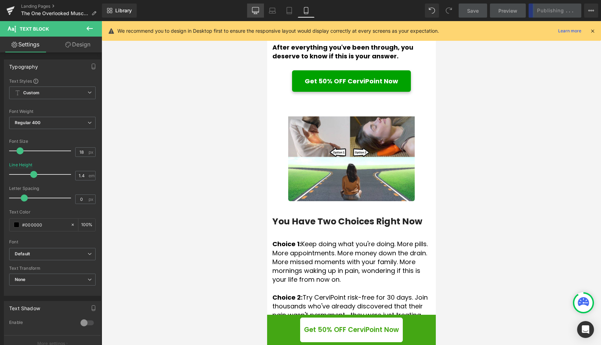
click at [258, 10] on icon at bounding box center [255, 10] width 7 height 7
type input "1.5"
type input "100"
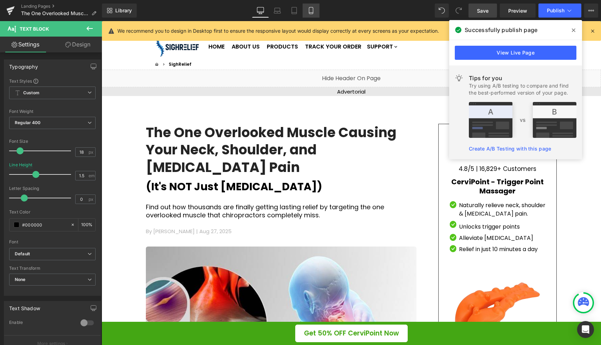
click at [314, 11] on icon at bounding box center [311, 10] width 7 height 7
type input "1.4"
type input "100"
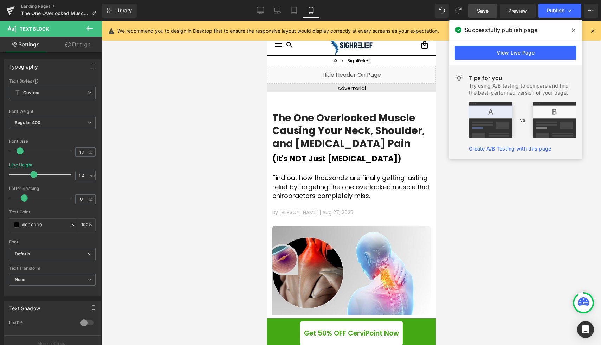
scroll to position [44, 0]
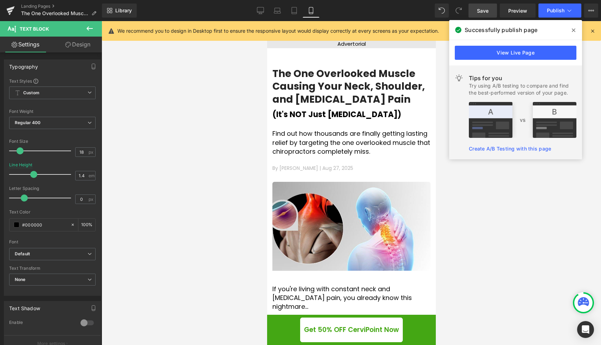
click at [292, 146] on p "Find out how thousands are finally getting lasting relief by targeting the one …" at bounding box center [351, 142] width 158 height 27
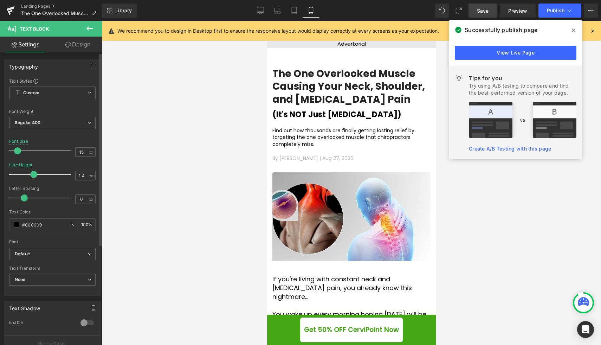
type input "16"
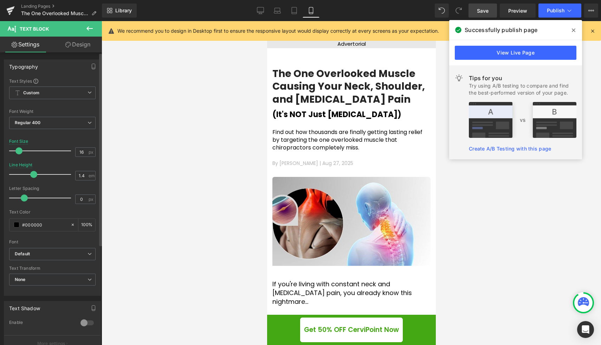
click at [20, 150] on span at bounding box center [18, 150] width 7 height 7
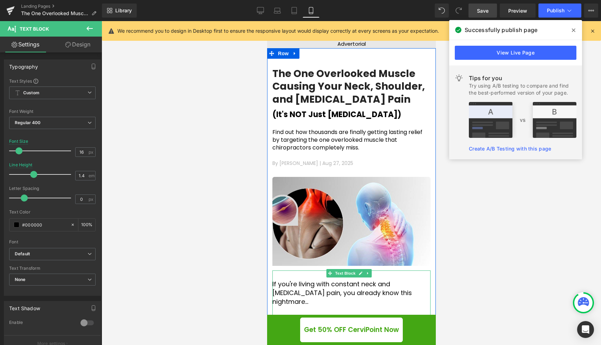
click at [310, 287] on span "If you're living with constant neck and [MEDICAL_DATA] pain, you already know t…" at bounding box center [342, 292] width 140 height 26
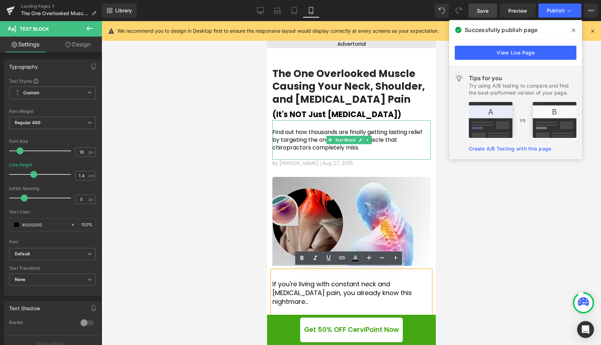
click at [307, 135] on p "Find out how thousands are finally getting lasting relief by targeting the one …" at bounding box center [351, 140] width 158 height 24
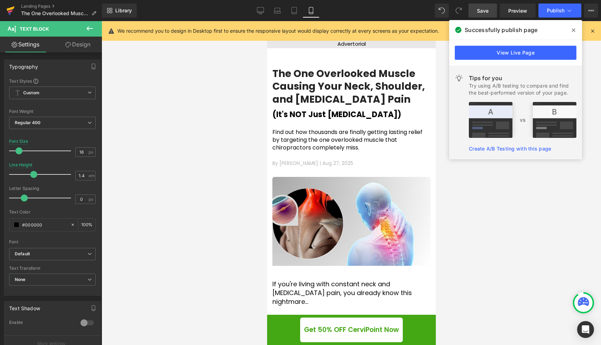
click at [12, 9] on icon at bounding box center [11, 8] width 8 height 5
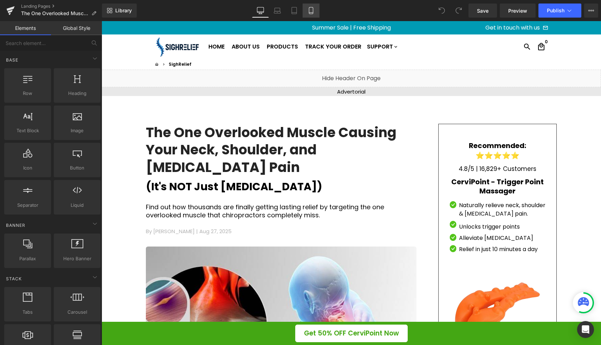
click at [310, 6] on link "Mobile" at bounding box center [311, 11] width 17 height 14
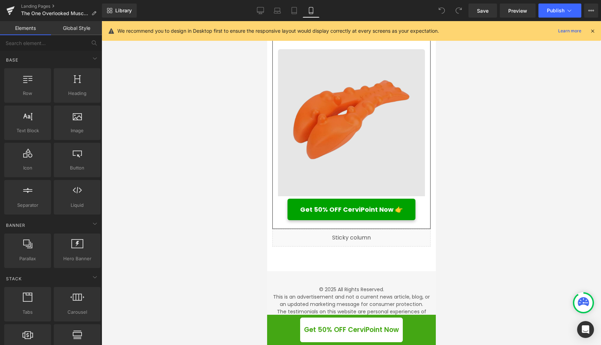
scroll to position [3448, 0]
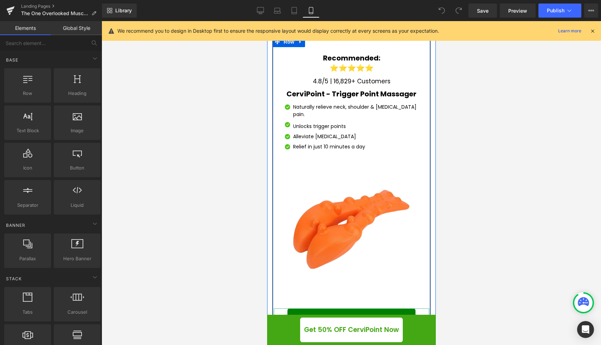
click at [371, 314] on span "Get 50% OFF CerviPoint Now 👉" at bounding box center [351, 318] width 103 height 9
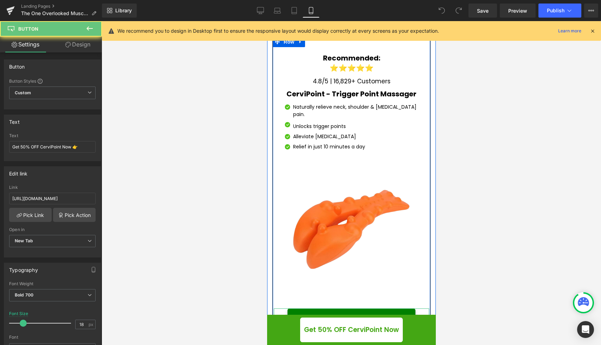
click at [396, 314] on span "Get 50% OFF CerviPoint Now 👉" at bounding box center [351, 318] width 103 height 9
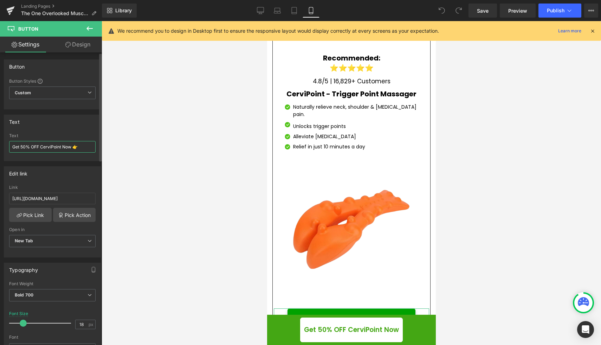
click at [79, 146] on input "Get 50% OFF CerviPoint Now 👉" at bounding box center [52, 147] width 86 height 12
type input "Get 50% OFF CerviPoint Now"
click at [485, 6] on link "Save" at bounding box center [483, 11] width 28 height 14
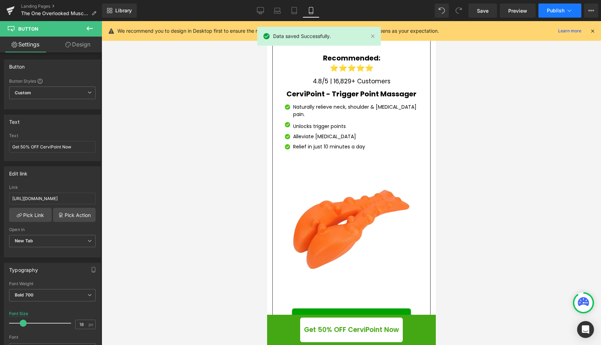
click at [554, 12] on span "Publish" at bounding box center [556, 11] width 18 height 6
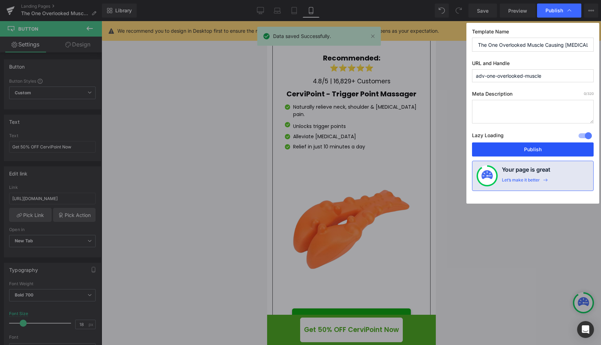
click at [523, 143] on button "Publish" at bounding box center [533, 149] width 122 height 14
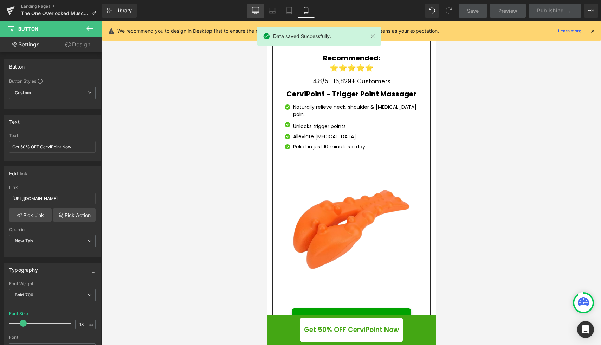
click at [256, 15] on link "Desktop" at bounding box center [255, 11] width 17 height 14
type input "100"
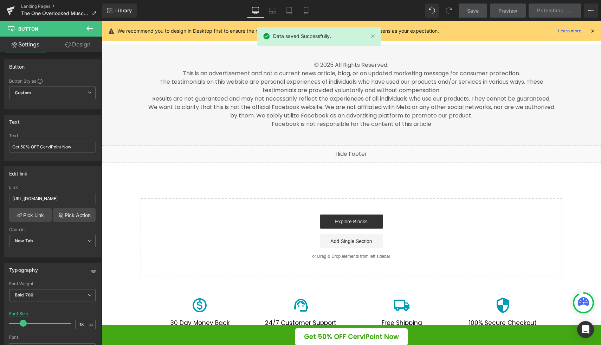
scroll to position [128, 0]
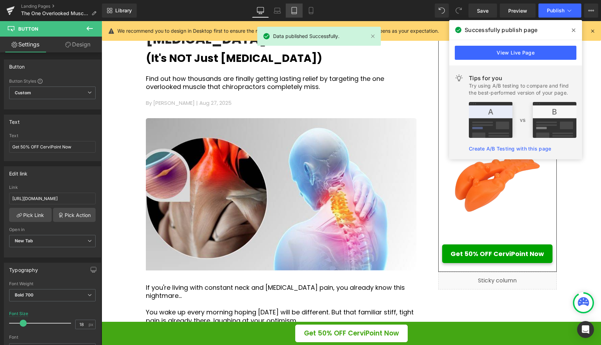
click at [296, 9] on icon at bounding box center [294, 10] width 7 height 7
type input "16"
type input "100"
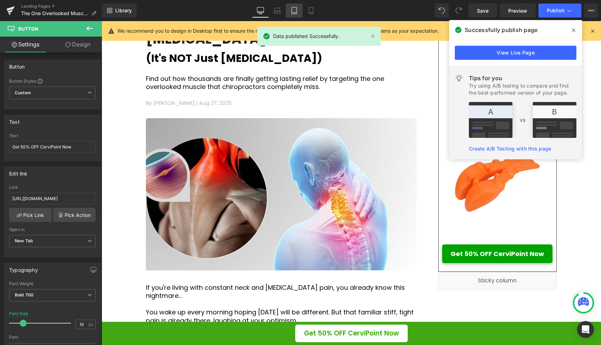
type input "100"
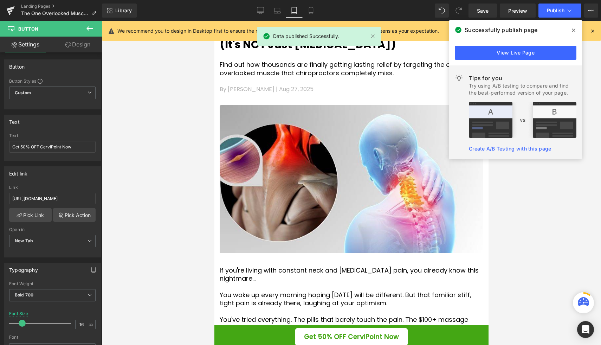
scroll to position [3206, 0]
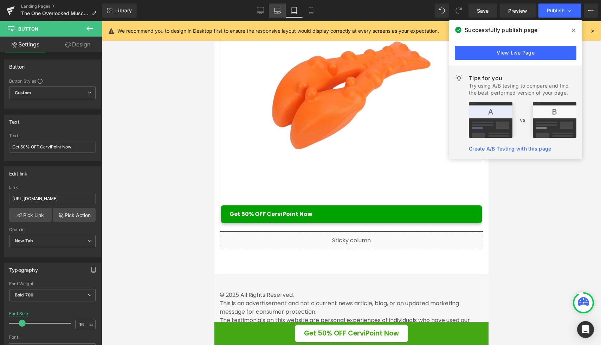
click at [274, 16] on link "Laptop" at bounding box center [277, 11] width 17 height 14
type input "100"
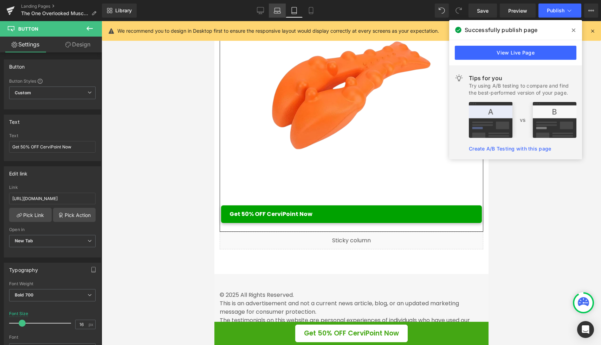
scroll to position [141, 0]
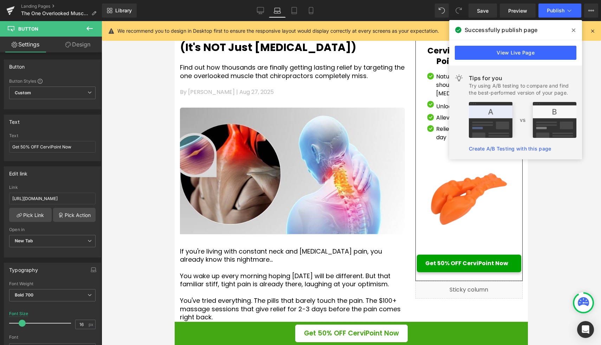
click at [583, 260] on div at bounding box center [352, 183] width 500 height 324
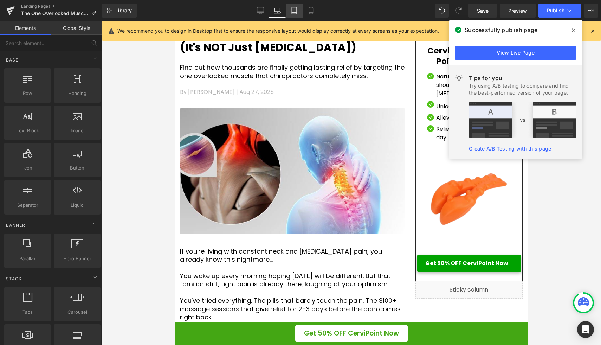
click at [293, 11] on icon at bounding box center [294, 10] width 7 height 7
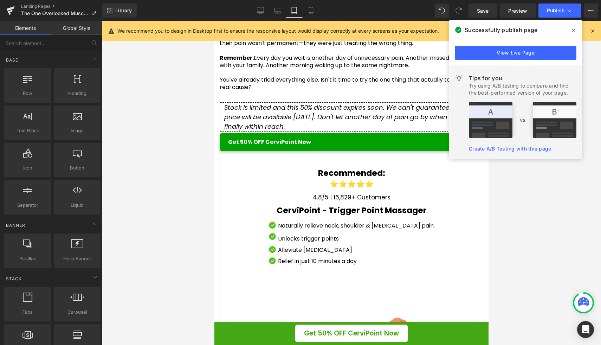
scroll to position [2880, 0]
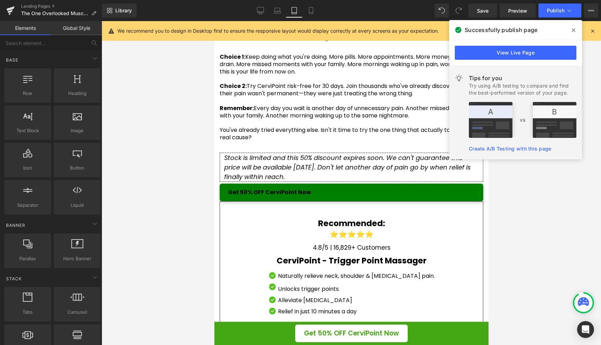
click at [338, 201] on div "Get 50% OFF CerviPoint Now Button" at bounding box center [351, 192] width 264 height 18
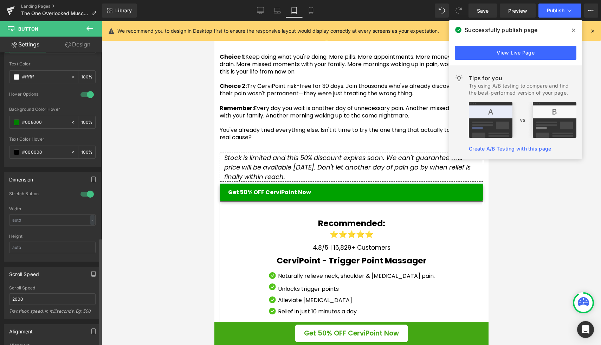
scroll to position [501, 0]
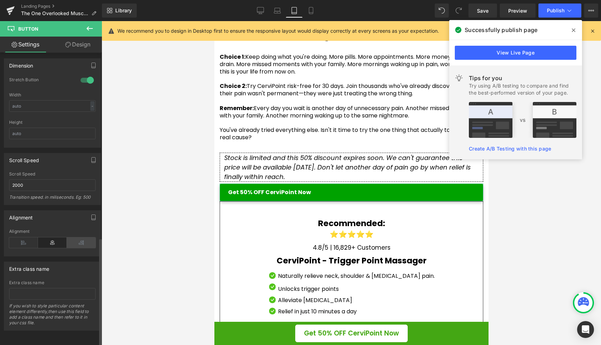
click at [72, 238] on icon at bounding box center [81, 242] width 29 height 11
click at [55, 237] on icon at bounding box center [52, 242] width 29 height 11
click at [347, 197] on span "Button" at bounding box center [349, 192] width 16 height 8
click at [348, 196] on span "Button" at bounding box center [349, 192] width 16 height 8
click at [316, 10] on link "Mobile" at bounding box center [311, 11] width 17 height 14
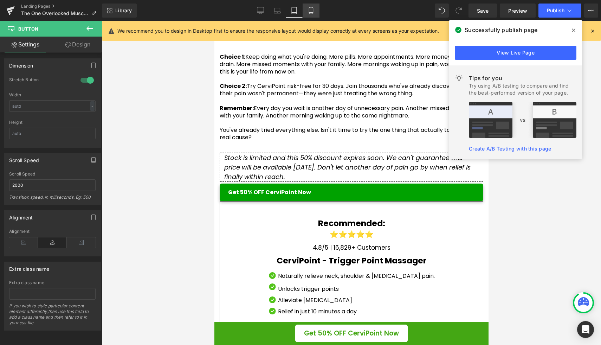
type input "18"
type input "100"
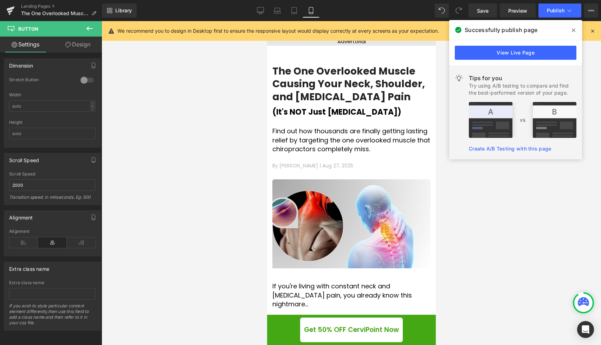
scroll to position [0, 0]
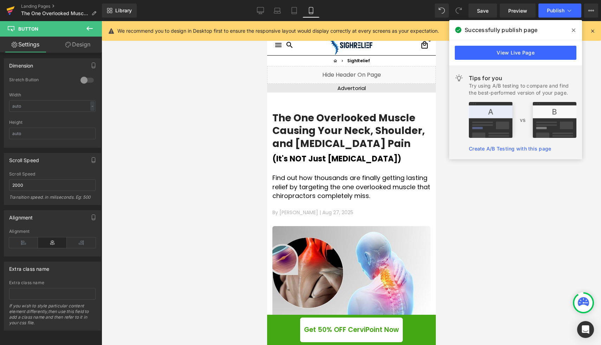
click at [10, 8] on icon at bounding box center [11, 8] width 8 height 5
